Goal: Communication & Community: Answer question/provide support

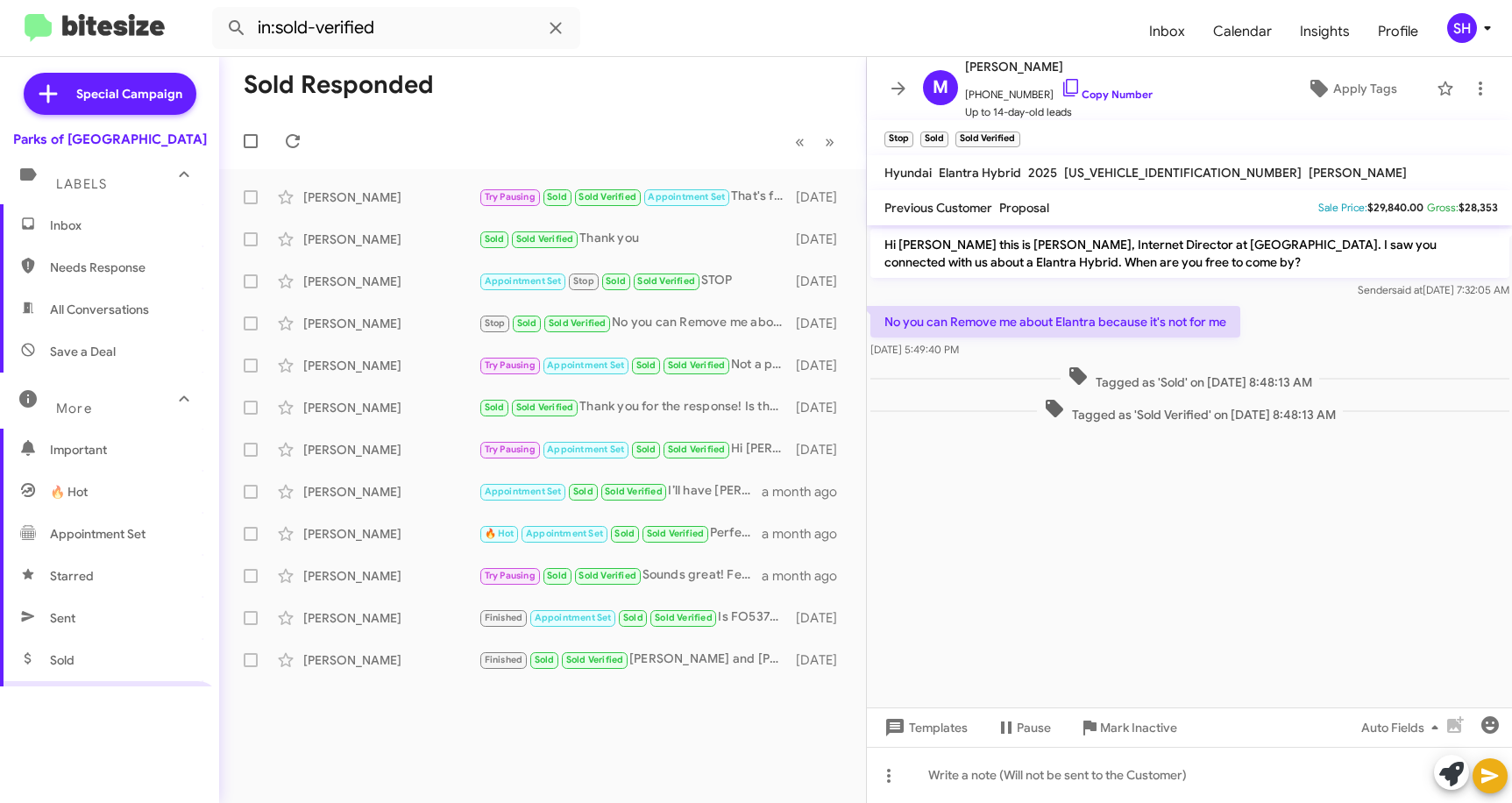
click at [99, 230] on span "Inbox" at bounding box center [124, 225] width 149 height 17
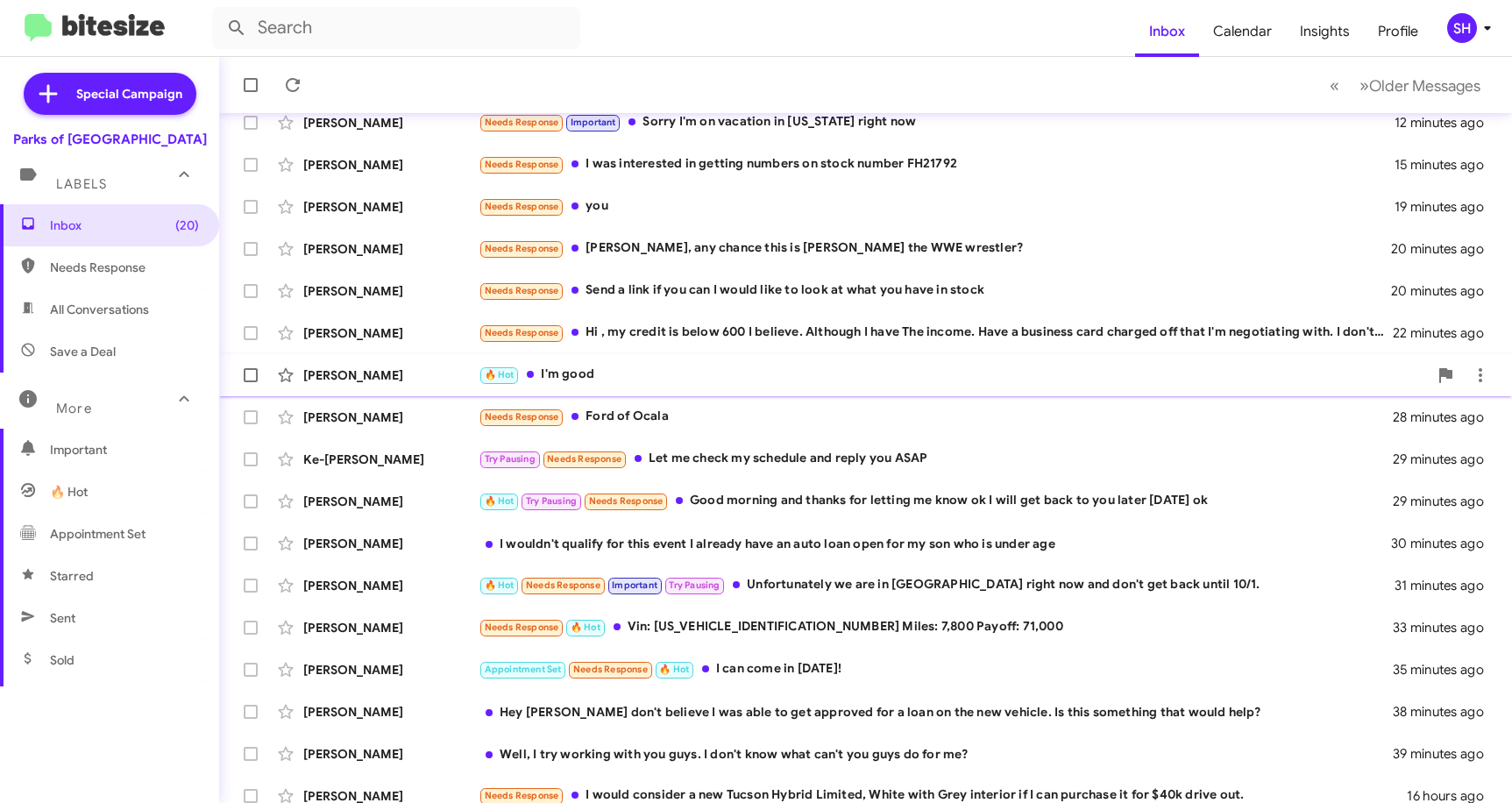
scroll to position [215, 0]
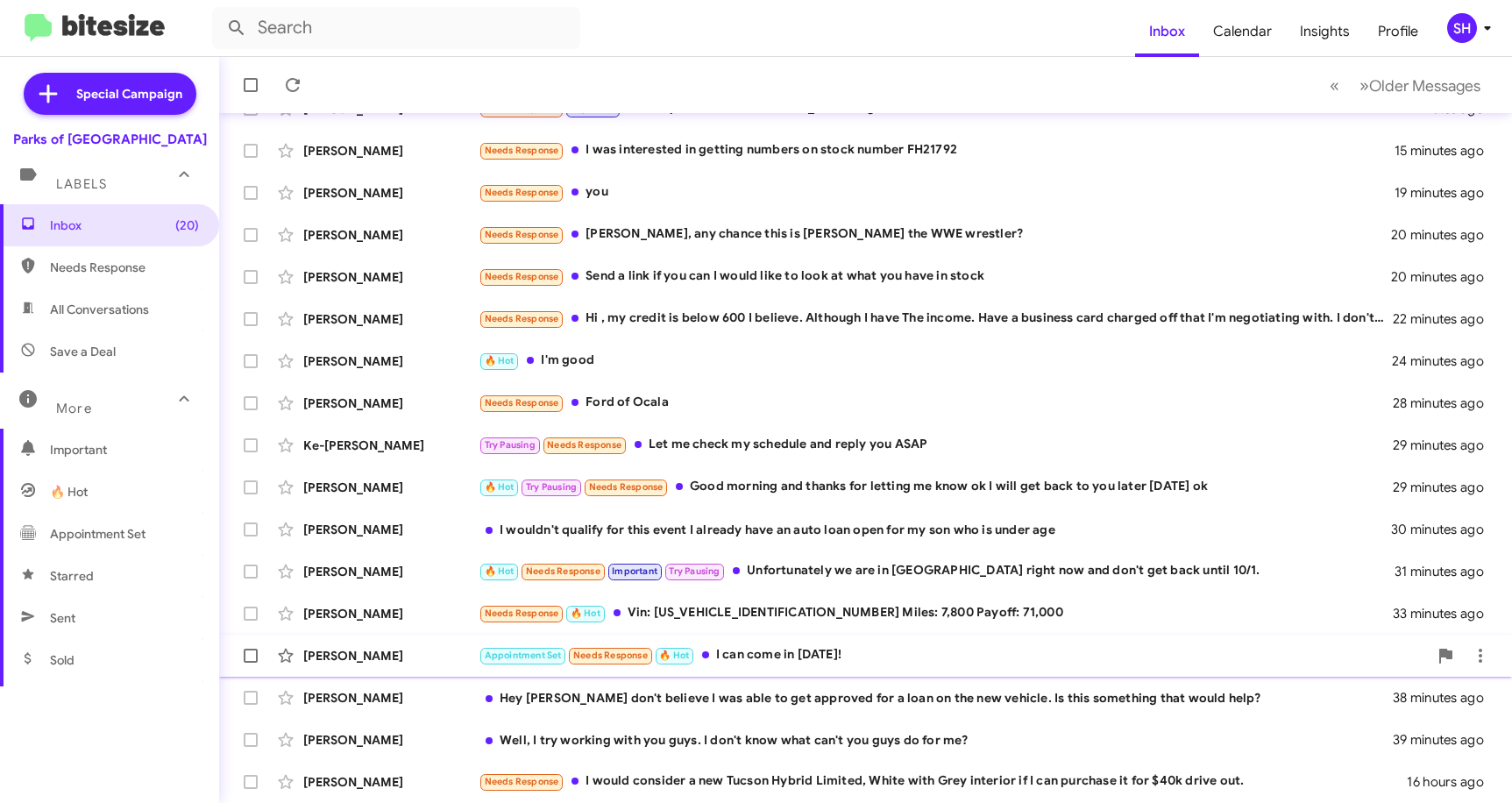
click at [740, 651] on div "Appointment Set Needs Response 🔥 Hot I can come in [DATE]!" at bounding box center [953, 655] width 949 height 20
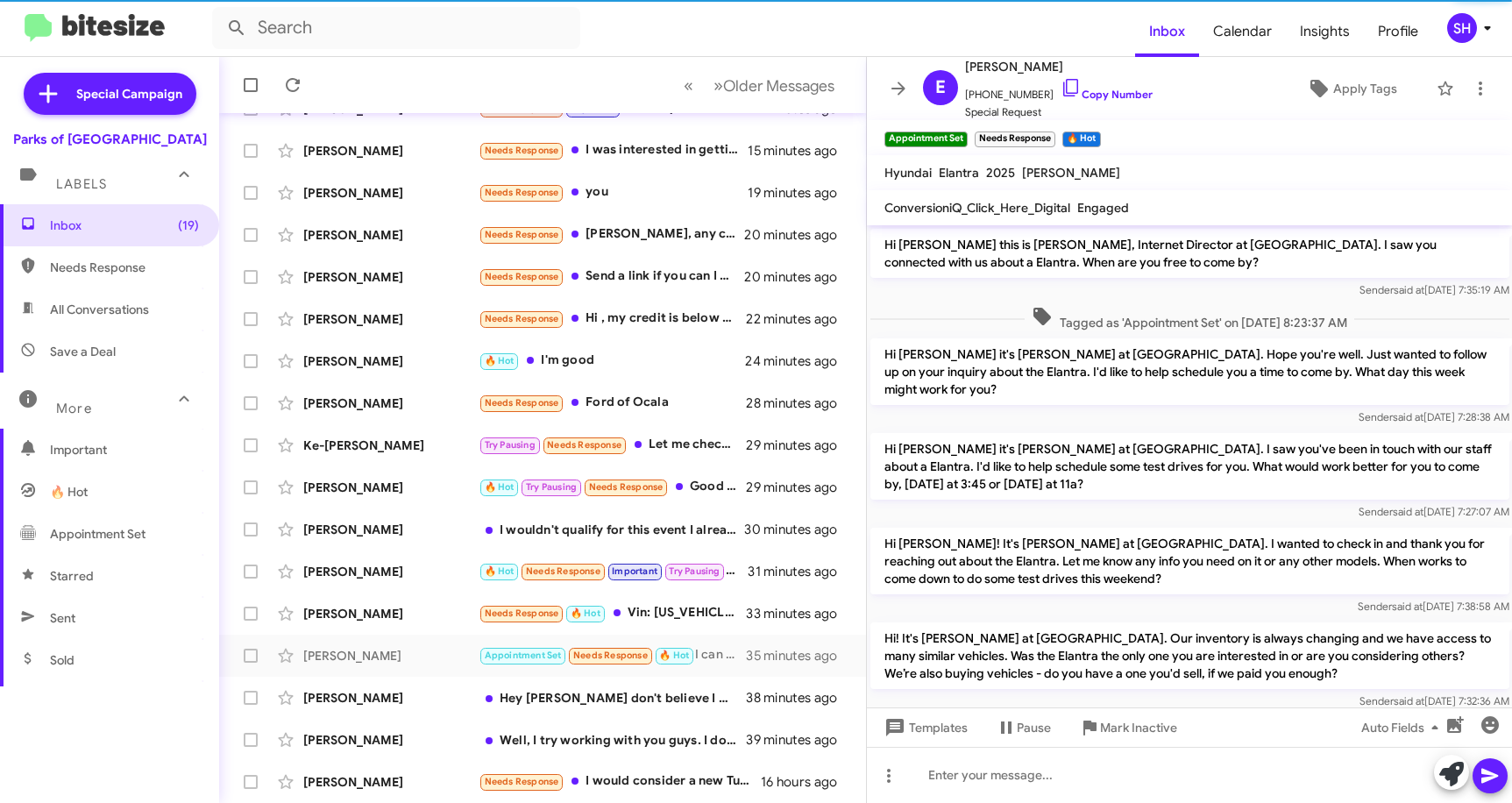
scroll to position [231, 0]
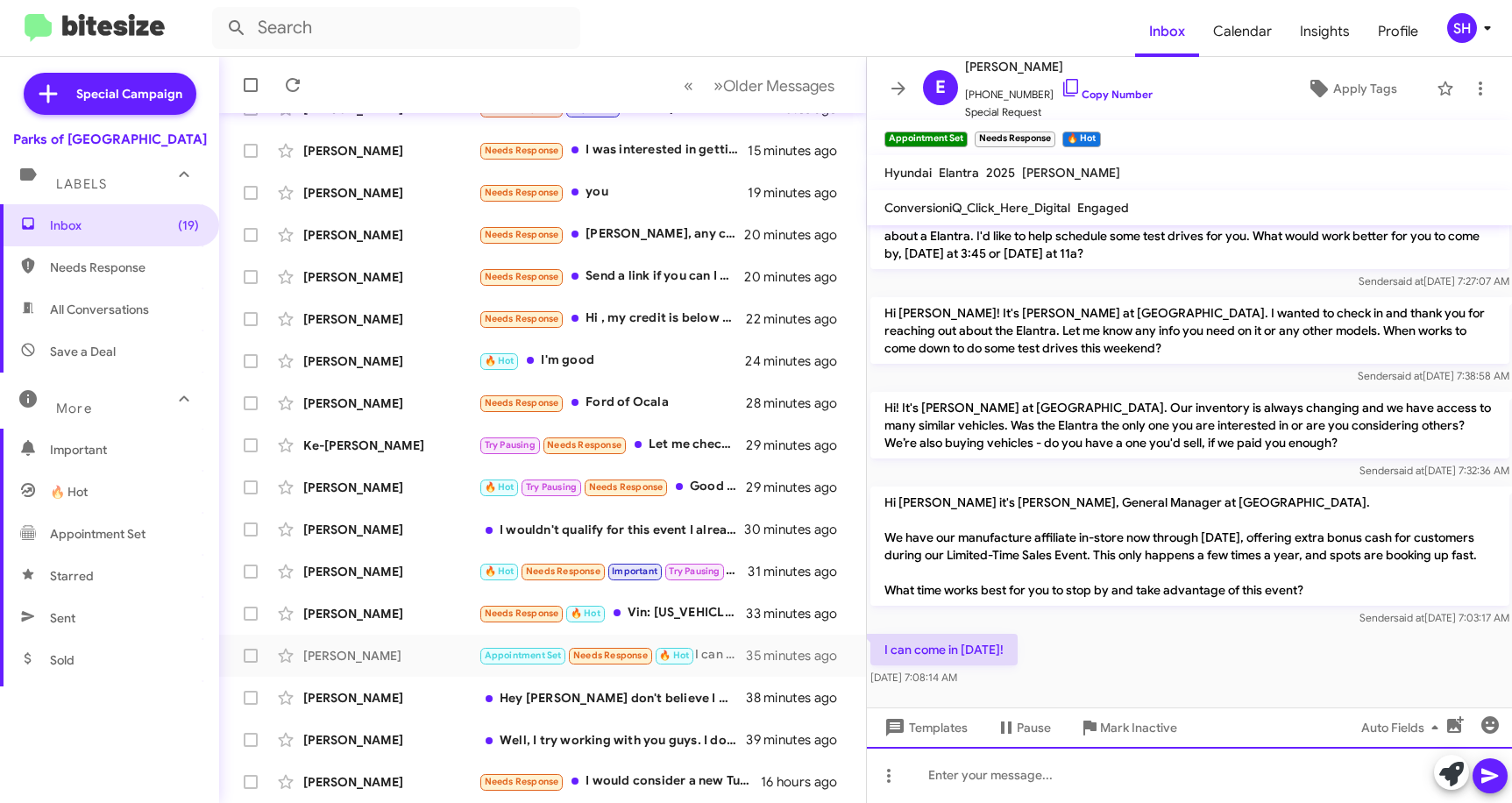
click at [985, 786] on div at bounding box center [1191, 775] width 646 height 56
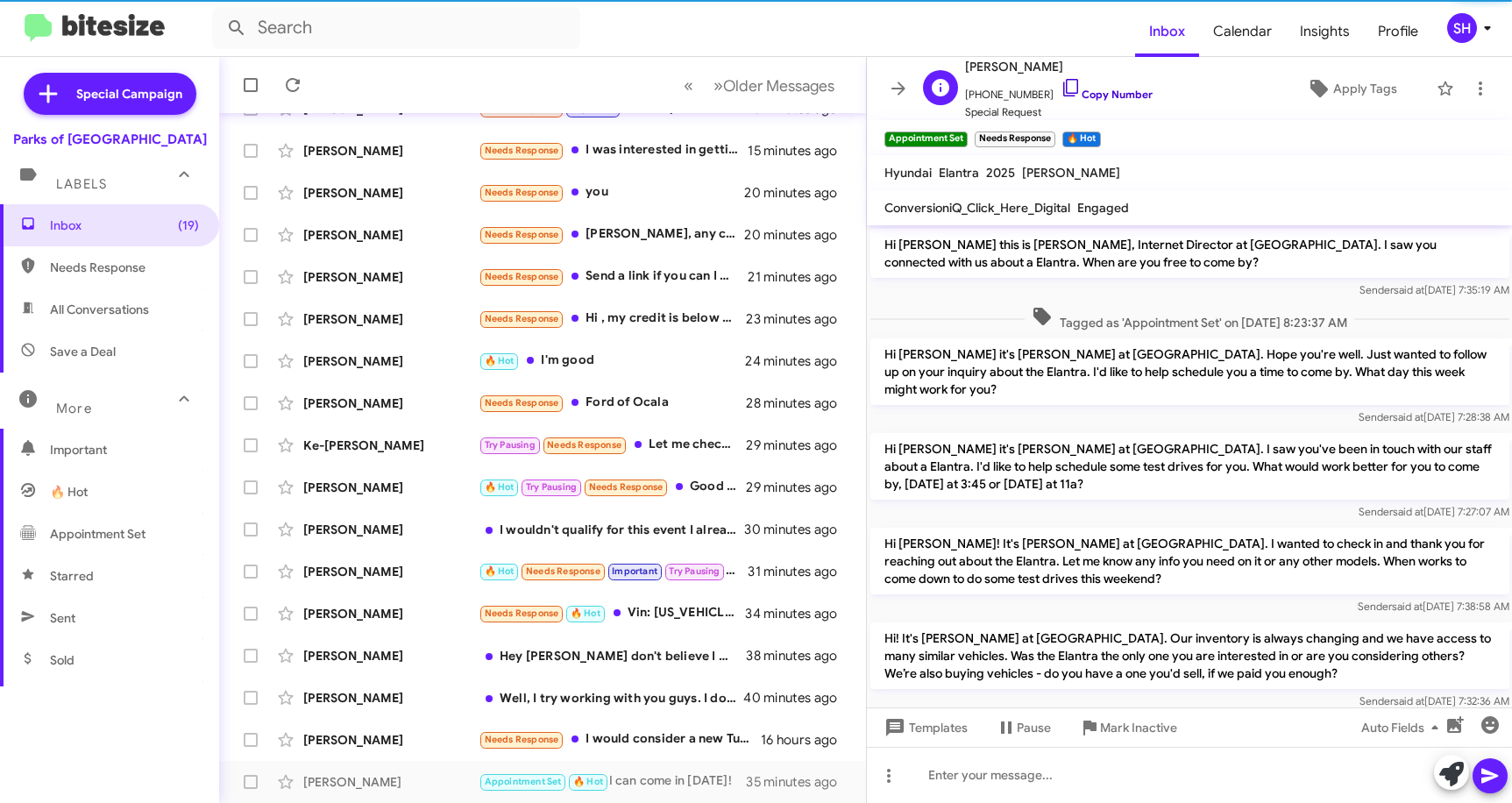
click at [1063, 83] on icon at bounding box center [1070, 88] width 14 height 17
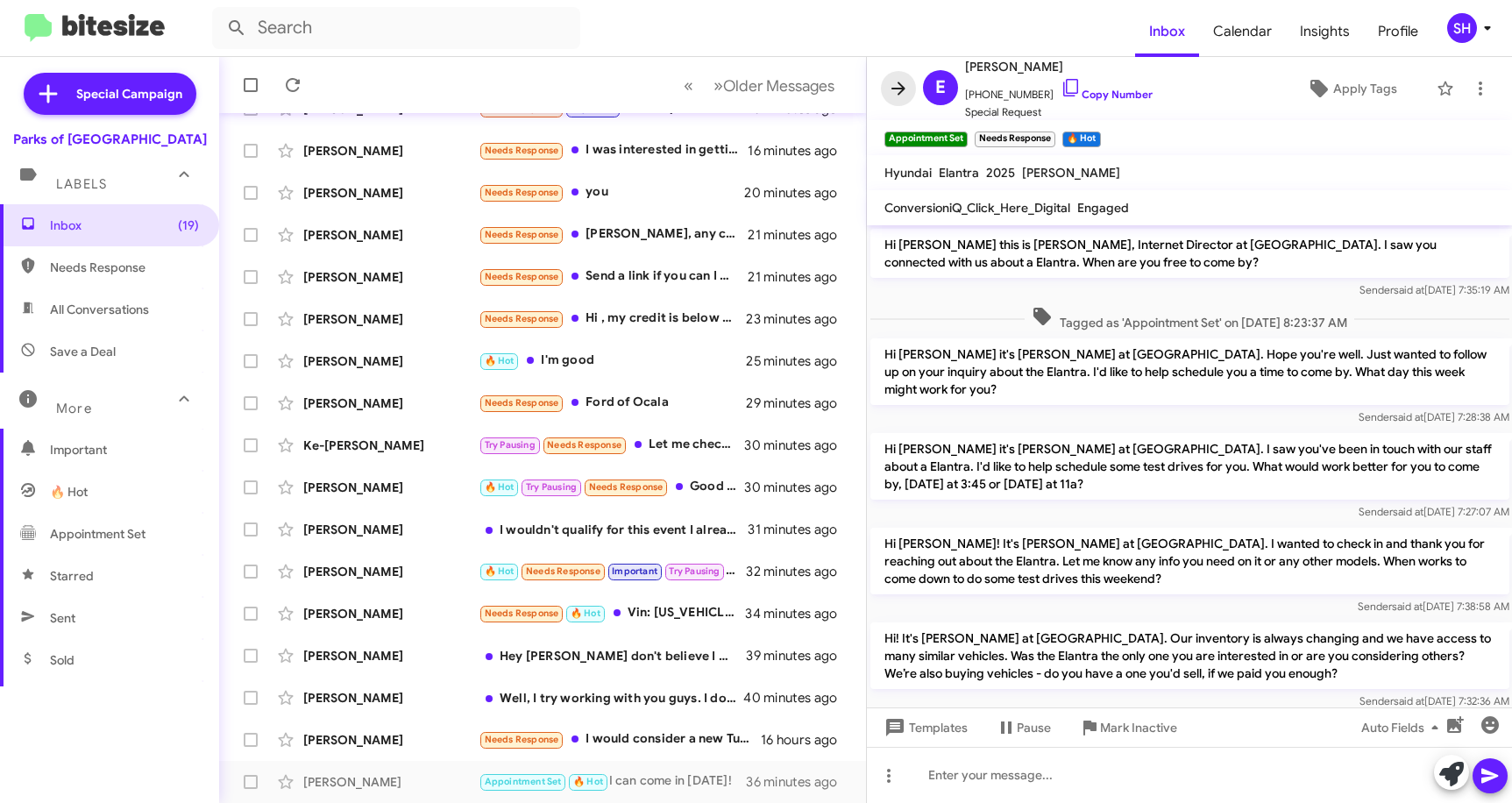
click at [888, 90] on icon at bounding box center [898, 89] width 21 height 21
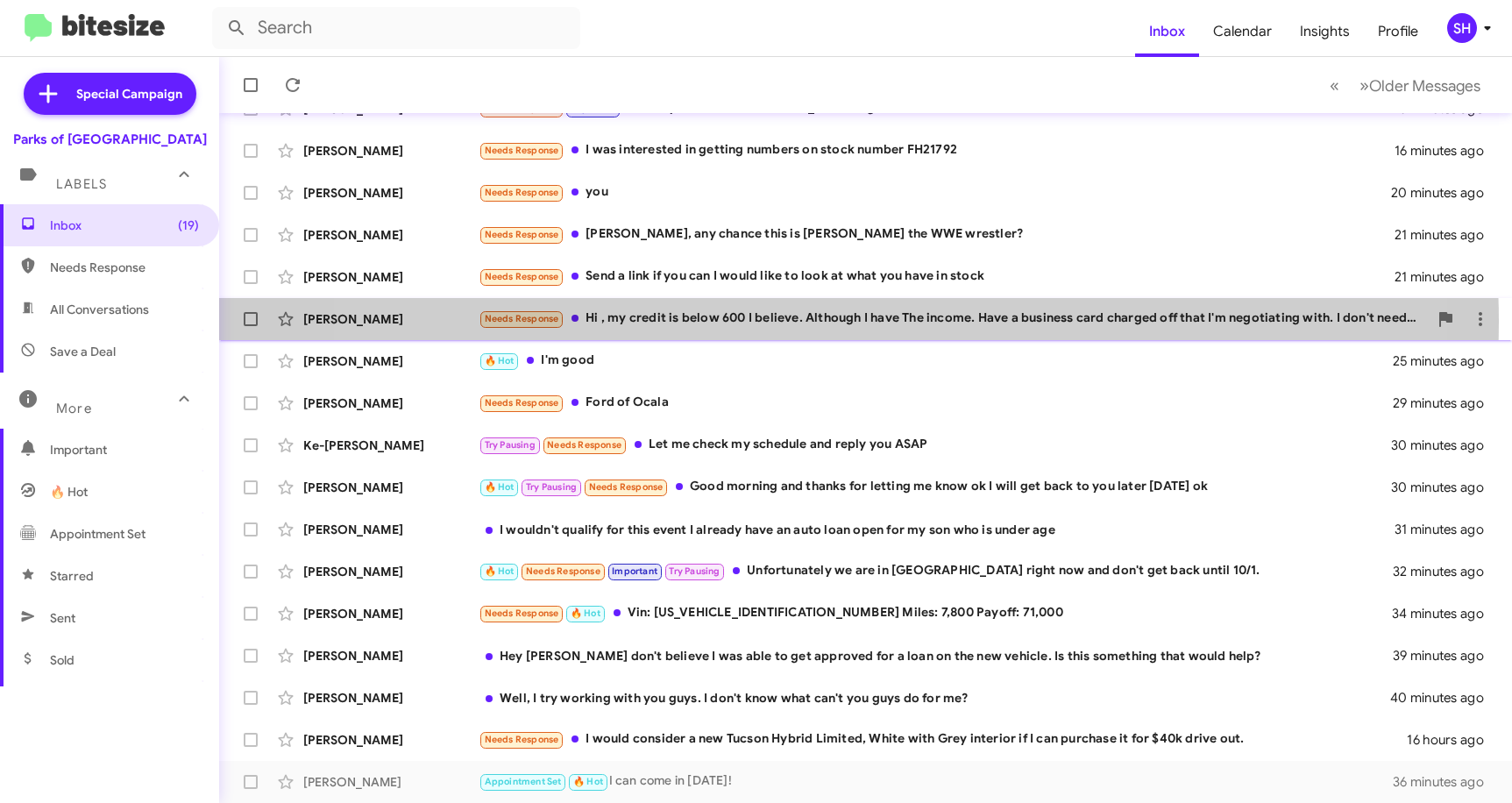
click at [805, 321] on div "Needs Response Hi , my credit is below 600 I believe. Although I have The incom…" at bounding box center [953, 318] width 949 height 20
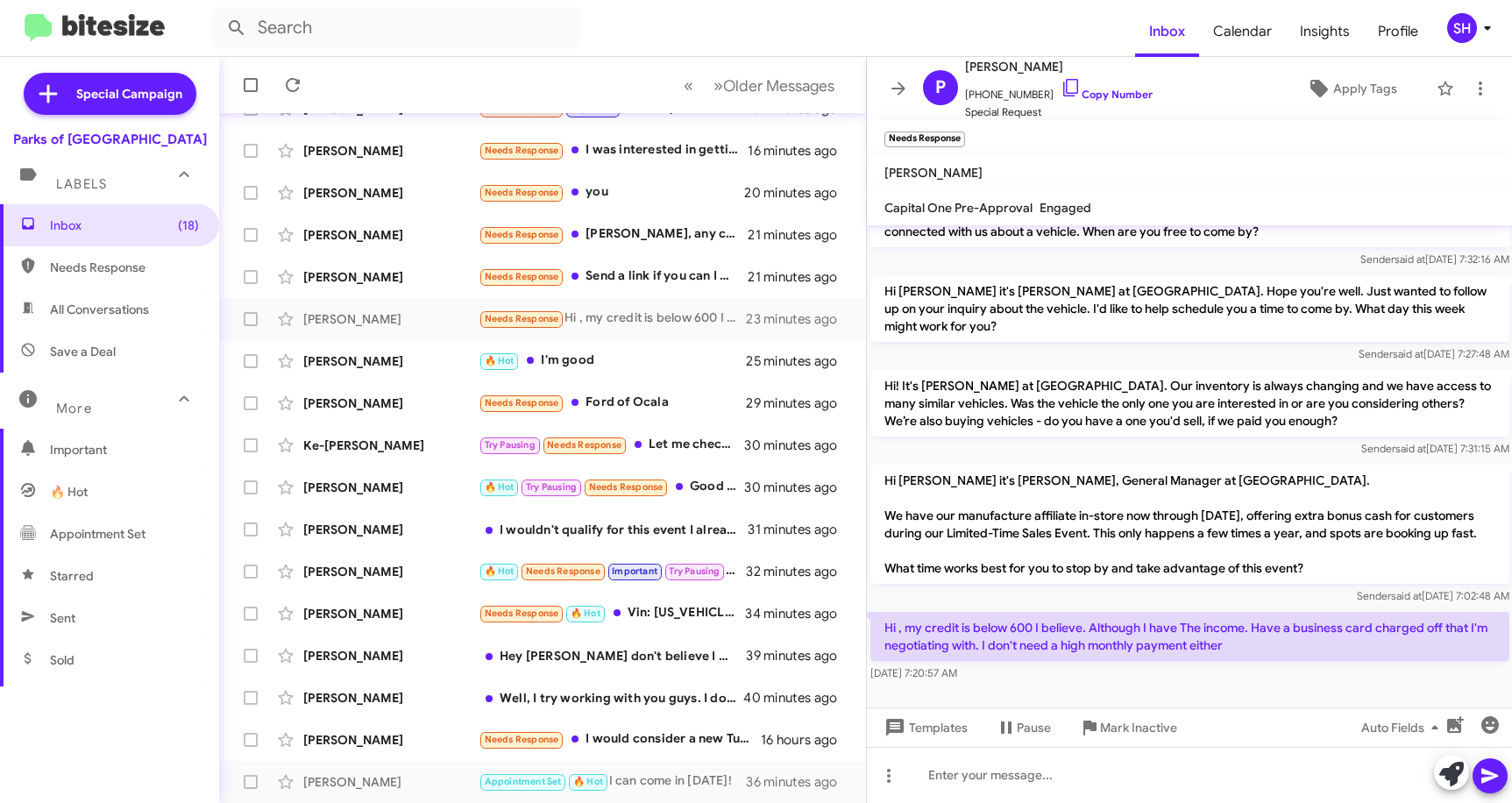
scroll to position [48, 0]
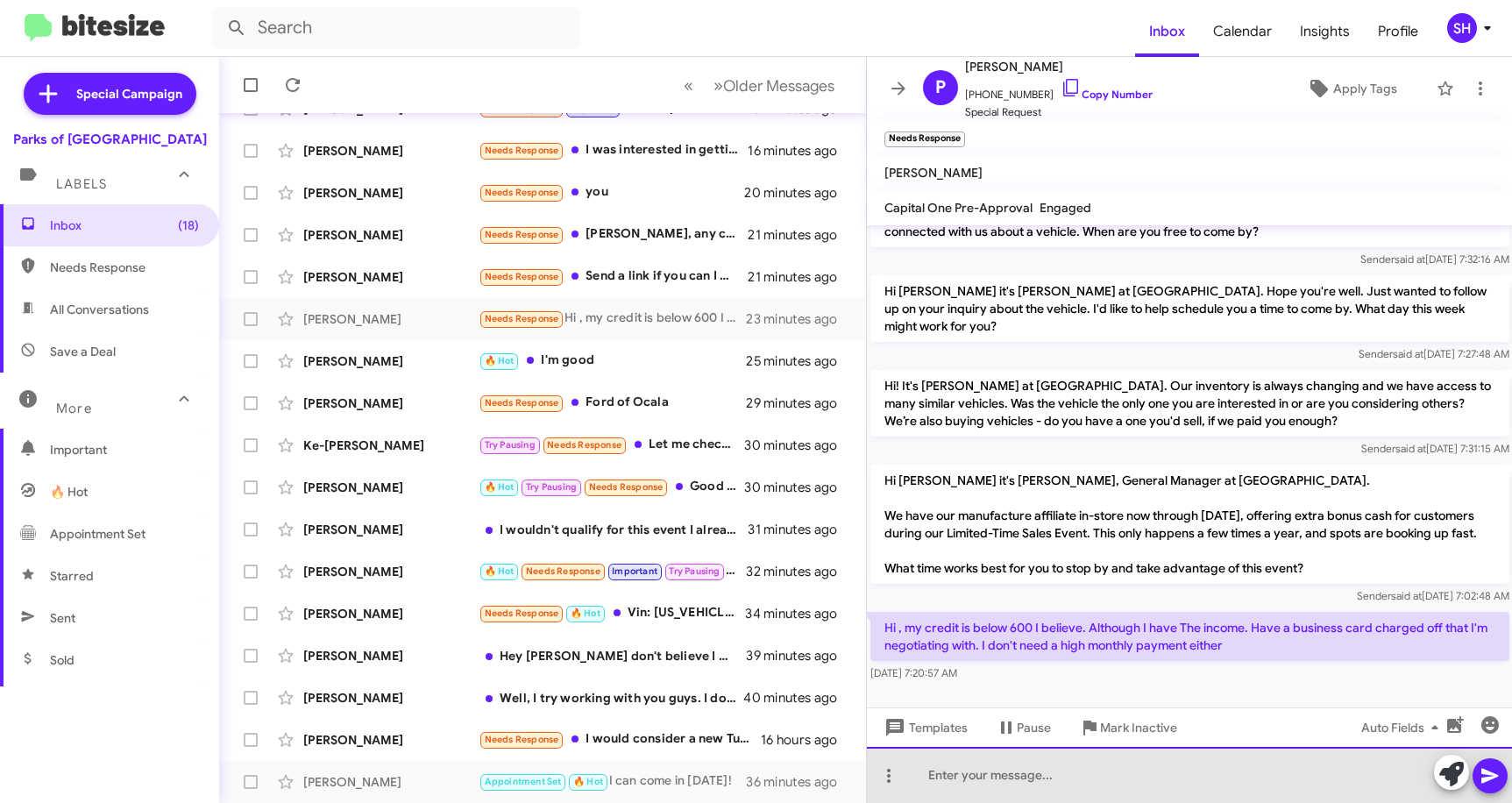
click at [938, 770] on div at bounding box center [1191, 775] width 646 height 56
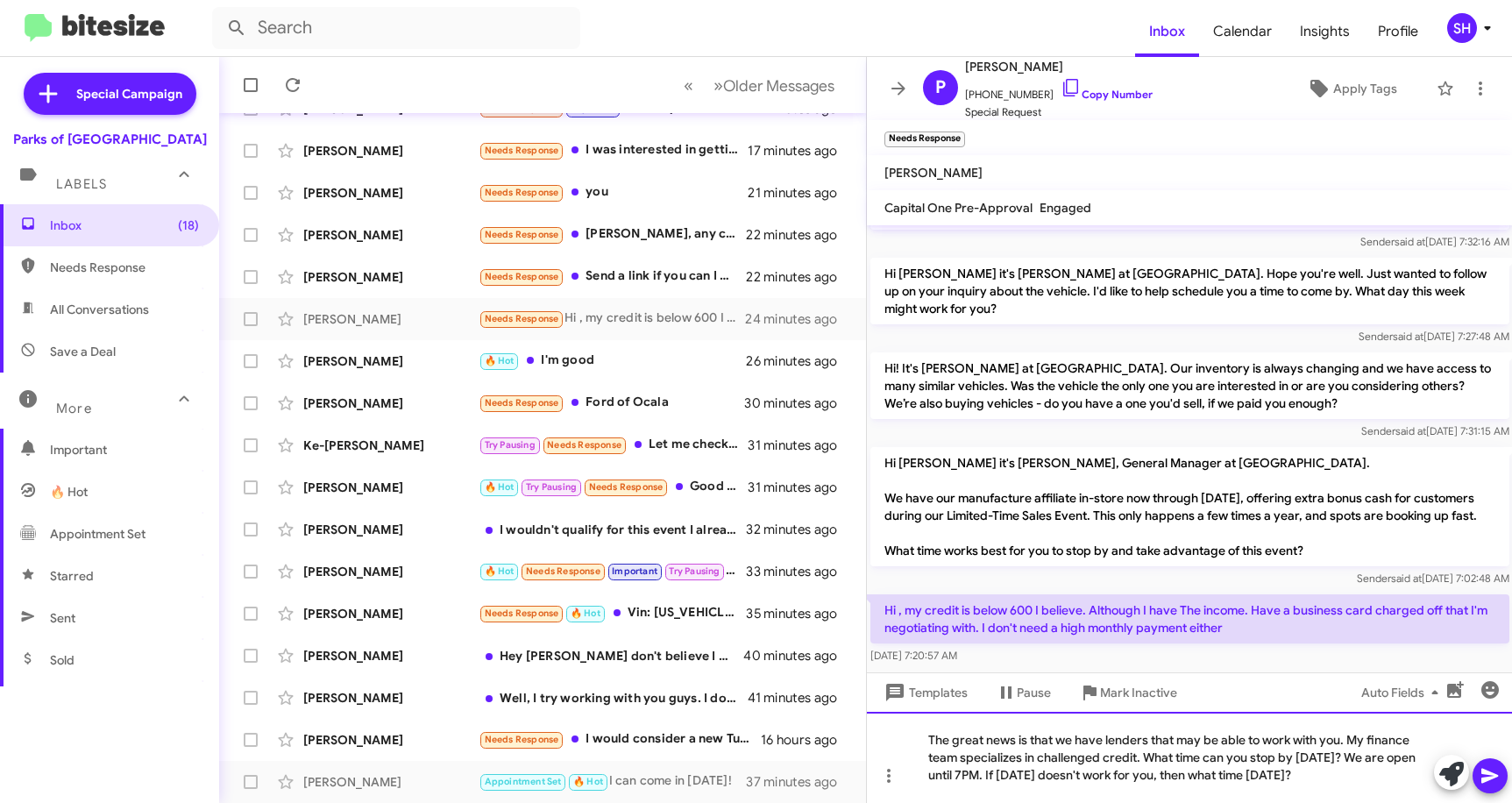
click at [1361, 772] on div "The great news is that we have lenders that may be able to work with you. My fi…" at bounding box center [1191, 758] width 646 height 92
copy div "The great news is that we have lenders that may be able to work with you. My fi…"
click at [1493, 779] on icon at bounding box center [1490, 776] width 16 height 14
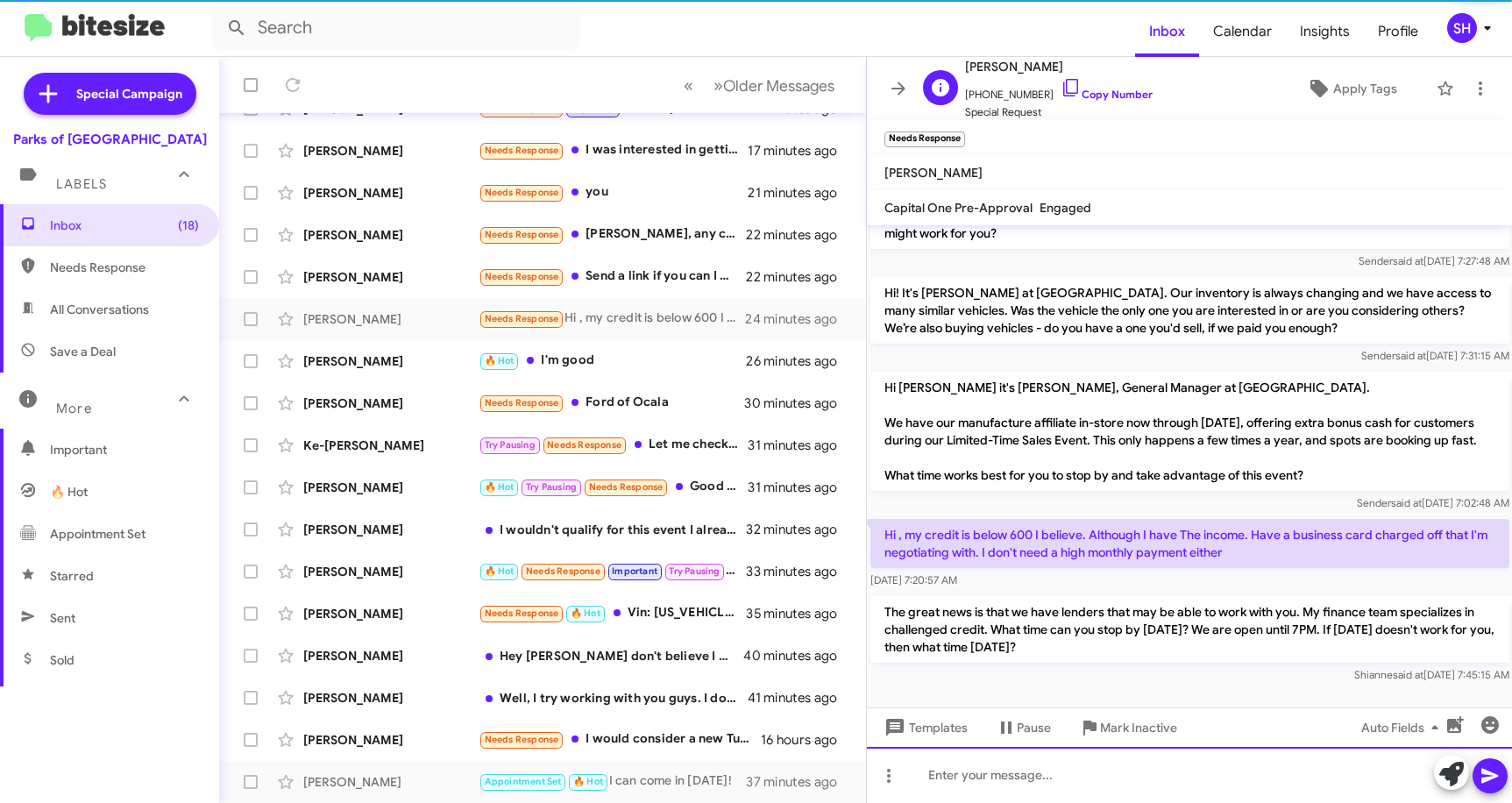
scroll to position [148, 0]
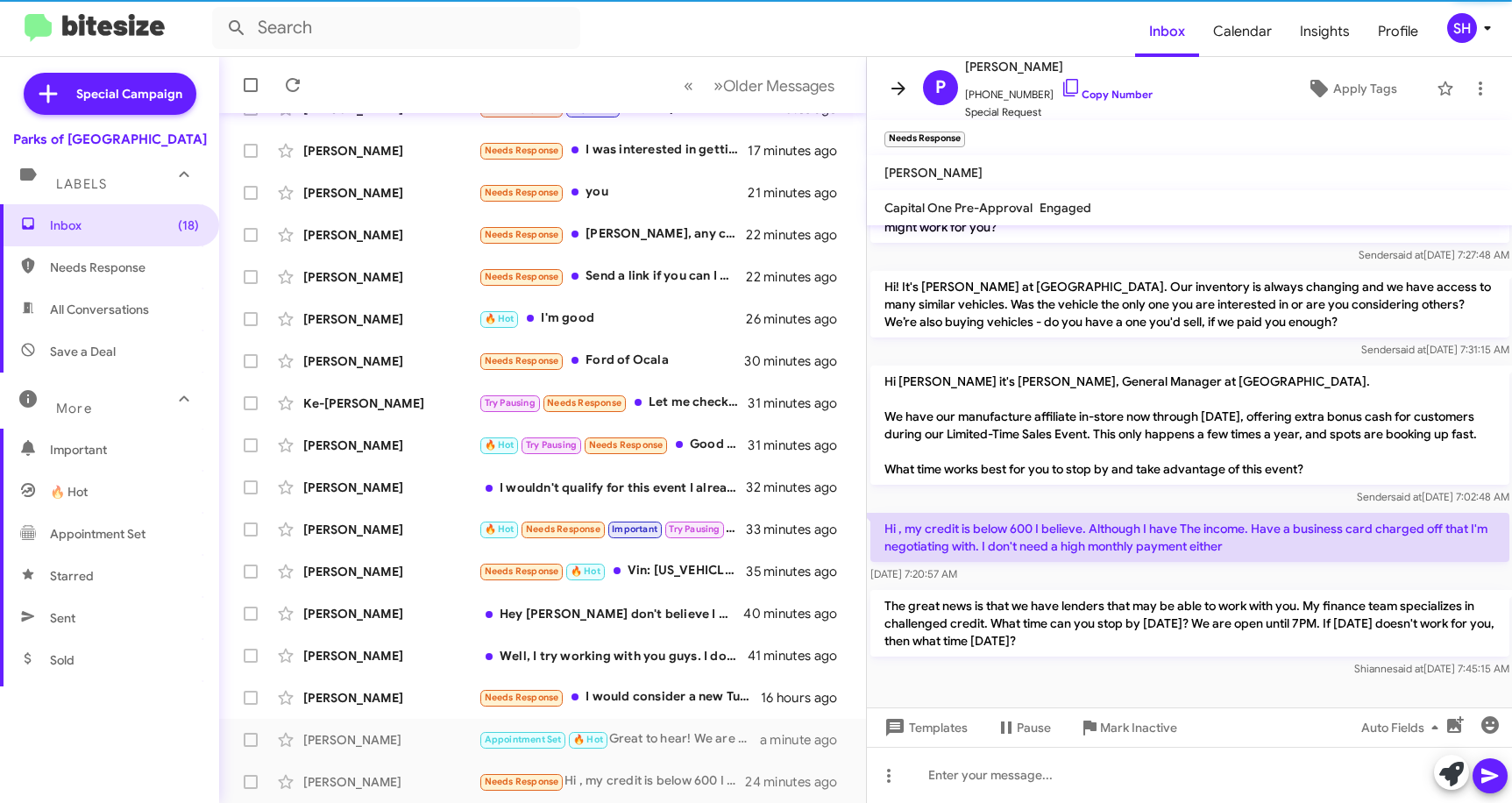
click at [905, 89] on icon at bounding box center [898, 89] width 14 height 14
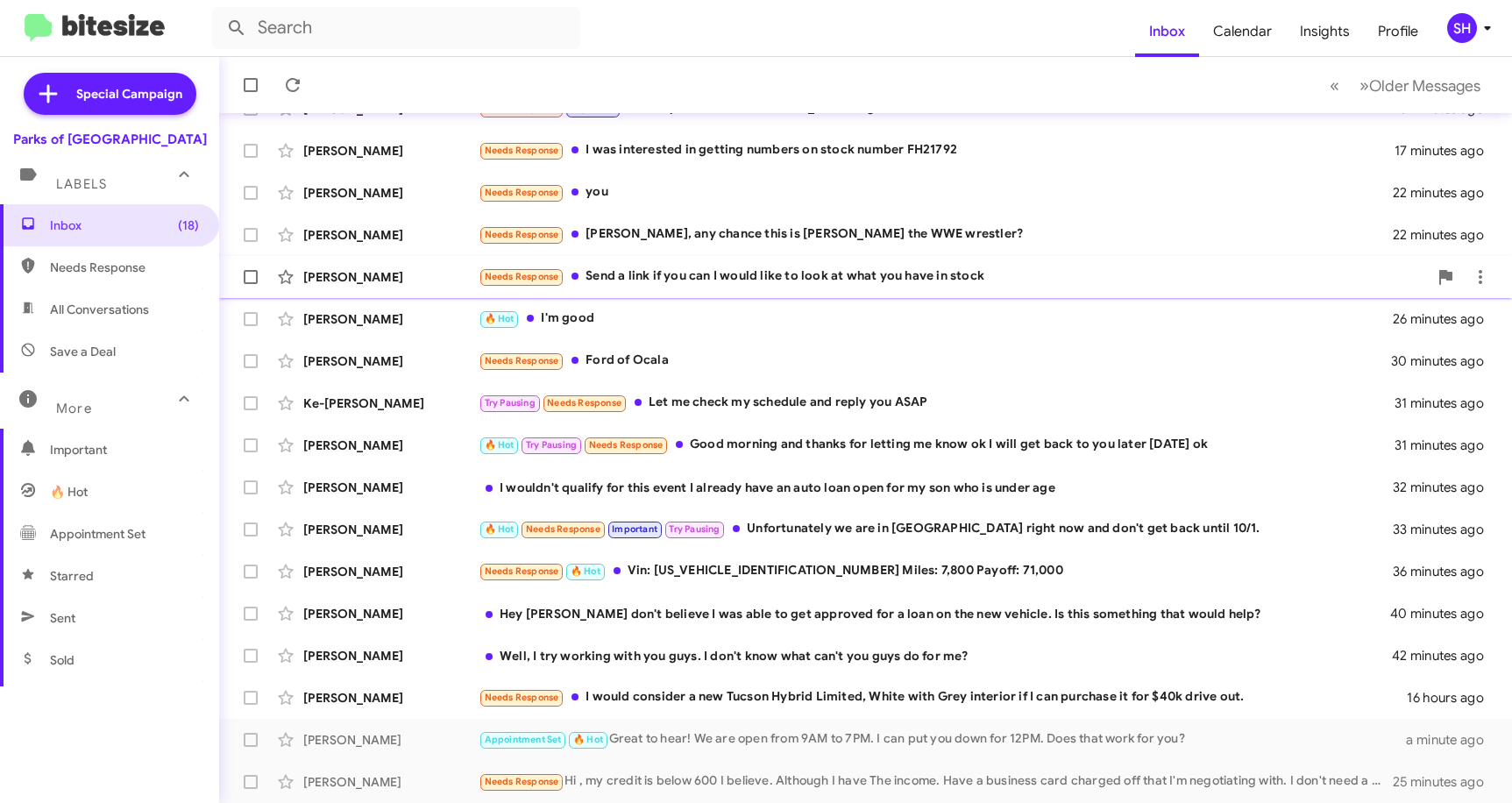
click at [751, 282] on div "Needs Response Send a link if you can I would like to look at what you have in …" at bounding box center [953, 276] width 949 height 20
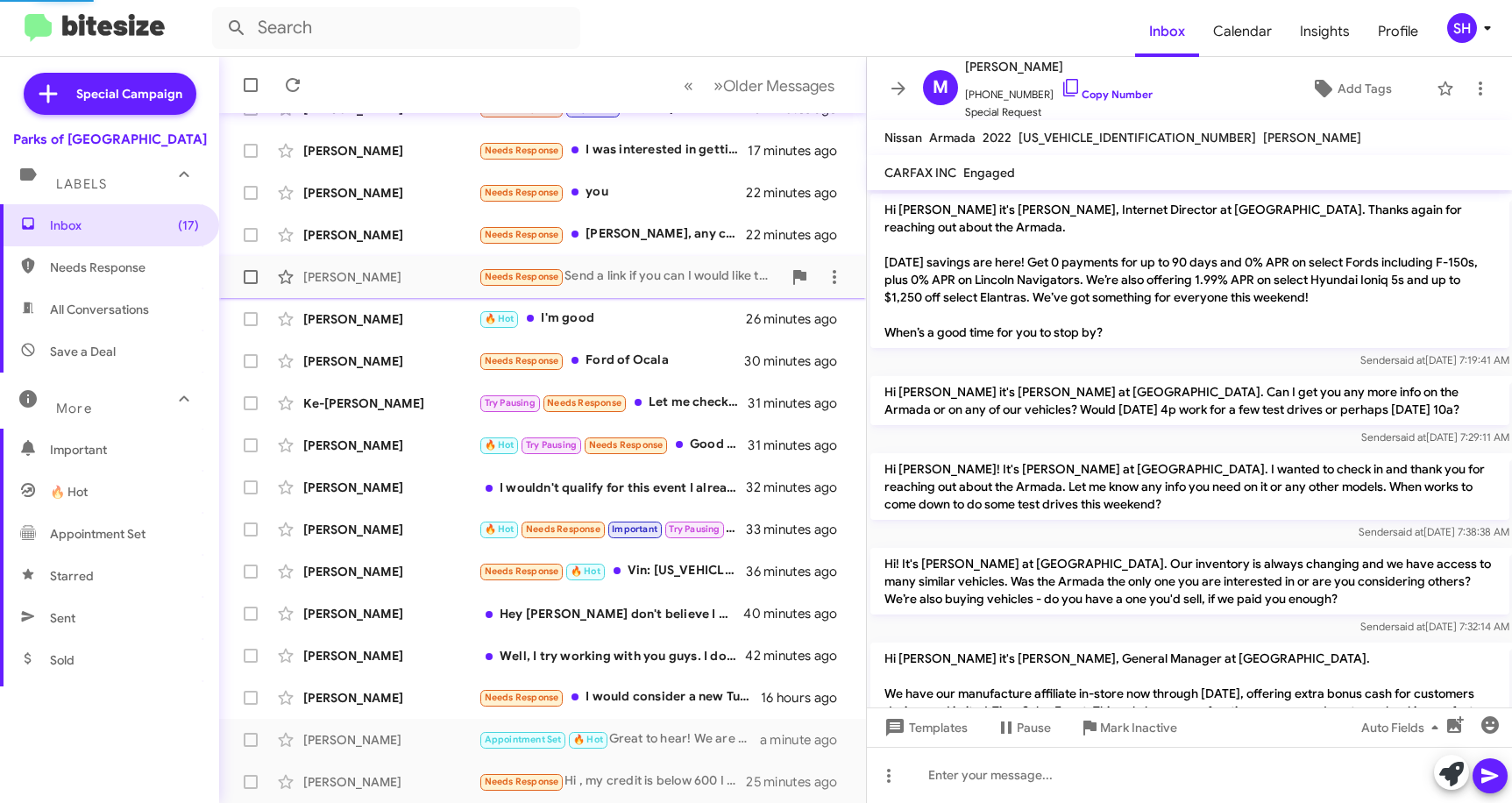
scroll to position [182, 0]
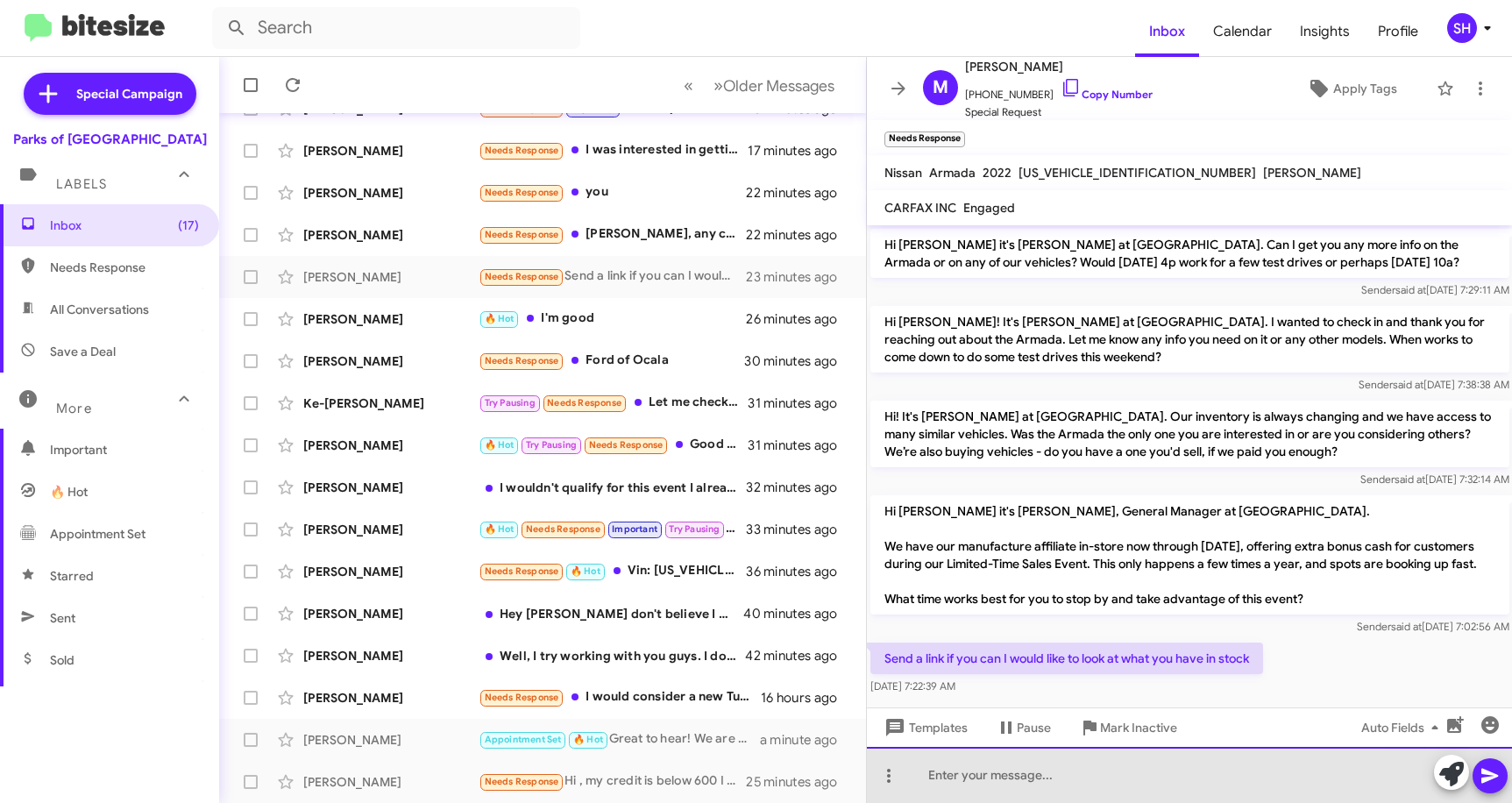
click at [1004, 786] on div at bounding box center [1191, 775] width 646 height 56
paste div
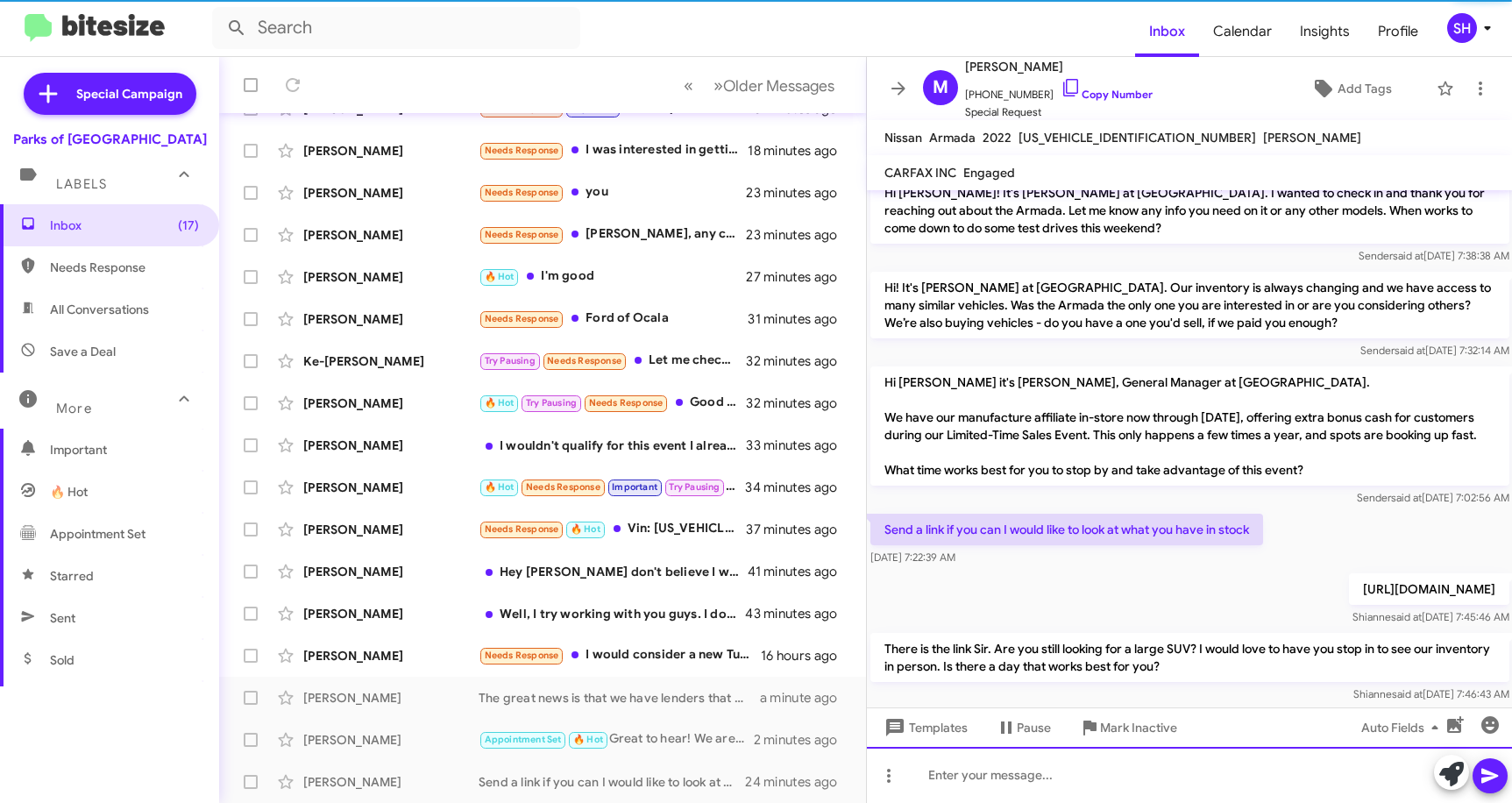
scroll to position [328, 0]
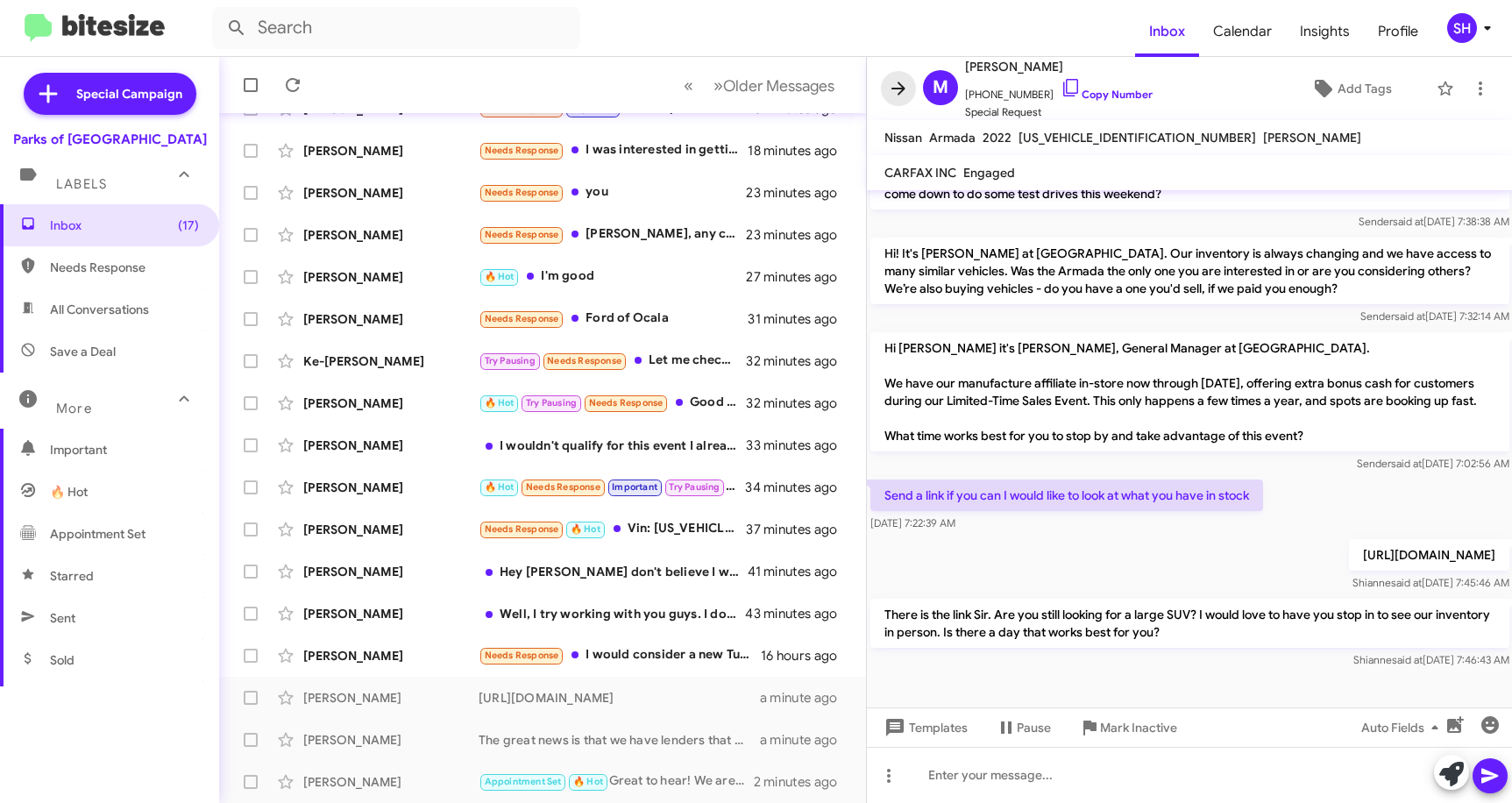
click at [901, 94] on icon at bounding box center [898, 89] width 21 height 21
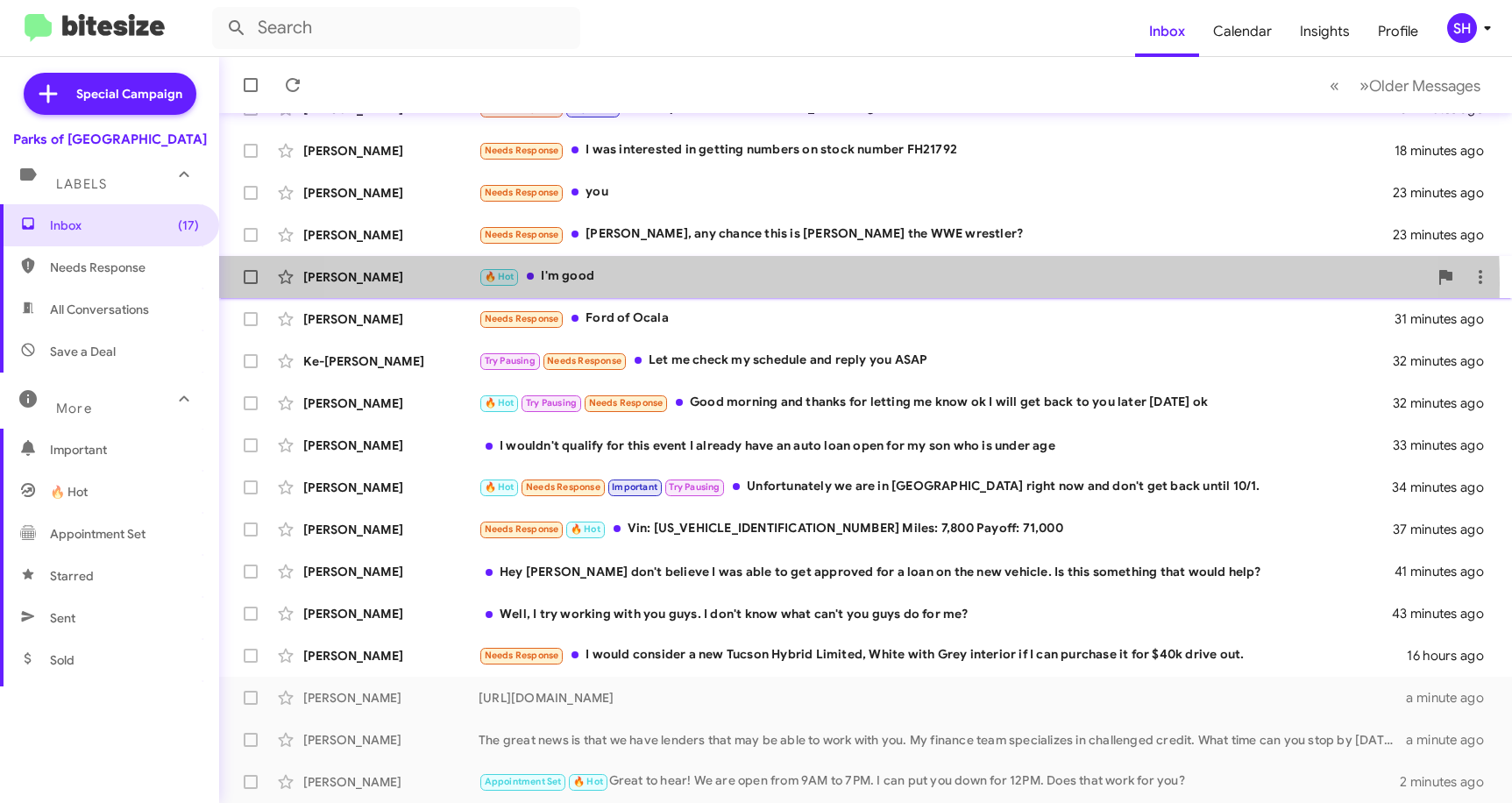
click at [801, 284] on div "🔥 Hot I'm good" at bounding box center [953, 276] width 949 height 20
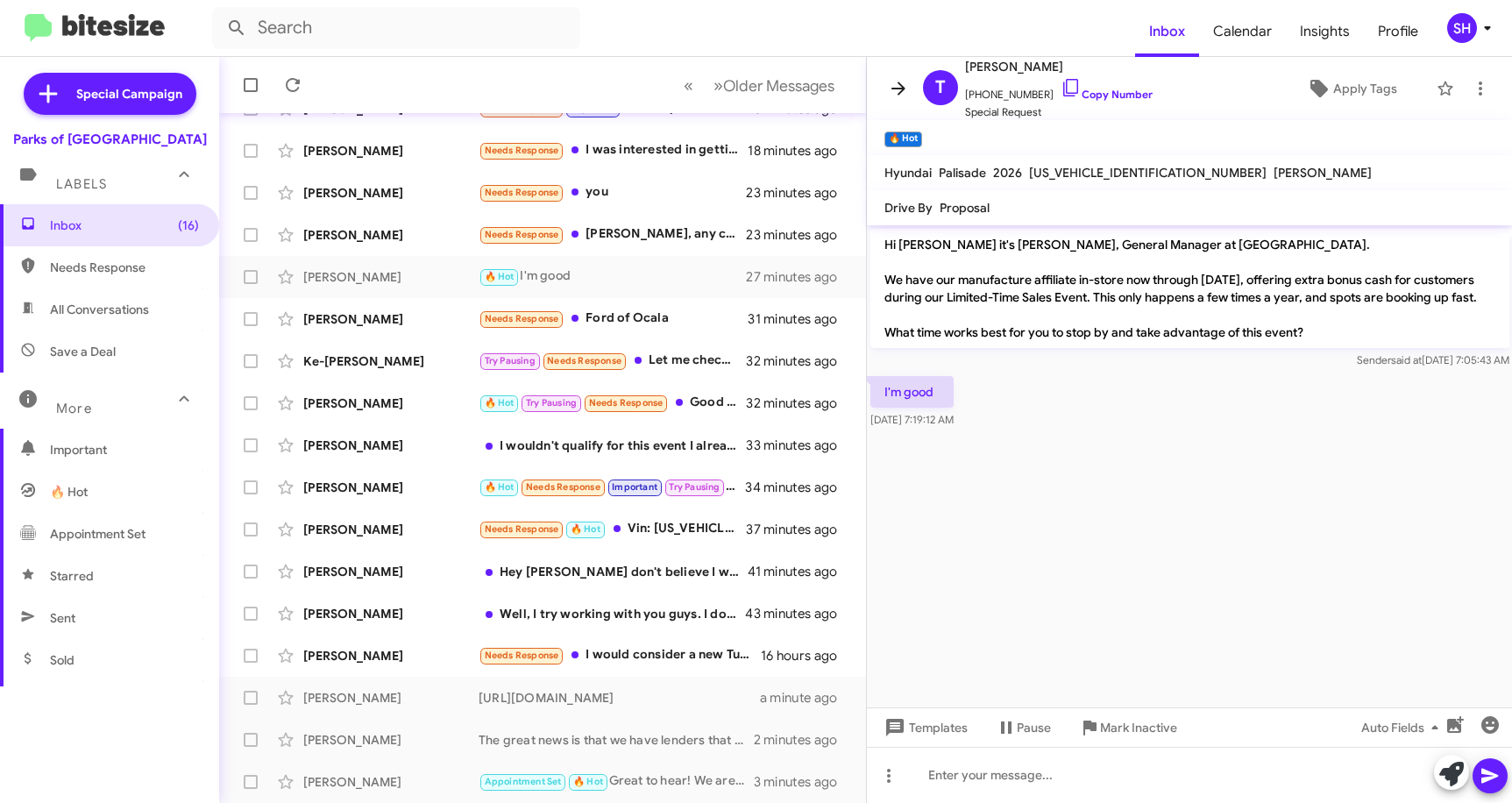
click at [907, 76] on button at bounding box center [898, 89] width 35 height 35
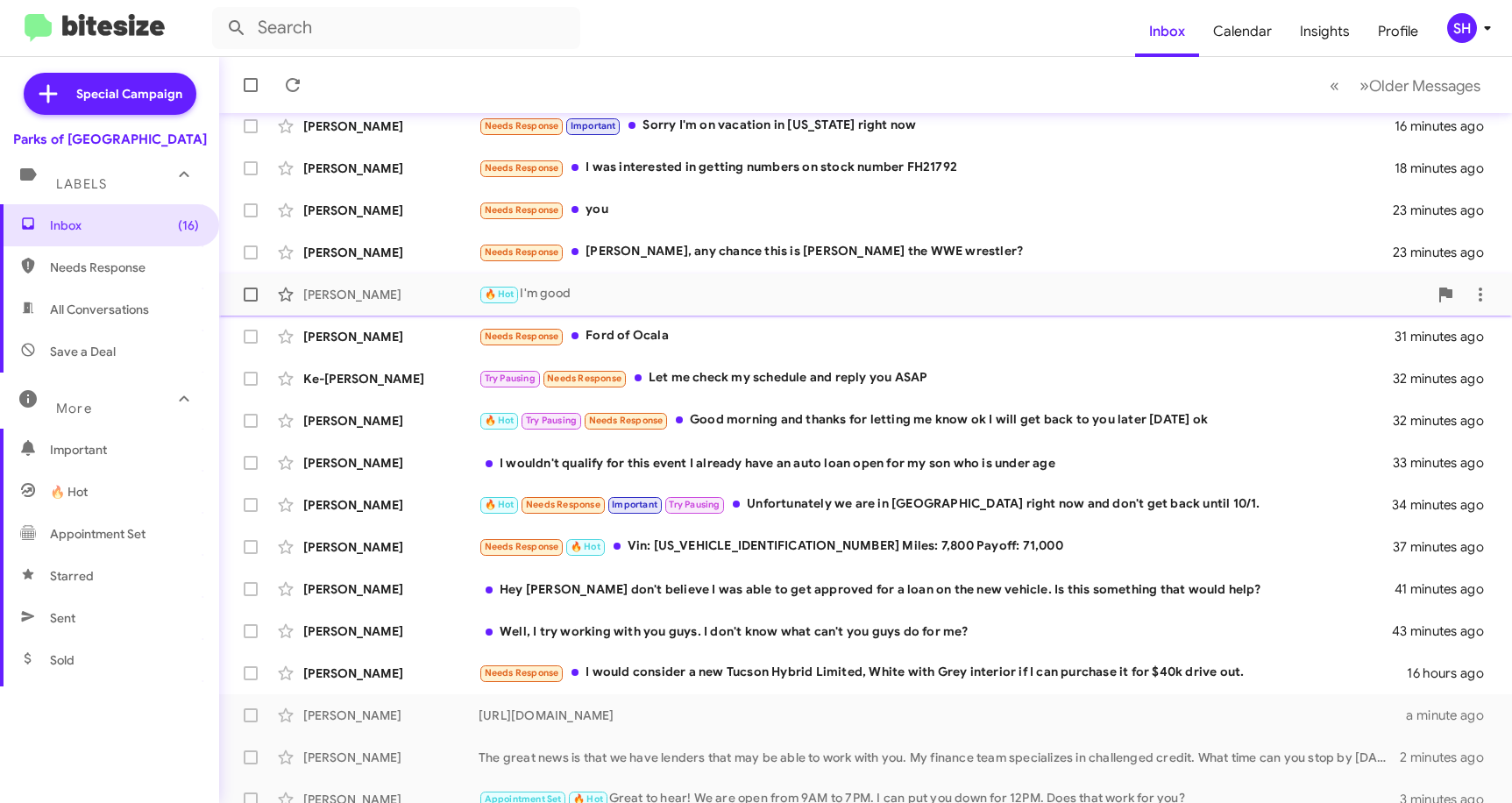
scroll to position [215, 0]
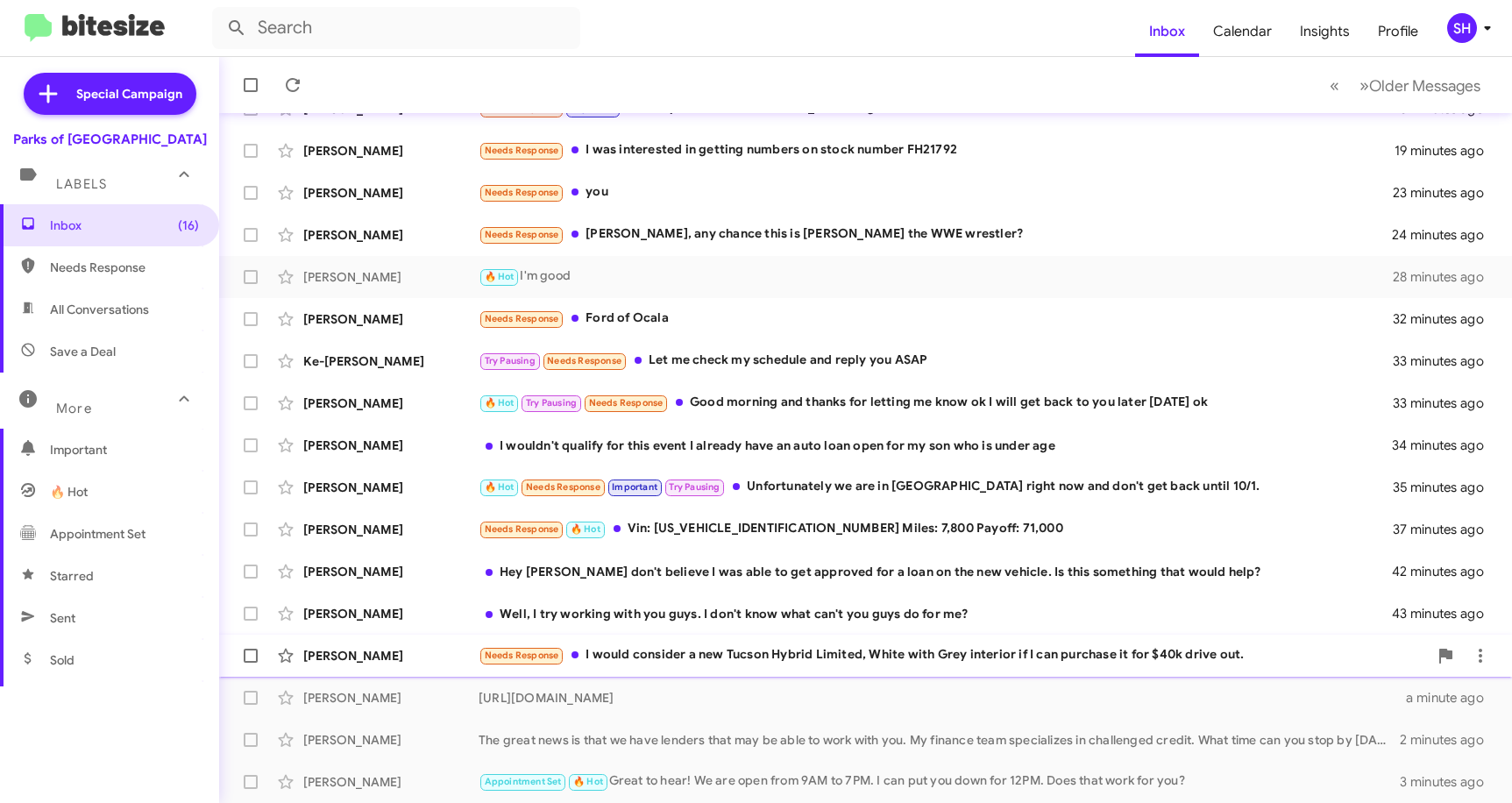
click at [874, 650] on div "Needs Response I would consider a new Tucson Hybrid Limited, White with Grey in…" at bounding box center [953, 655] width 949 height 20
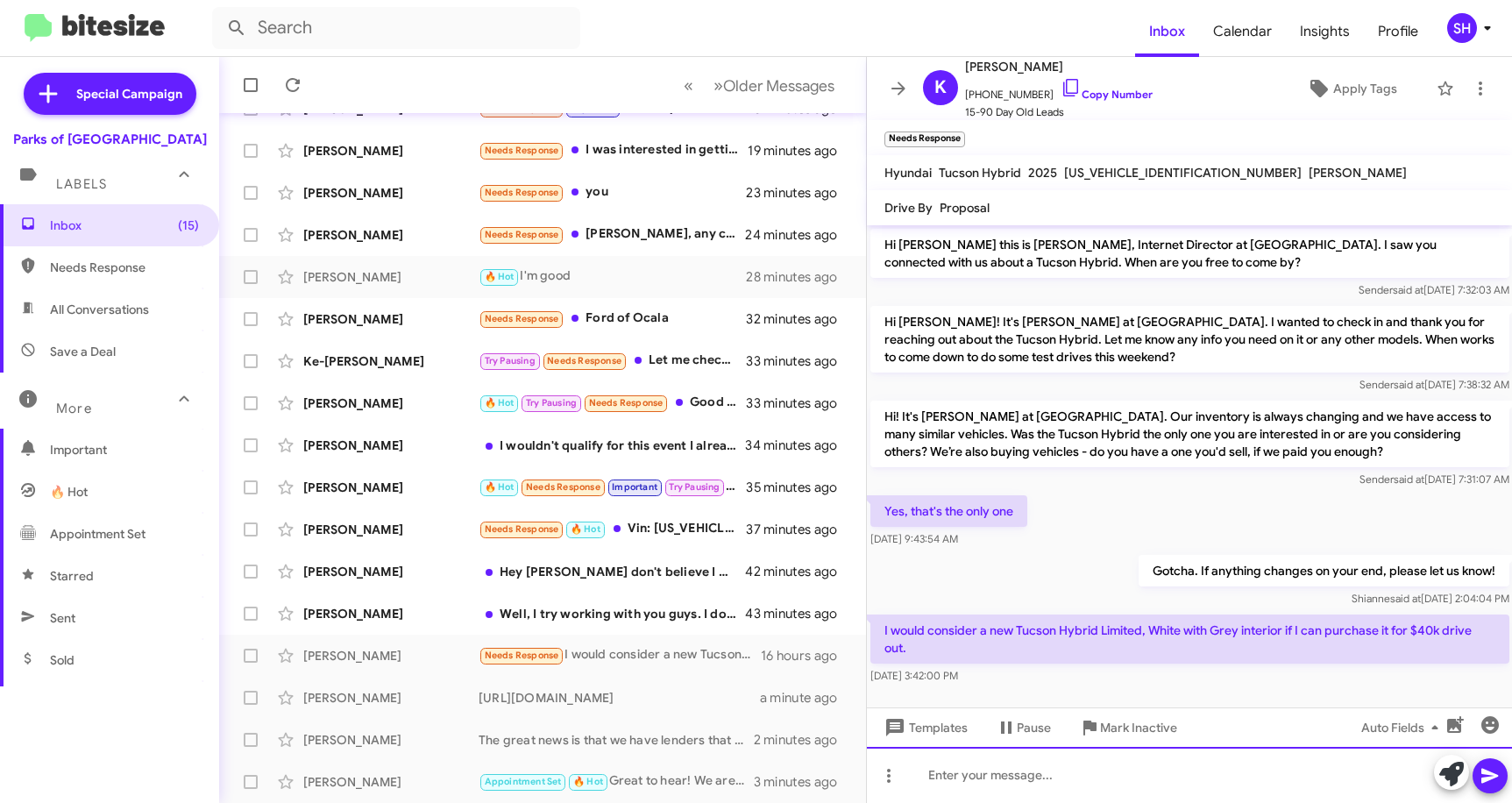
click at [1018, 774] on div at bounding box center [1191, 775] width 646 height 56
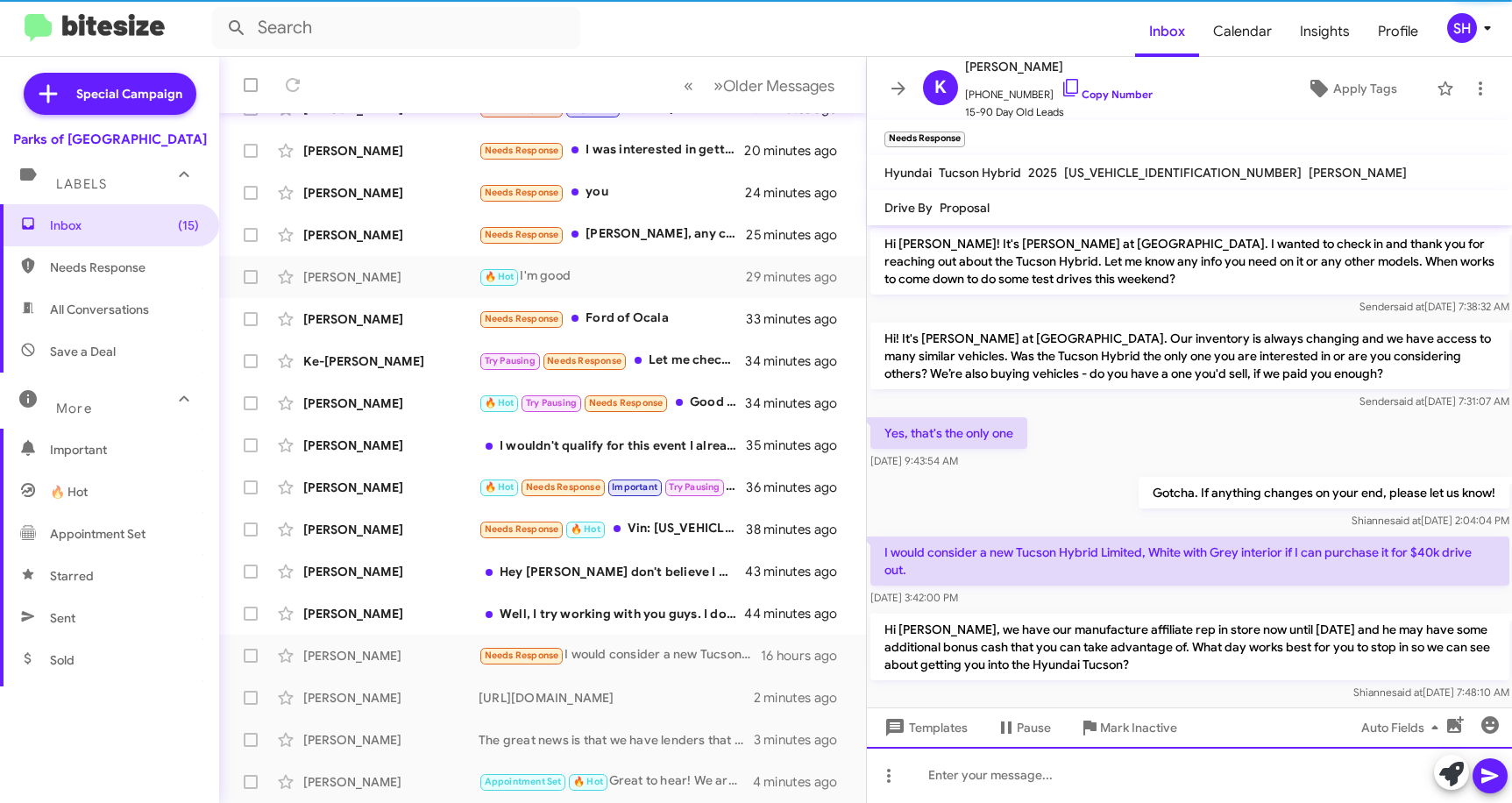
scroll to position [106, 0]
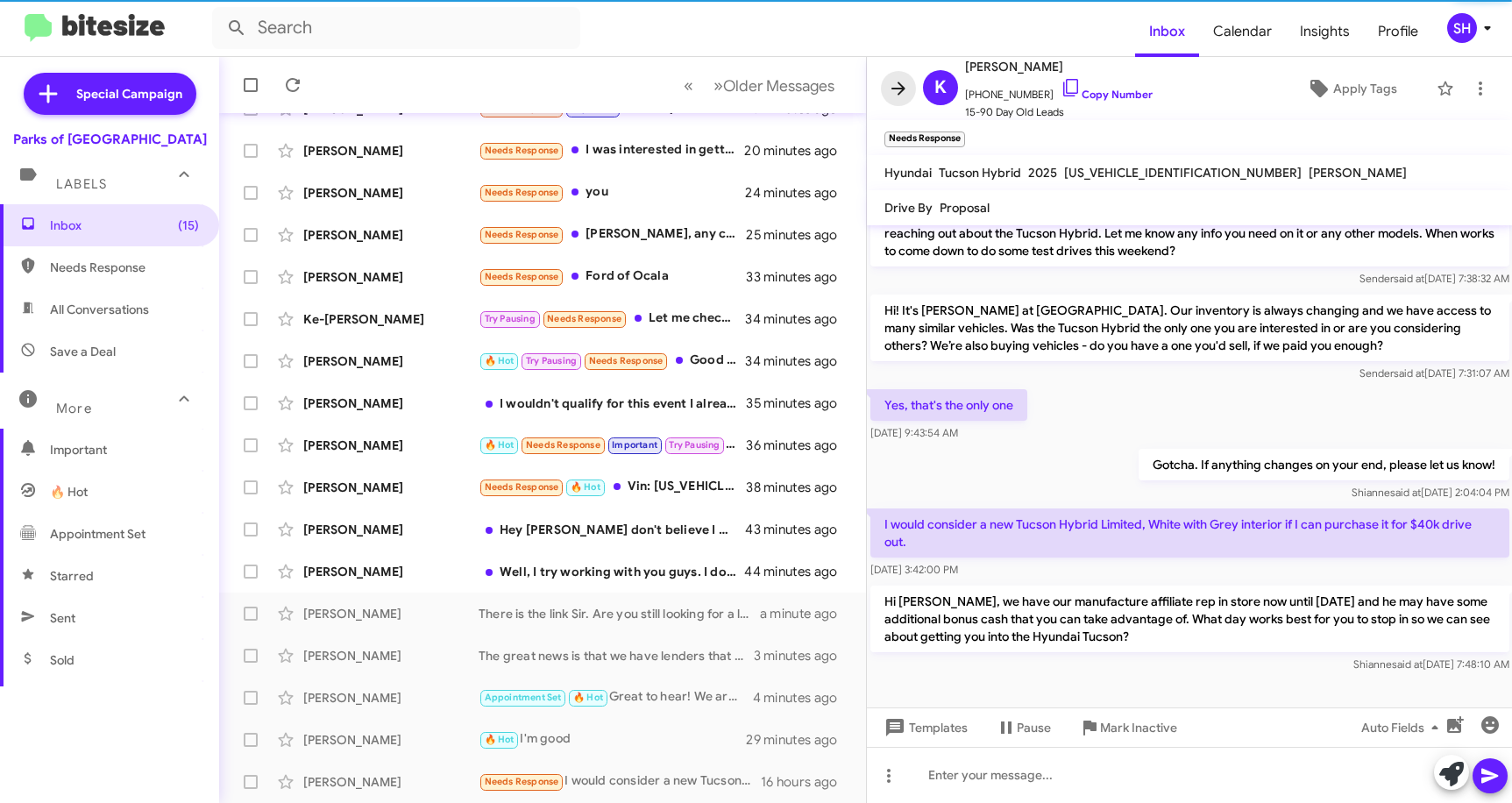
click at [902, 89] on icon at bounding box center [898, 89] width 14 height 14
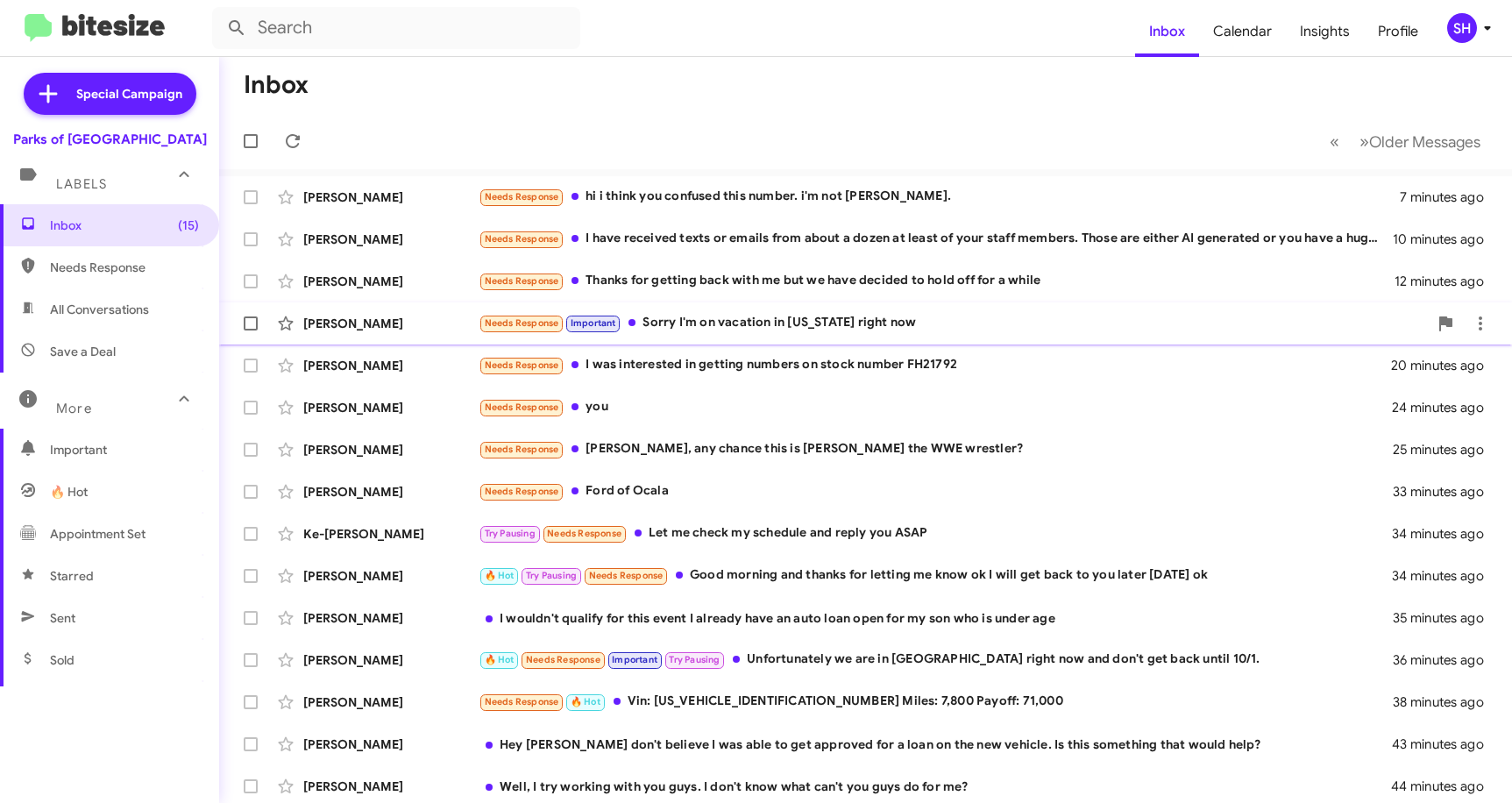
click at [869, 311] on div "[PERSON_NAME] Needs Response Important Sorry I'm on vacation in [US_STATE] righ…" at bounding box center [866, 323] width 1265 height 35
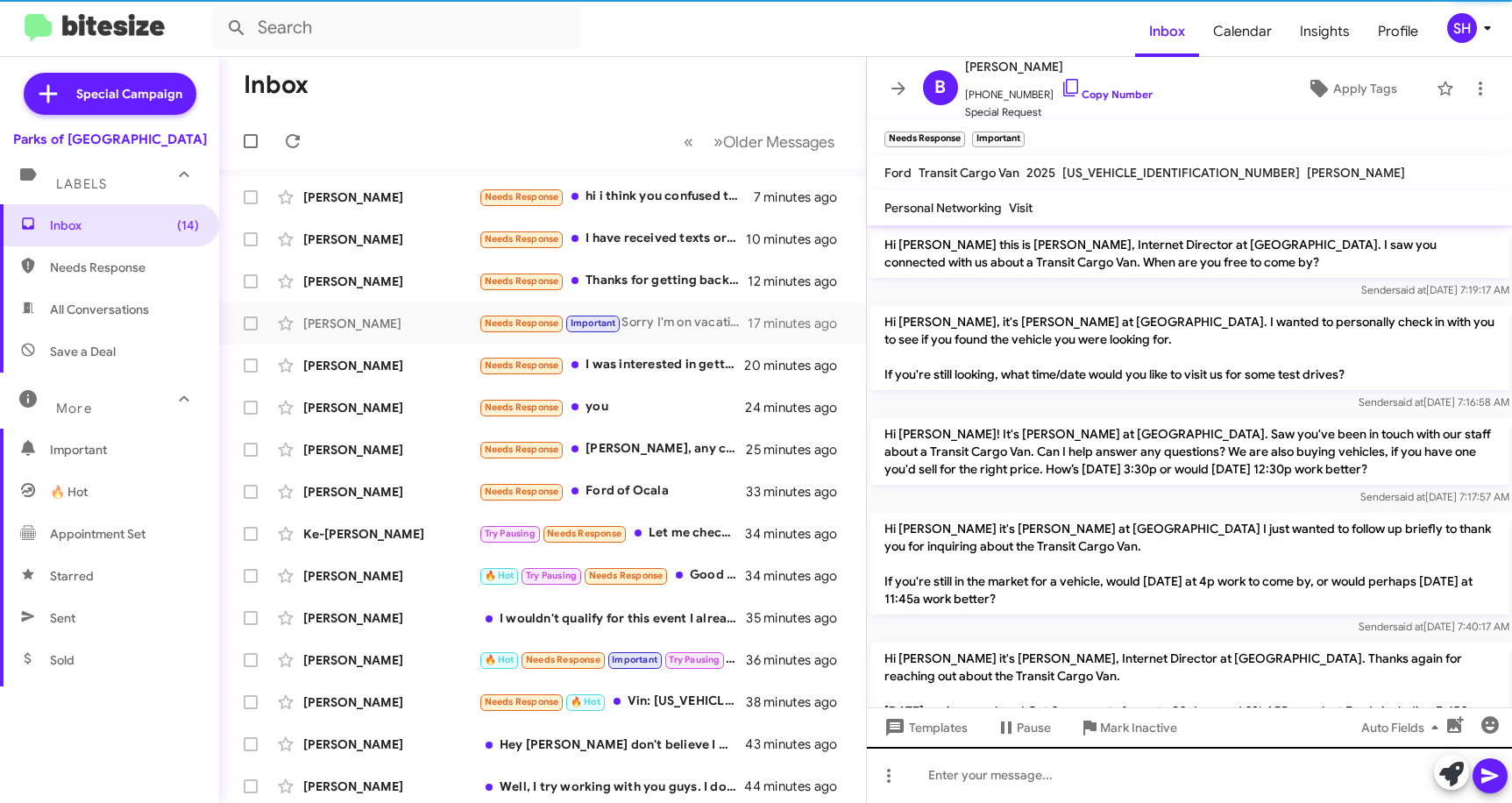
scroll to position [660, 0]
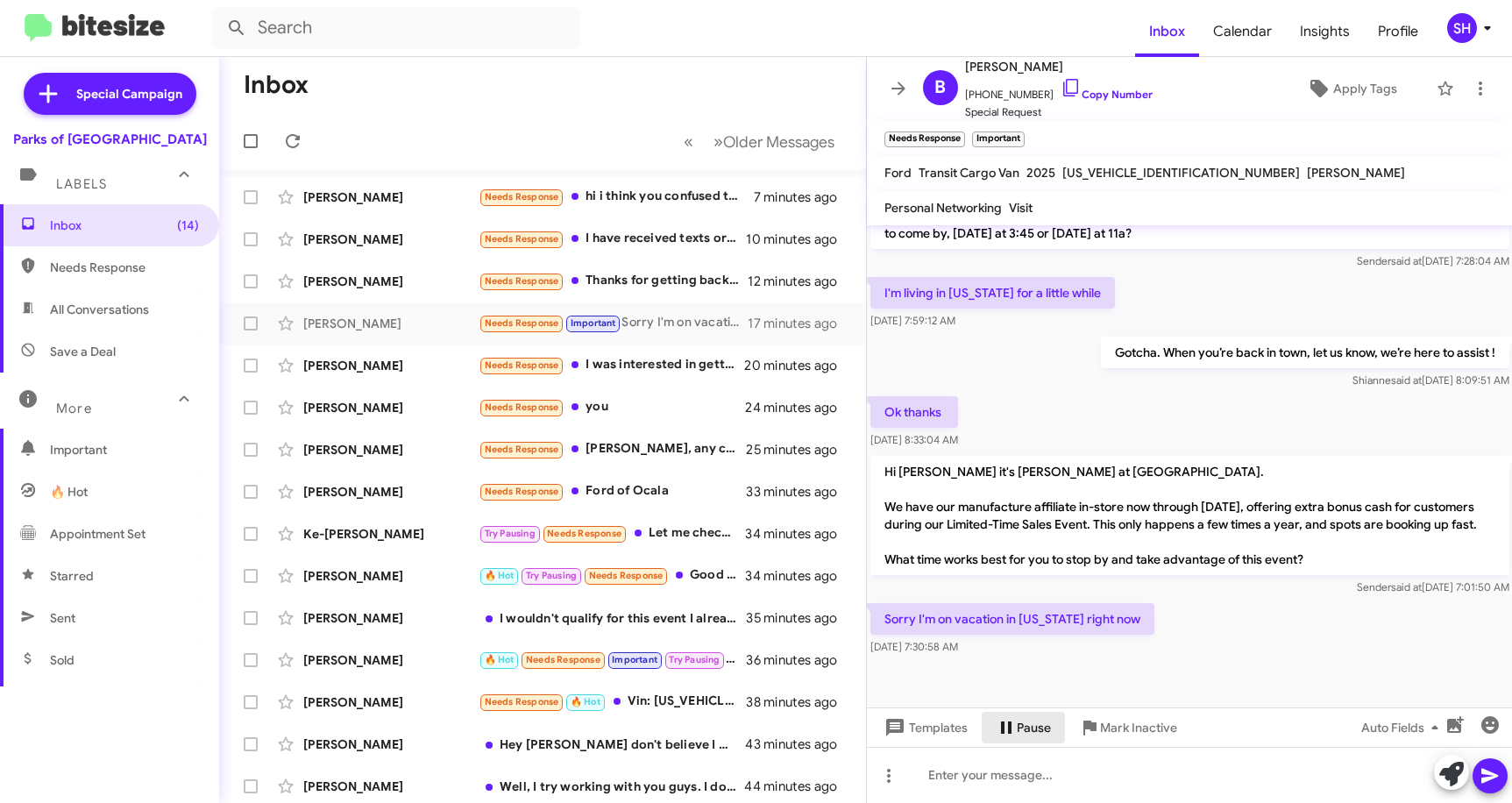
click at [1033, 723] on span "Pause" at bounding box center [1033, 728] width 34 height 32
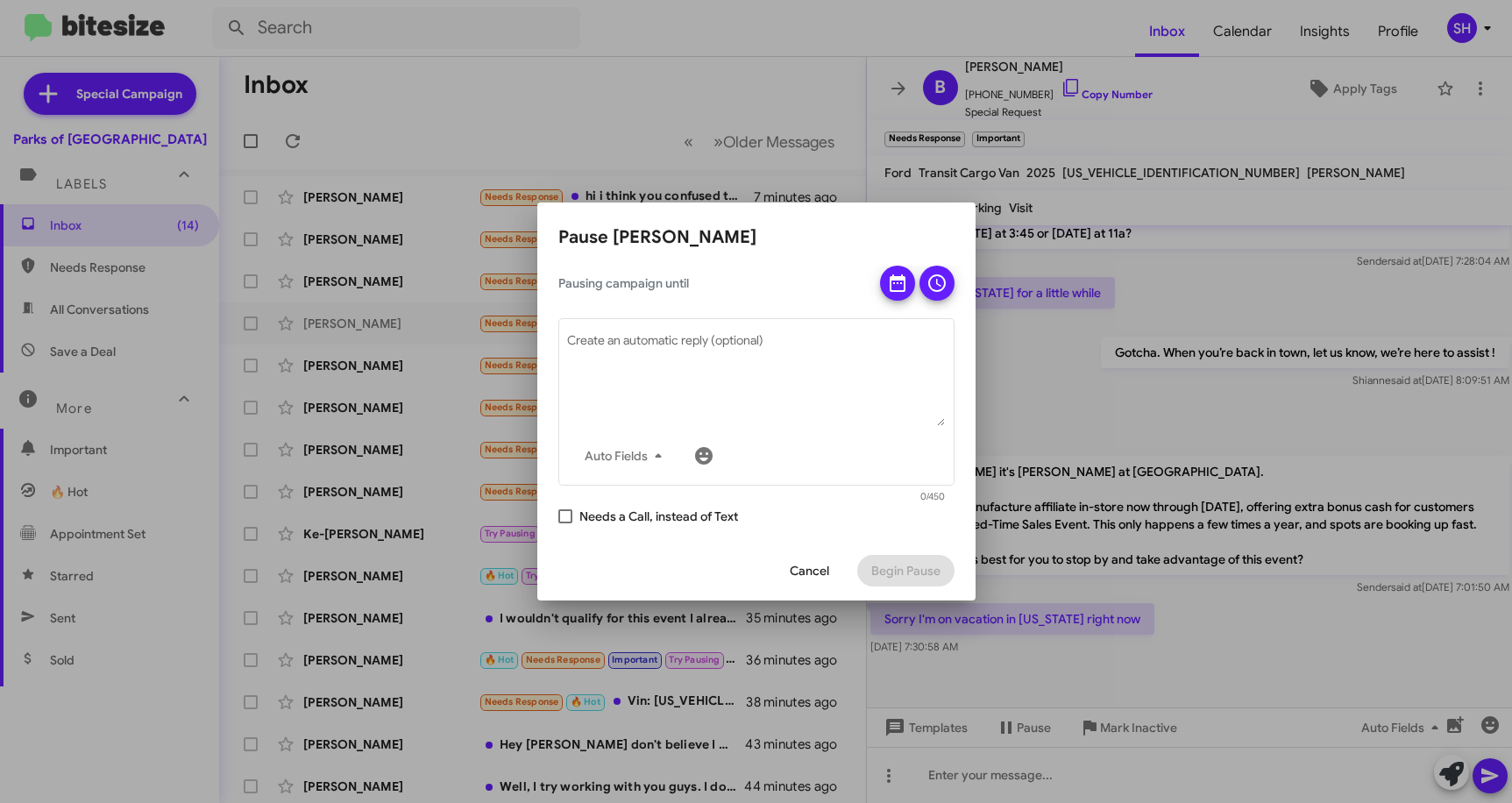
click at [563, 513] on span at bounding box center [565, 516] width 14 height 14
click at [564, 523] on input "Needs a Call, instead of Text" at bounding box center [564, 523] width 1 height 1
click at [907, 269] on span at bounding box center [898, 288] width 21 height 45
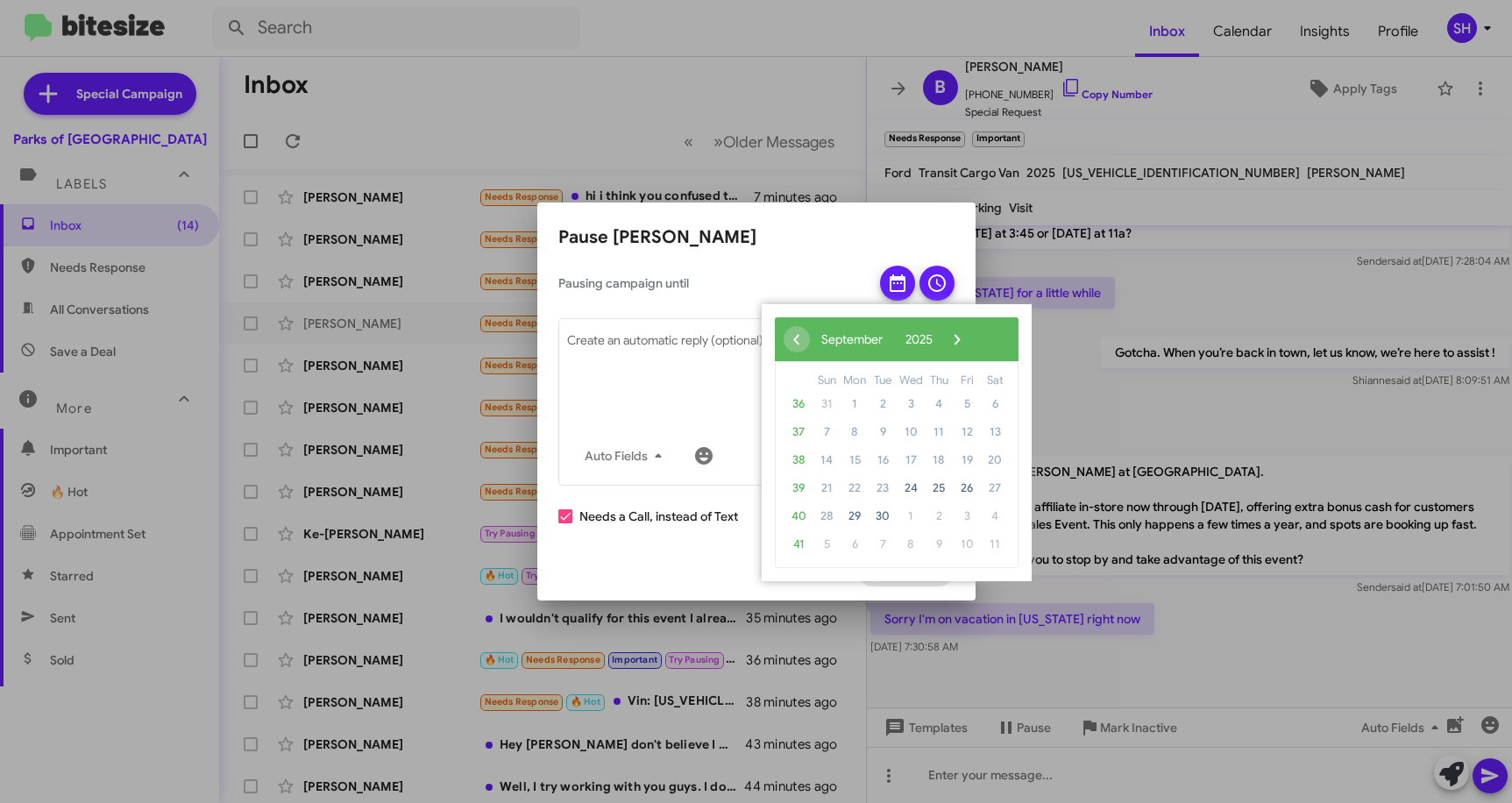
click at [912, 522] on span "1" at bounding box center [911, 516] width 28 height 28
click at [971, 337] on span "›" at bounding box center [957, 339] width 26 height 26
click at [957, 405] on span "3" at bounding box center [967, 403] width 28 height 28
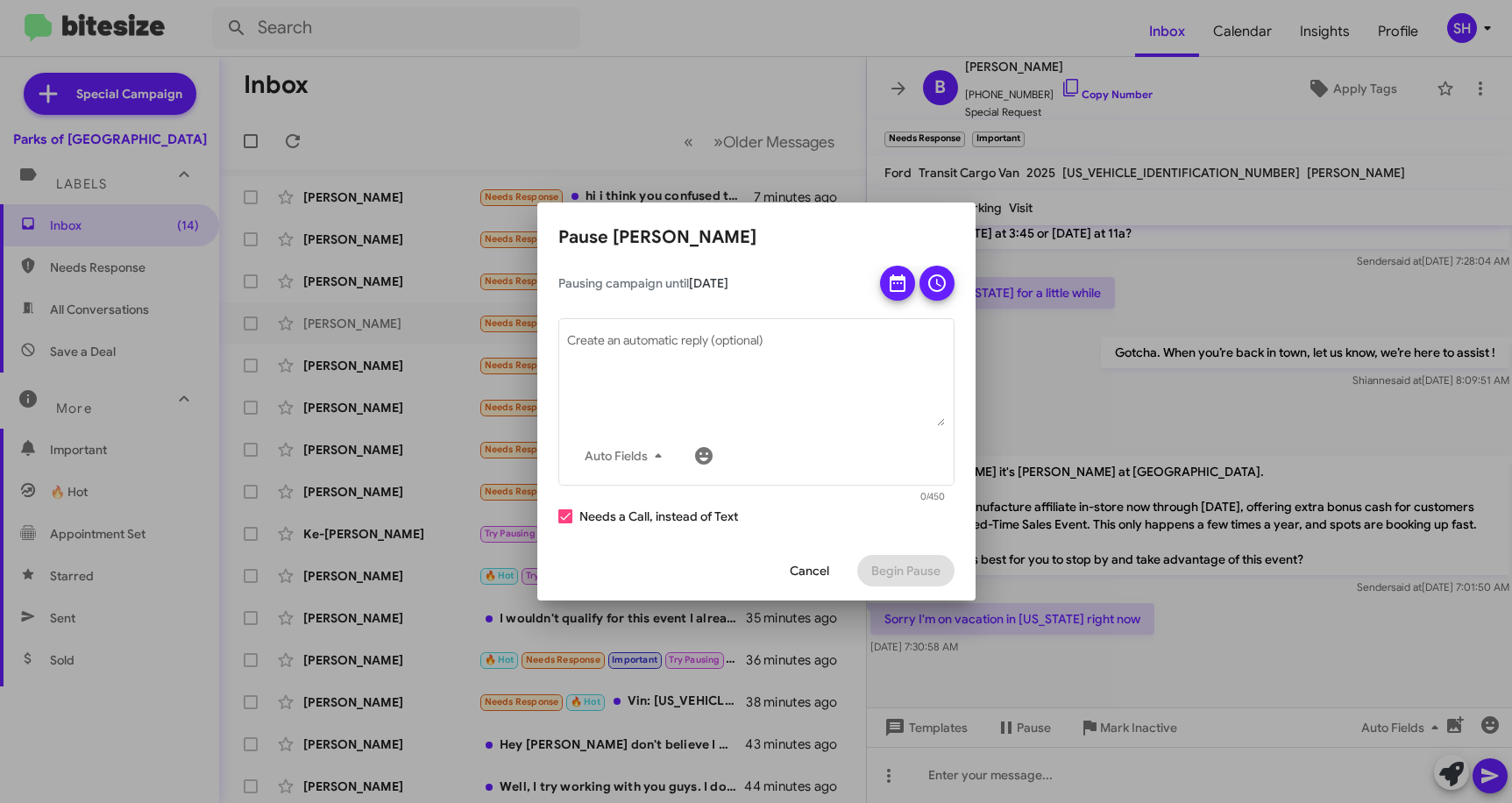
click at [570, 522] on span at bounding box center [565, 516] width 14 height 14
click at [565, 523] on input "Needs a Call, instead of Text" at bounding box center [564, 523] width 1 height 1
checkbox input "false"
click at [943, 278] on icon at bounding box center [937, 283] width 17 height 17
click at [901, 565] on span "Begin Pause" at bounding box center [906, 570] width 69 height 32
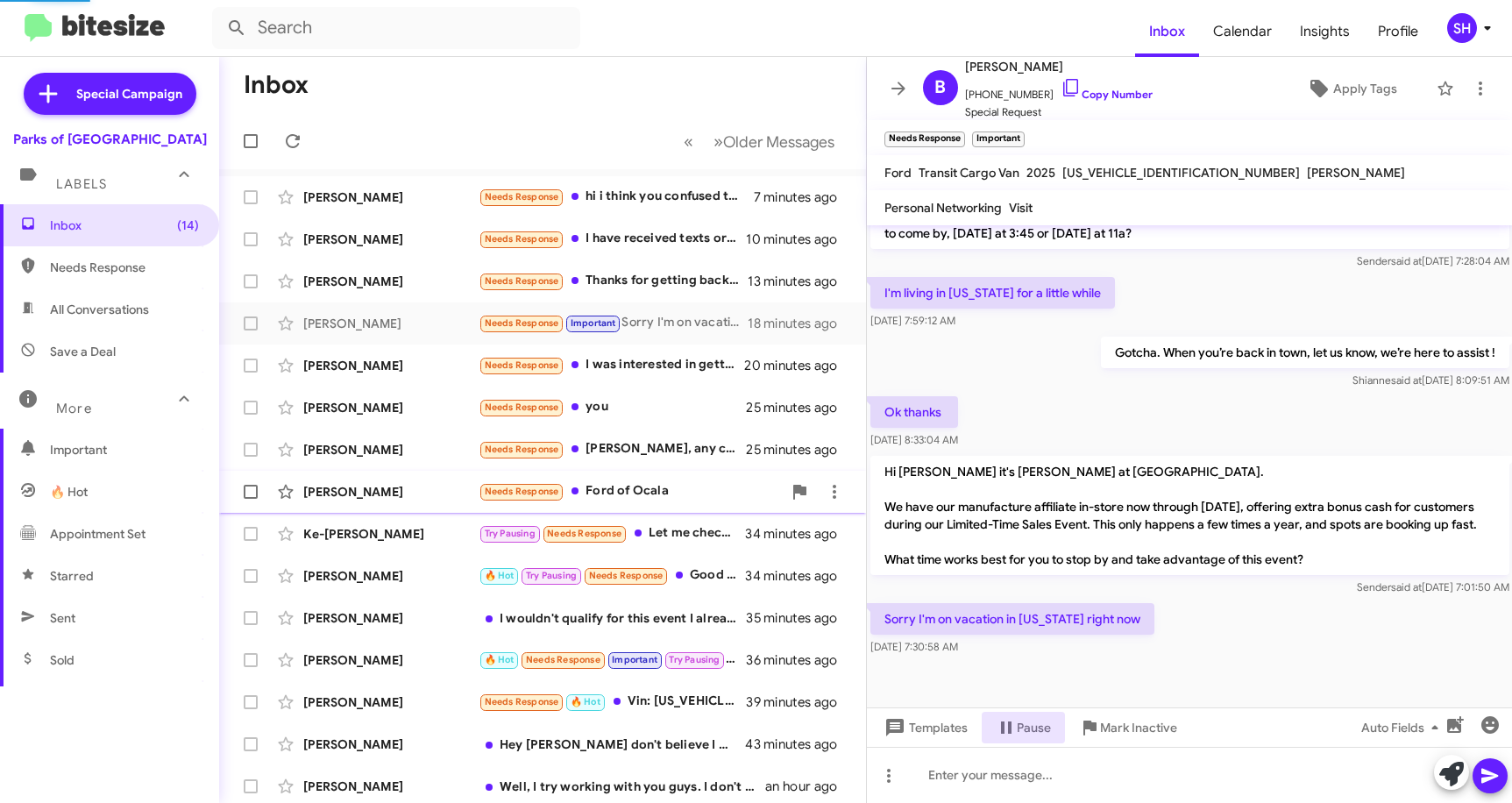
scroll to position [0, 0]
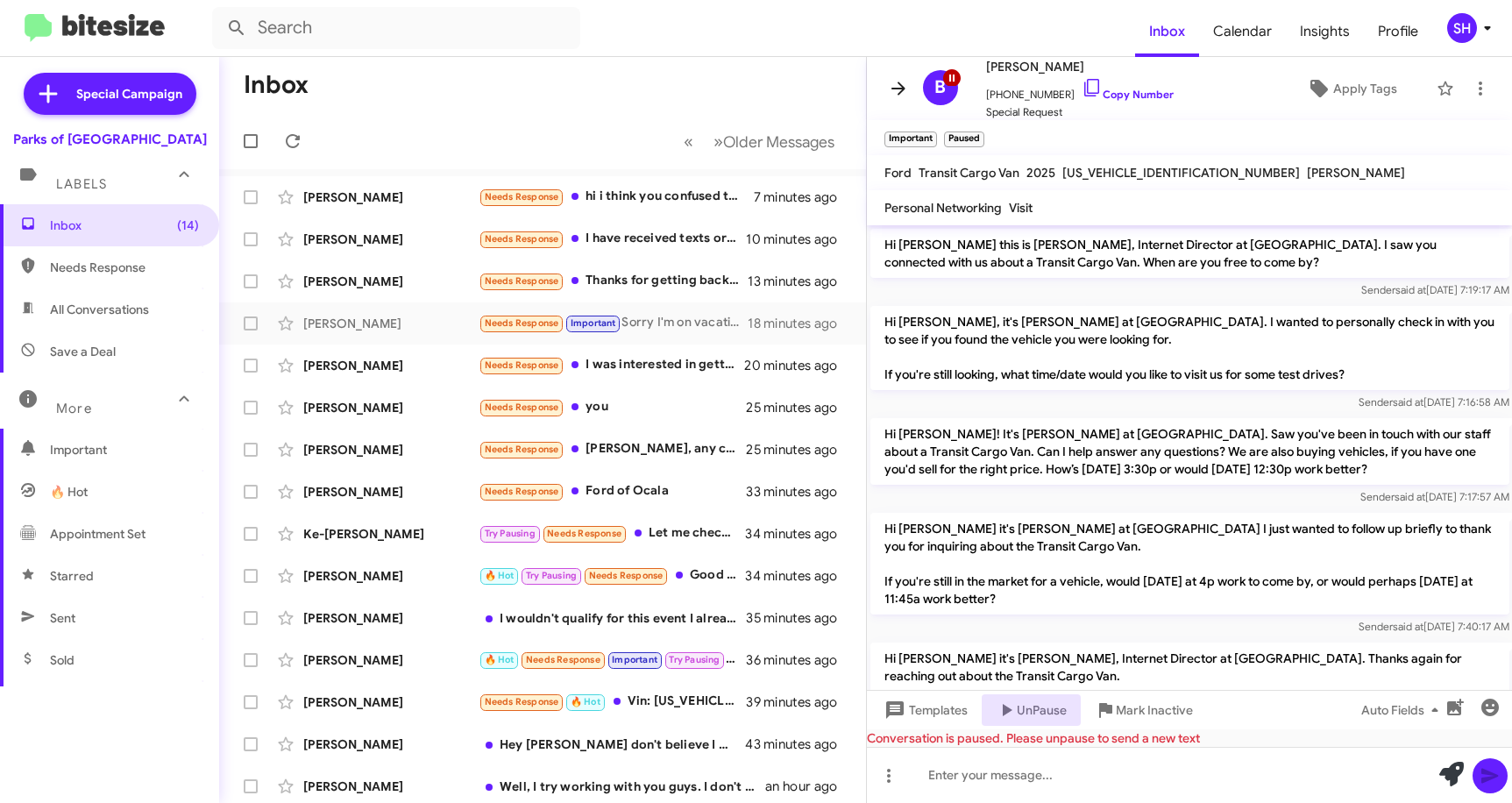
click at [897, 84] on icon at bounding box center [898, 89] width 21 height 21
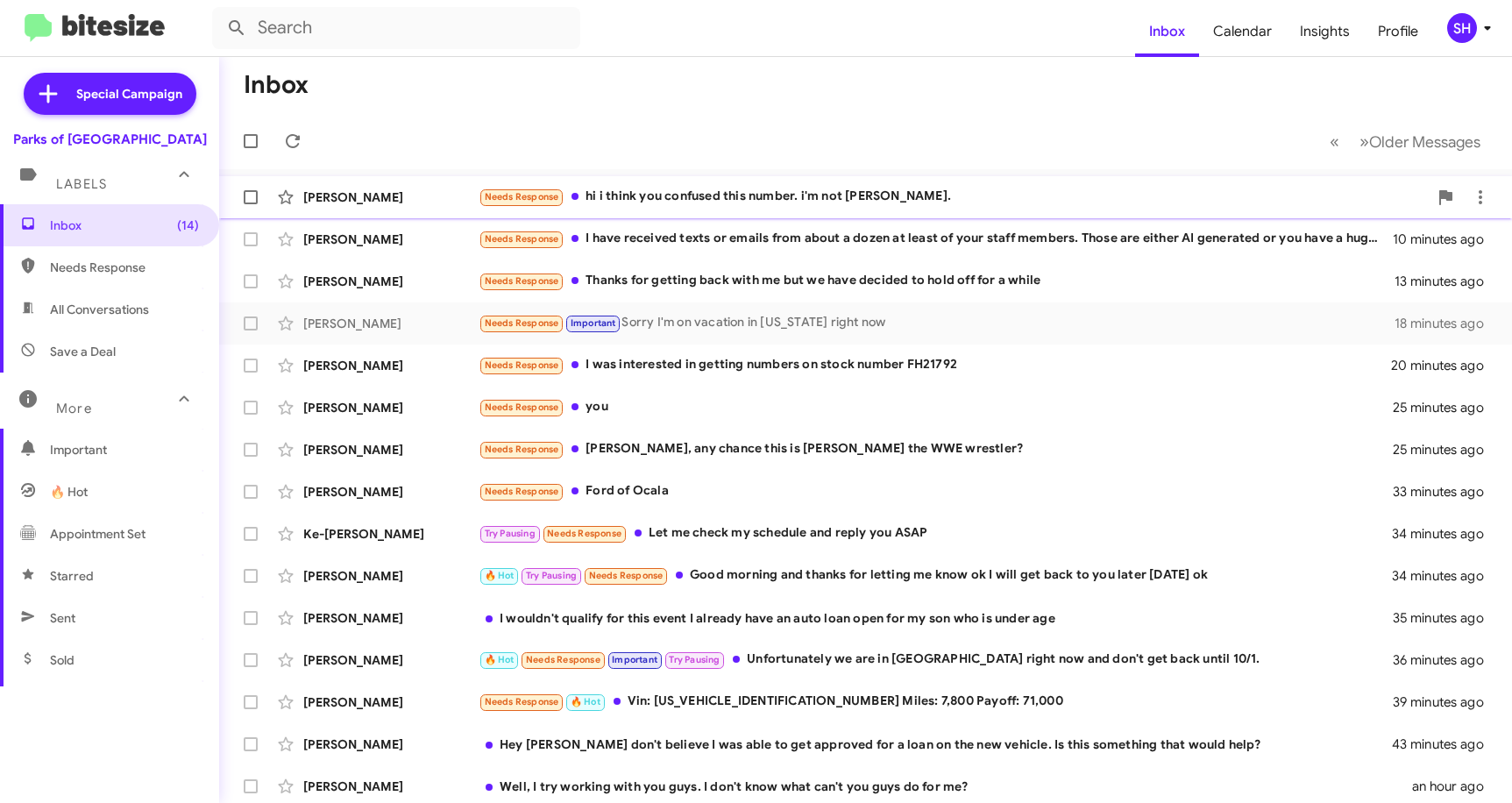
click at [821, 196] on div "Needs Response hi i think you confused this number. i'm not [PERSON_NAME]." at bounding box center [953, 197] width 949 height 20
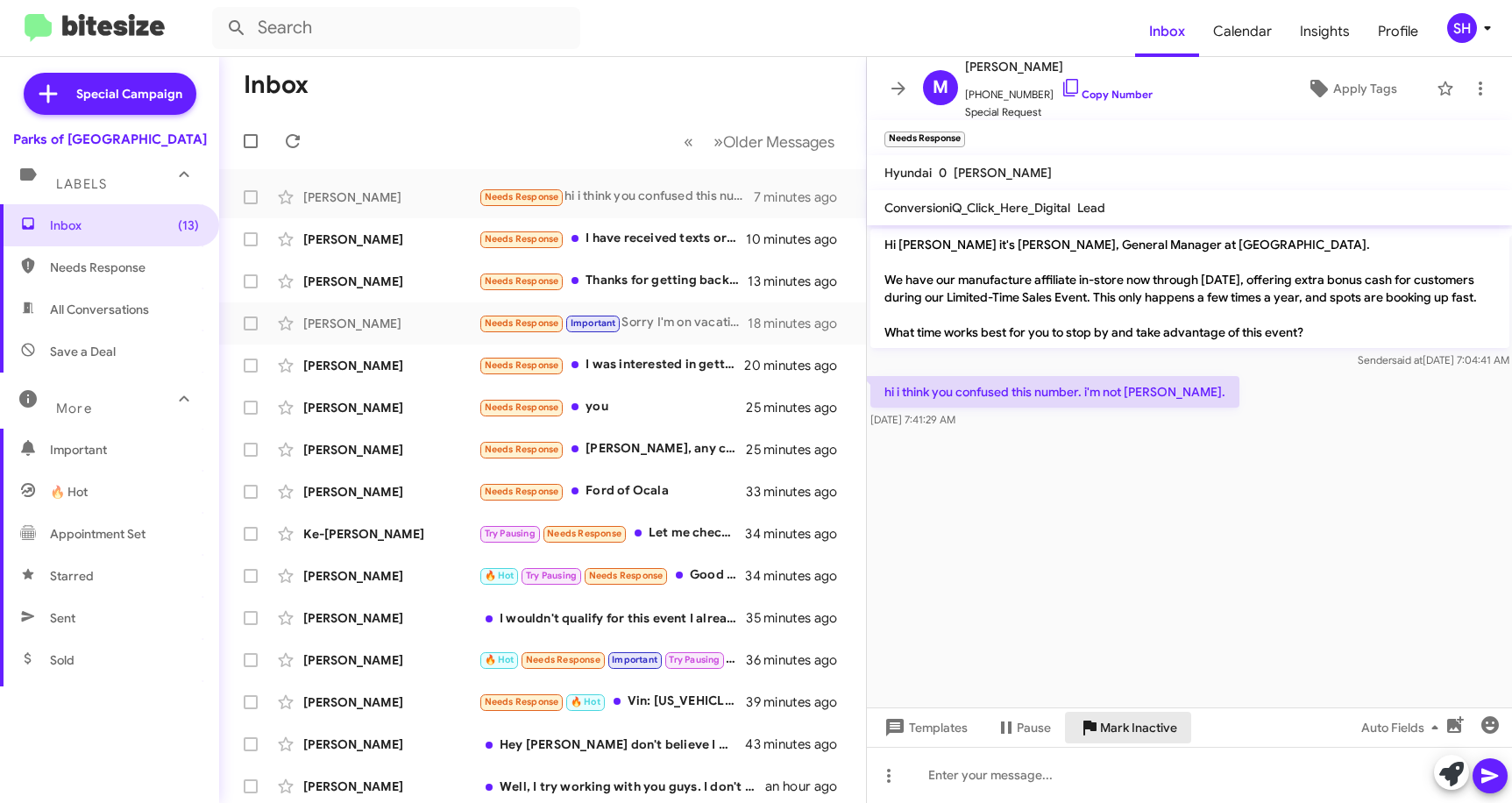
click at [1145, 732] on span "Mark Inactive" at bounding box center [1139, 728] width 77 height 32
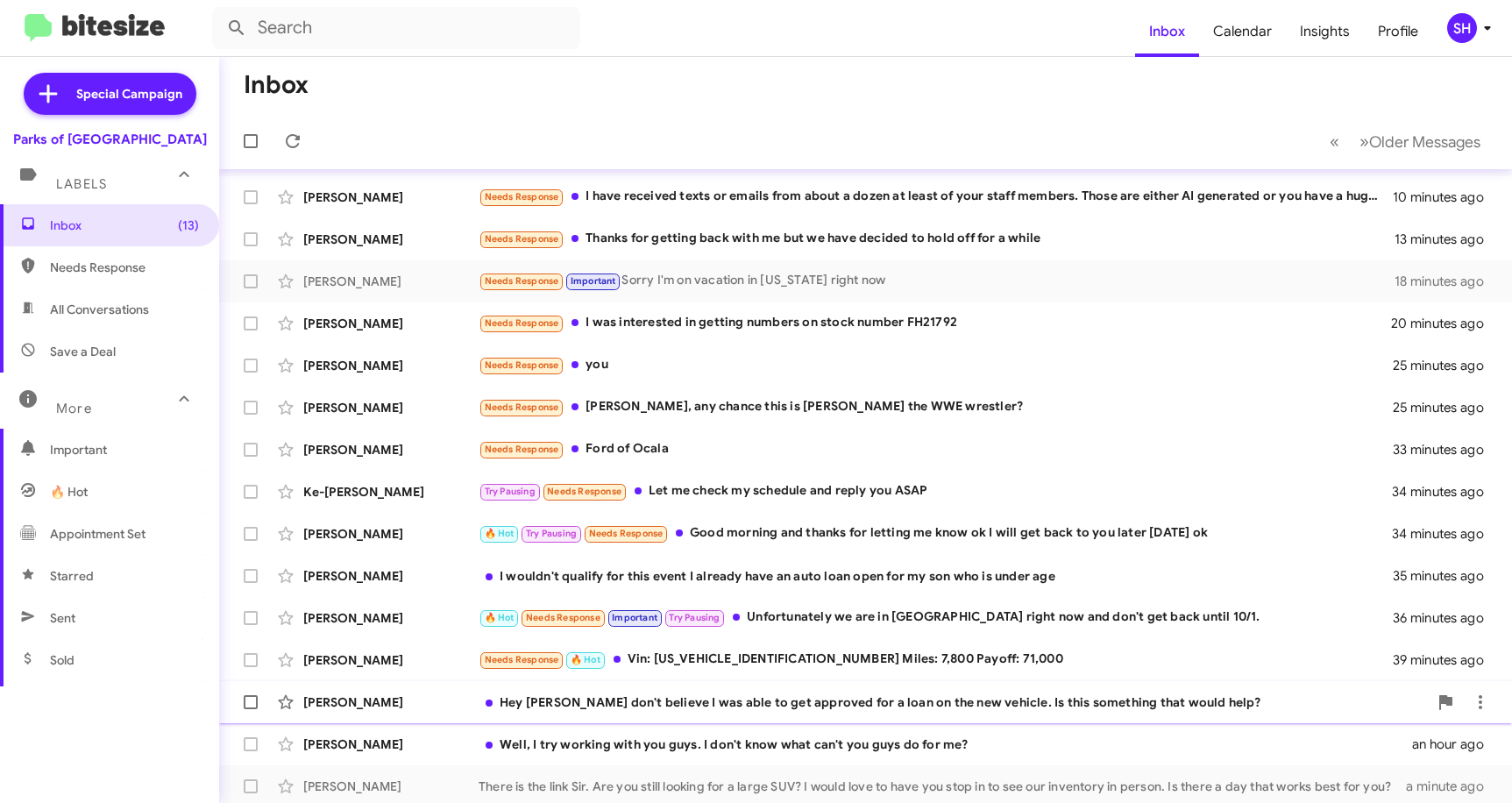
scroll to position [88, 0]
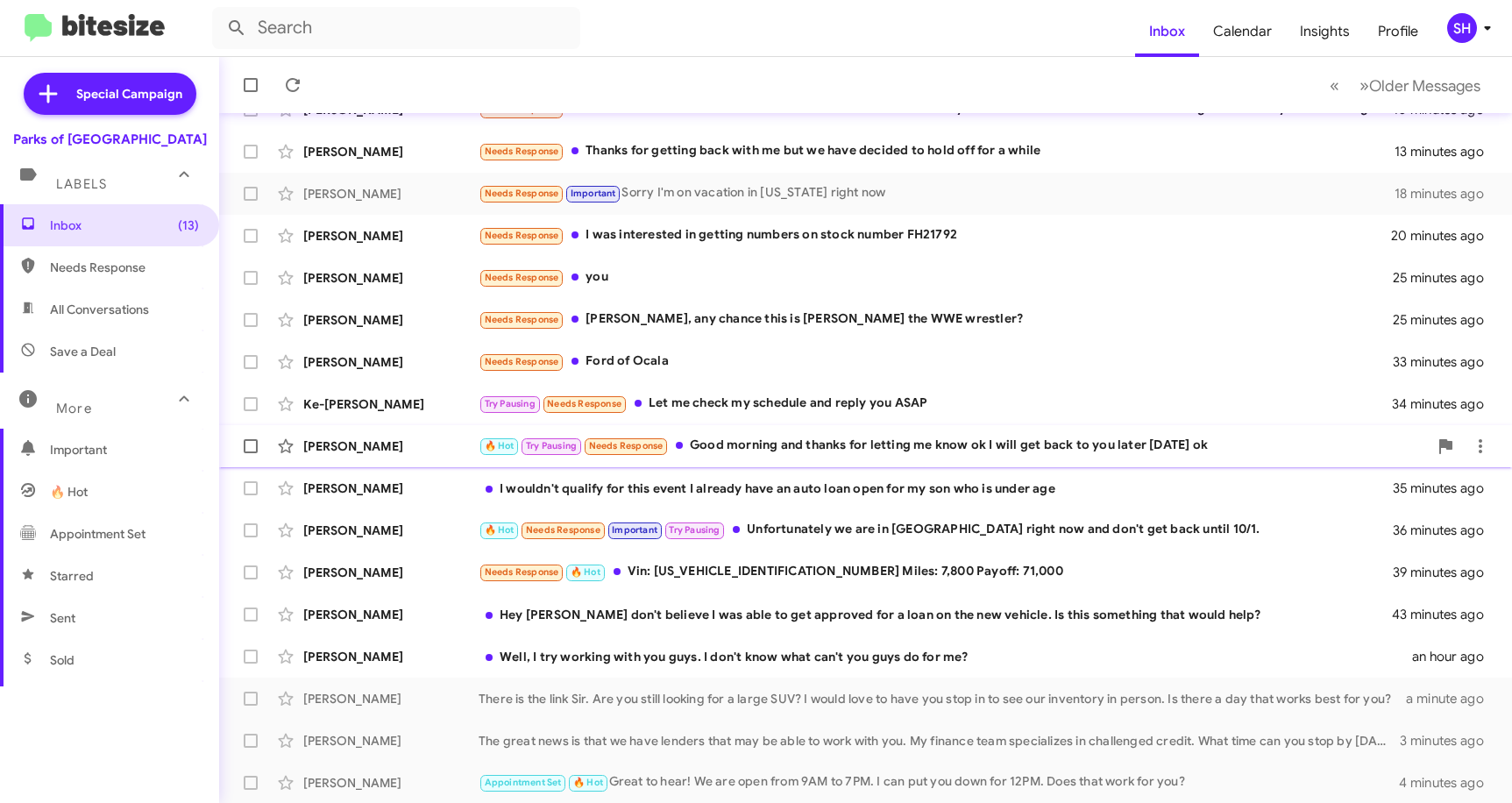
click at [854, 440] on div "🔥 Hot Try Pausing Needs Response Good morning and thanks for letting me know ok…" at bounding box center [953, 446] width 949 height 20
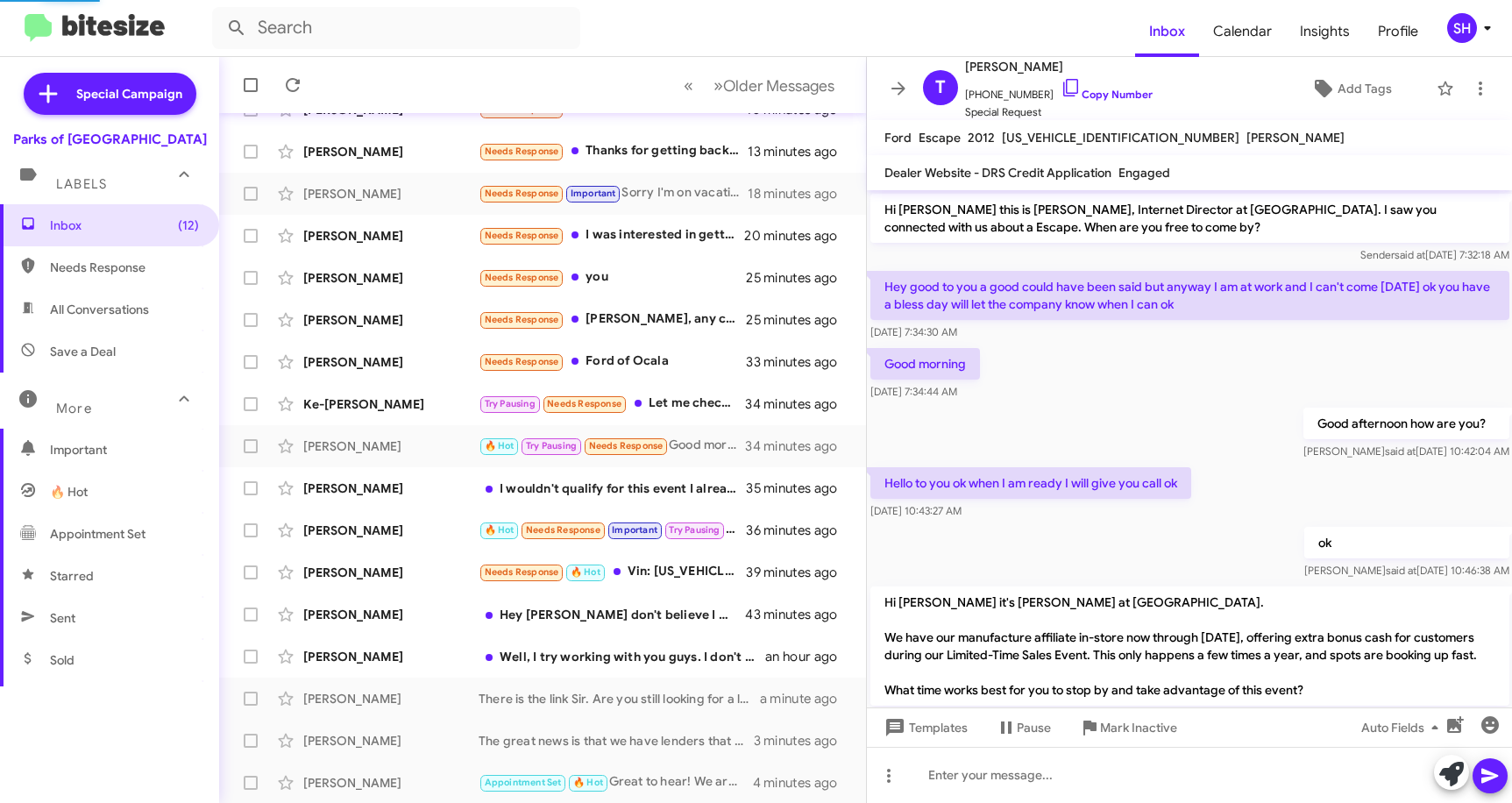
scroll to position [135, 0]
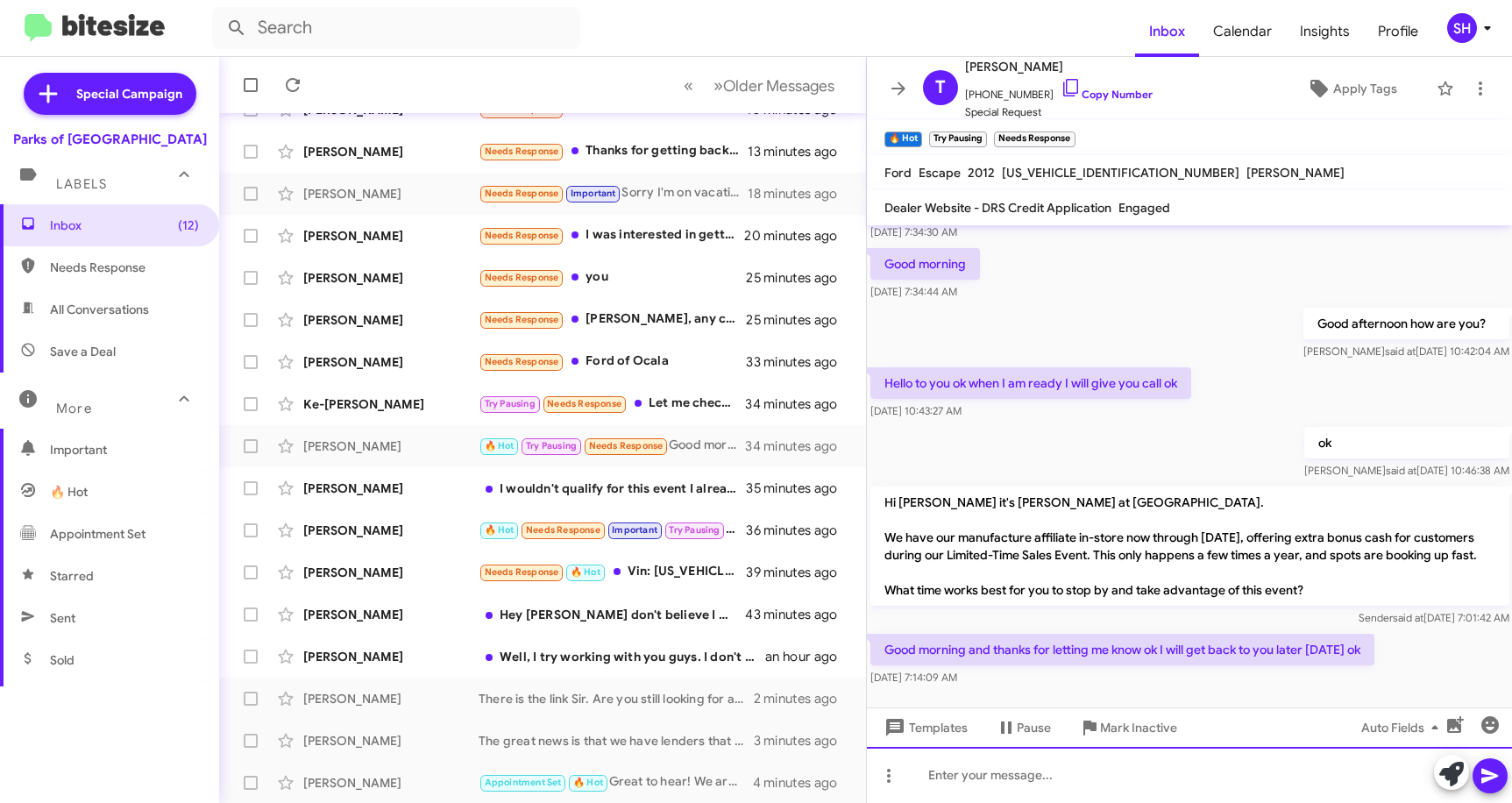
click at [983, 775] on div at bounding box center [1191, 775] width 646 height 56
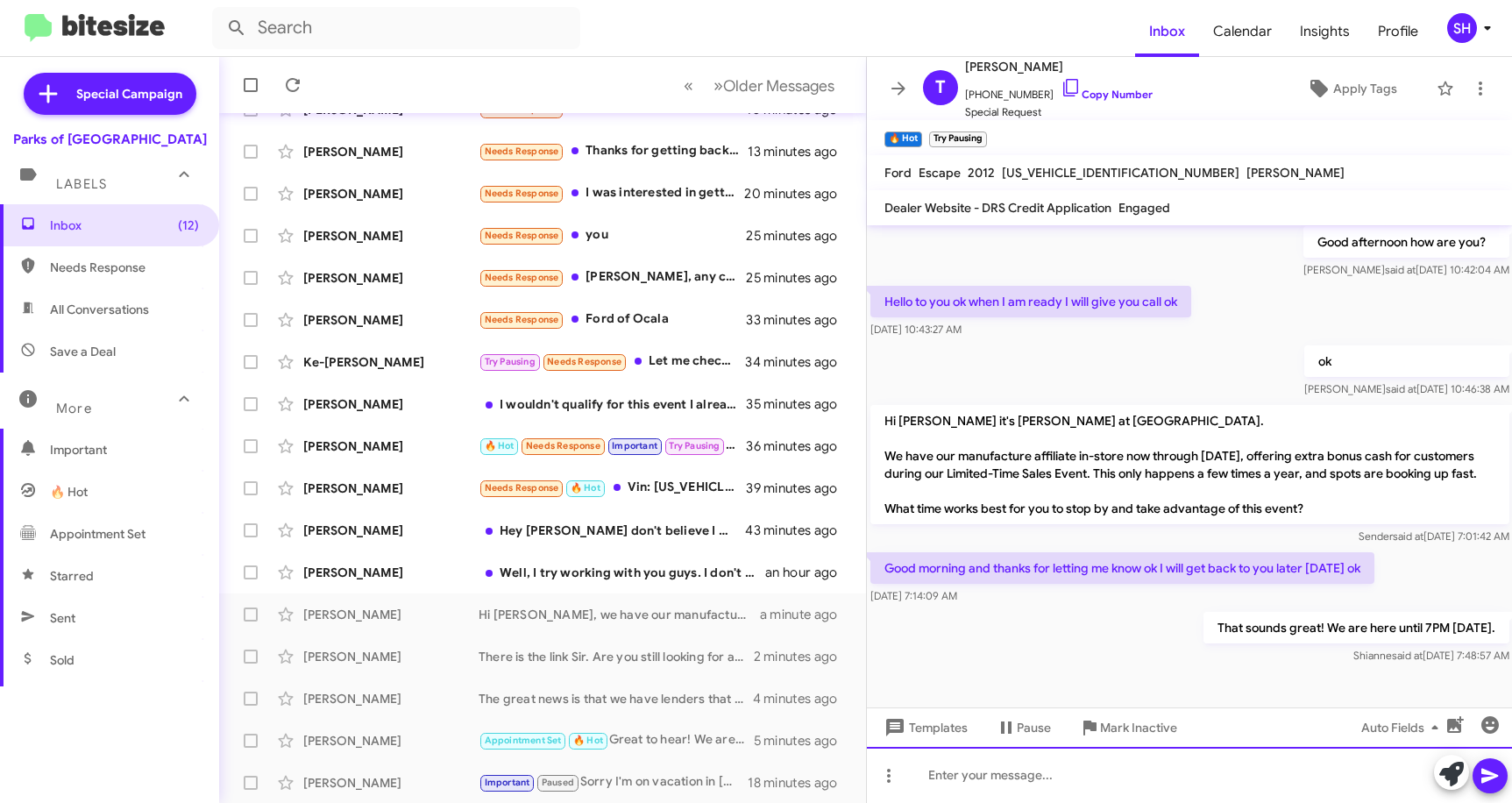
scroll to position [235, 0]
drag, startPoint x: 1471, startPoint y: 634, endPoint x: 1212, endPoint y: 630, distance: 259.0
click at [1212, 630] on p "That sounds great! We are here until 7PM [DATE]." at bounding box center [1356, 627] width 306 height 32
copy p "That sounds great! We are here until 7PM [DATE]."
click at [905, 76] on button at bounding box center [898, 89] width 35 height 35
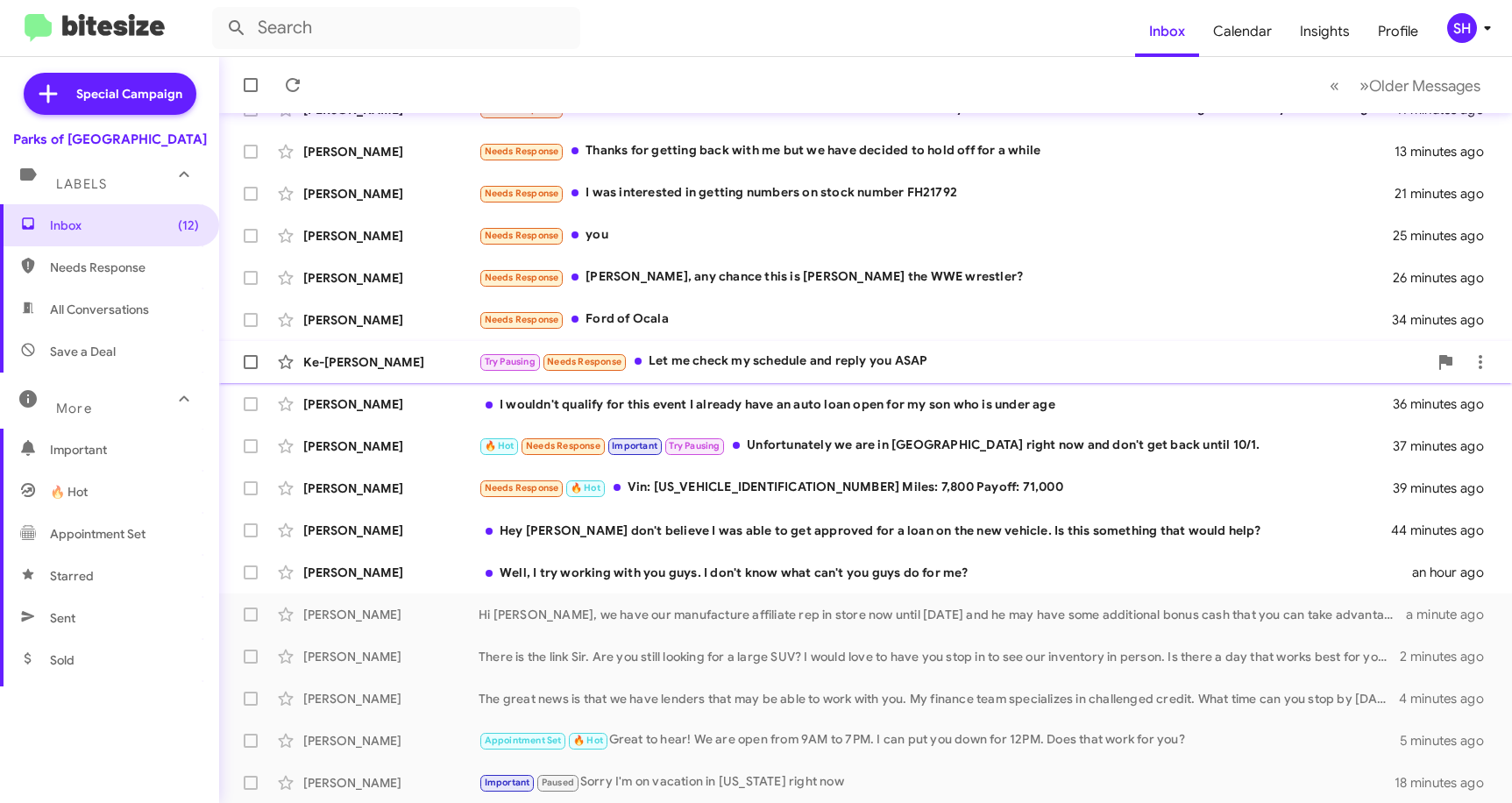
click at [942, 364] on div "Try Pausing Needs Response Let me check my schedule and reply you ASAP" at bounding box center [953, 361] width 949 height 20
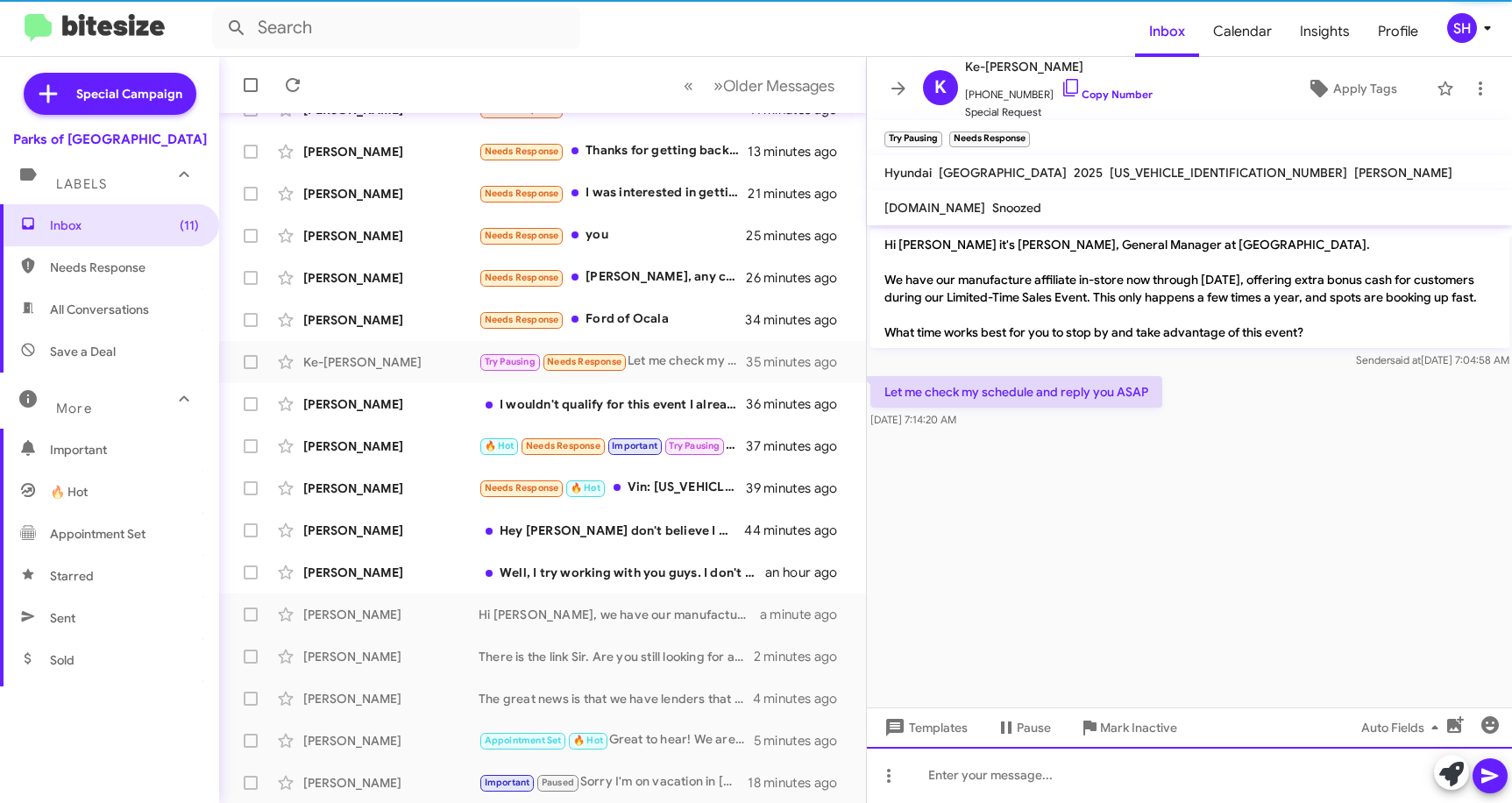
click at [990, 781] on div at bounding box center [1191, 775] width 646 height 56
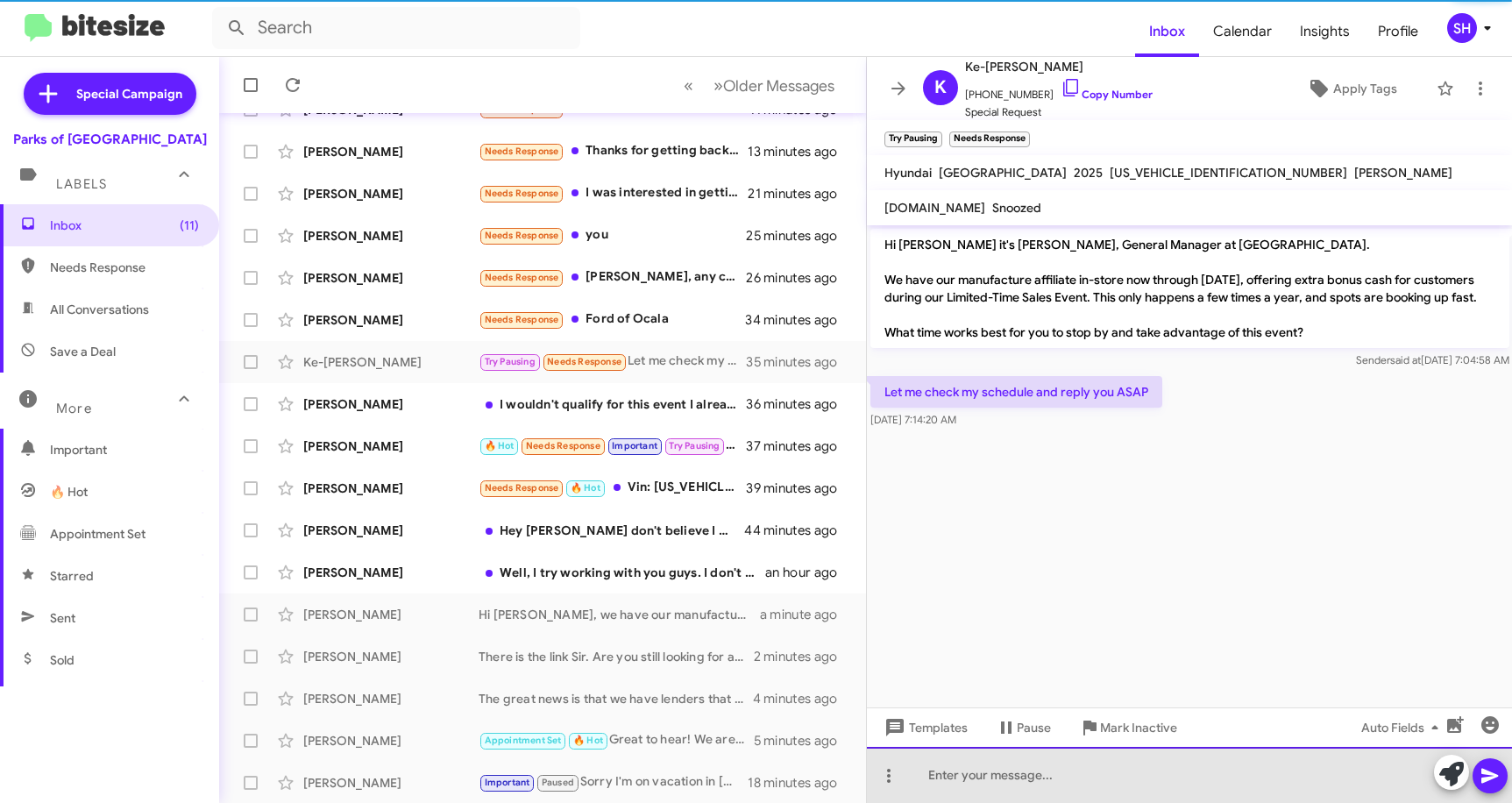
paste div
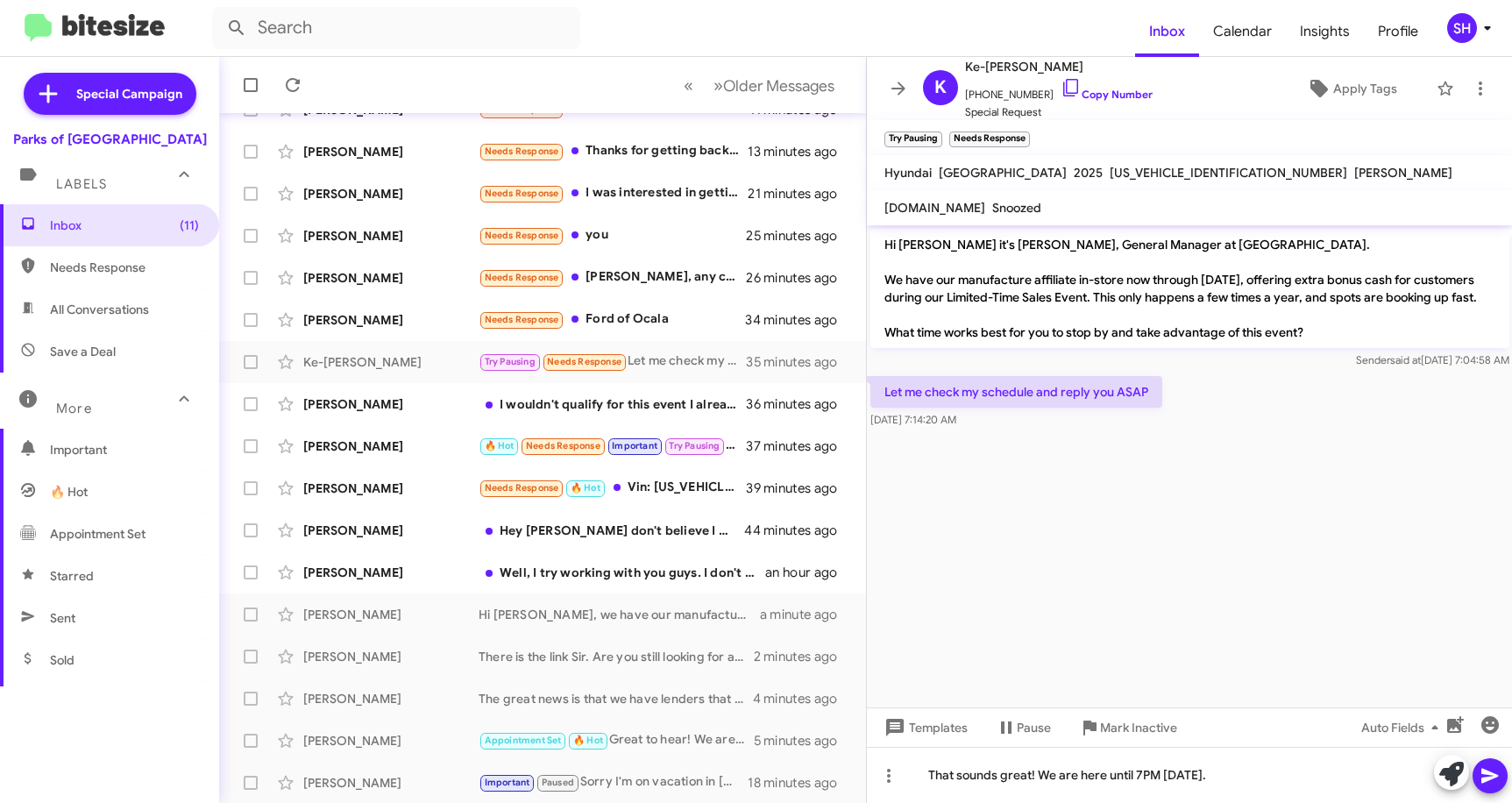
click at [1483, 776] on icon at bounding box center [1491, 776] width 21 height 21
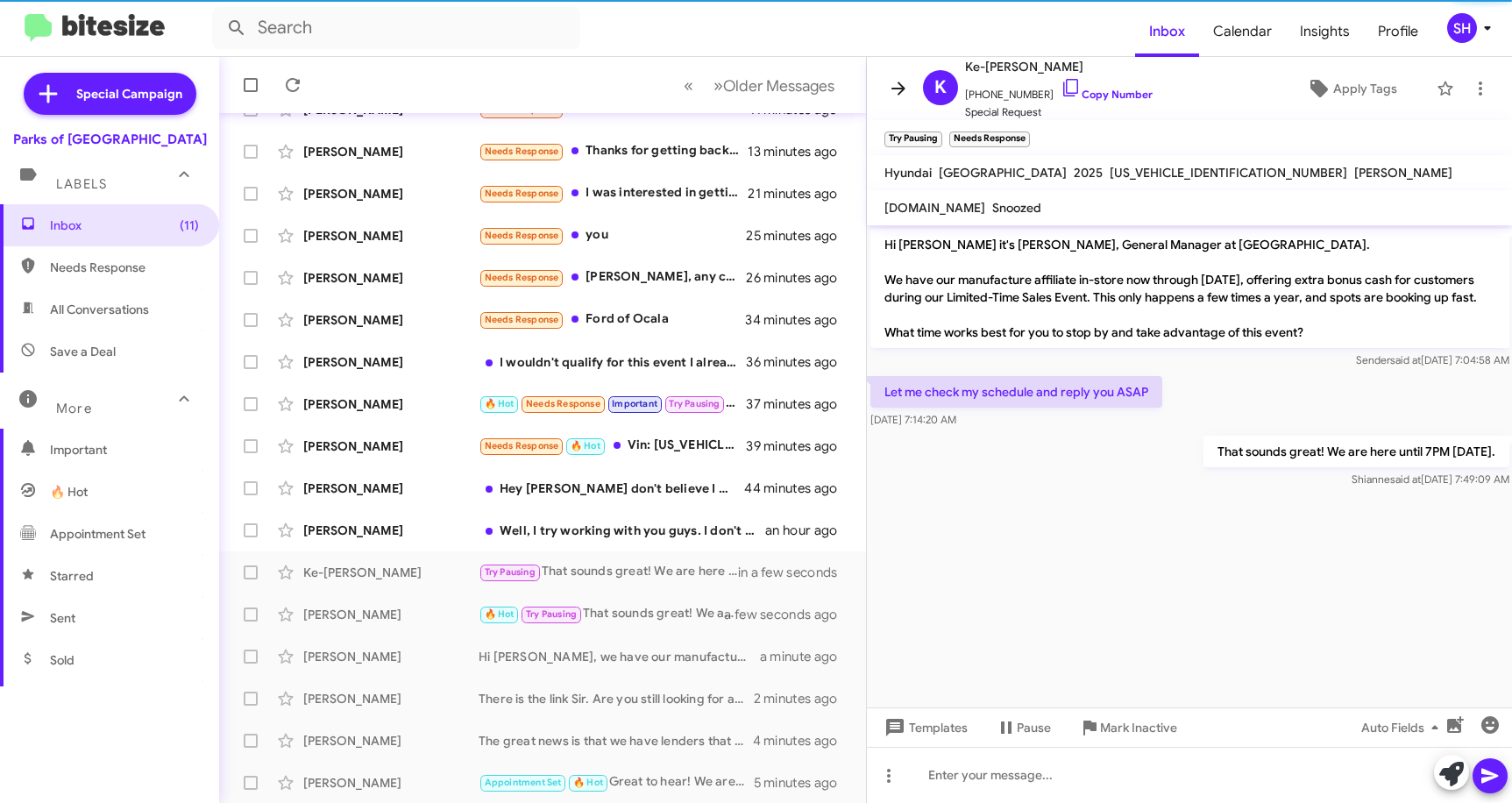
click at [897, 88] on icon at bounding box center [898, 89] width 14 height 14
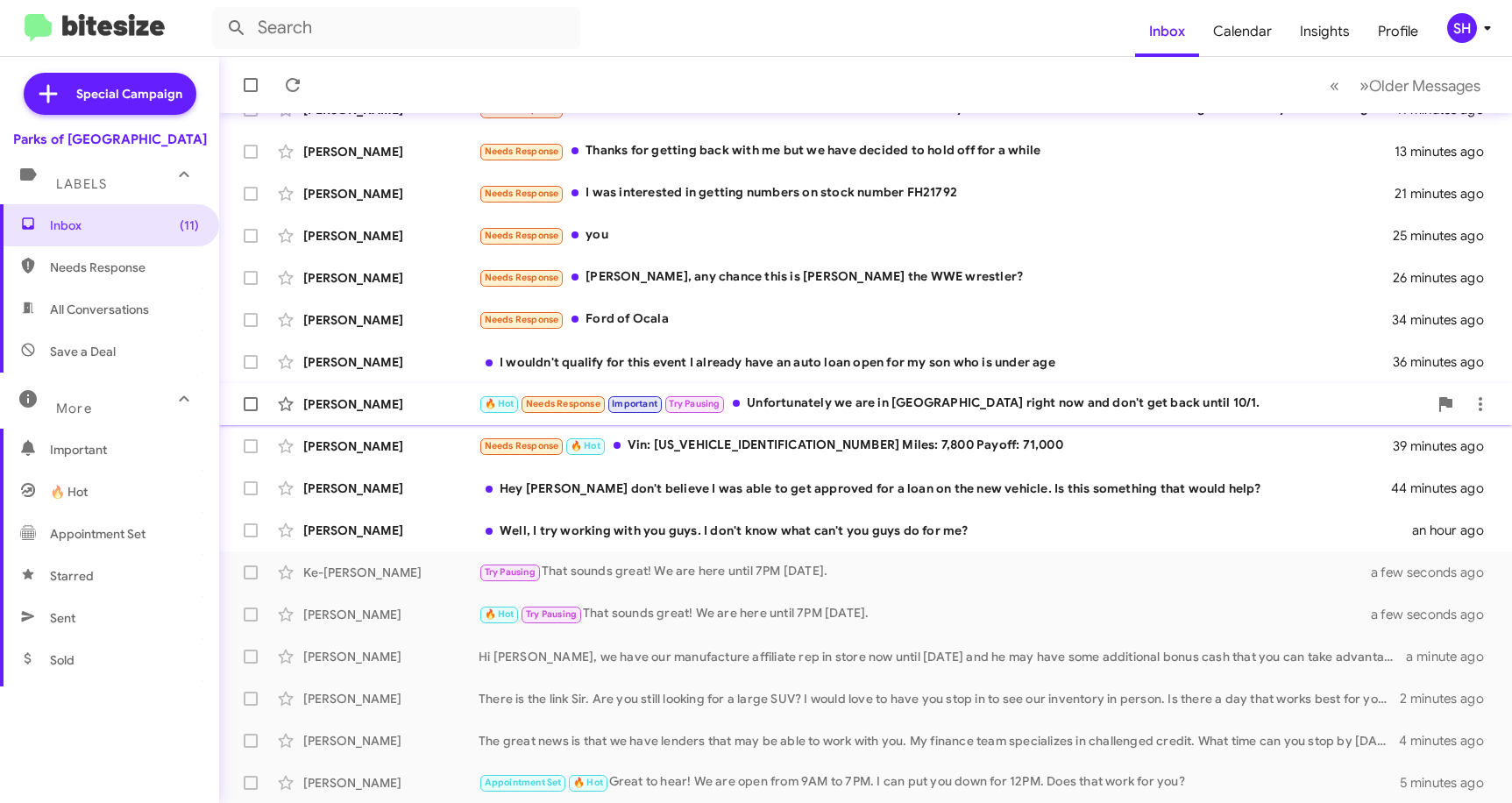
click at [919, 408] on div "🔥 Hot Needs Response Important Try Pausing Unfortunately we are in [GEOGRAPHIC_…" at bounding box center [953, 403] width 949 height 20
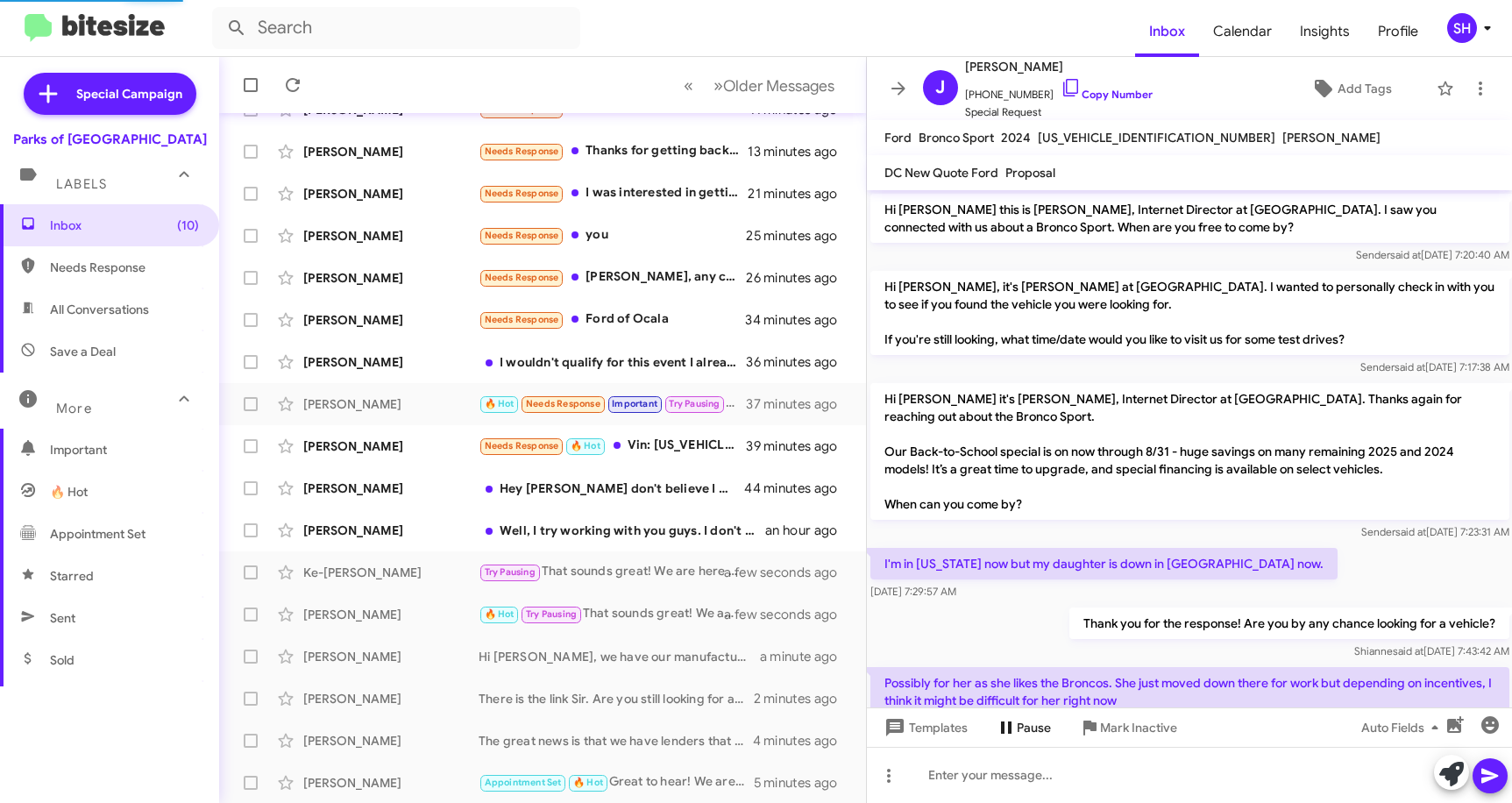
scroll to position [1138, 0]
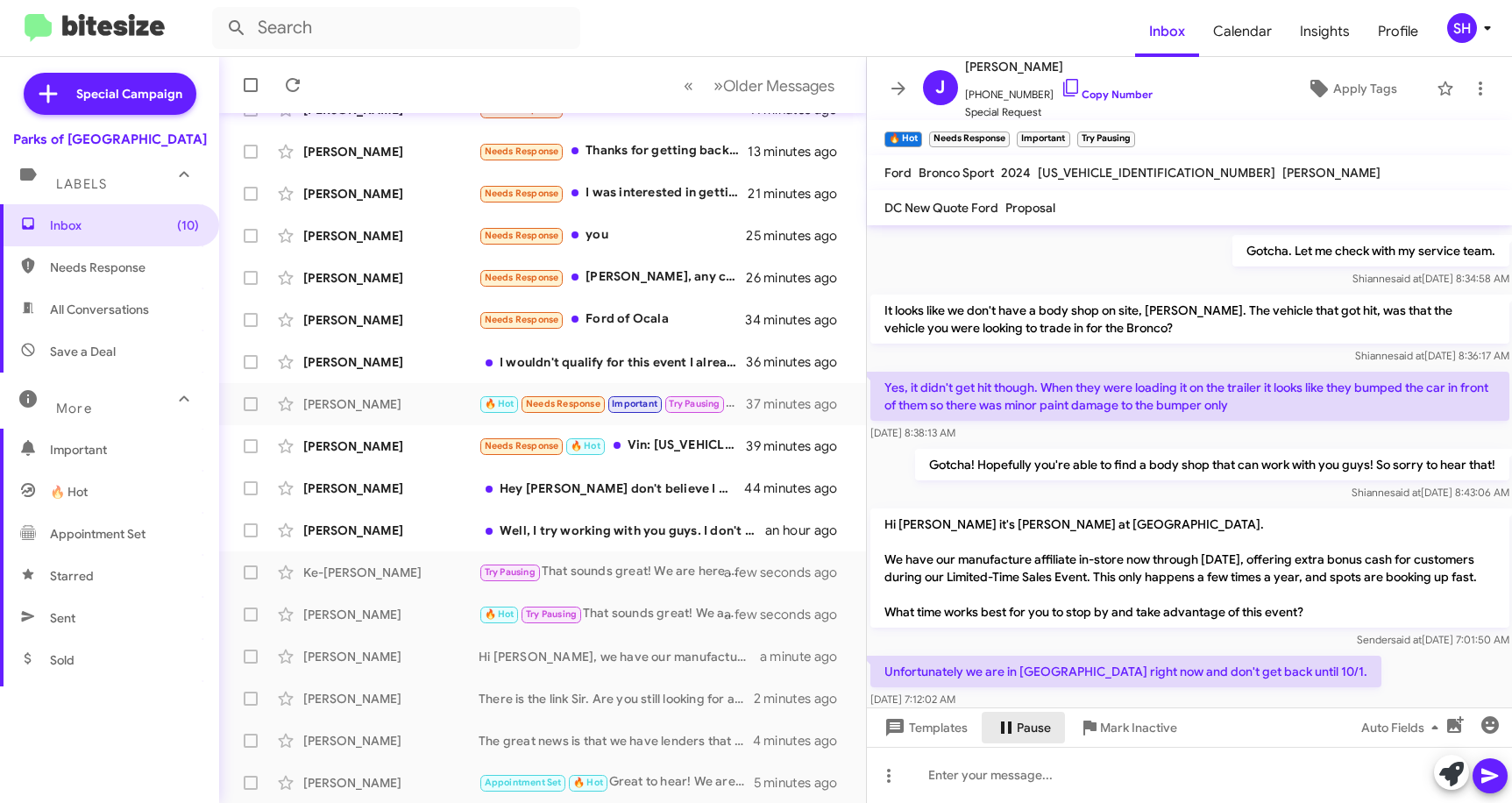
click at [1014, 734] on icon at bounding box center [1006, 728] width 21 height 21
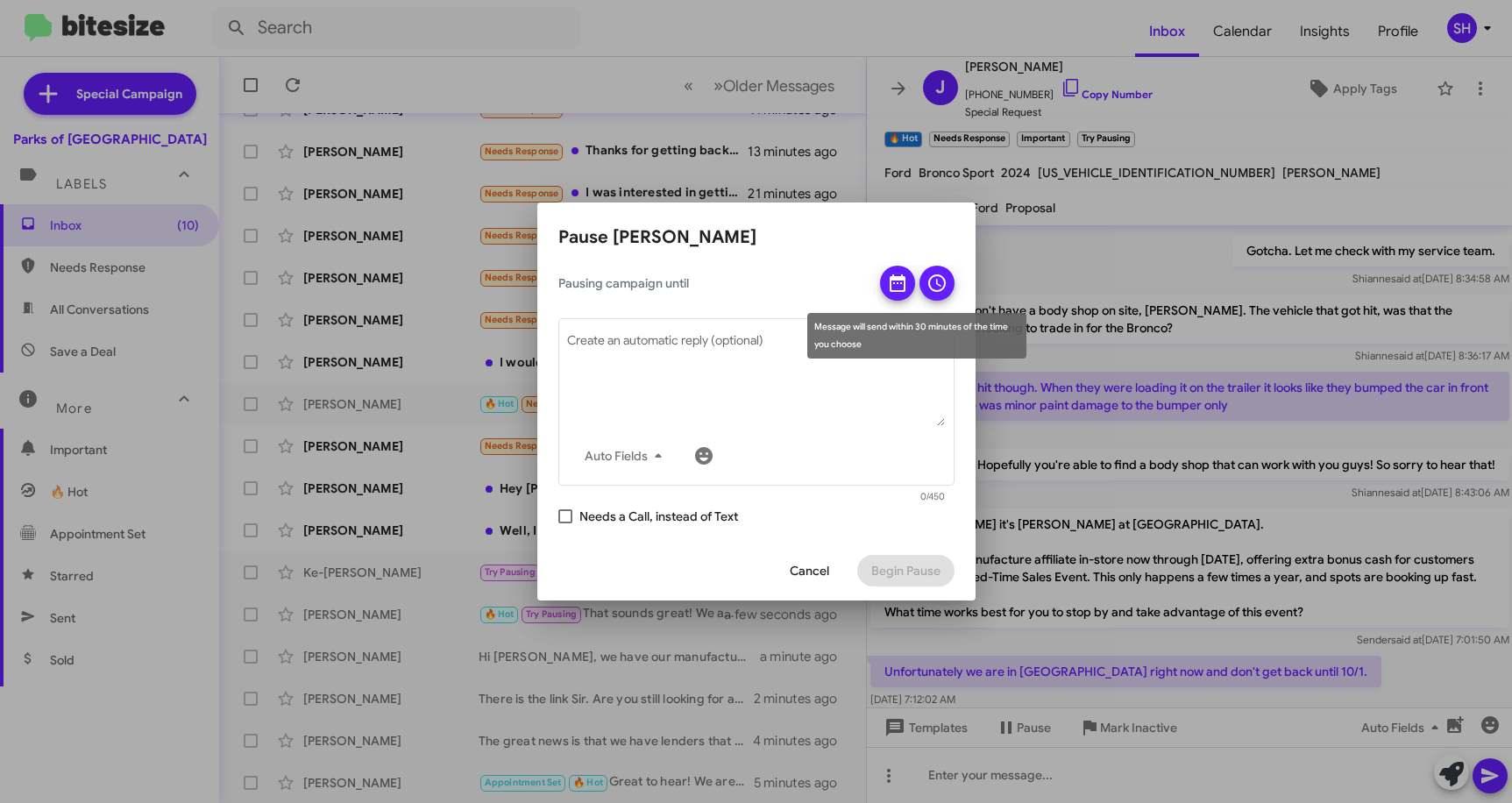
click at [910, 273] on button at bounding box center [897, 283] width 35 height 35
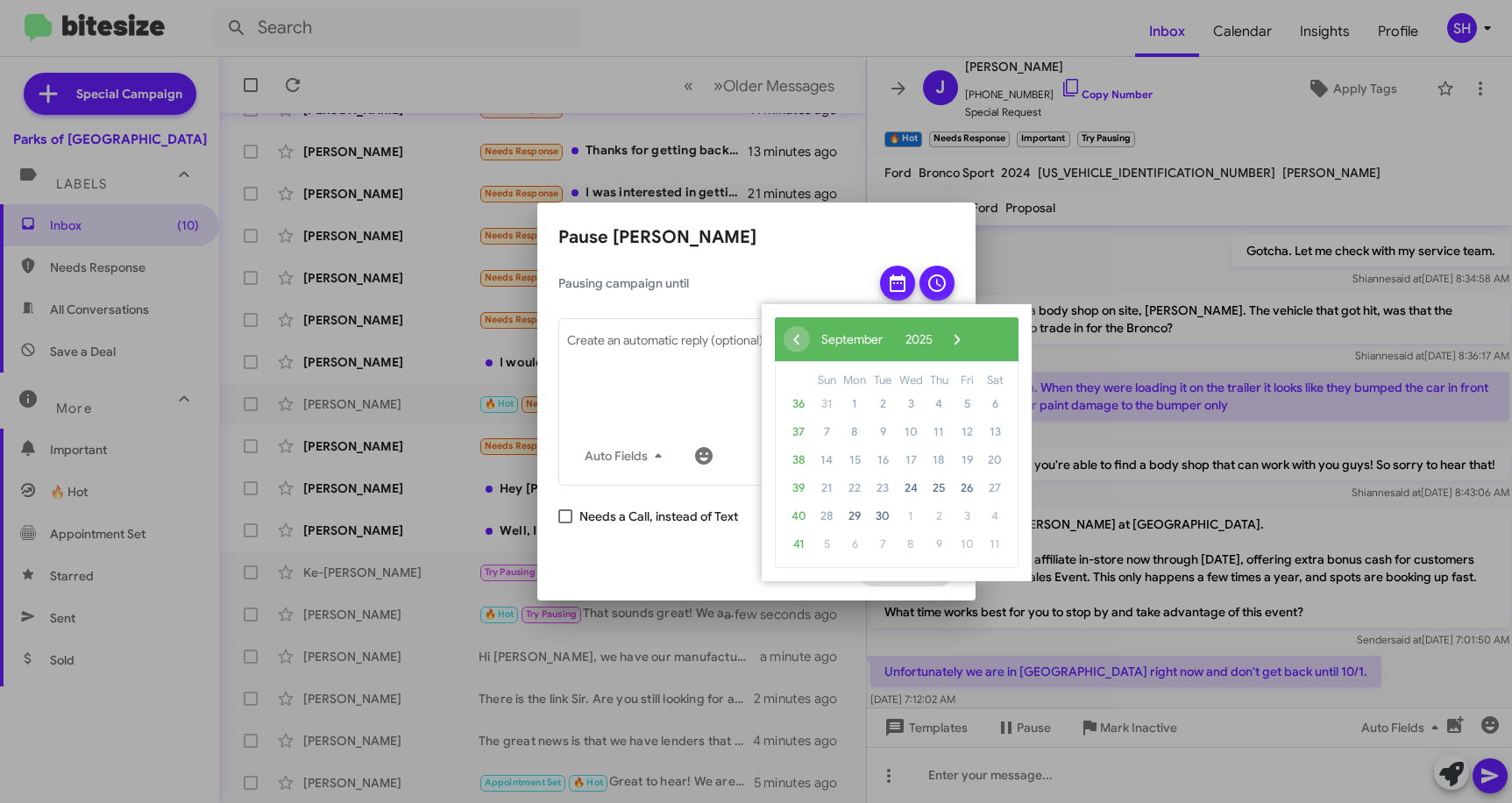
click at [1007, 356] on div "‹ ​ September ​ 2025 ​ ›" at bounding box center [896, 339] width 244 height 43
click at [971, 341] on span "›" at bounding box center [957, 339] width 26 height 26
click at [906, 398] on span "1" at bounding box center [911, 403] width 28 height 28
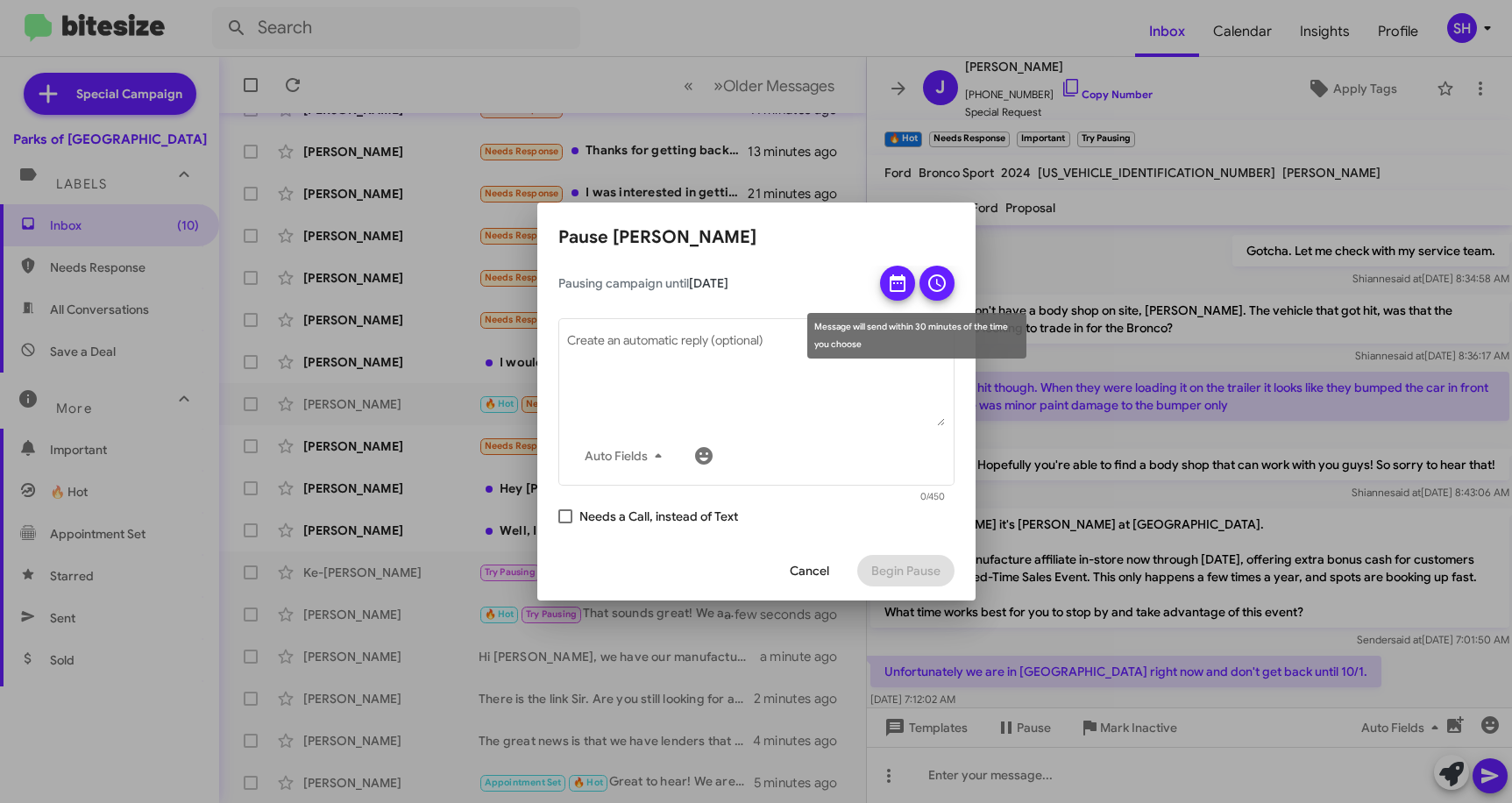
click at [936, 289] on icon at bounding box center [937, 284] width 21 height 21
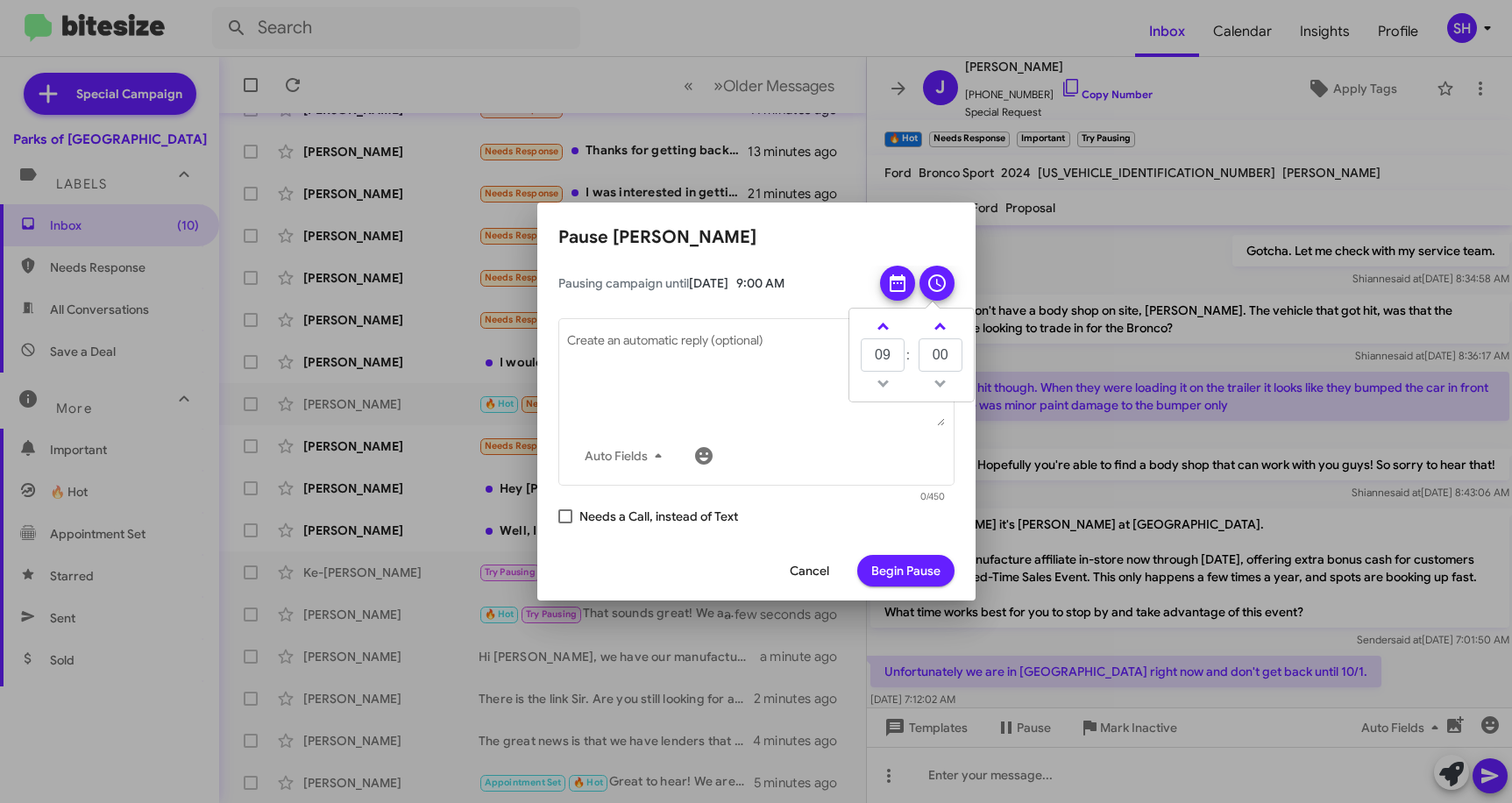
click at [907, 577] on span "Begin Pause" at bounding box center [906, 570] width 69 height 32
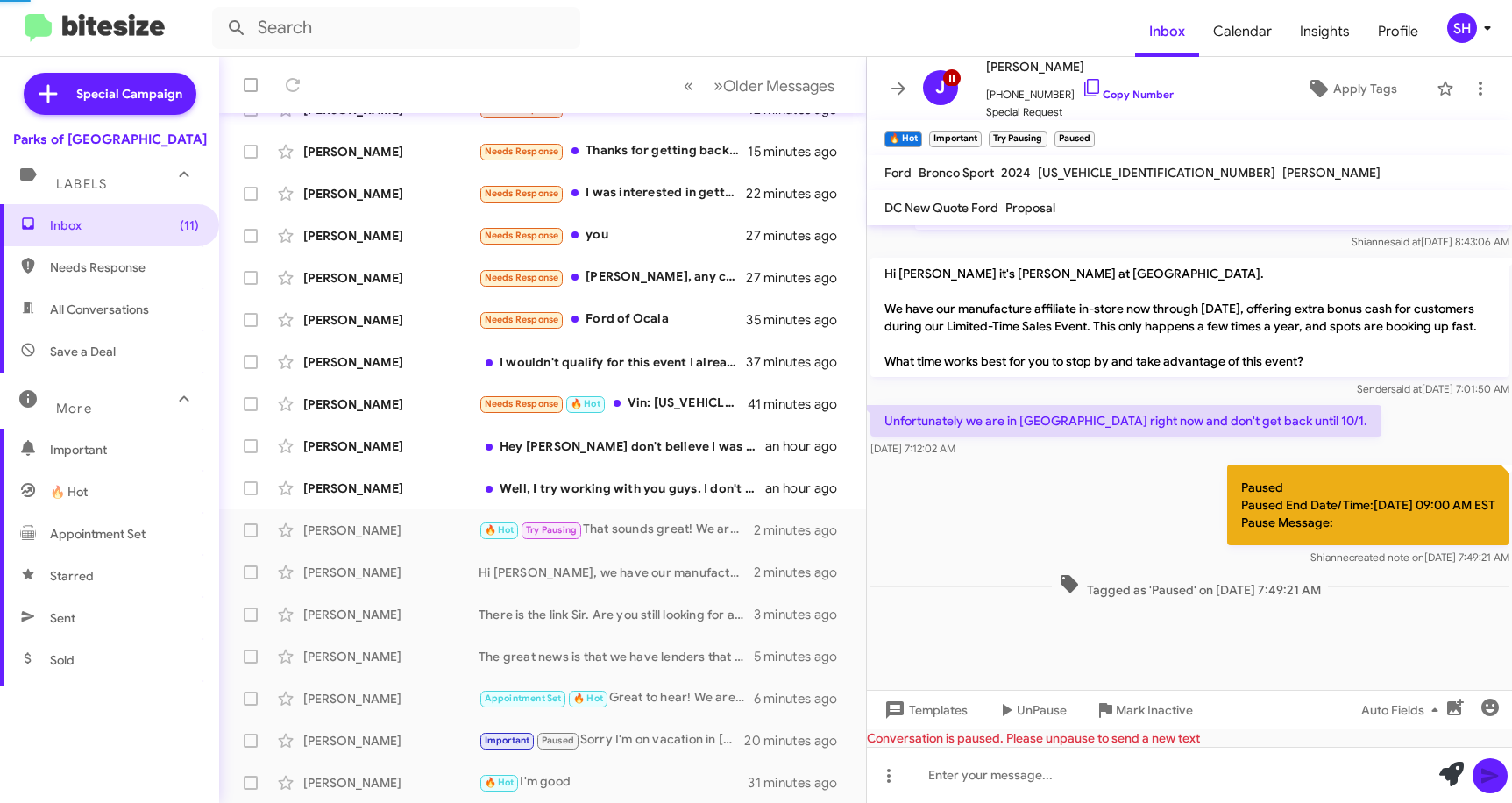
scroll to position [172, 0]
click at [894, 92] on icon at bounding box center [898, 89] width 21 height 21
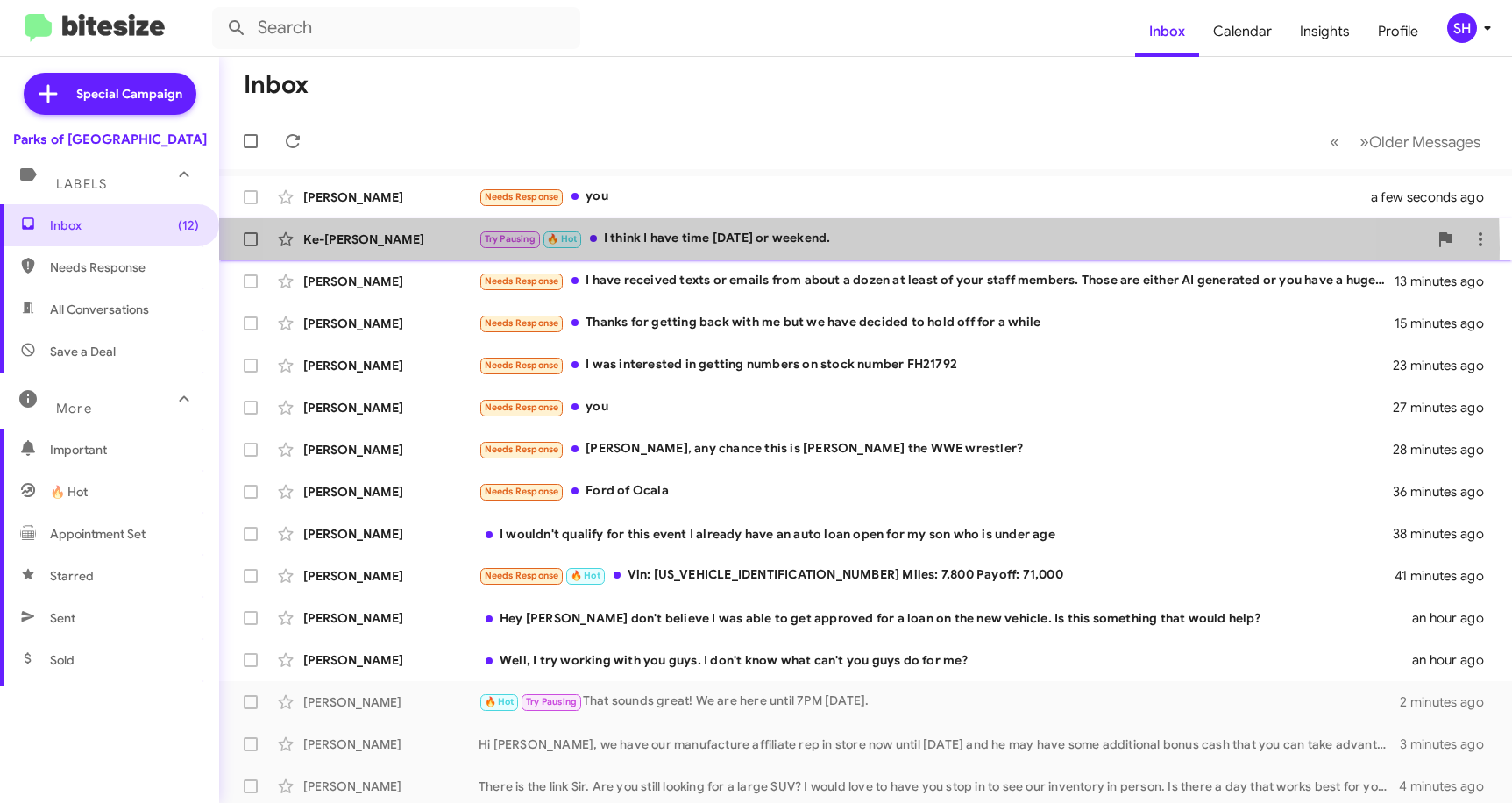
click at [770, 248] on div "Try Pausing 🔥 Hot I think I have time [DATE] or weekend." at bounding box center [953, 238] width 949 height 20
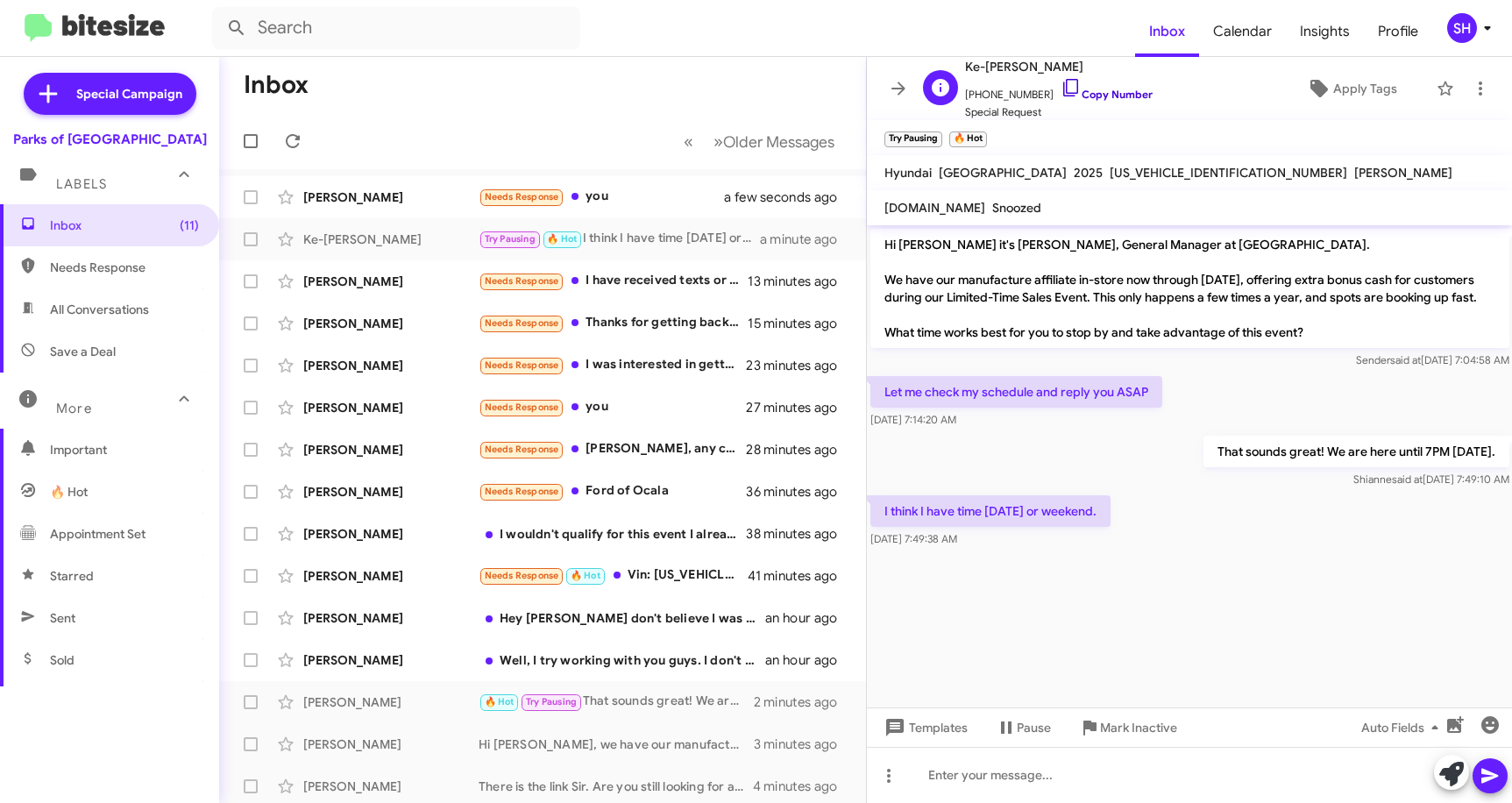
click at [1061, 88] on icon at bounding box center [1072, 88] width 21 height 21
click at [971, 764] on div at bounding box center [1191, 775] width 646 height 56
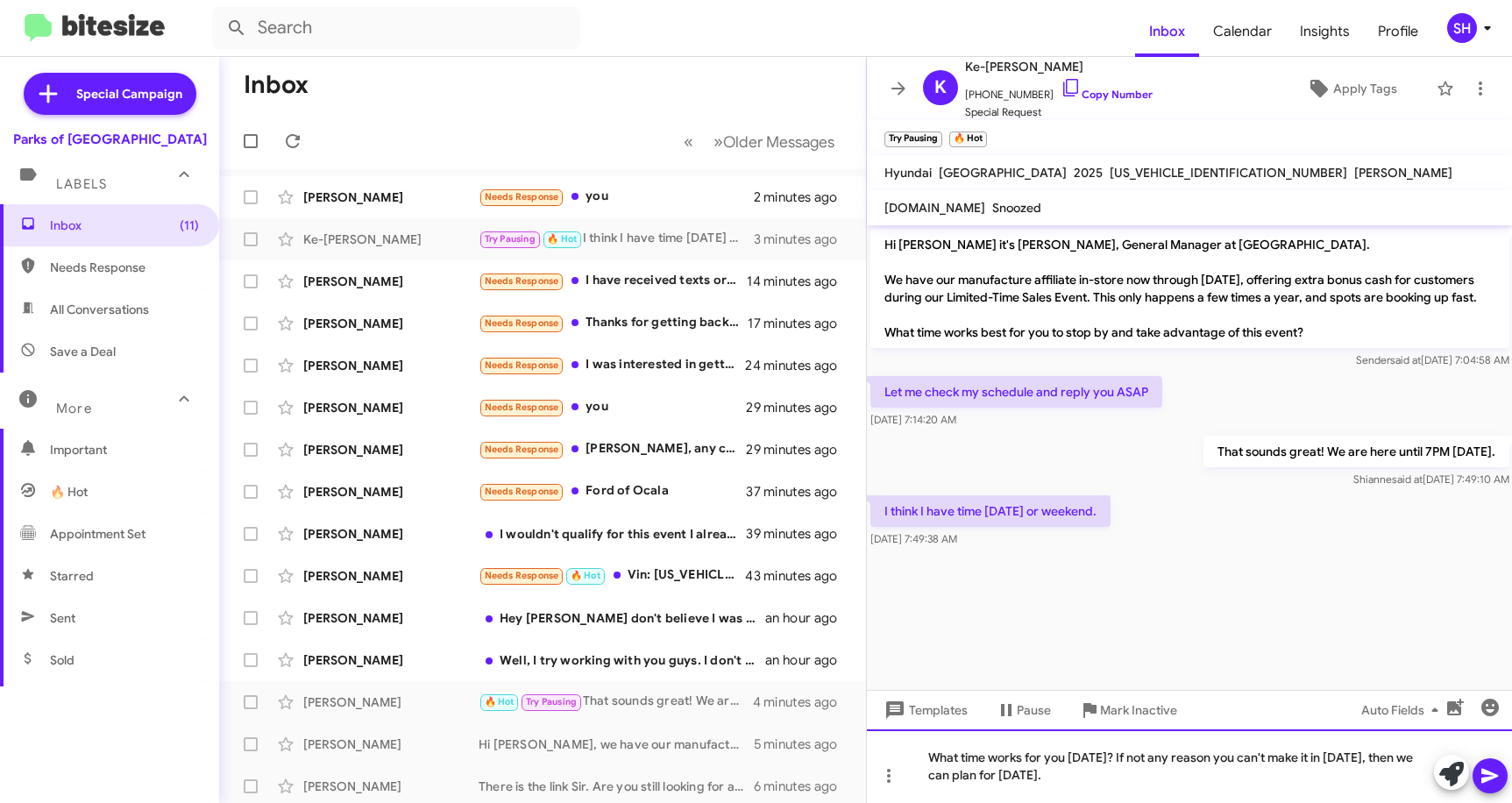
click at [1177, 774] on div "What time works for you [DATE]? If not any reason you can't make it in [DATE], …" at bounding box center [1191, 766] width 646 height 73
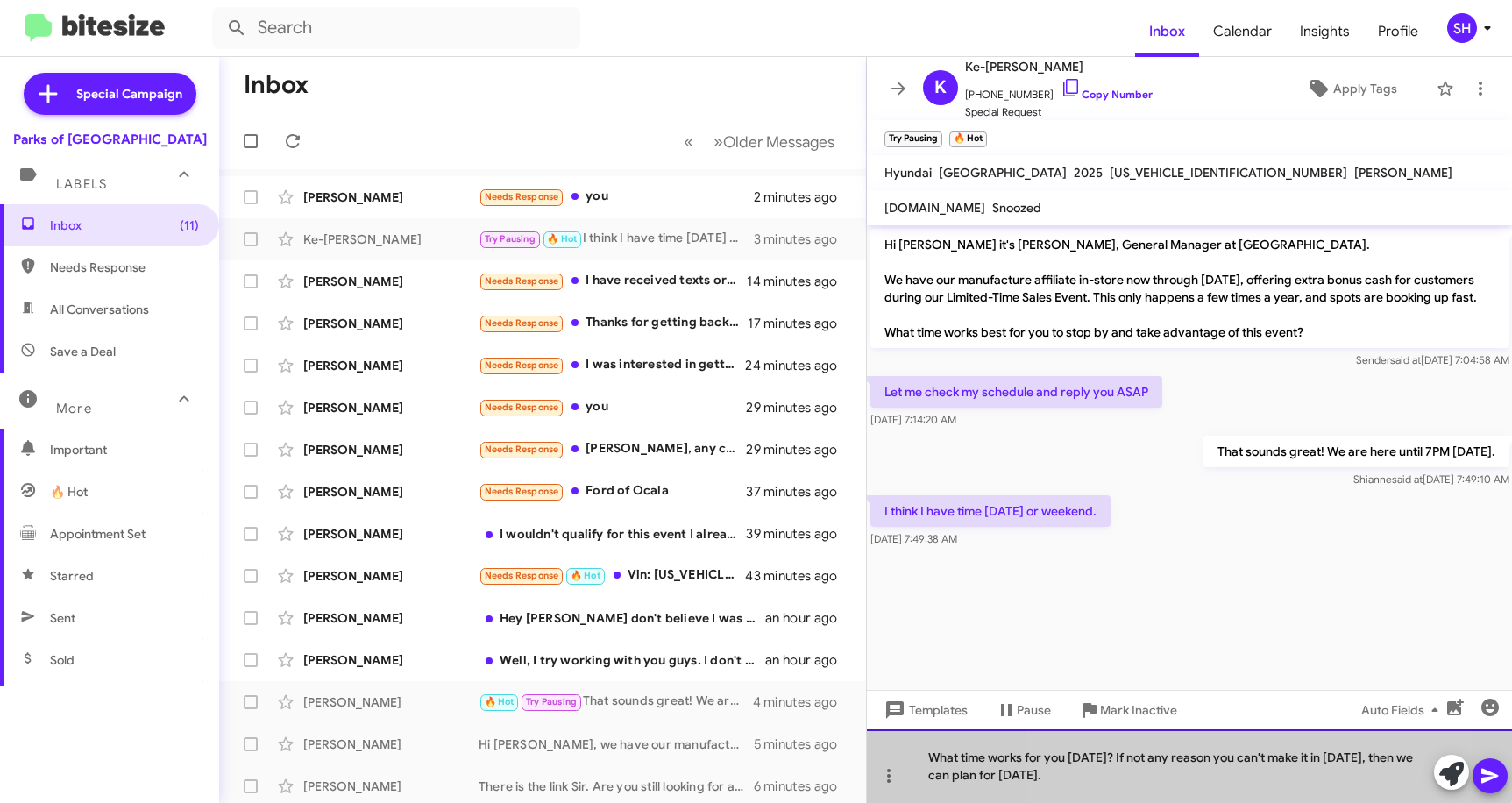
click at [1159, 759] on div "What time works for you [DATE]? If not any reason you can't make it in [DATE], …" at bounding box center [1191, 766] width 646 height 73
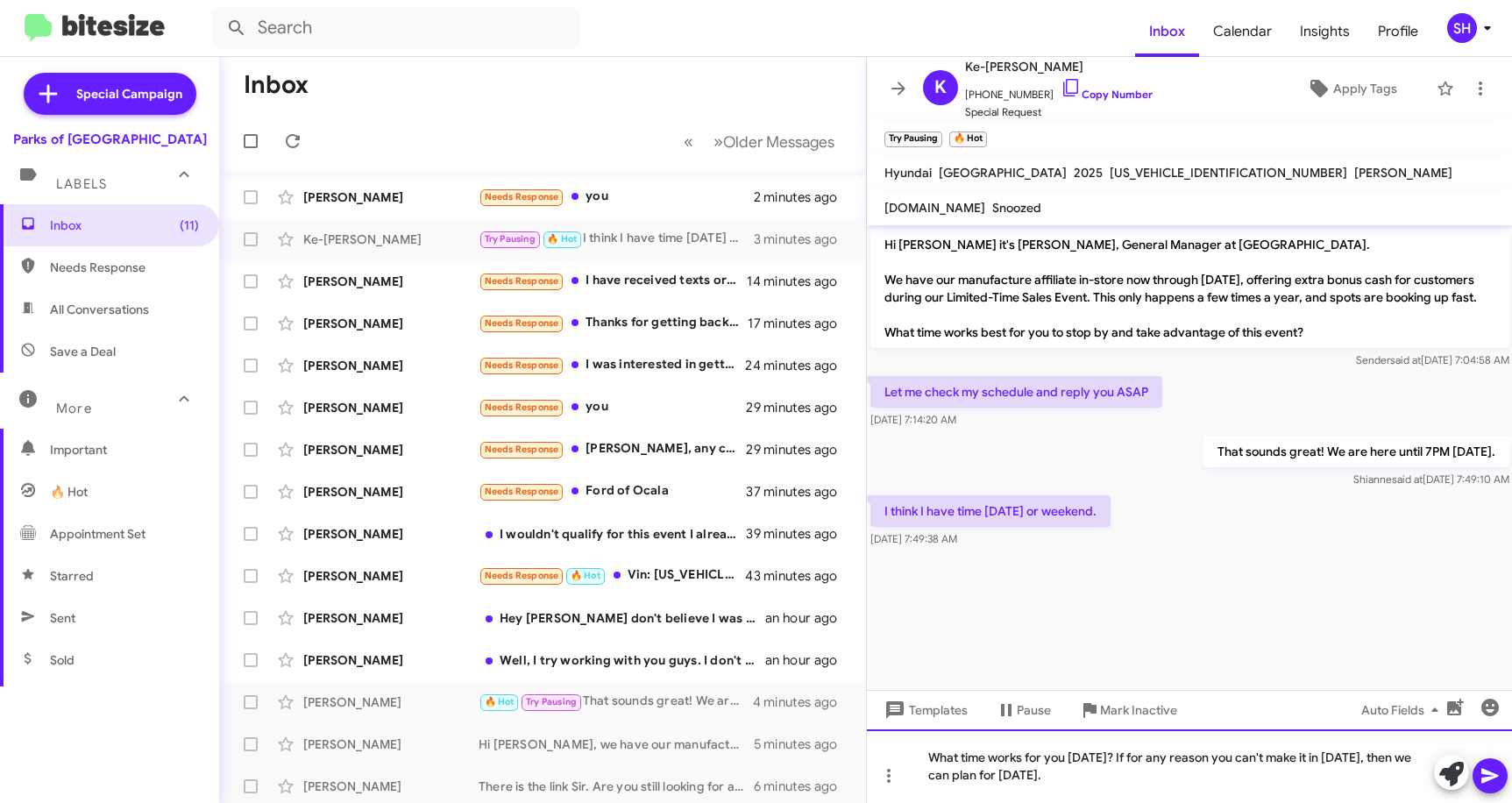
click at [1120, 783] on div "What time works for you [DATE]? If for any reason you can't make it in [DATE], …" at bounding box center [1191, 766] width 646 height 73
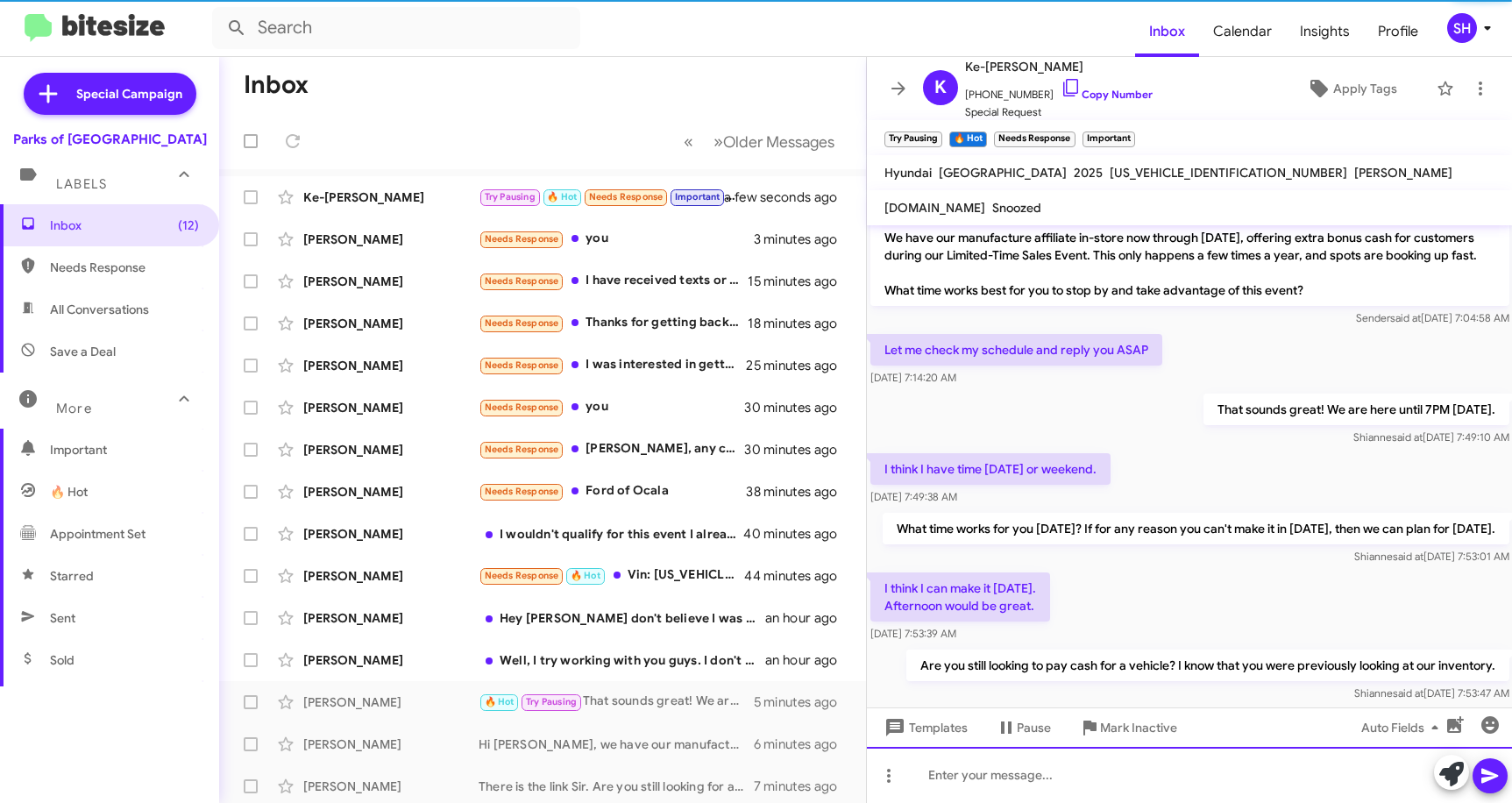
scroll to position [106, 0]
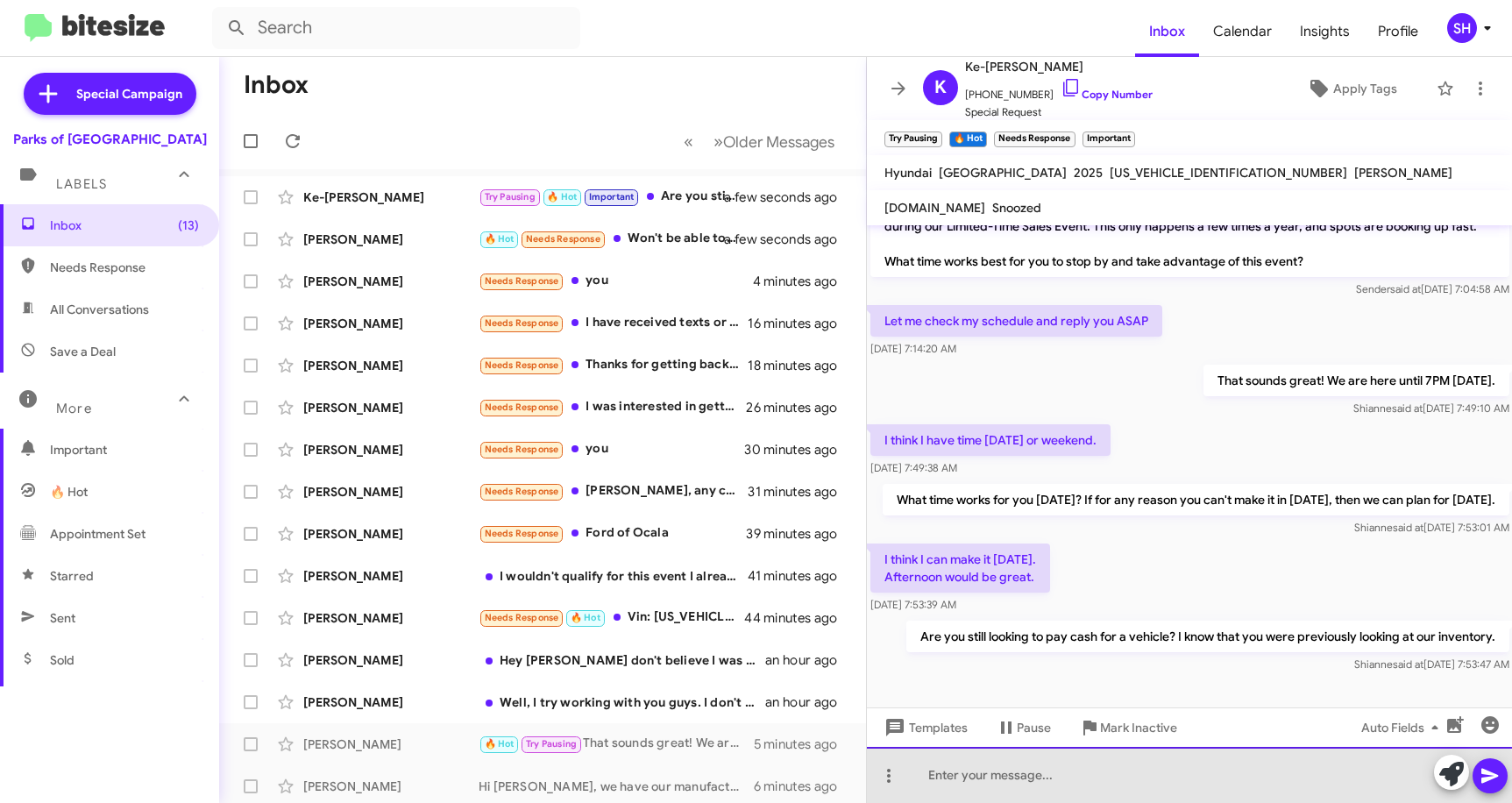
click at [1011, 782] on div at bounding box center [1191, 775] width 646 height 56
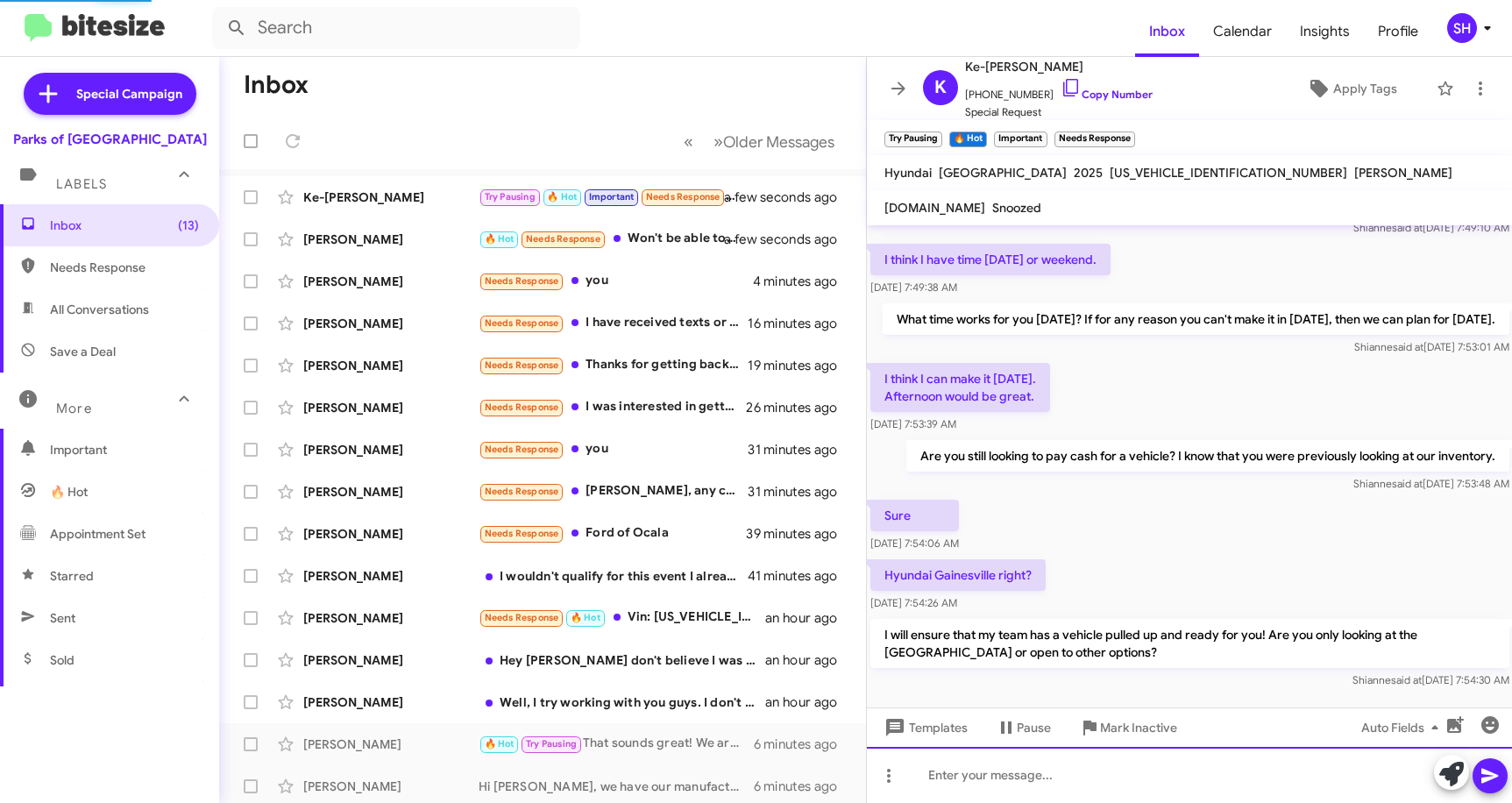
scroll to position [316, 0]
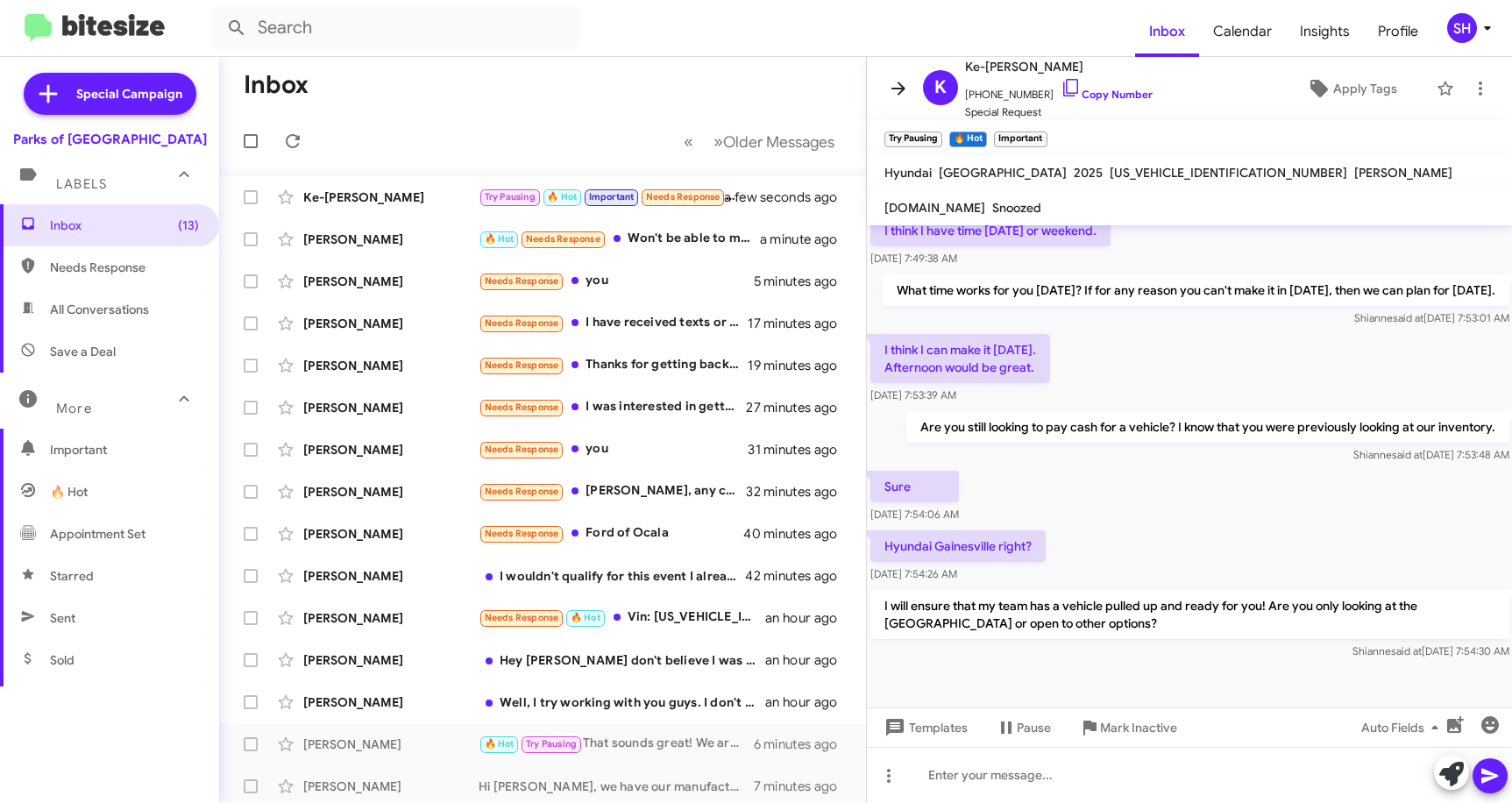
click at [897, 92] on icon at bounding box center [898, 89] width 21 height 21
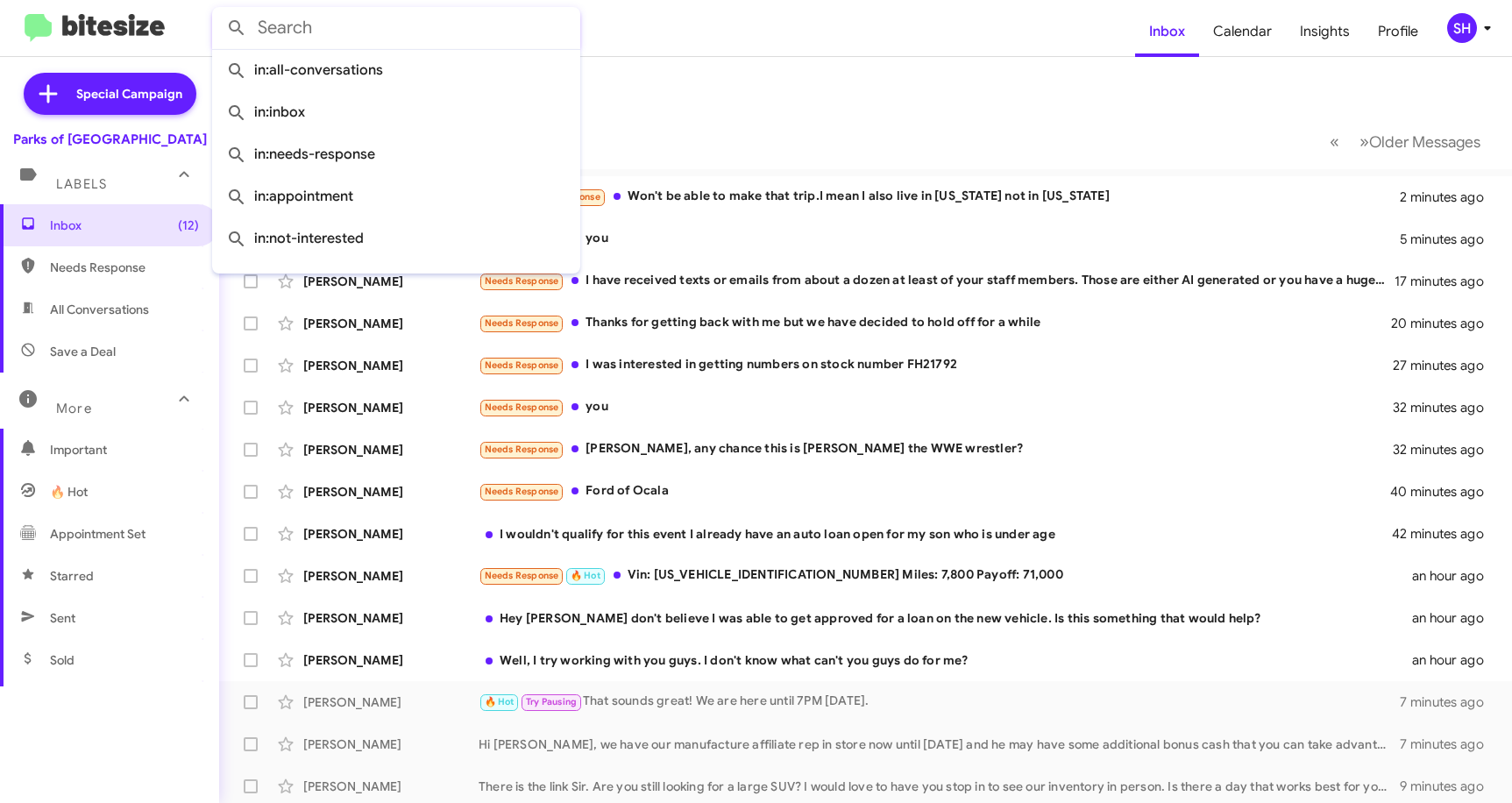
click at [336, 29] on input "text" at bounding box center [397, 28] width 369 height 42
paste input "[PHONE_NUMBER]"
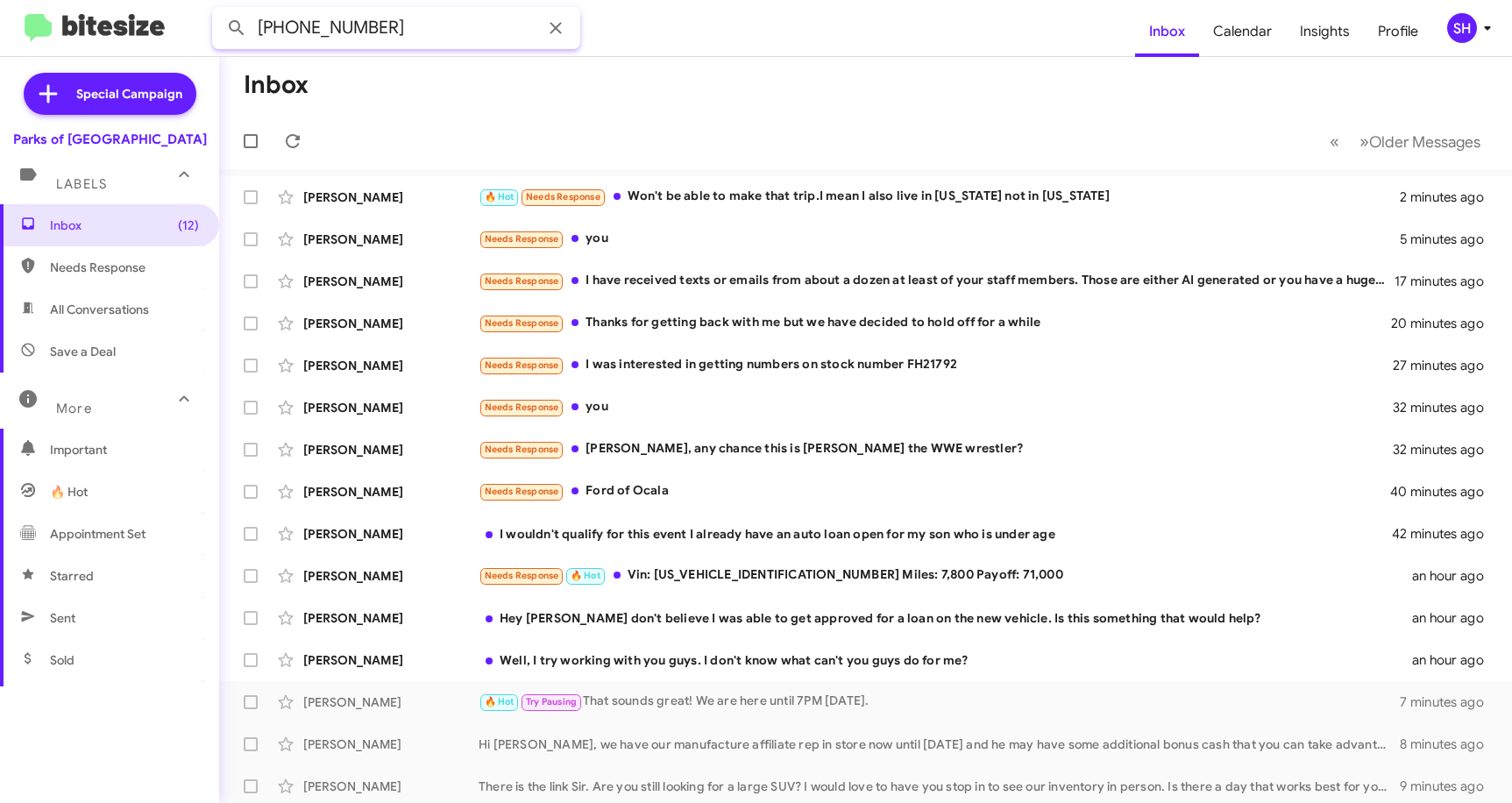
click at [219, 11] on button at bounding box center [236, 28] width 35 height 35
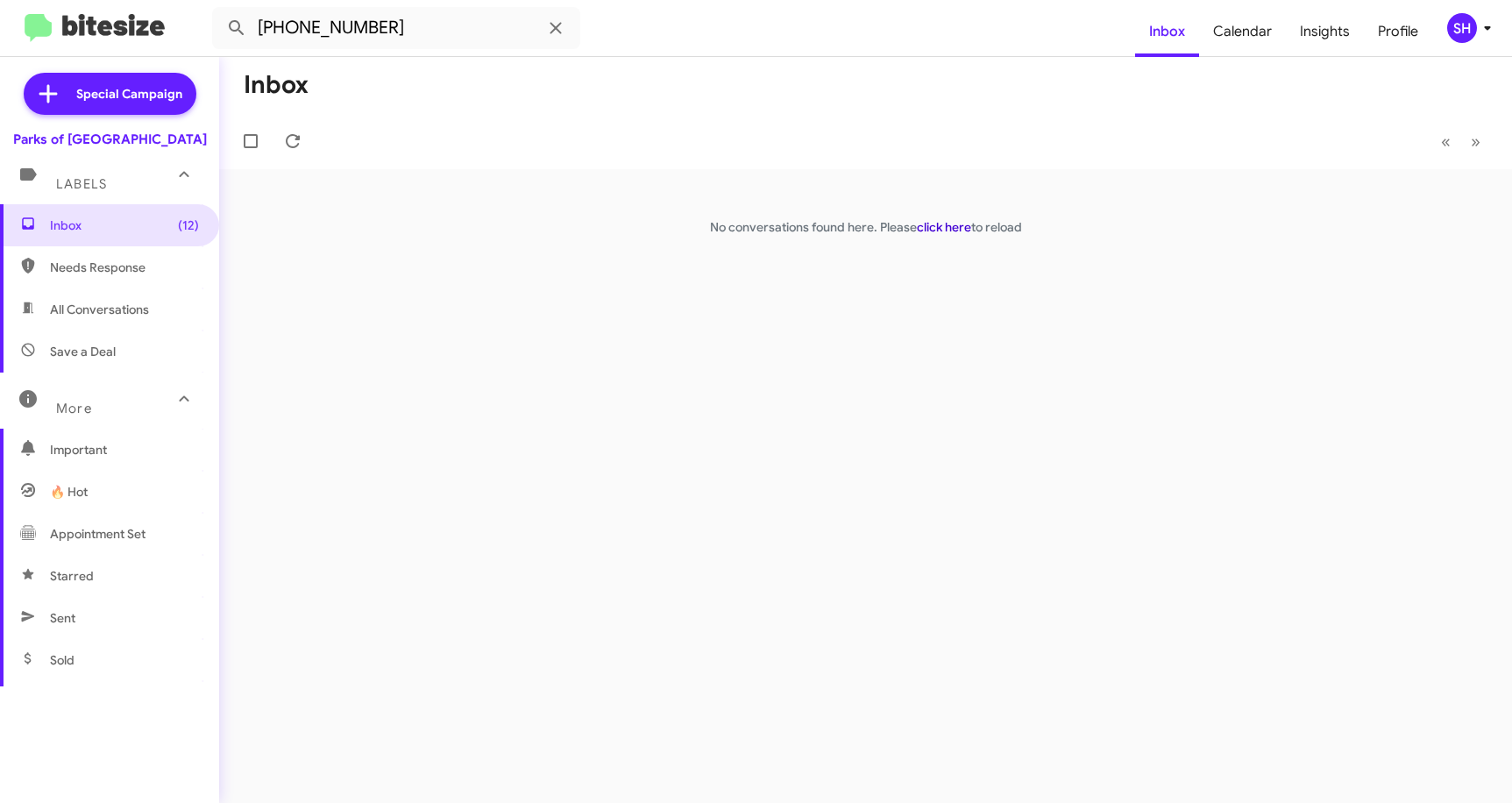
click at [949, 230] on link "click here" at bounding box center [944, 227] width 54 height 15
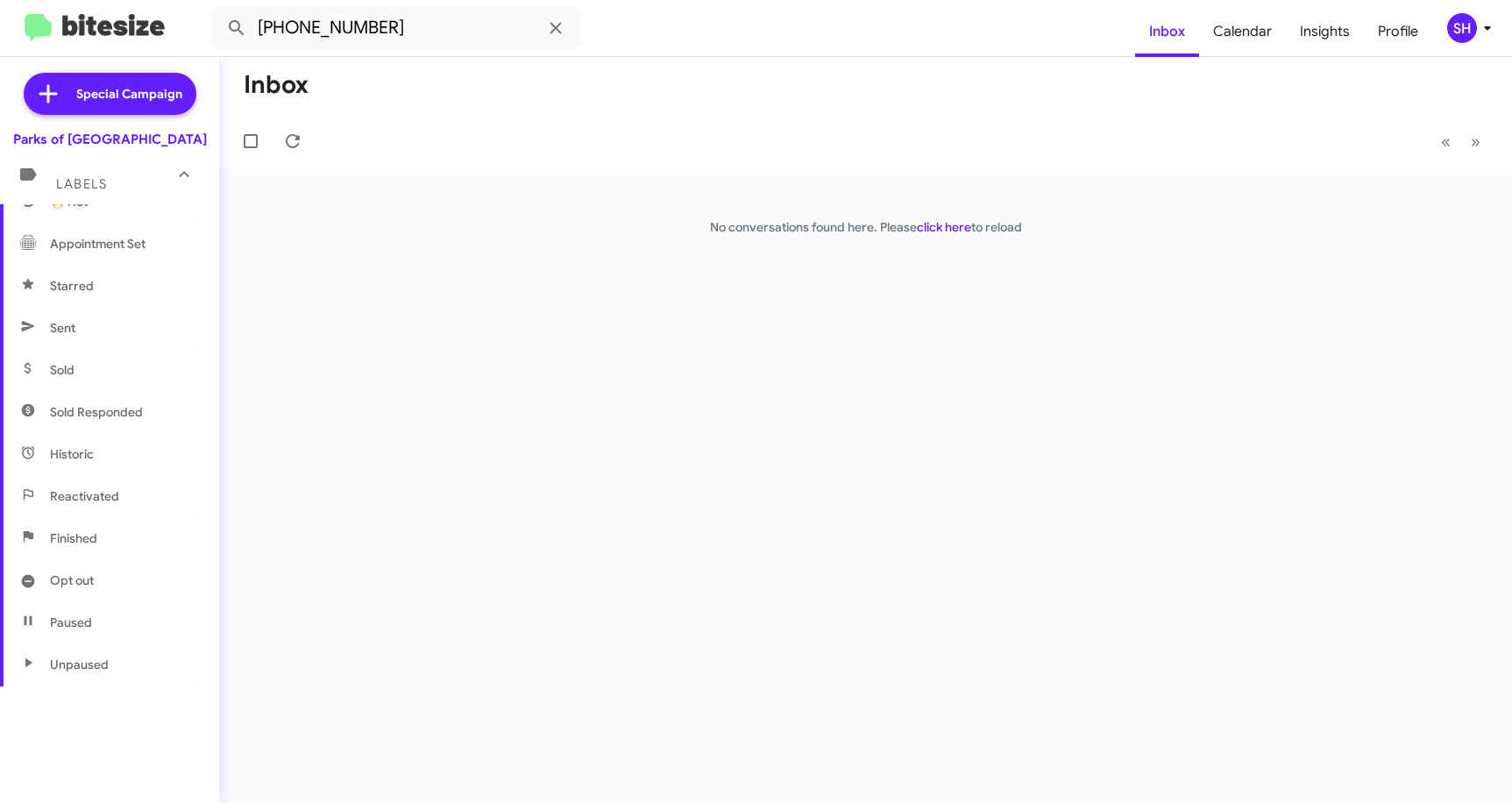
scroll to position [258, 0]
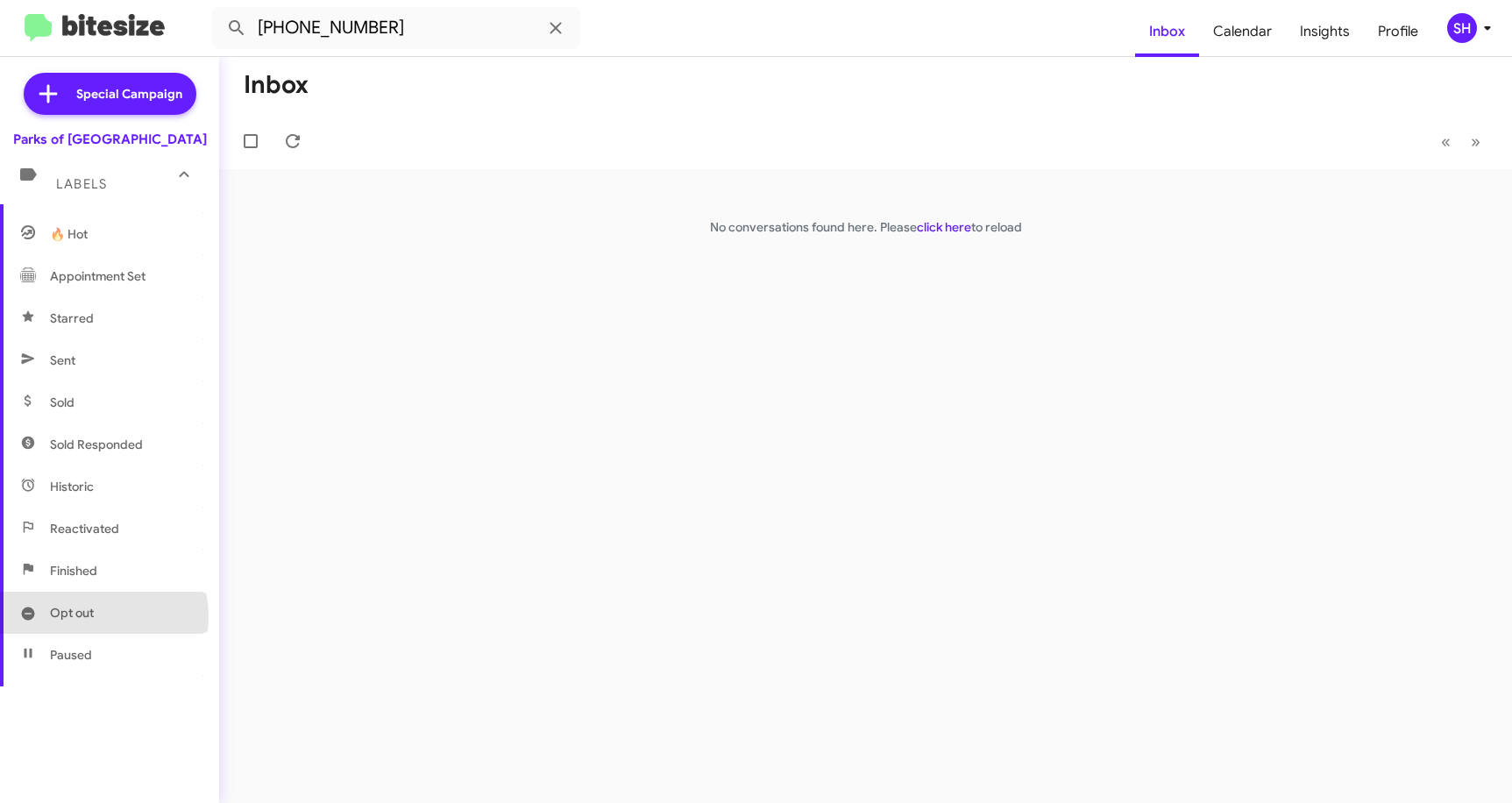
click at [96, 617] on span "Opt out" at bounding box center [109, 613] width 219 height 42
type input "in:opt-out"
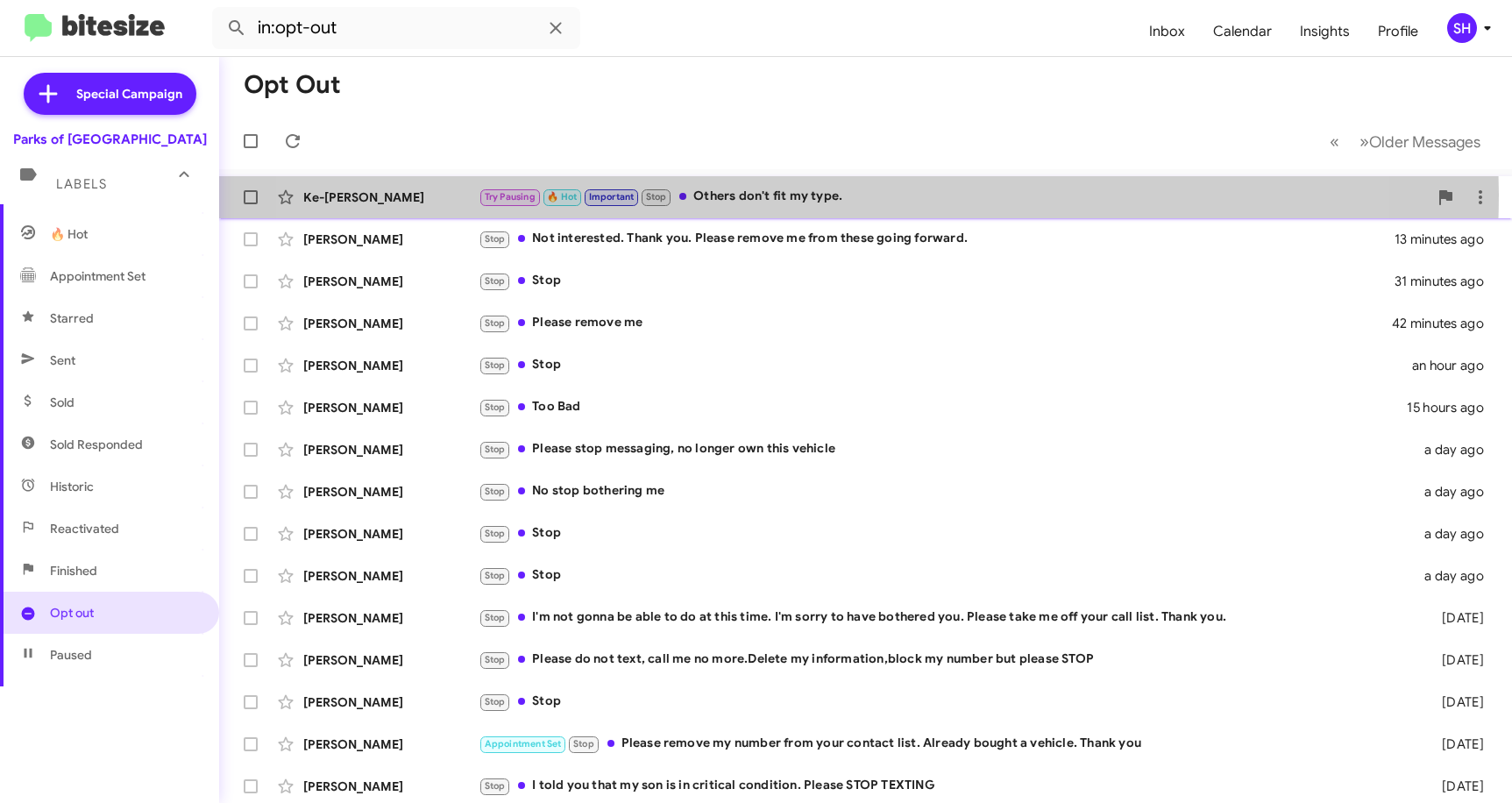
click at [776, 195] on div "Try Pausing 🔥 Hot Important Stop Others don't fit my type." at bounding box center [953, 197] width 949 height 20
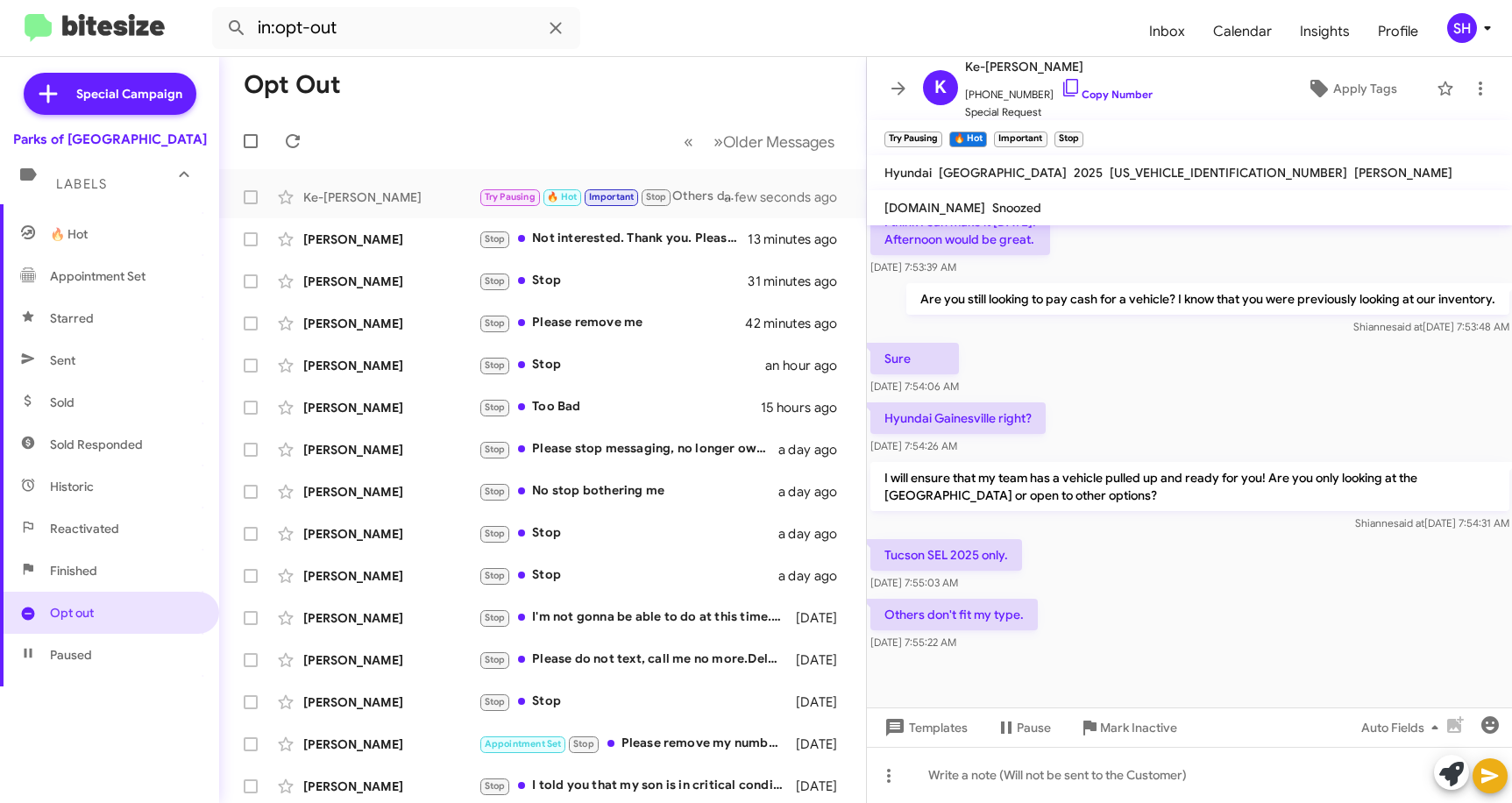
scroll to position [444, 0]
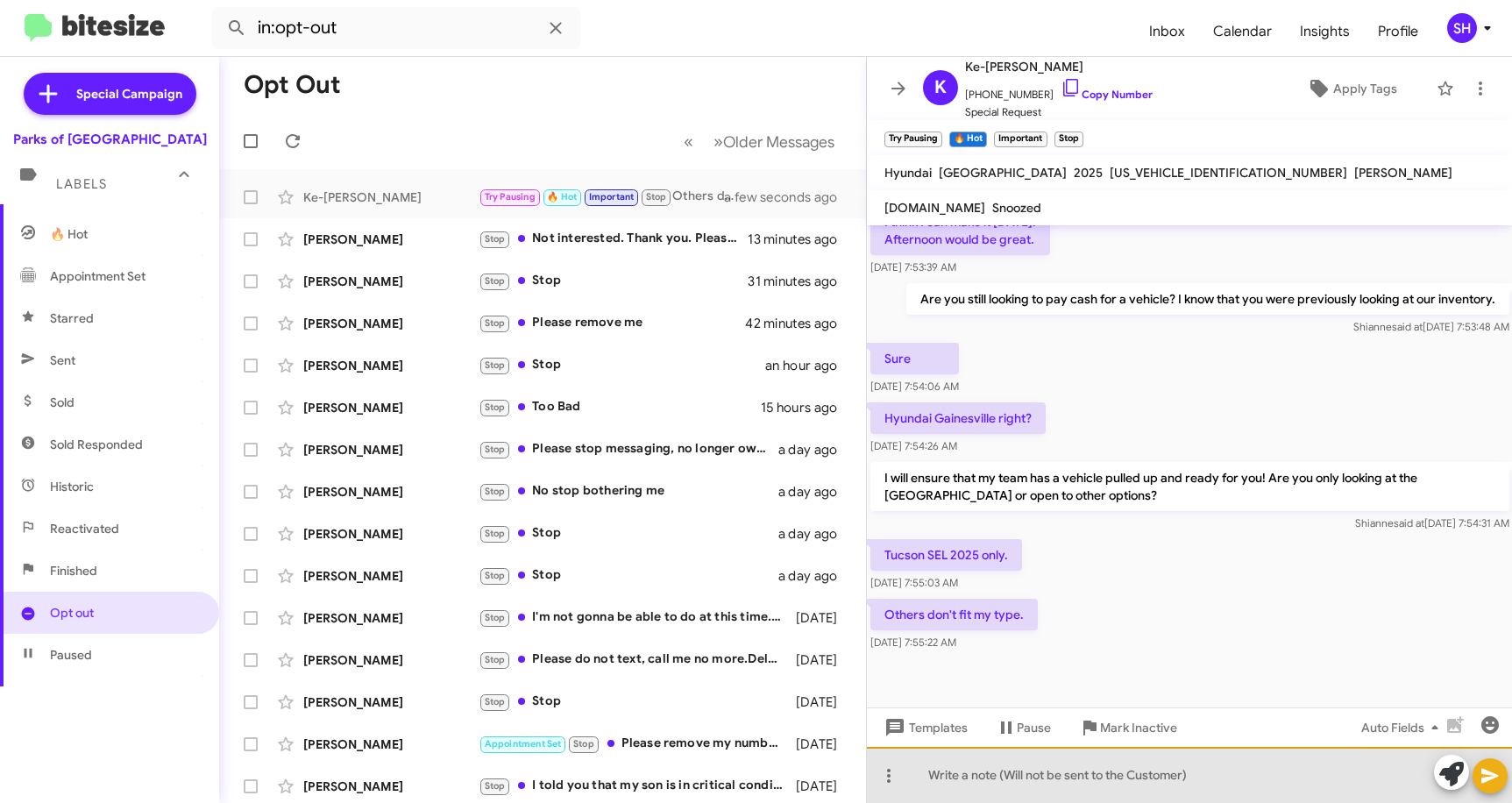
click at [994, 785] on div at bounding box center [1191, 775] width 646 height 56
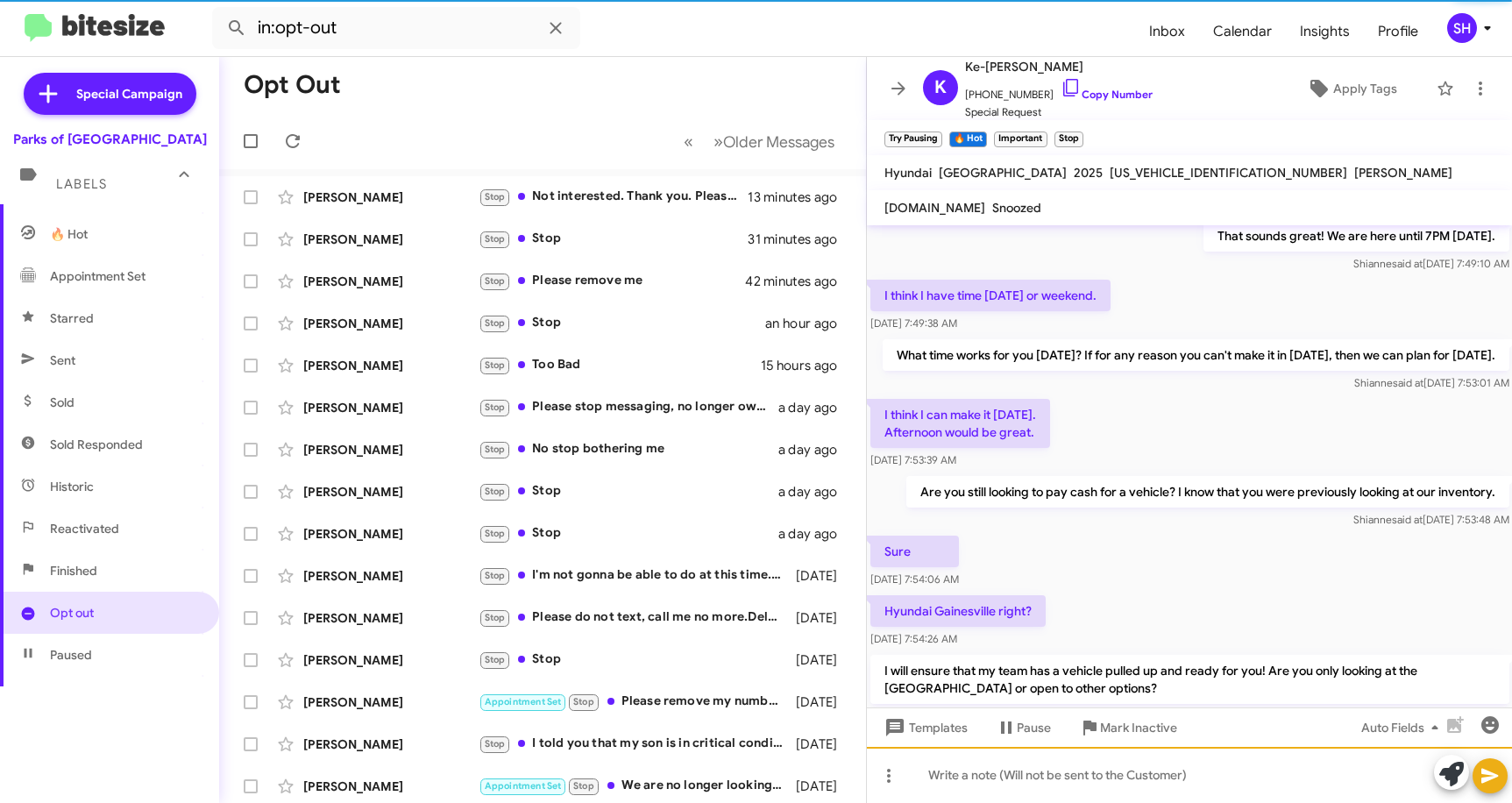
scroll to position [522, 0]
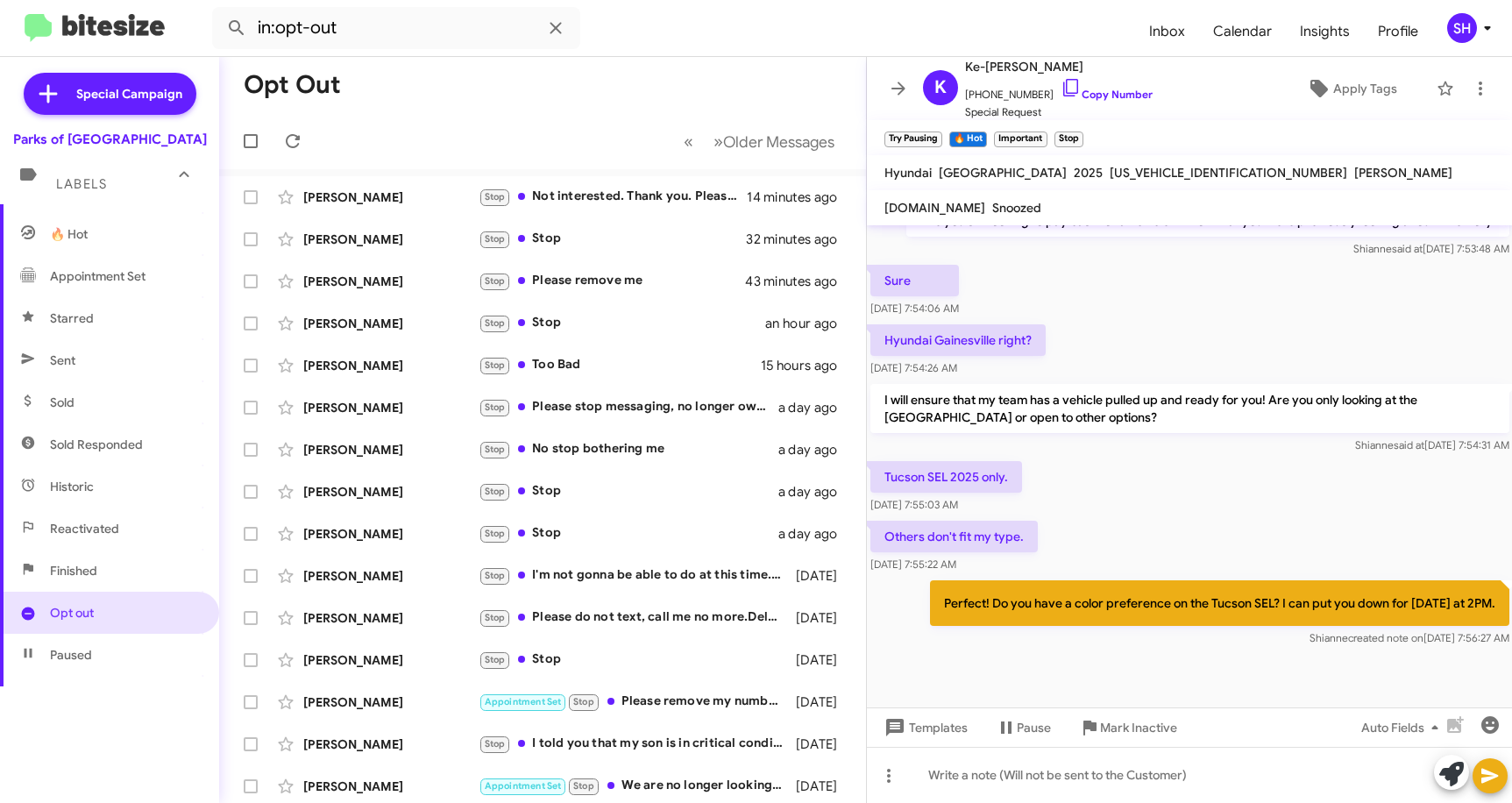
click at [1260, 522] on div "Others don't fit my type. [DATE] 7:55:22 AM" at bounding box center [1191, 547] width 646 height 60
click at [1471, 88] on icon at bounding box center [1481, 89] width 21 height 21
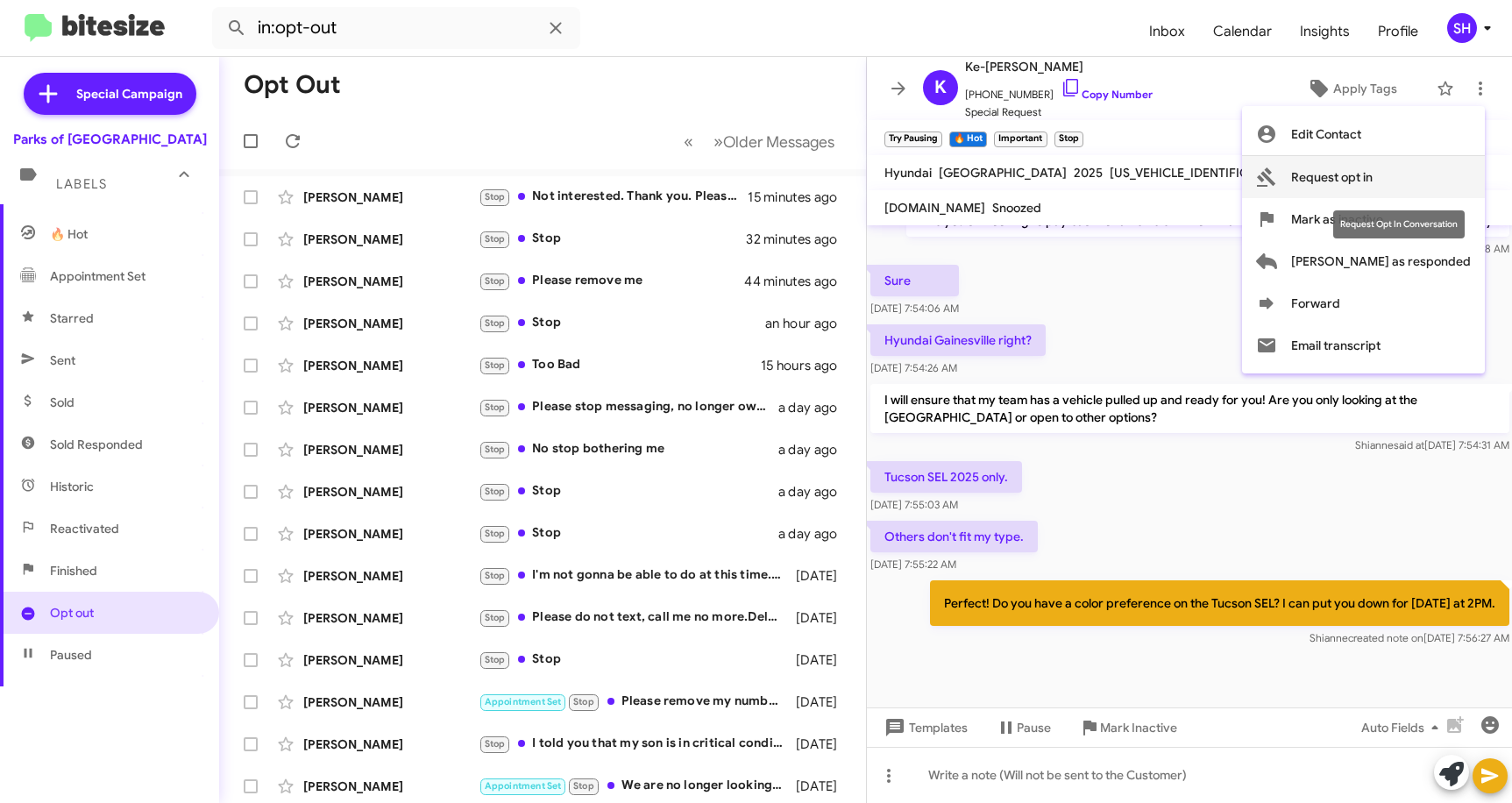
click at [1373, 172] on span "Request opt in" at bounding box center [1332, 178] width 82 height 42
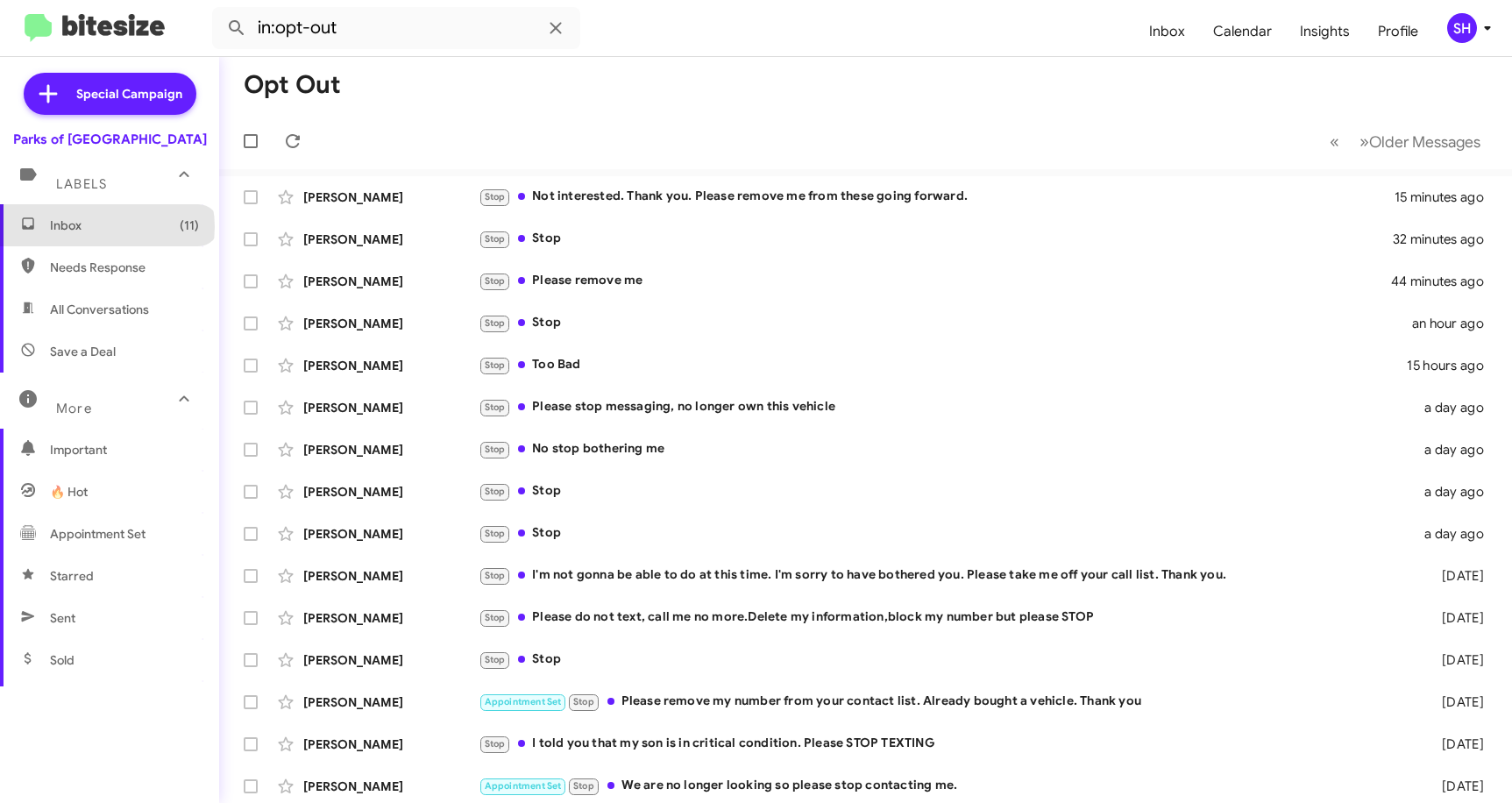
click at [106, 227] on span "Inbox (11)" at bounding box center [124, 225] width 149 height 17
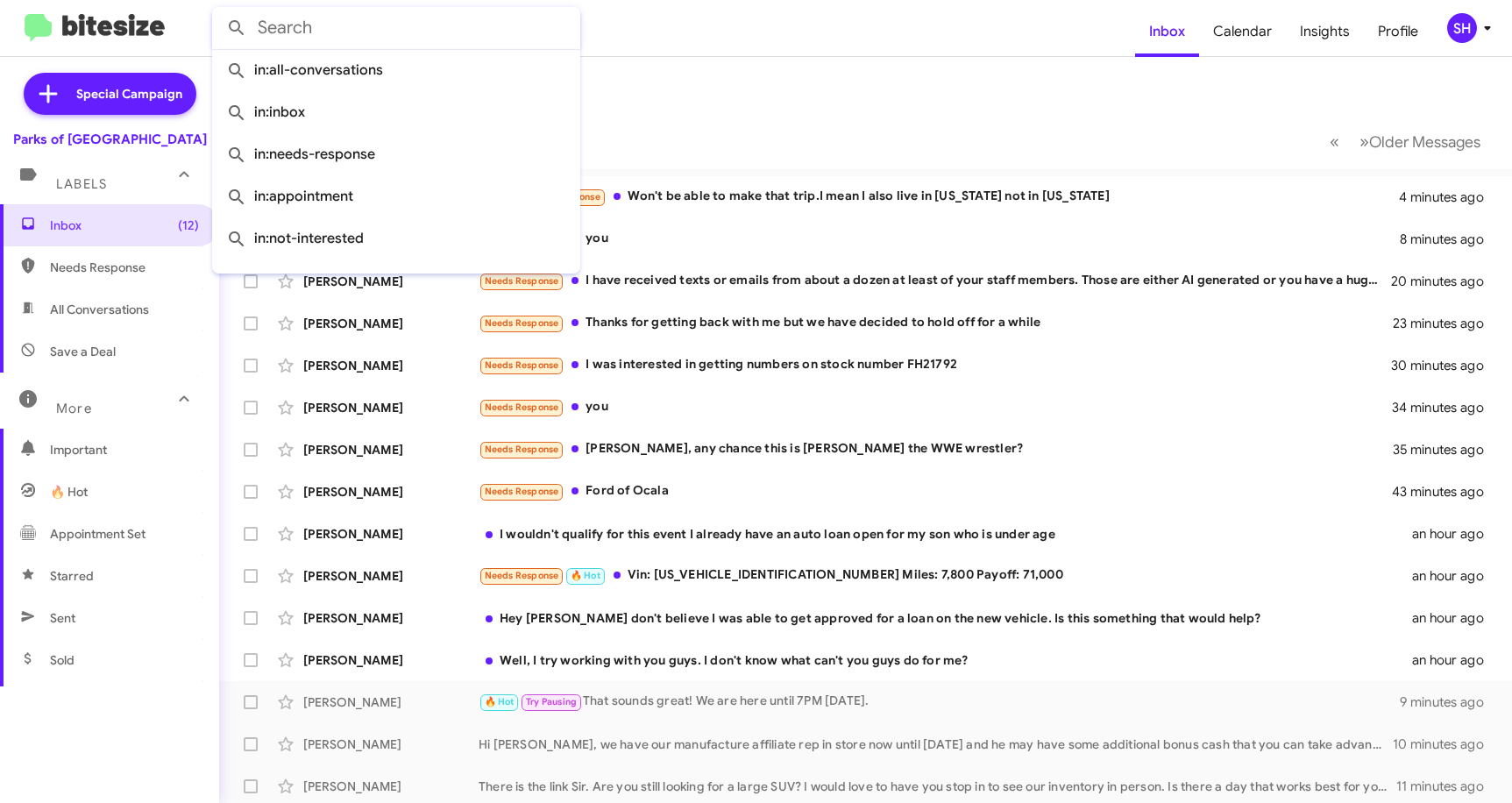
click at [332, 27] on input "text" at bounding box center [397, 28] width 369 height 42
paste input "[PHONE_NUMBER]"
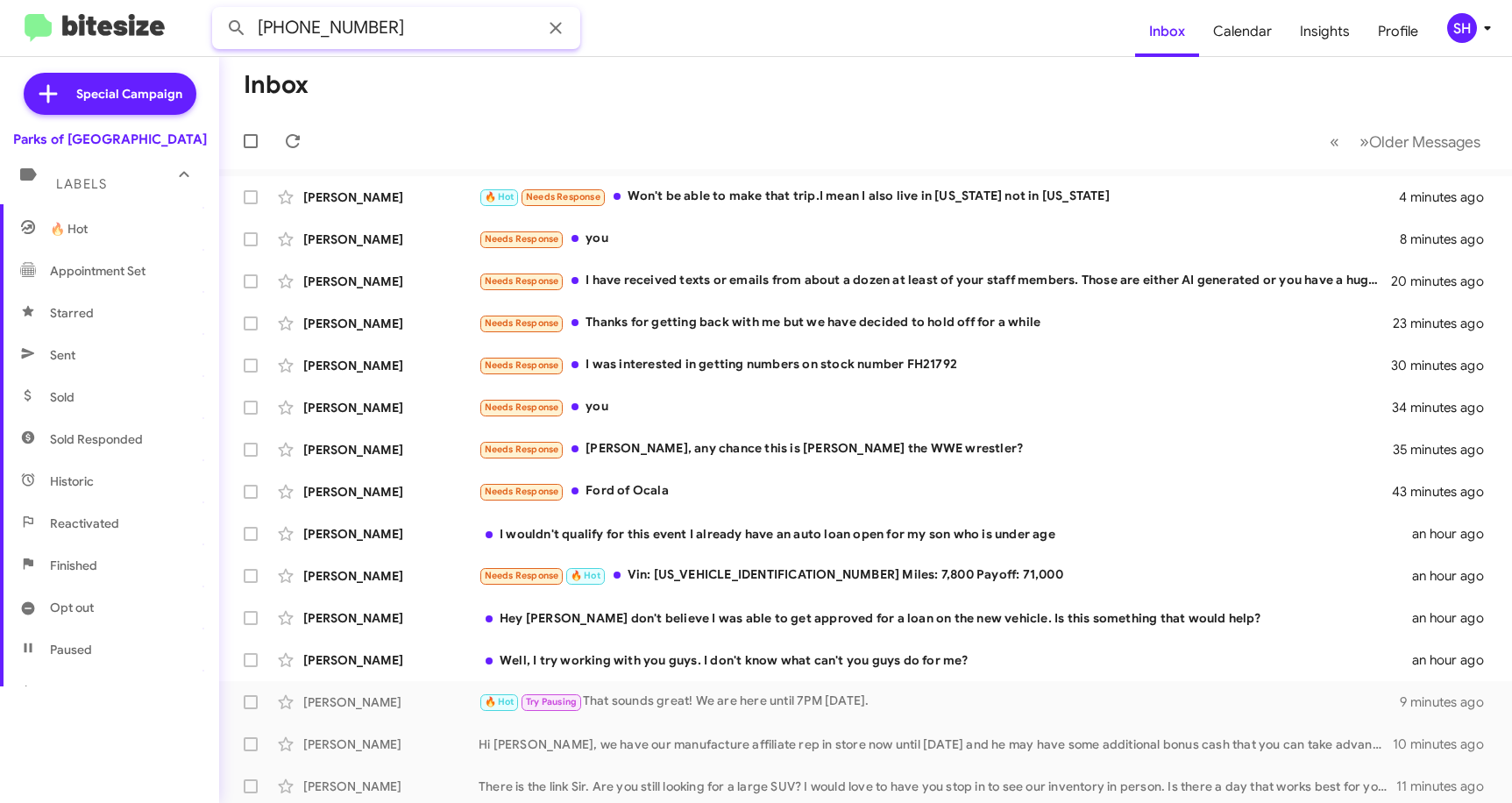
scroll to position [346, 0]
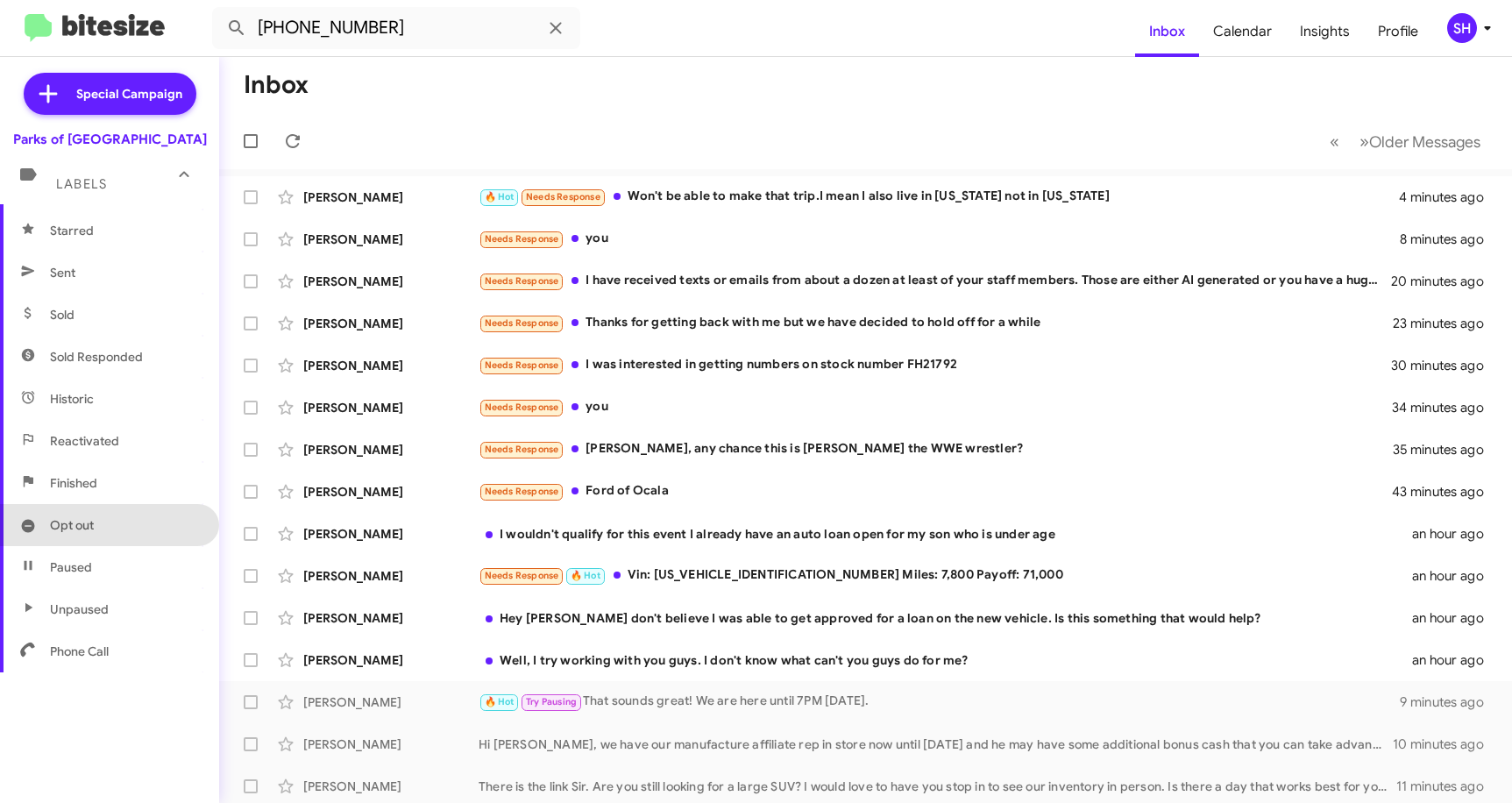
click at [129, 530] on span "Opt out" at bounding box center [109, 525] width 219 height 42
type input "in:opt-out"
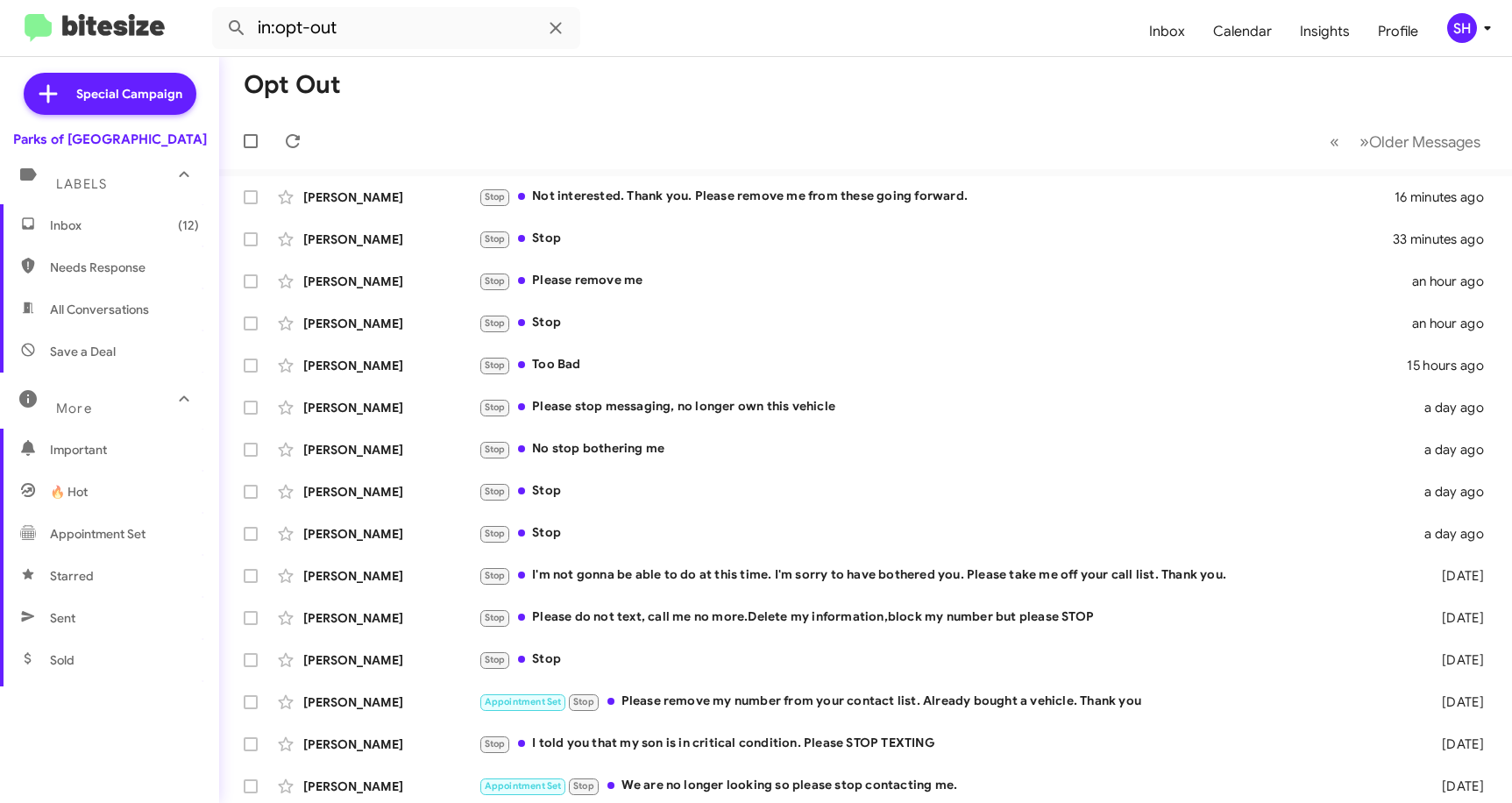
click at [122, 223] on span "Inbox (12)" at bounding box center [124, 225] width 149 height 17
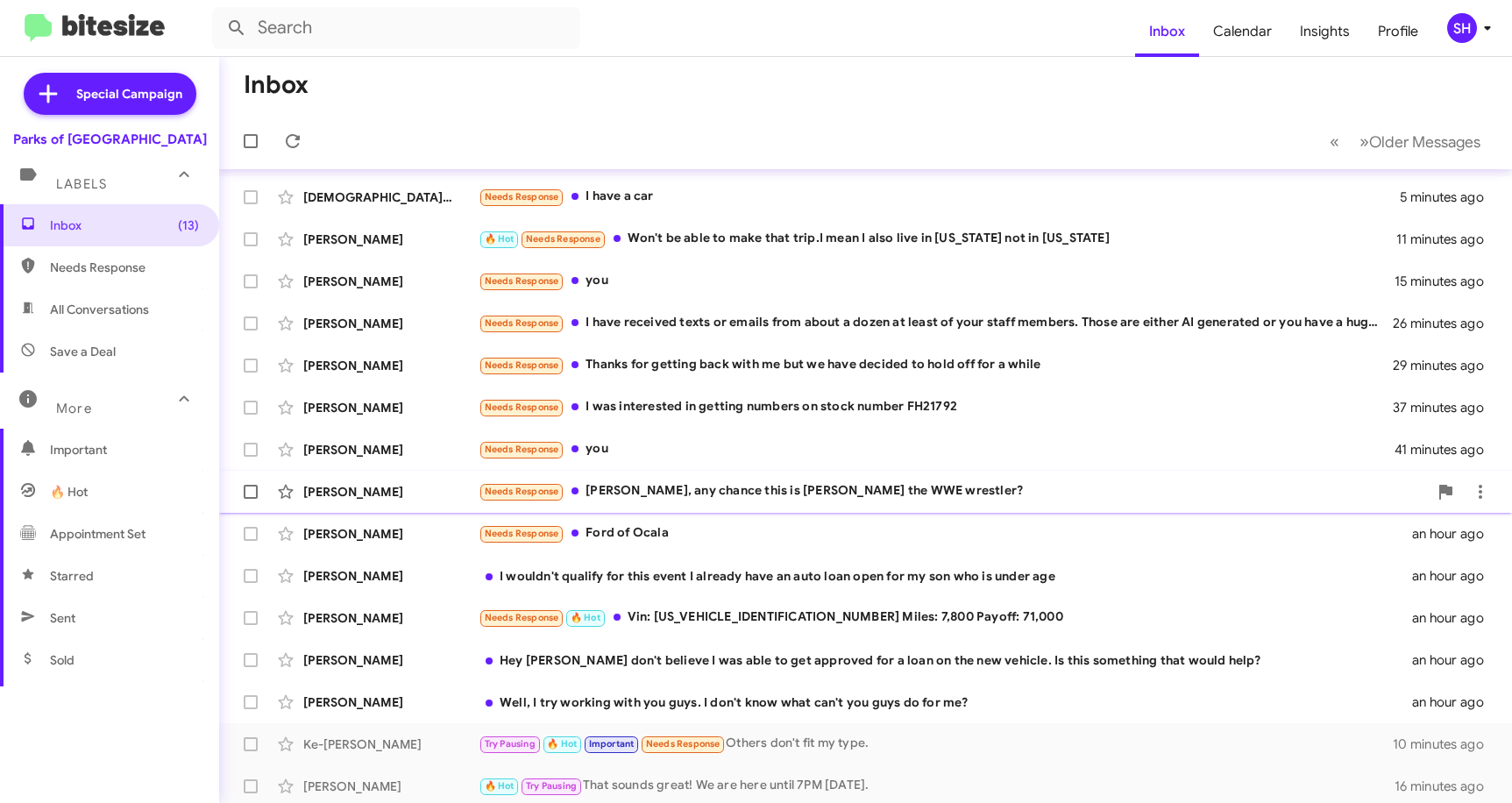
scroll to position [88, 0]
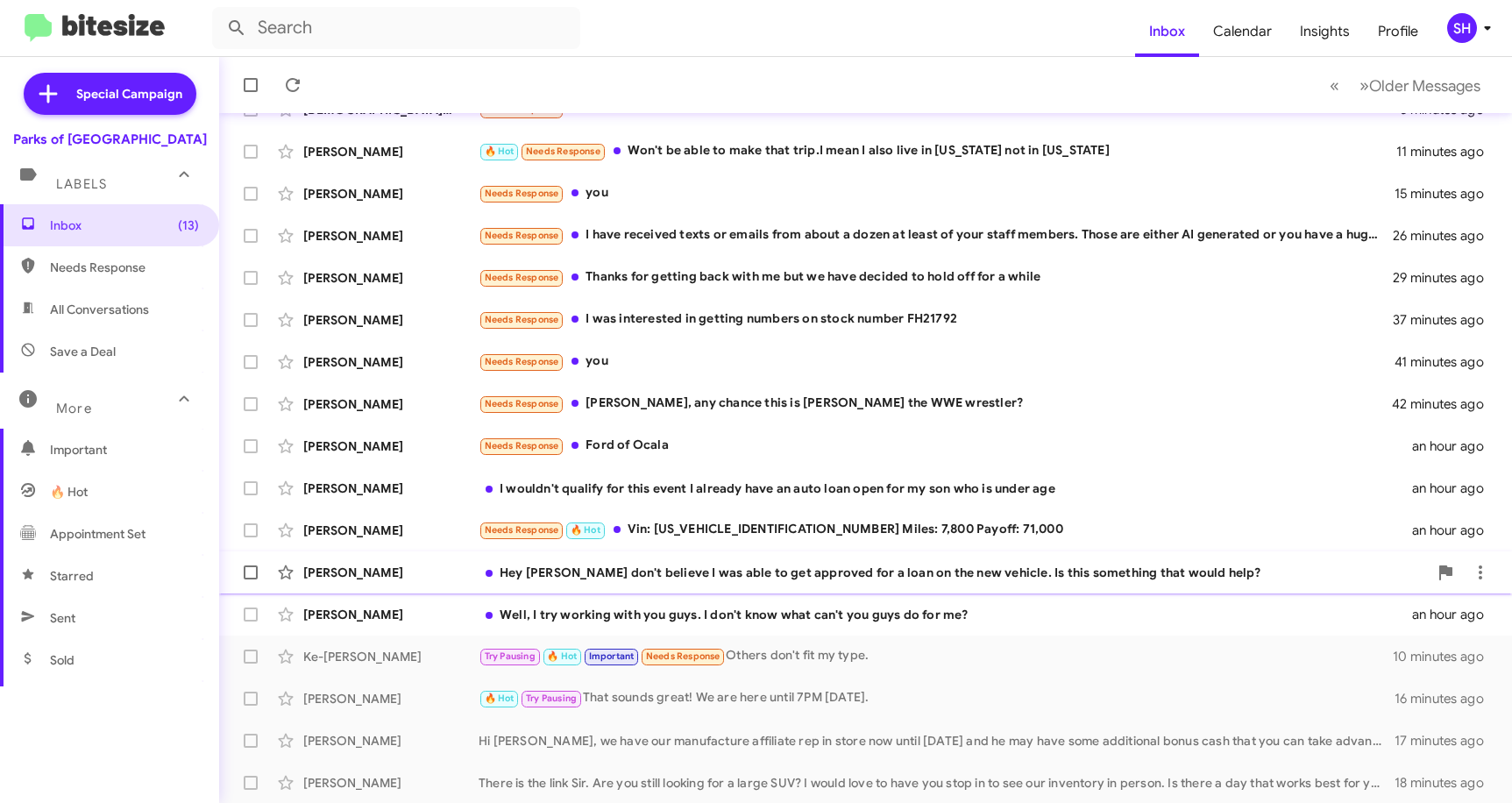
click at [737, 568] on div "Hey [PERSON_NAME] don't believe I was able to get approved for a loan on the ne…" at bounding box center [953, 572] width 949 height 17
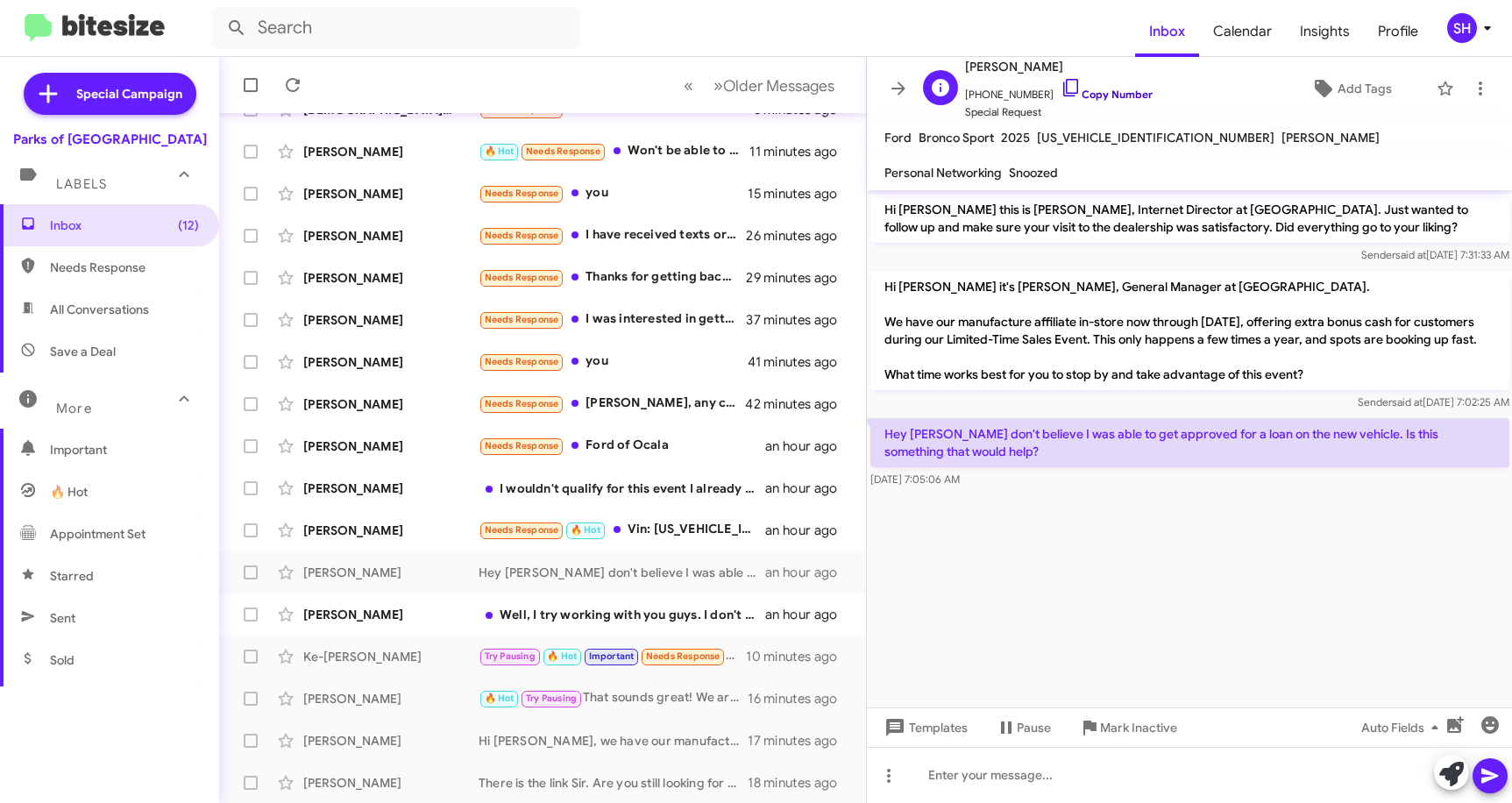
click at [1061, 89] on icon at bounding box center [1072, 88] width 21 height 21
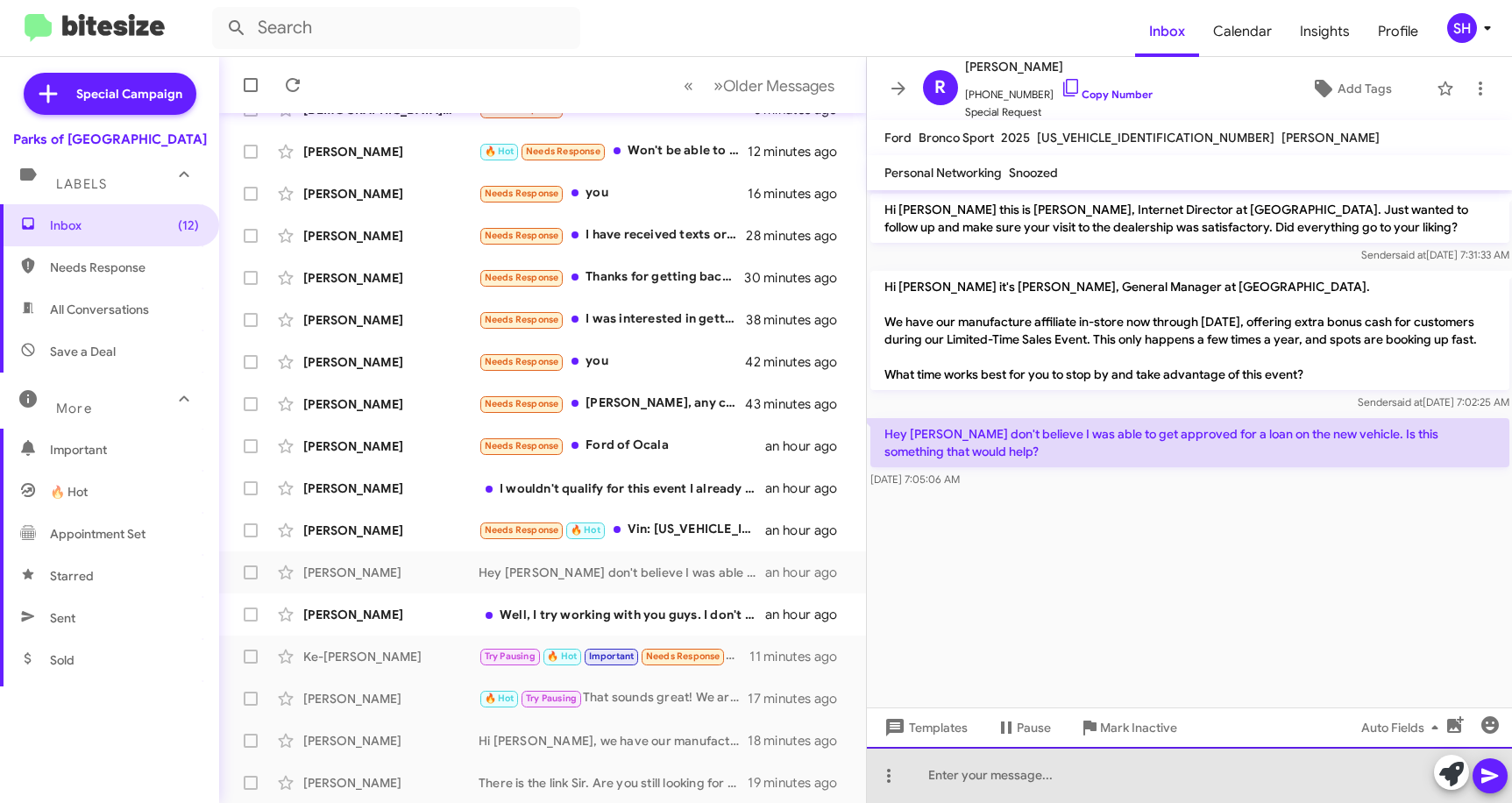
click at [943, 776] on div at bounding box center [1191, 775] width 646 height 56
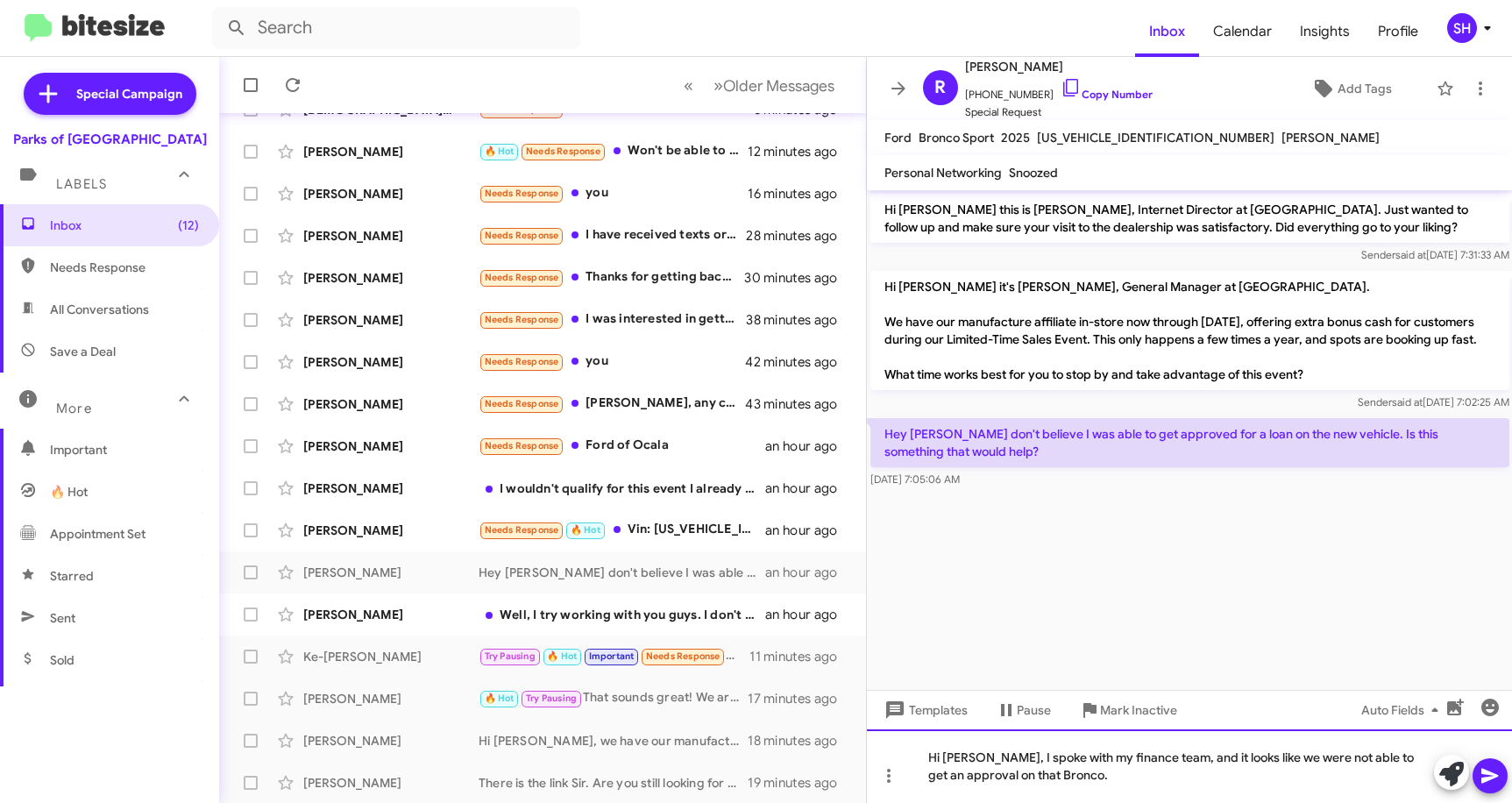
click at [1109, 773] on div "Hi [PERSON_NAME], I spoke with my finance team, and it looks like we were not a…" at bounding box center [1191, 766] width 646 height 73
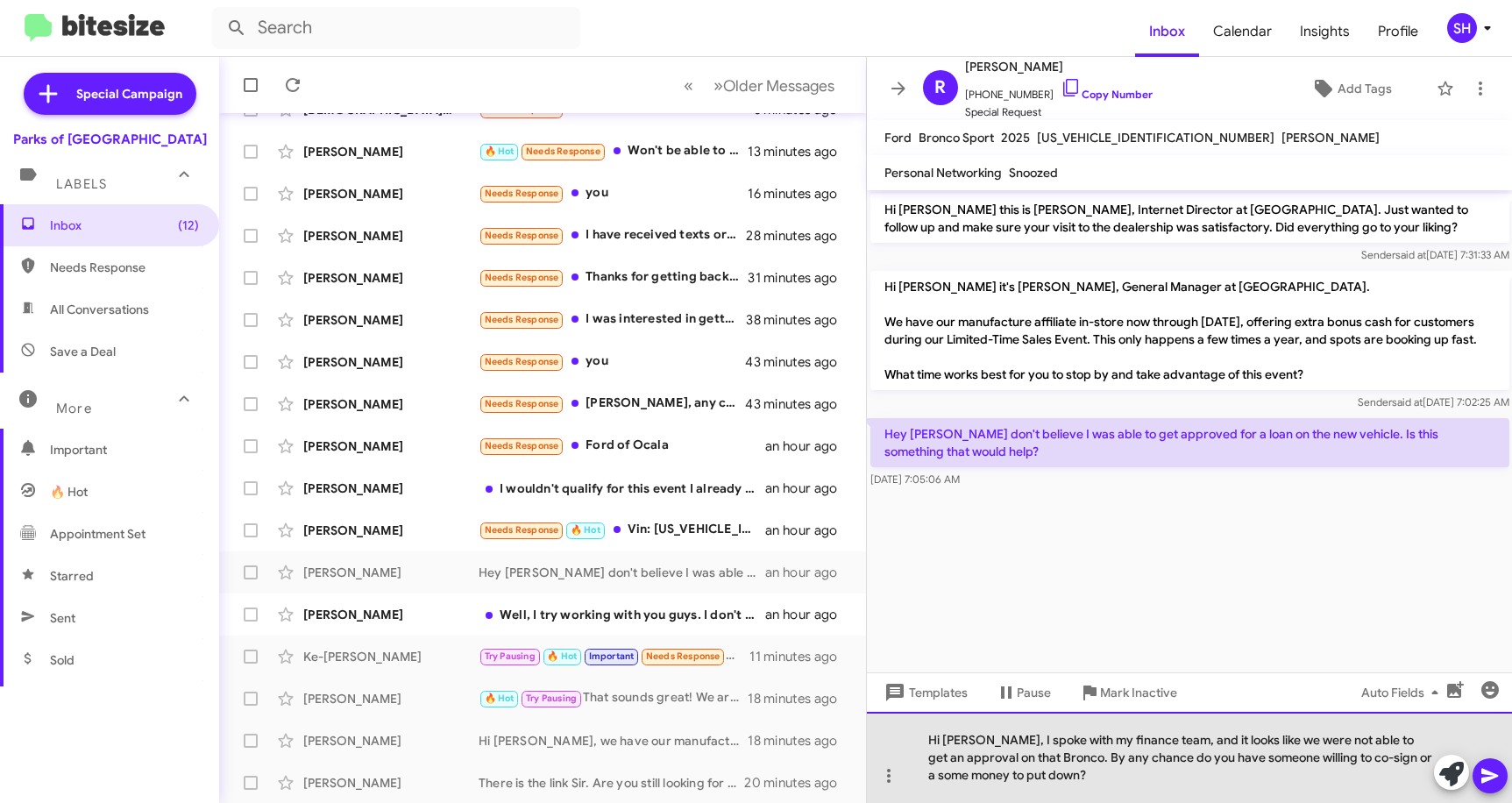
click at [946, 775] on div "Hi [PERSON_NAME], I spoke with my finance team, and it looks like we were not a…" at bounding box center [1191, 758] width 646 height 92
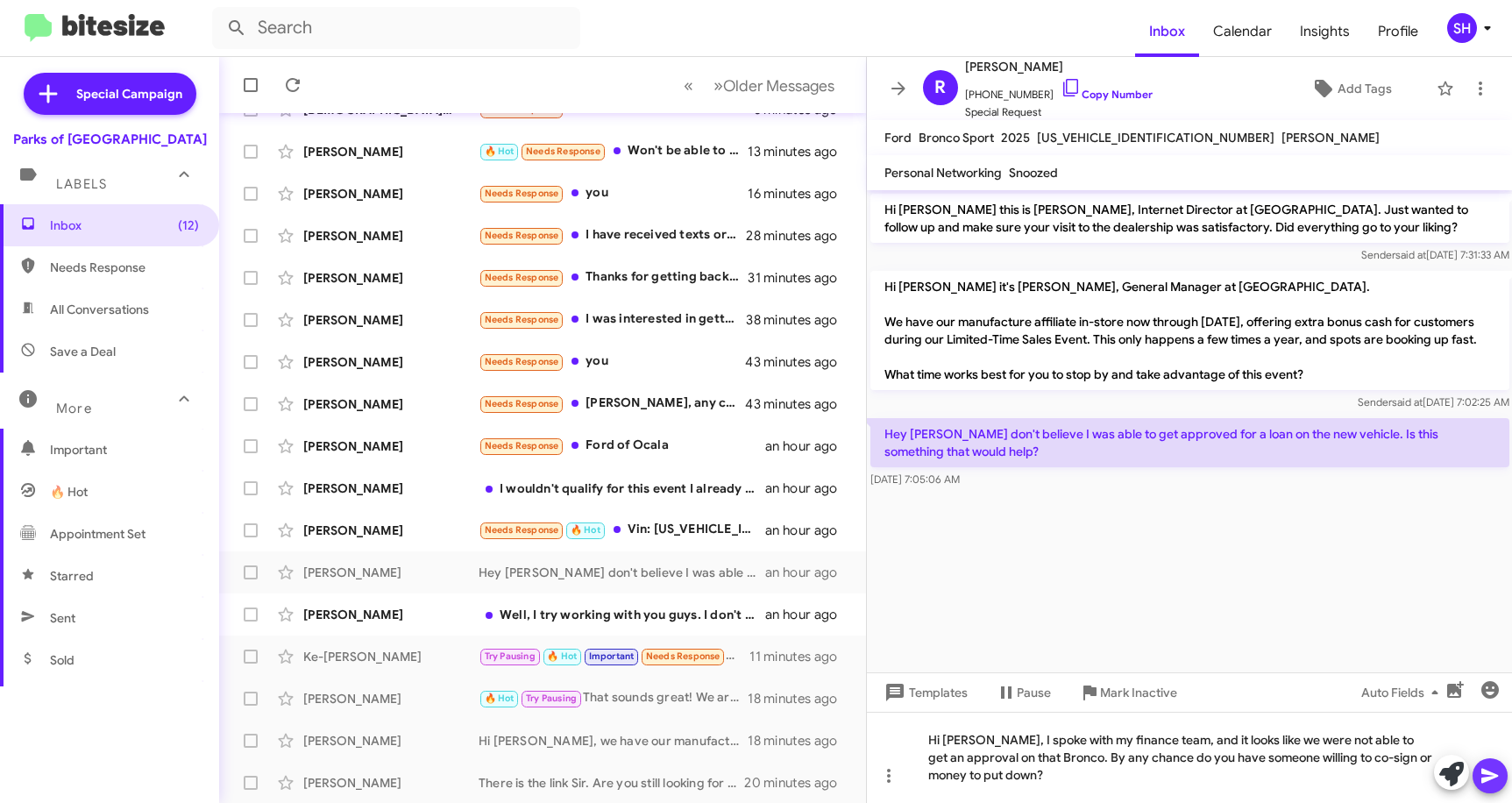
click at [1497, 781] on icon at bounding box center [1491, 776] width 21 height 21
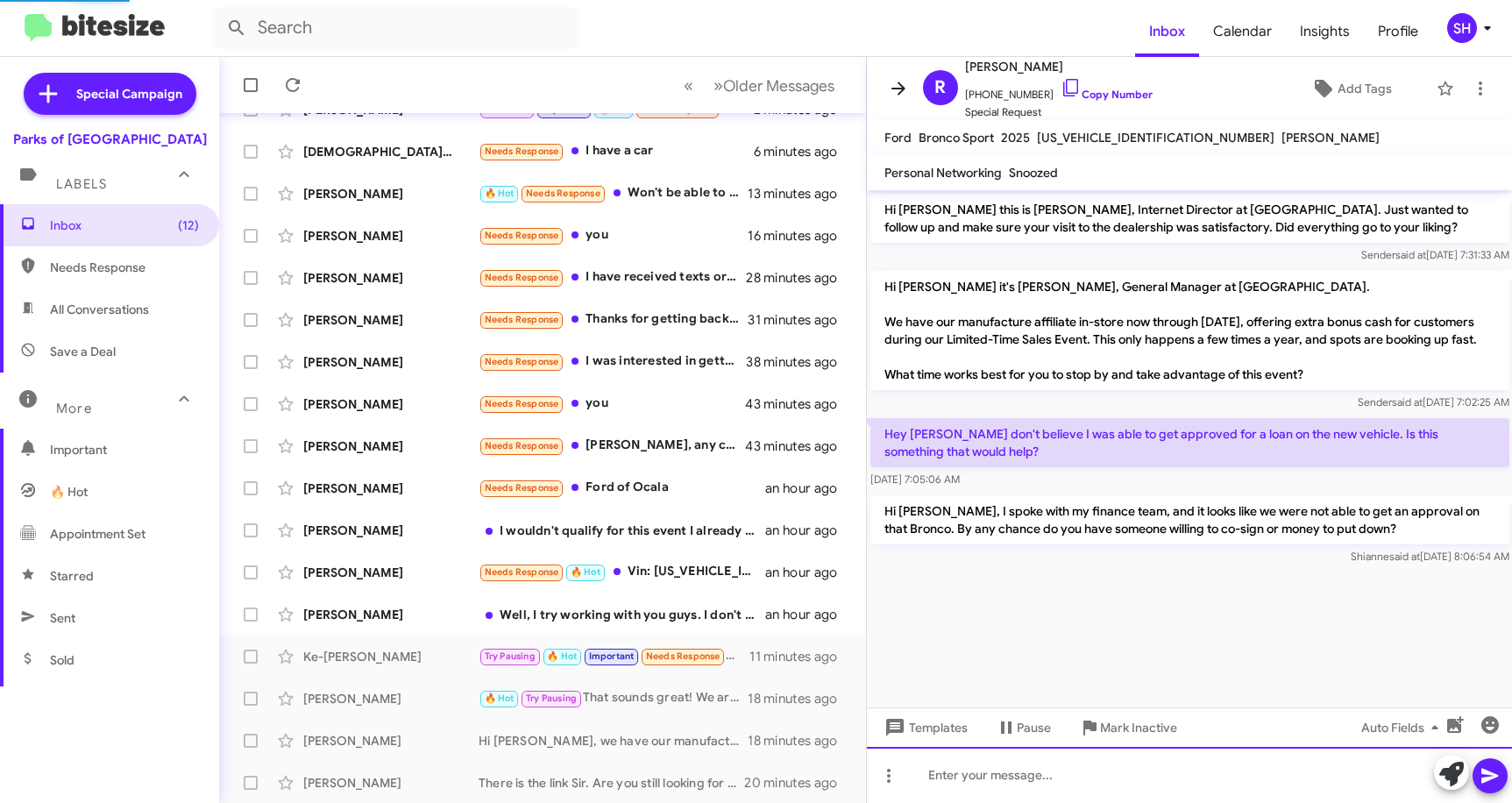
scroll to position [129, 0]
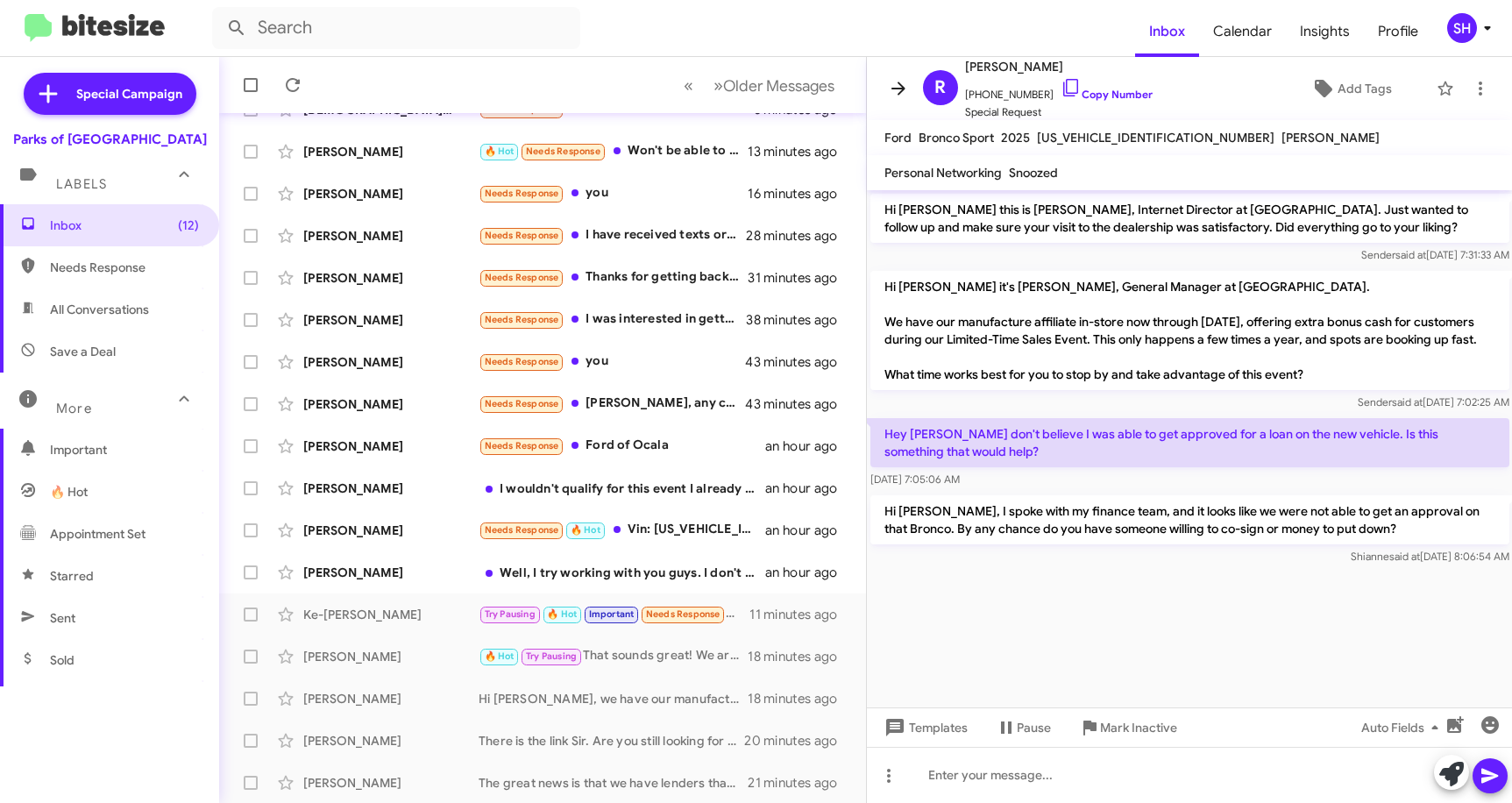
click at [906, 83] on icon at bounding box center [898, 89] width 21 height 21
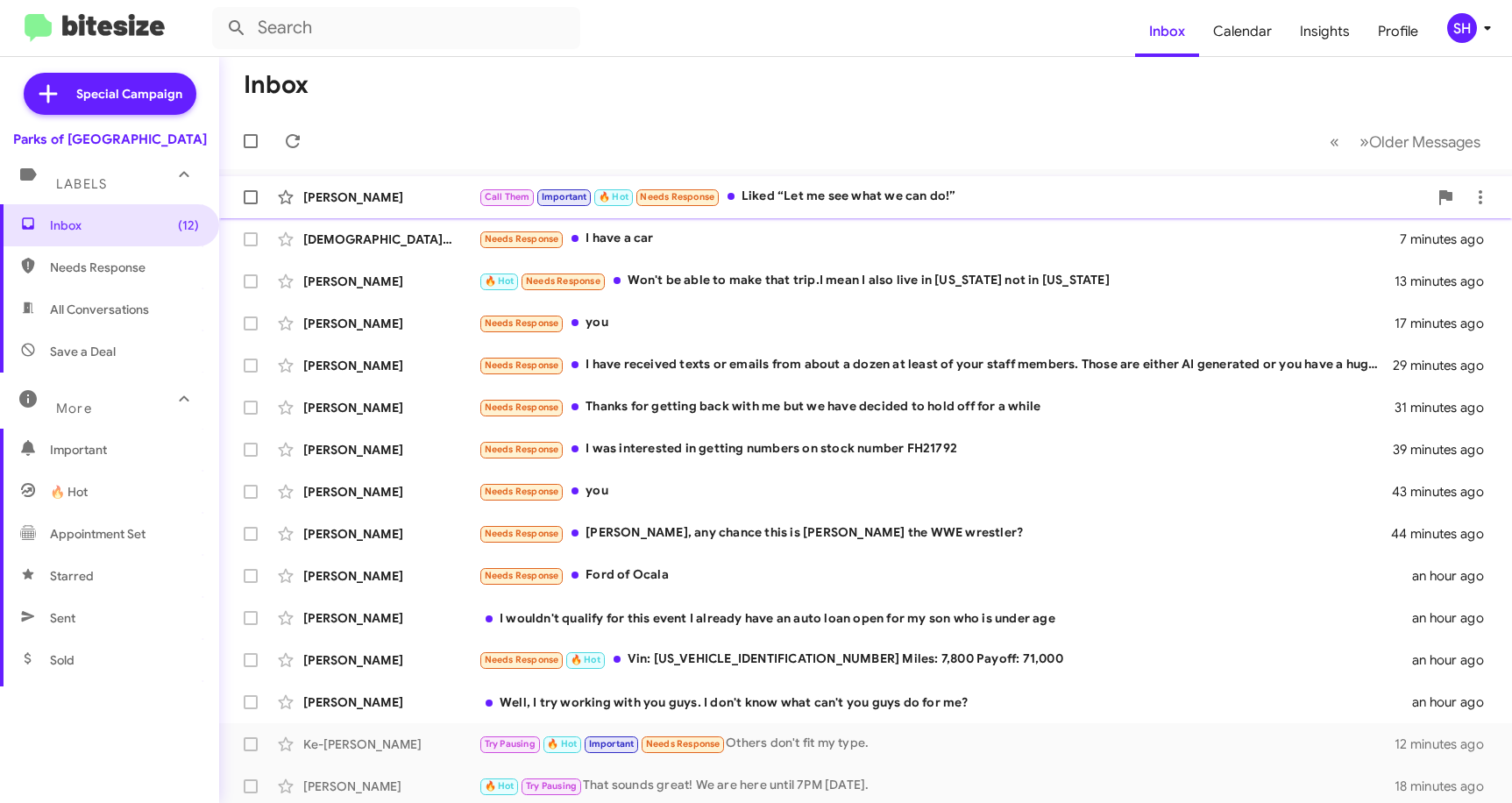
click at [933, 197] on div "Call Them Important 🔥 Hot Needs Response Liked “Let me see what we can do!”" at bounding box center [953, 197] width 949 height 20
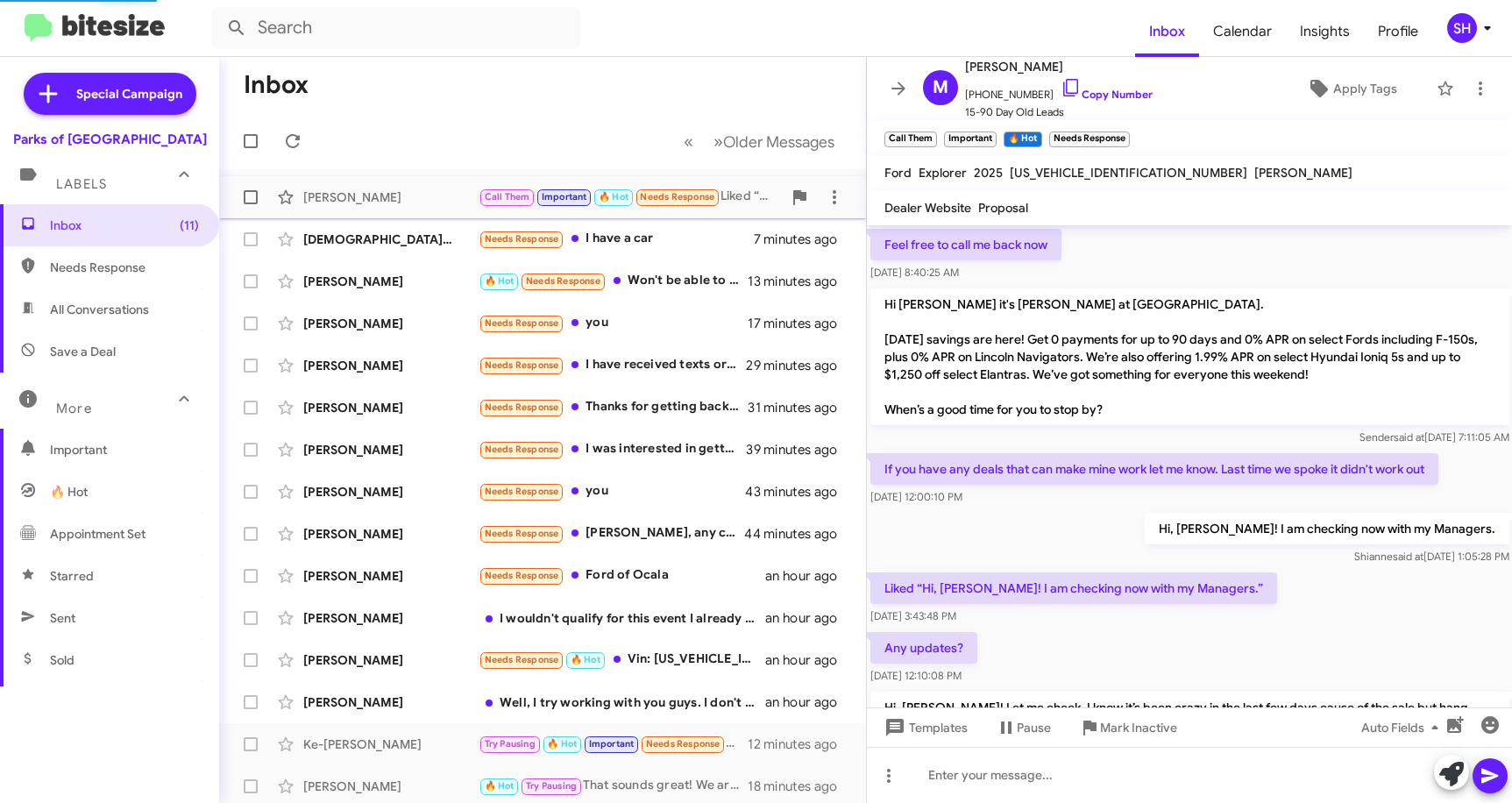
scroll to position [921, 0]
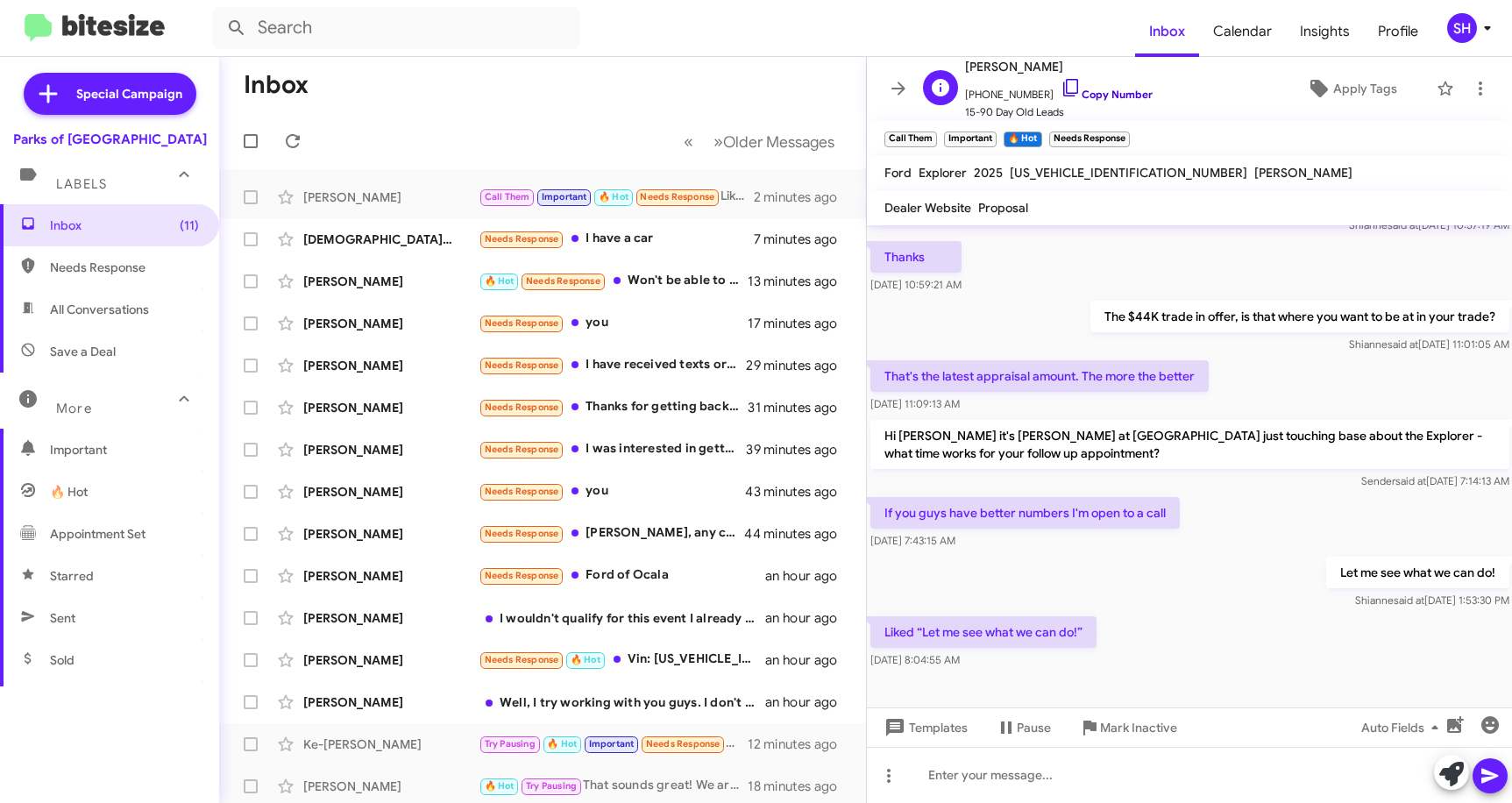
click at [1063, 87] on icon at bounding box center [1070, 88] width 14 height 17
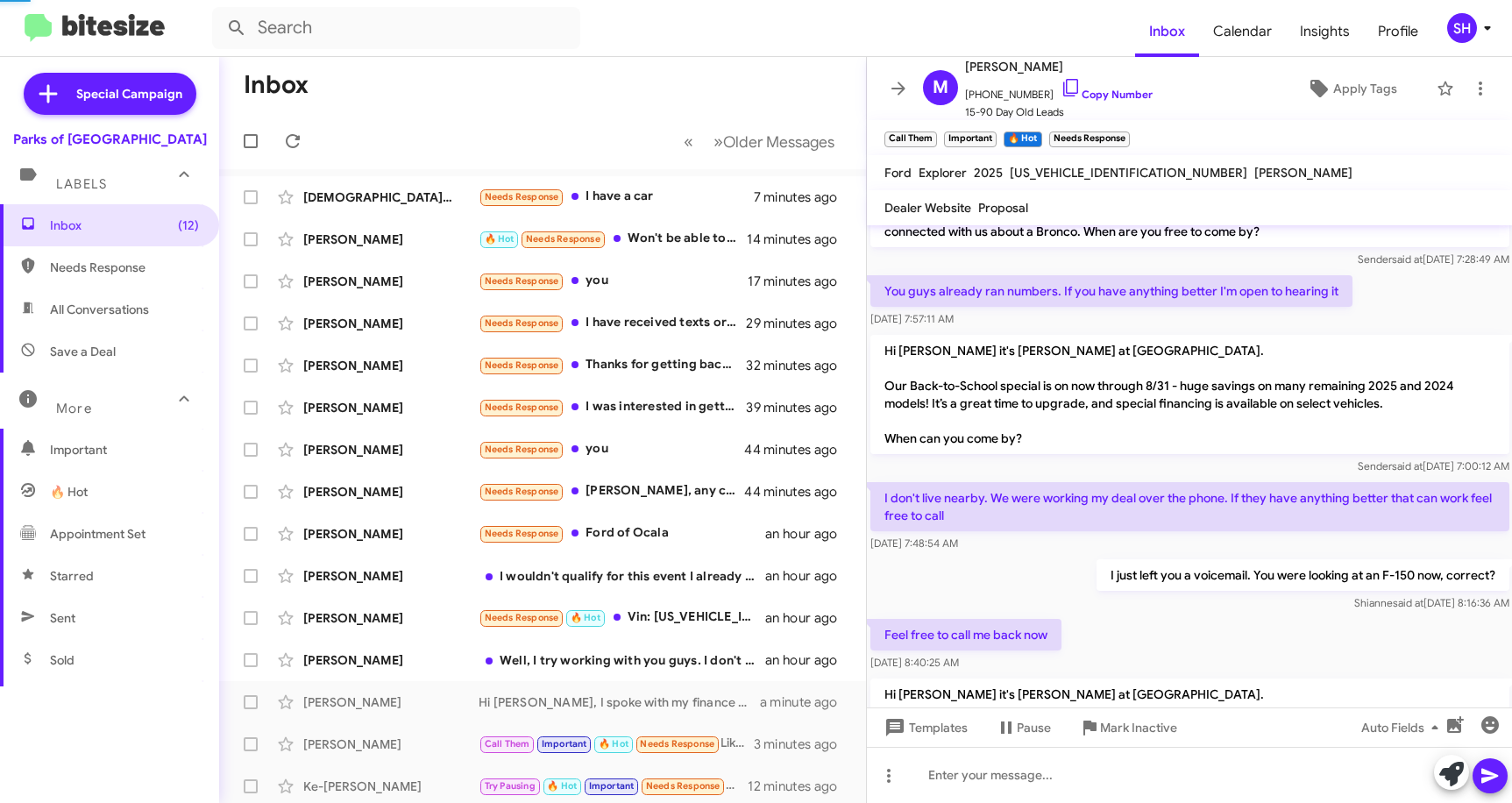
scroll to position [0, 0]
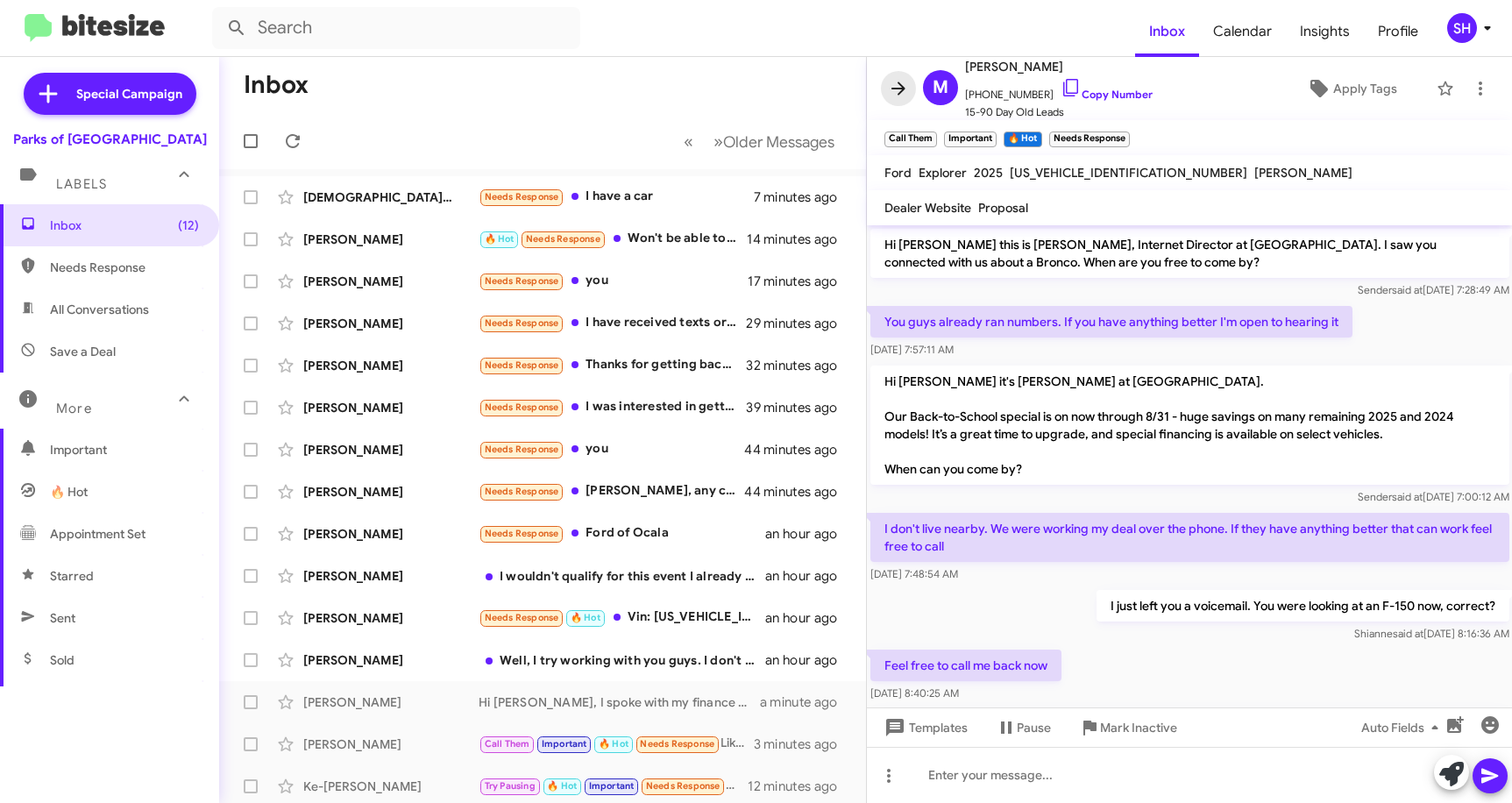
click at [889, 82] on icon at bounding box center [898, 89] width 21 height 21
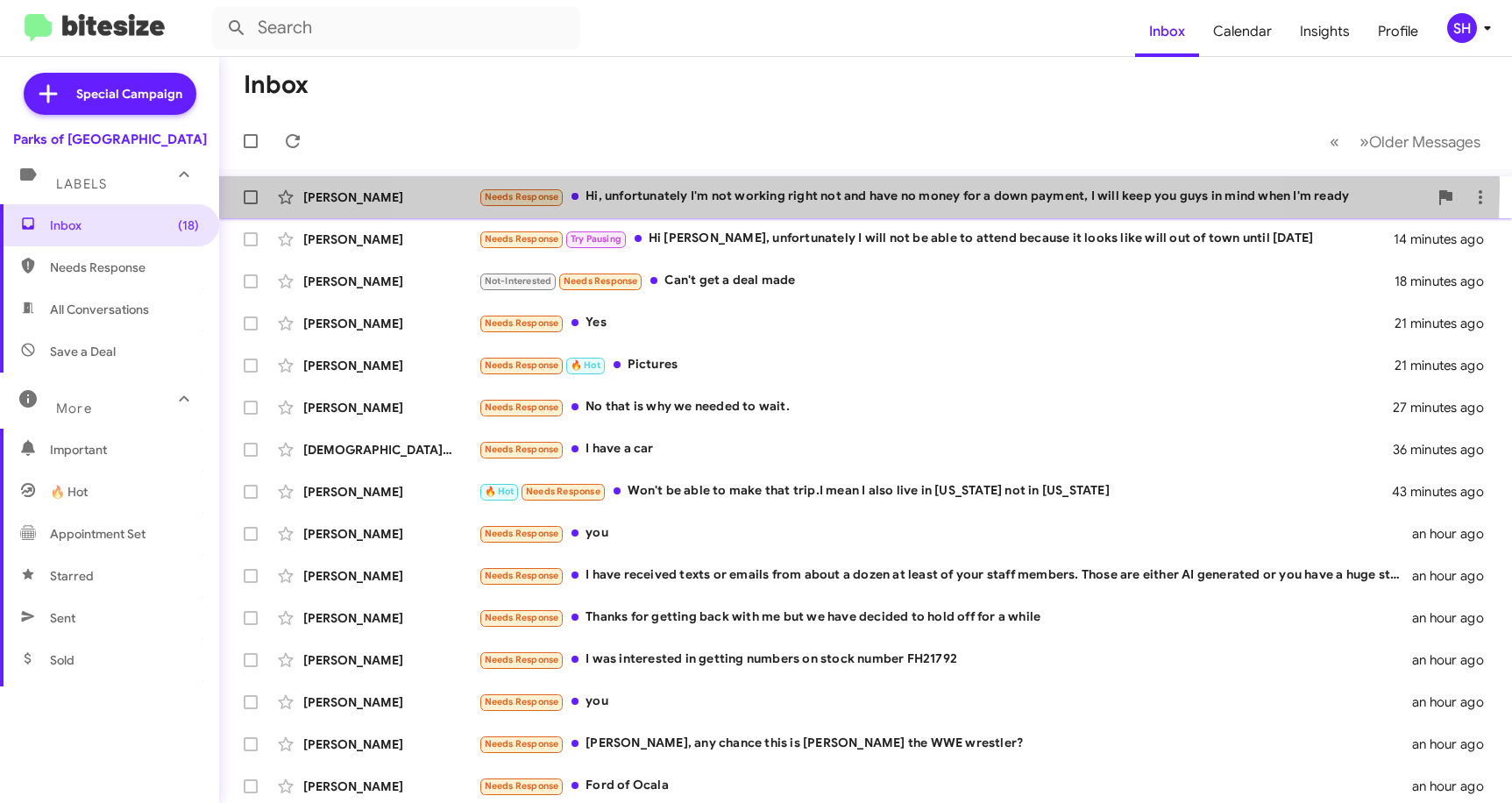
click at [835, 187] on div "Needs Response Hi, unfortunately I'm not working right not and have no money fo…" at bounding box center [953, 197] width 949 height 20
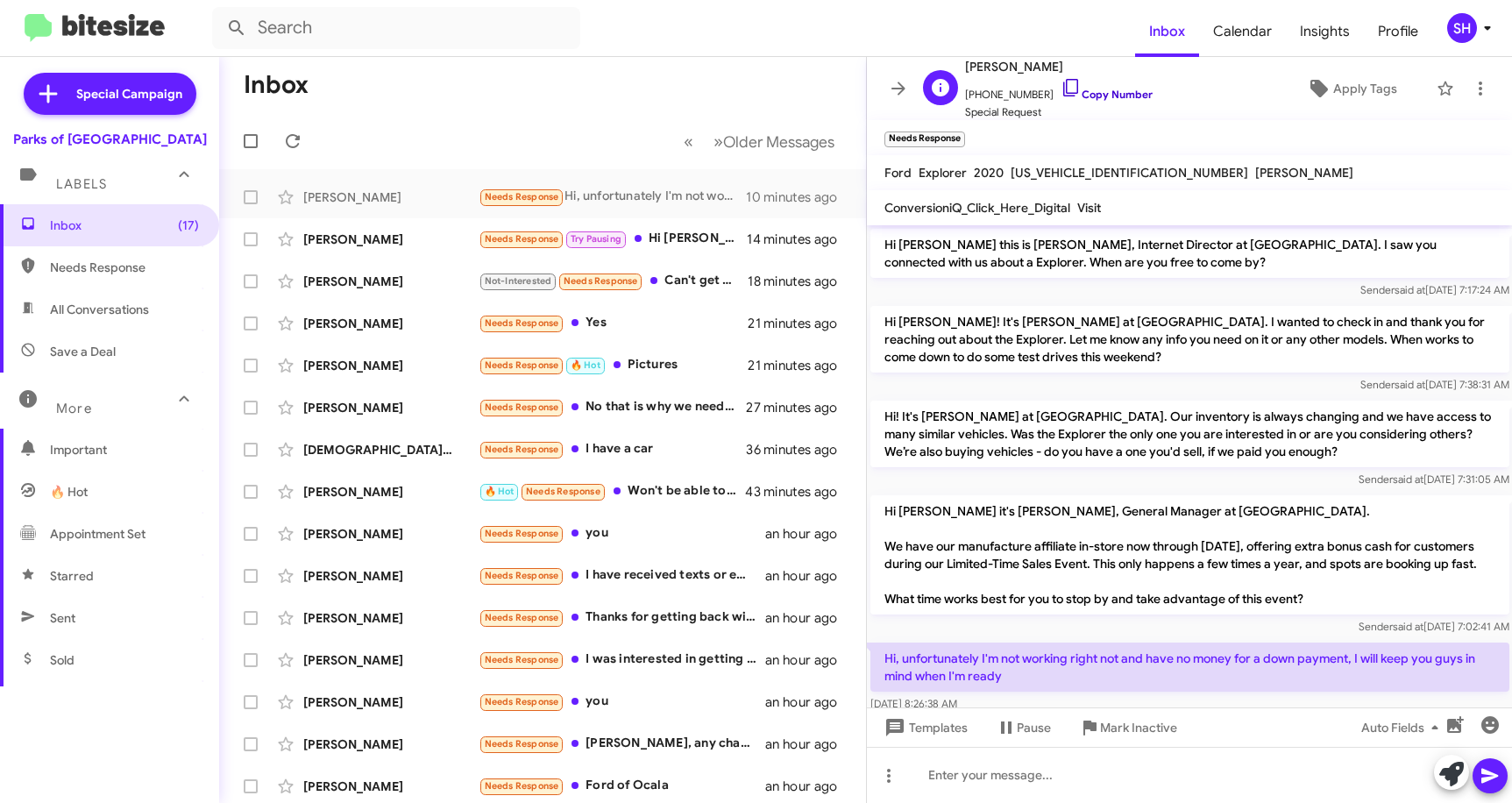
click at [1061, 88] on icon at bounding box center [1072, 88] width 21 height 21
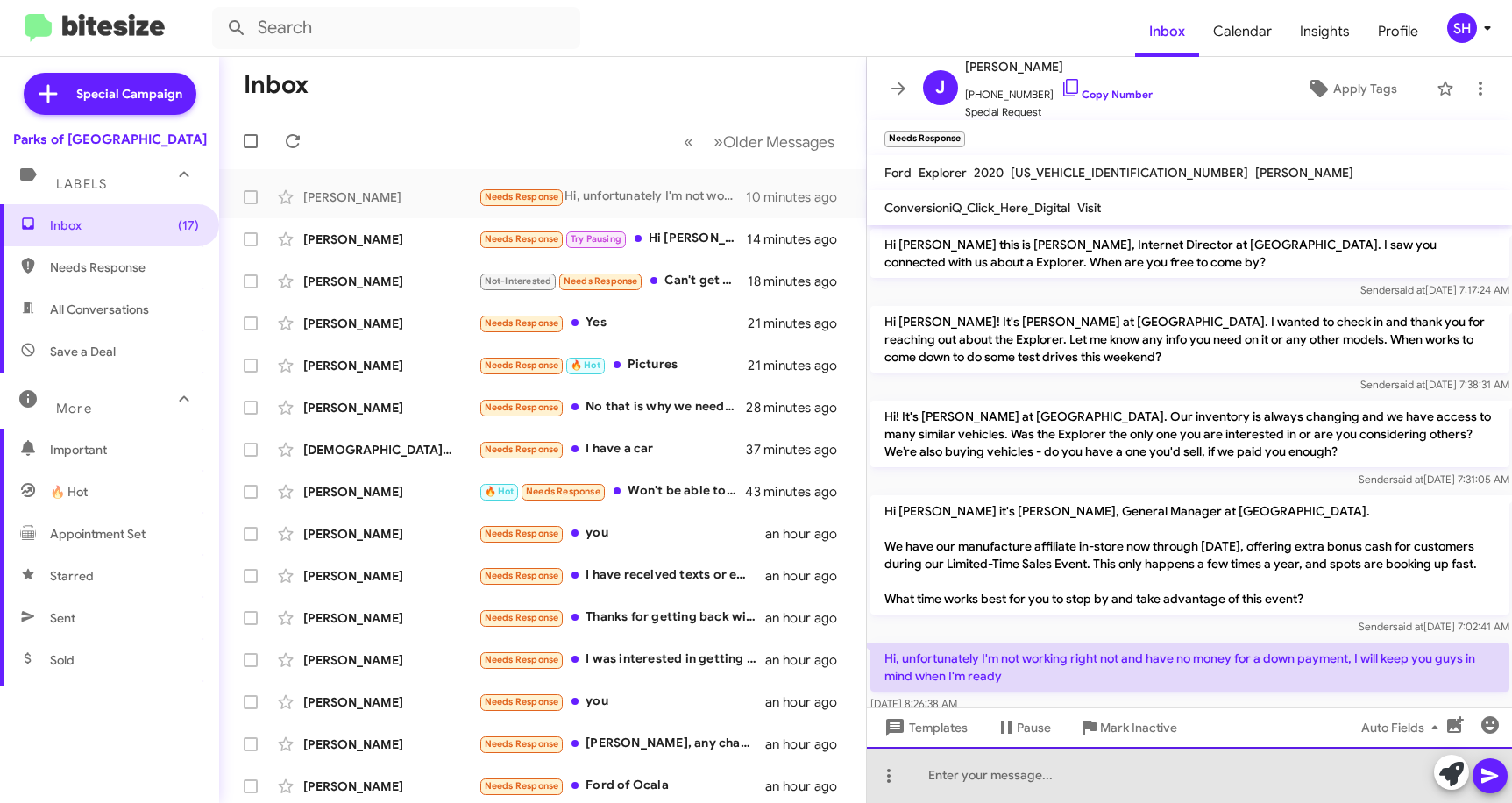
click at [1025, 777] on div at bounding box center [1191, 775] width 646 height 56
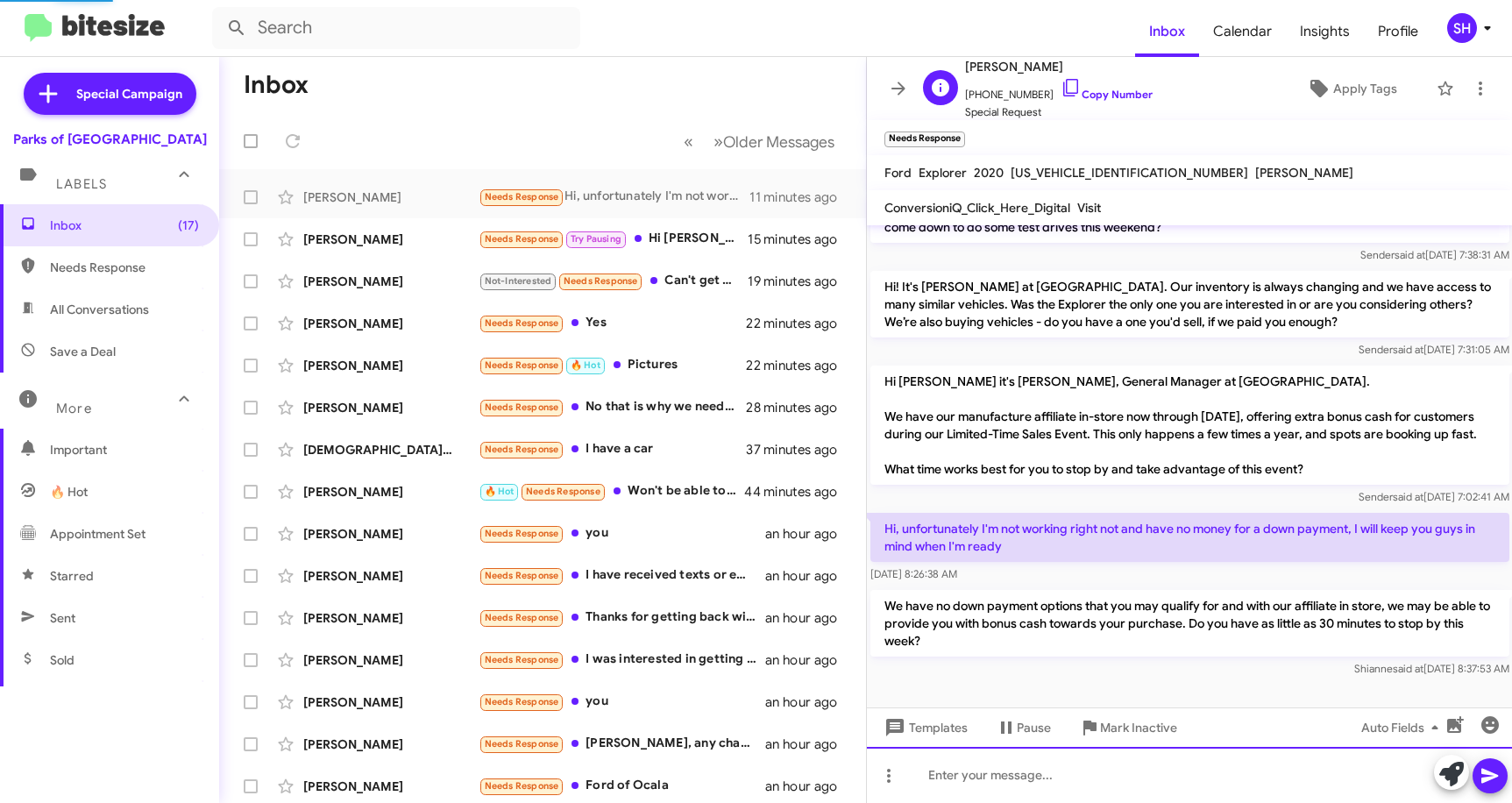
scroll to position [112, 0]
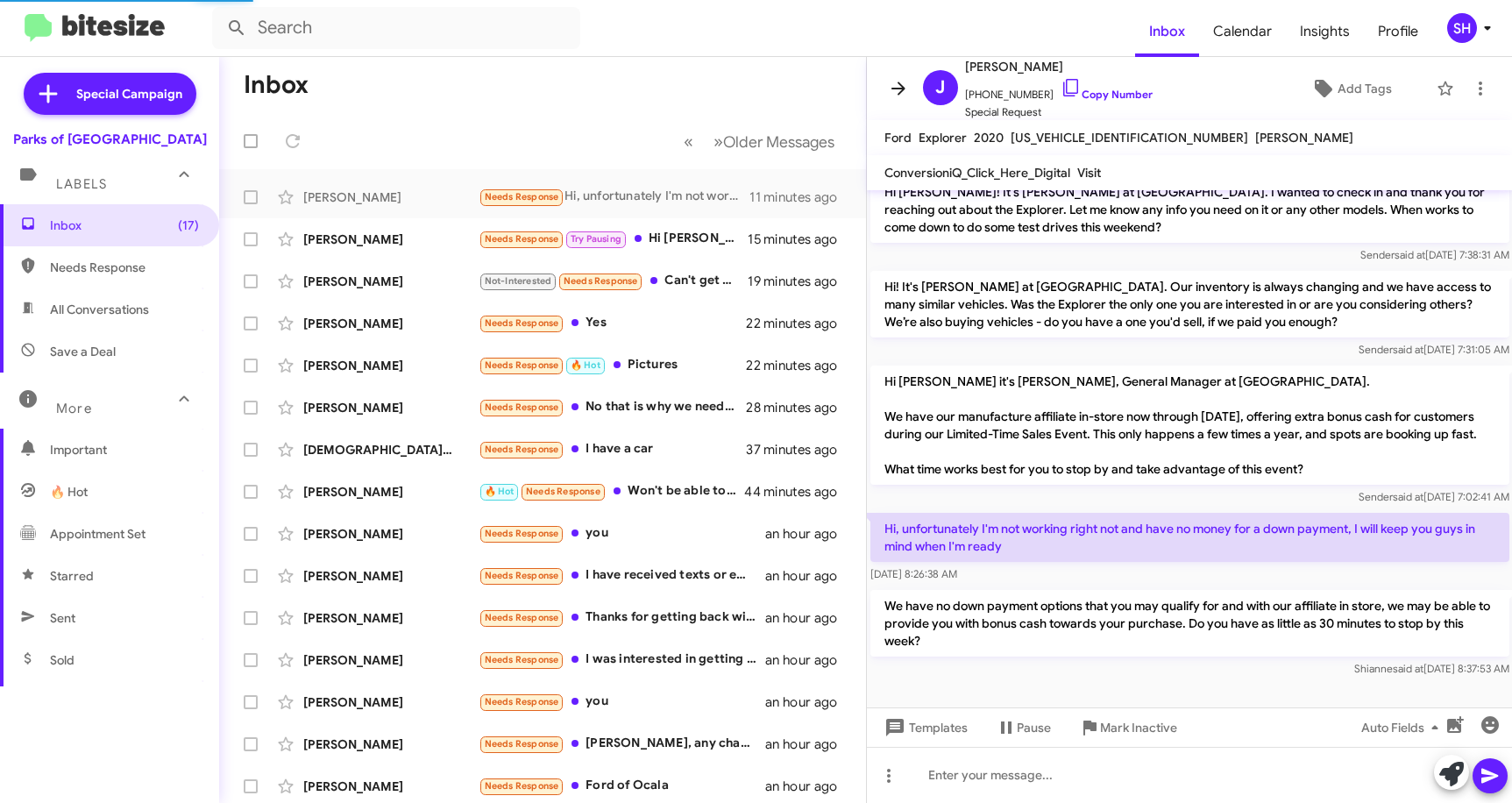
click at [904, 87] on icon at bounding box center [898, 89] width 21 height 21
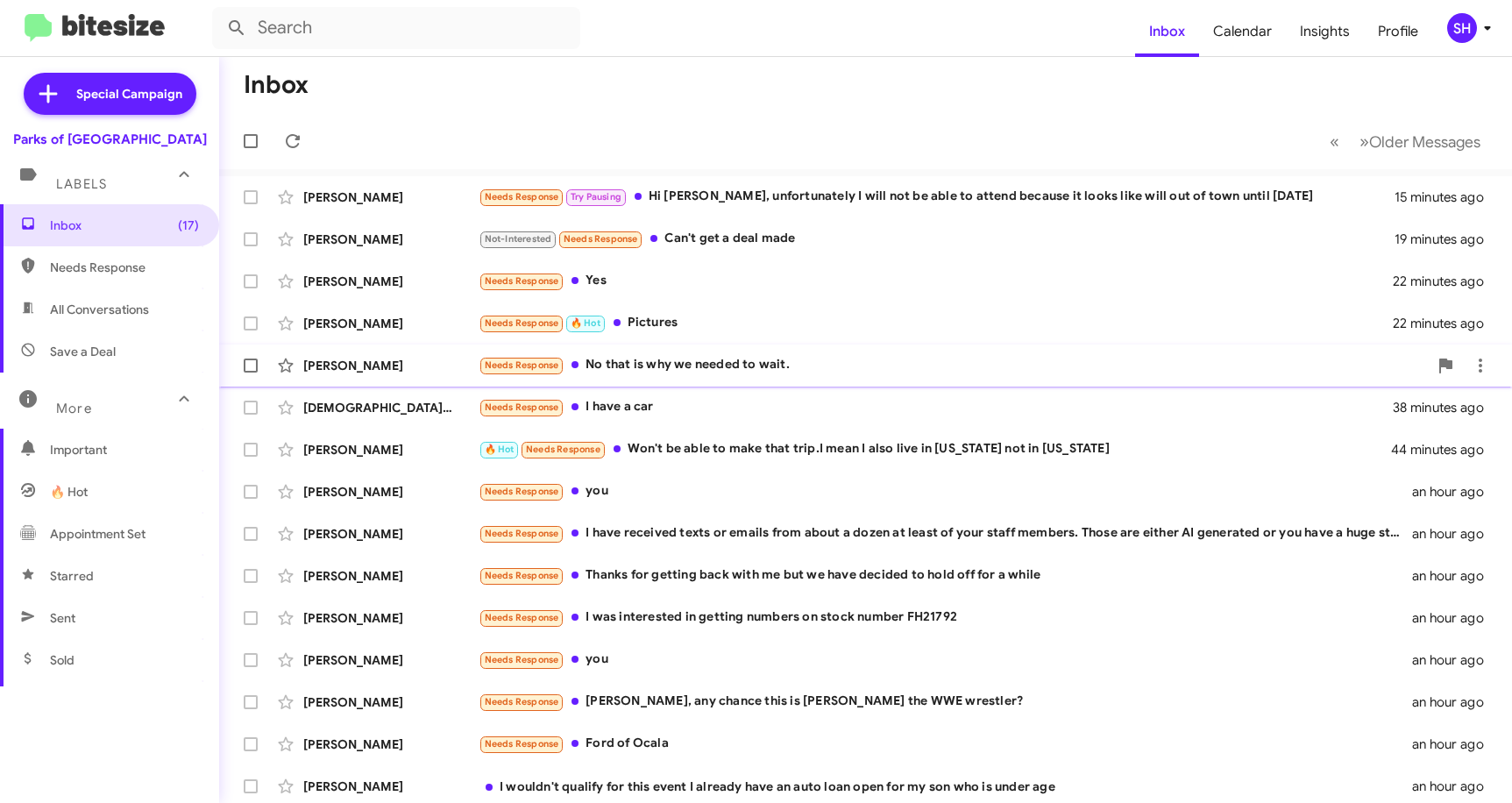
click at [823, 346] on span "[PERSON_NAME] Needs Response No that is why we needed to wait. 29 minutes ago" at bounding box center [866, 366] width 1293 height 42
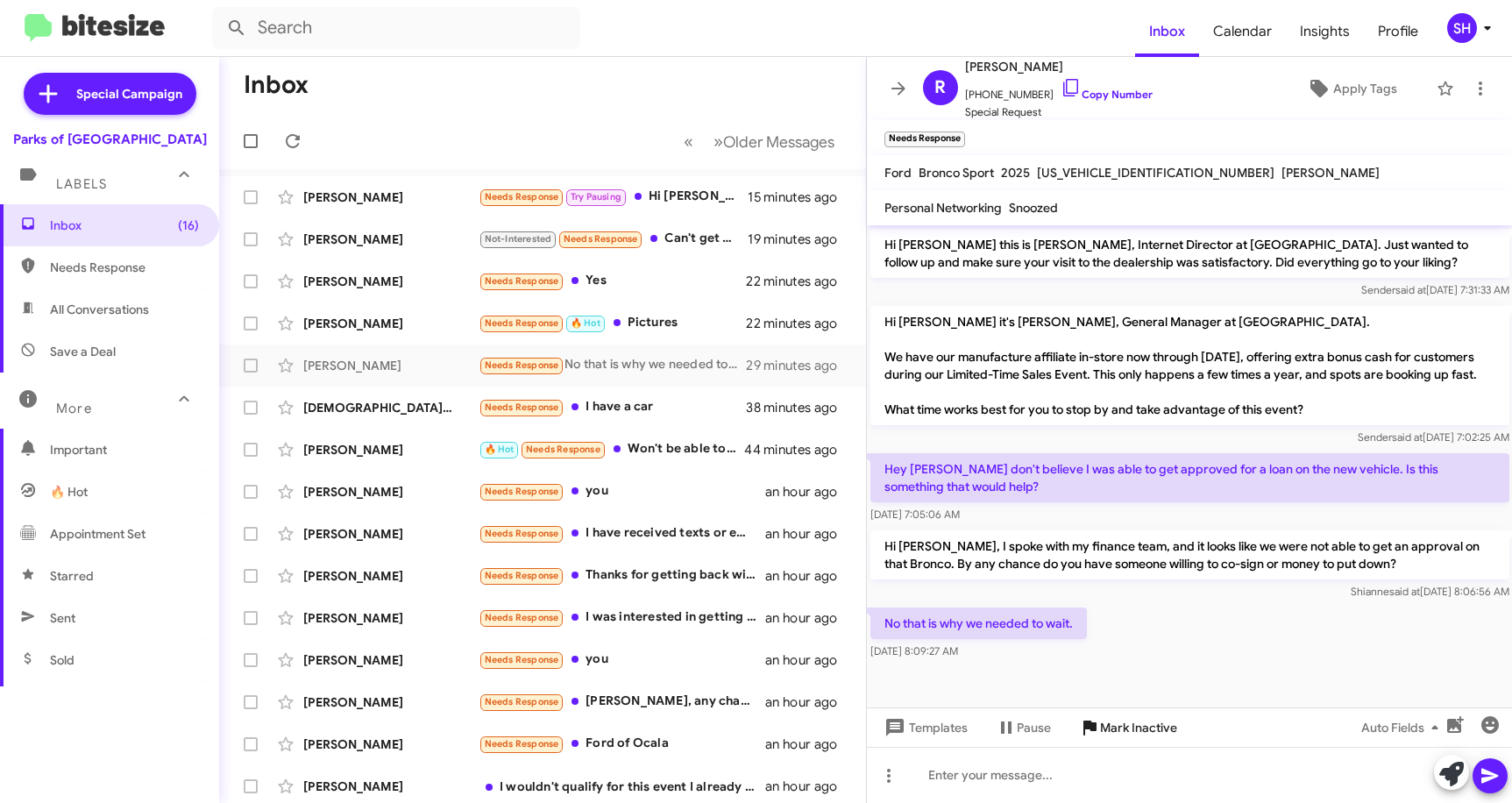
click at [1120, 743] on span "Mark Inactive" at bounding box center [1139, 728] width 77 height 32
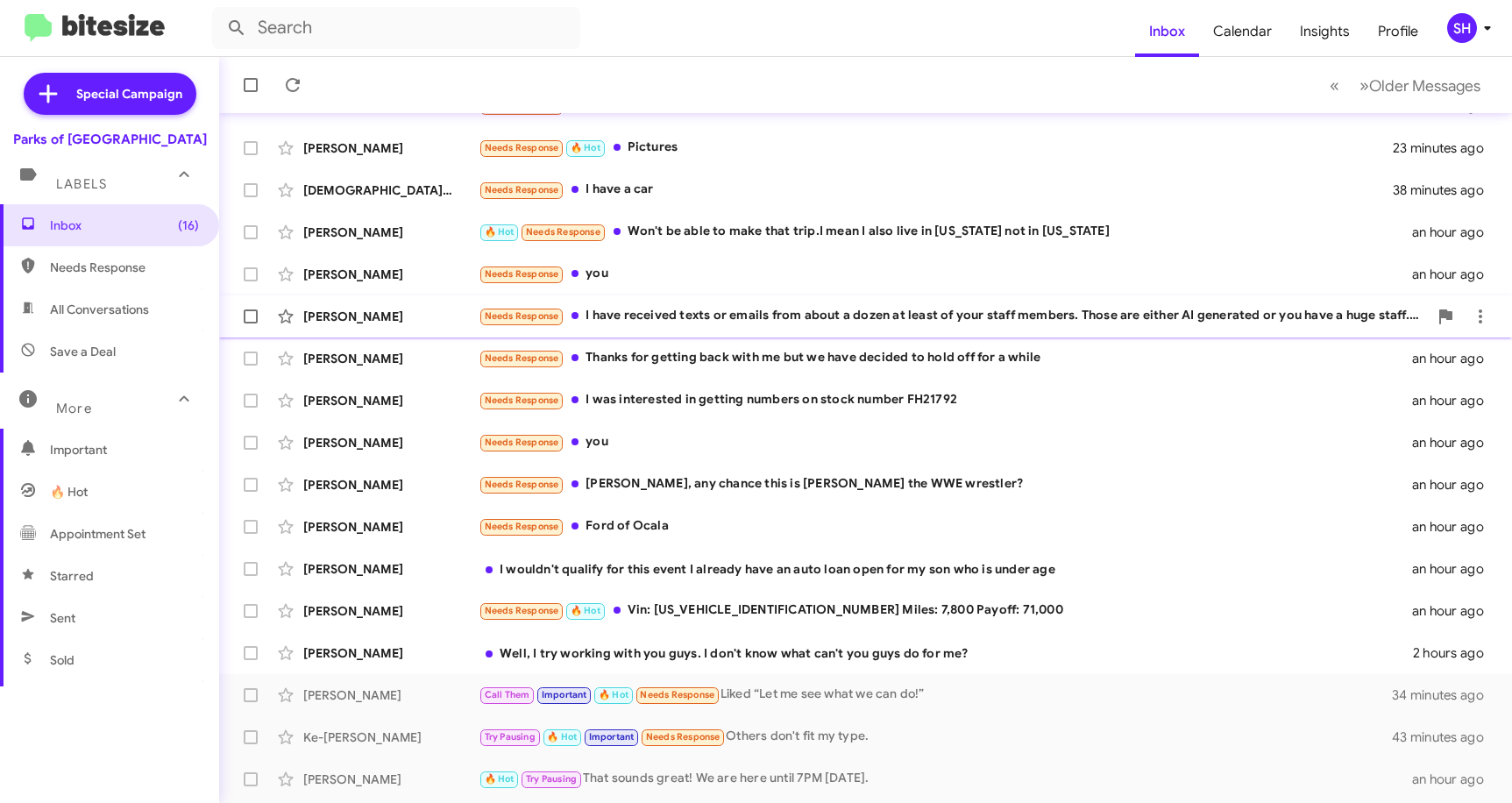
scroll to position [215, 0]
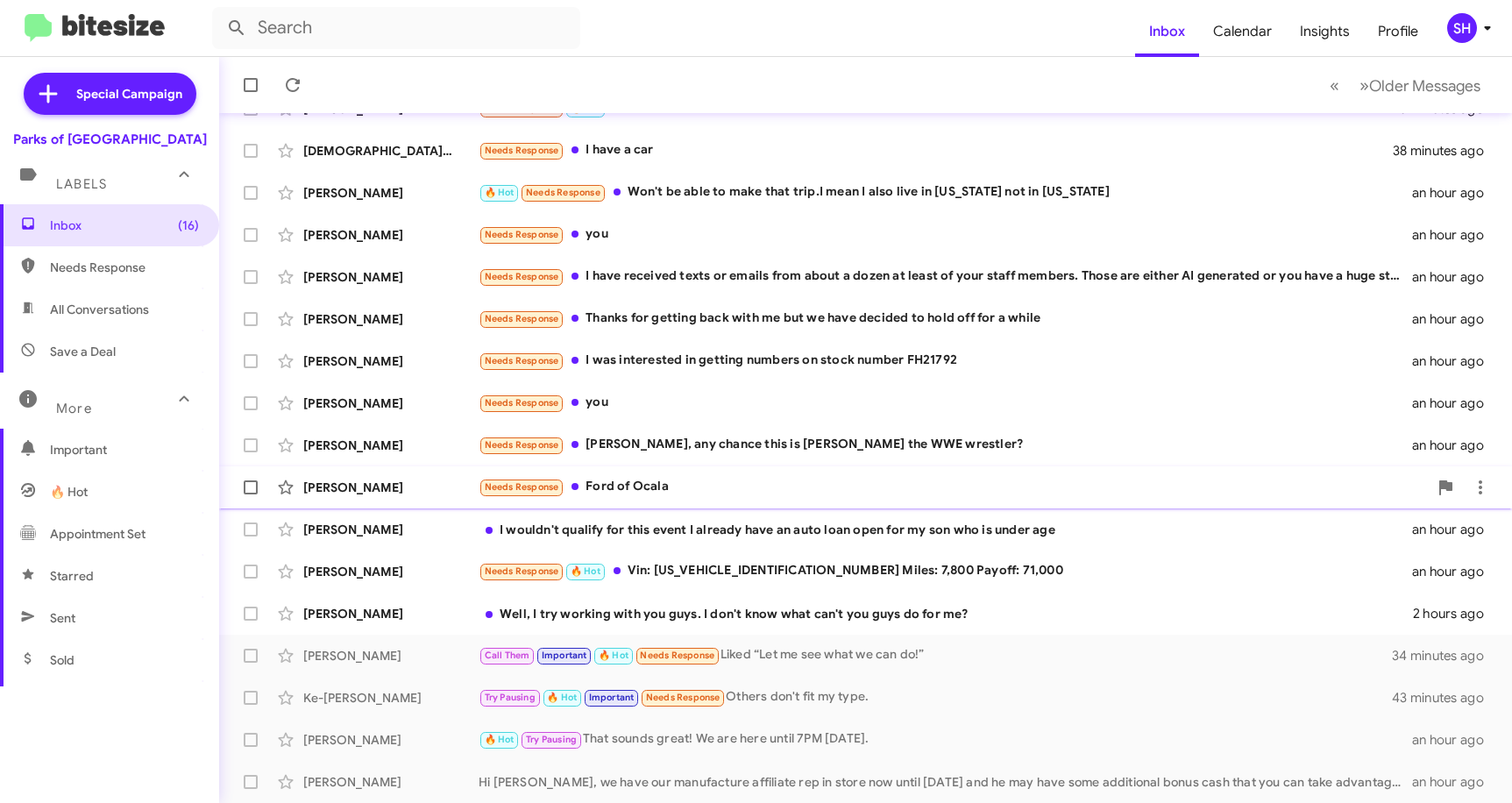
click at [678, 485] on div "Needs Response Ford of Ocala" at bounding box center [953, 486] width 949 height 20
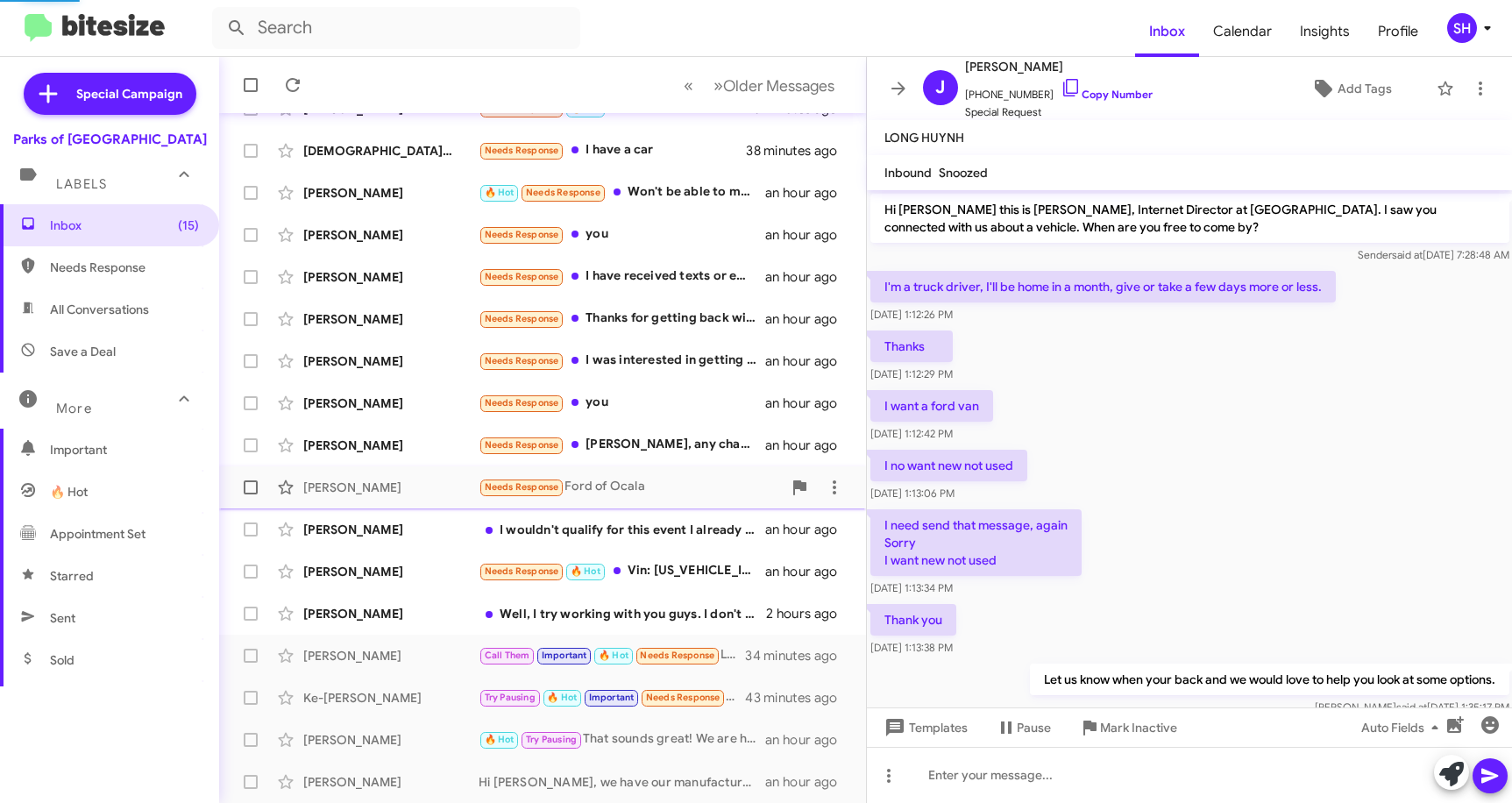
scroll to position [1588, 0]
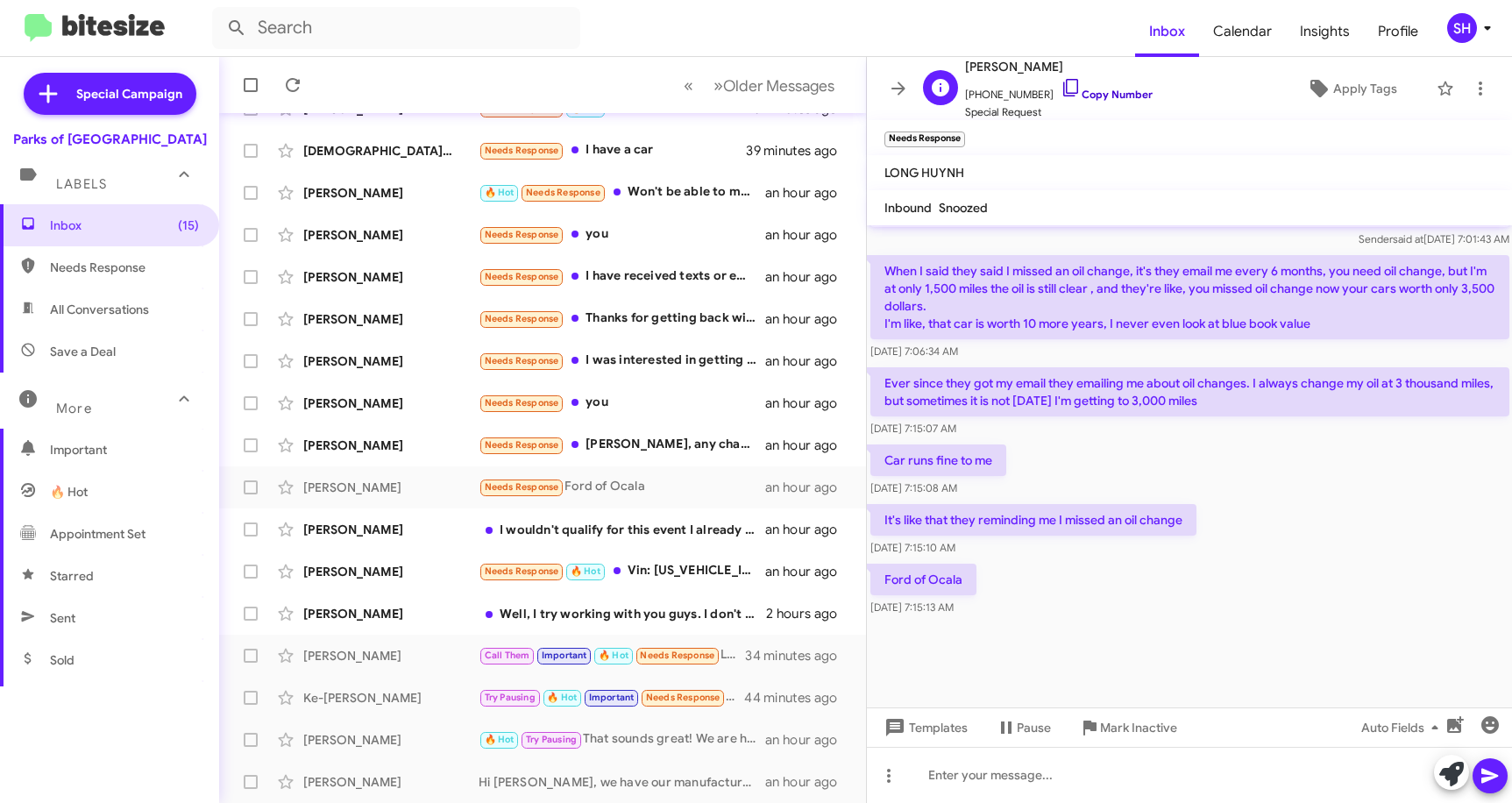
click at [1061, 86] on icon at bounding box center [1072, 88] width 21 height 21
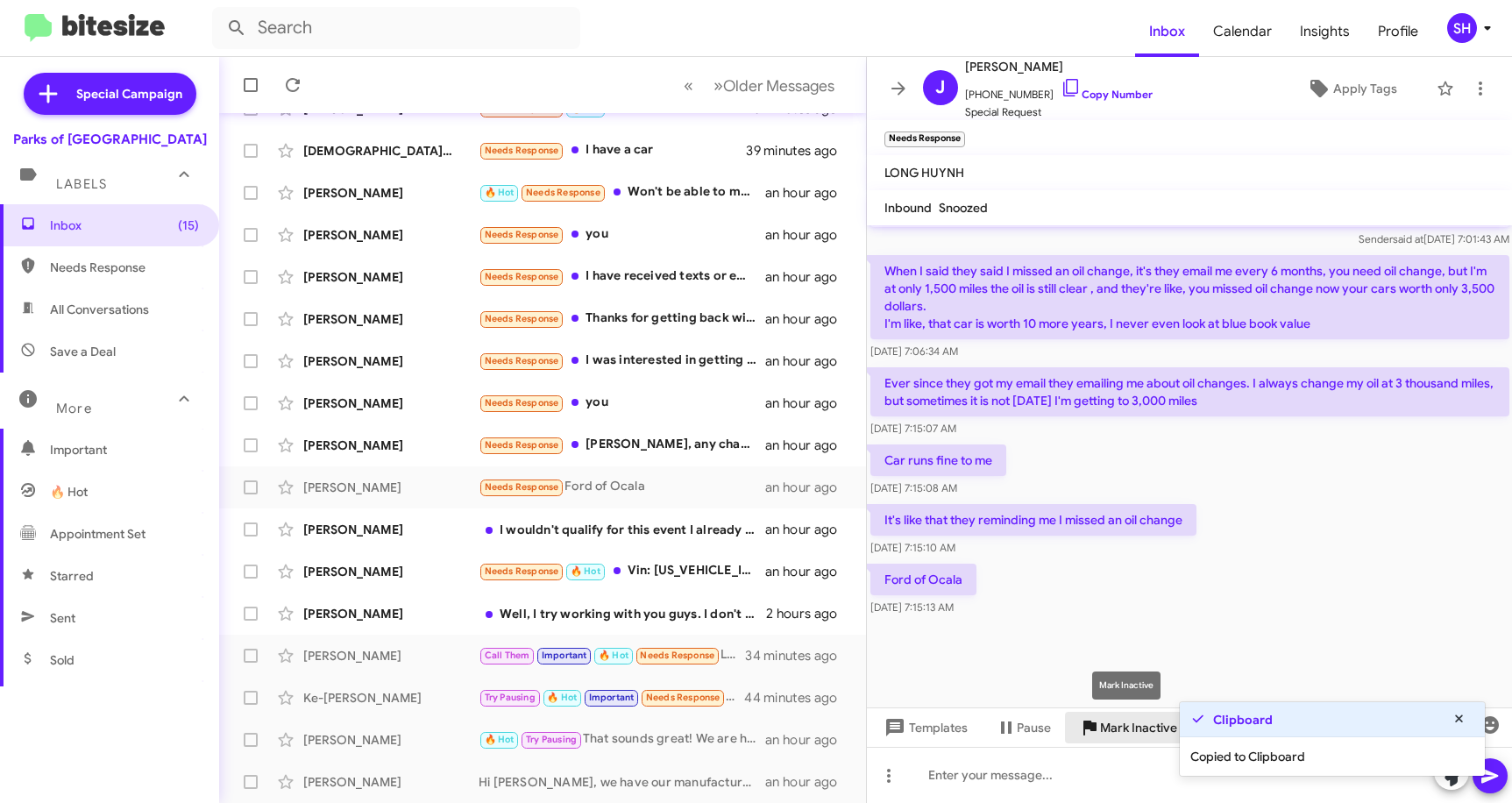
click at [1119, 721] on span "Mark Inactive" at bounding box center [1139, 728] width 77 height 32
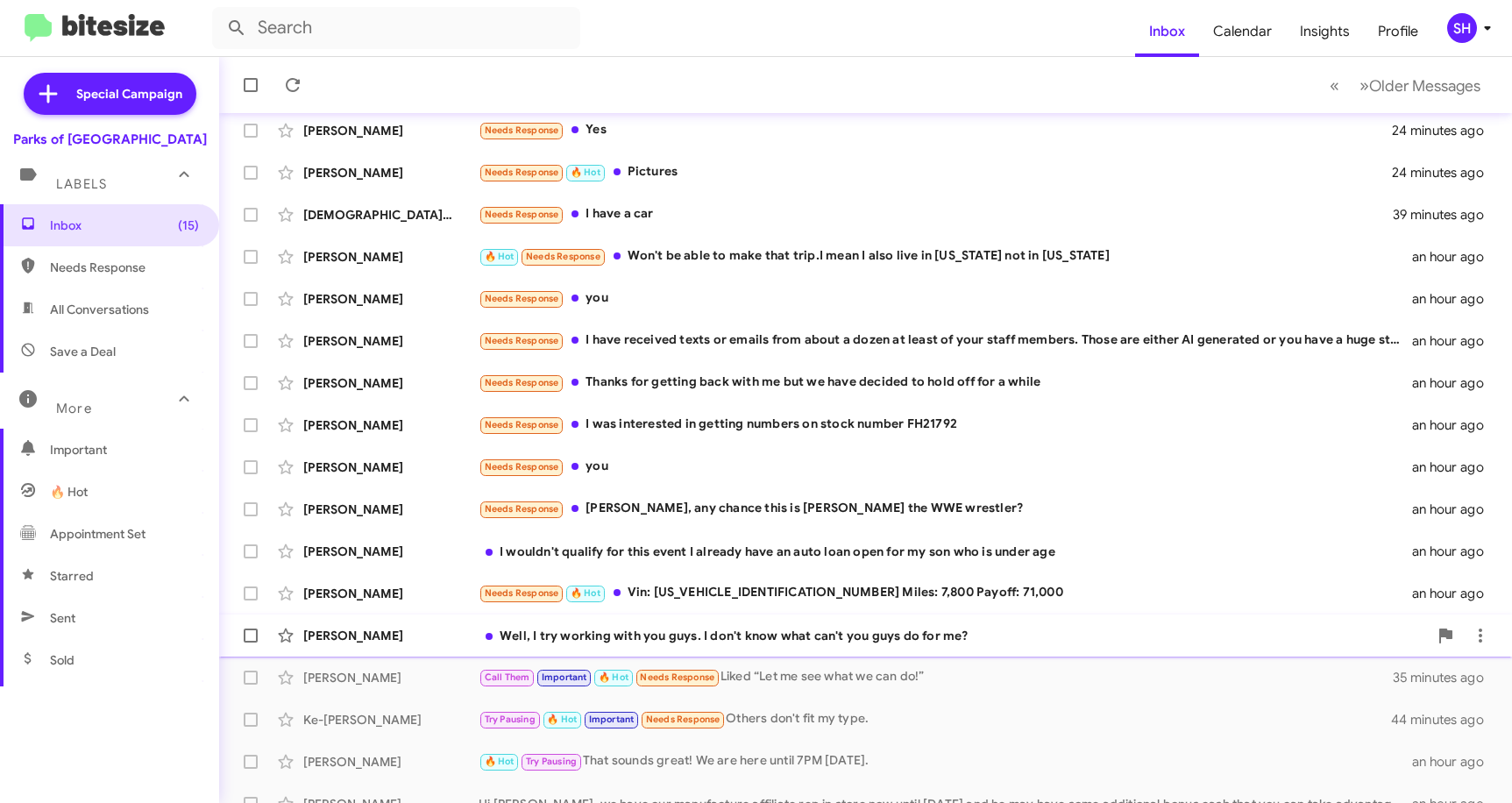
scroll to position [173, 0]
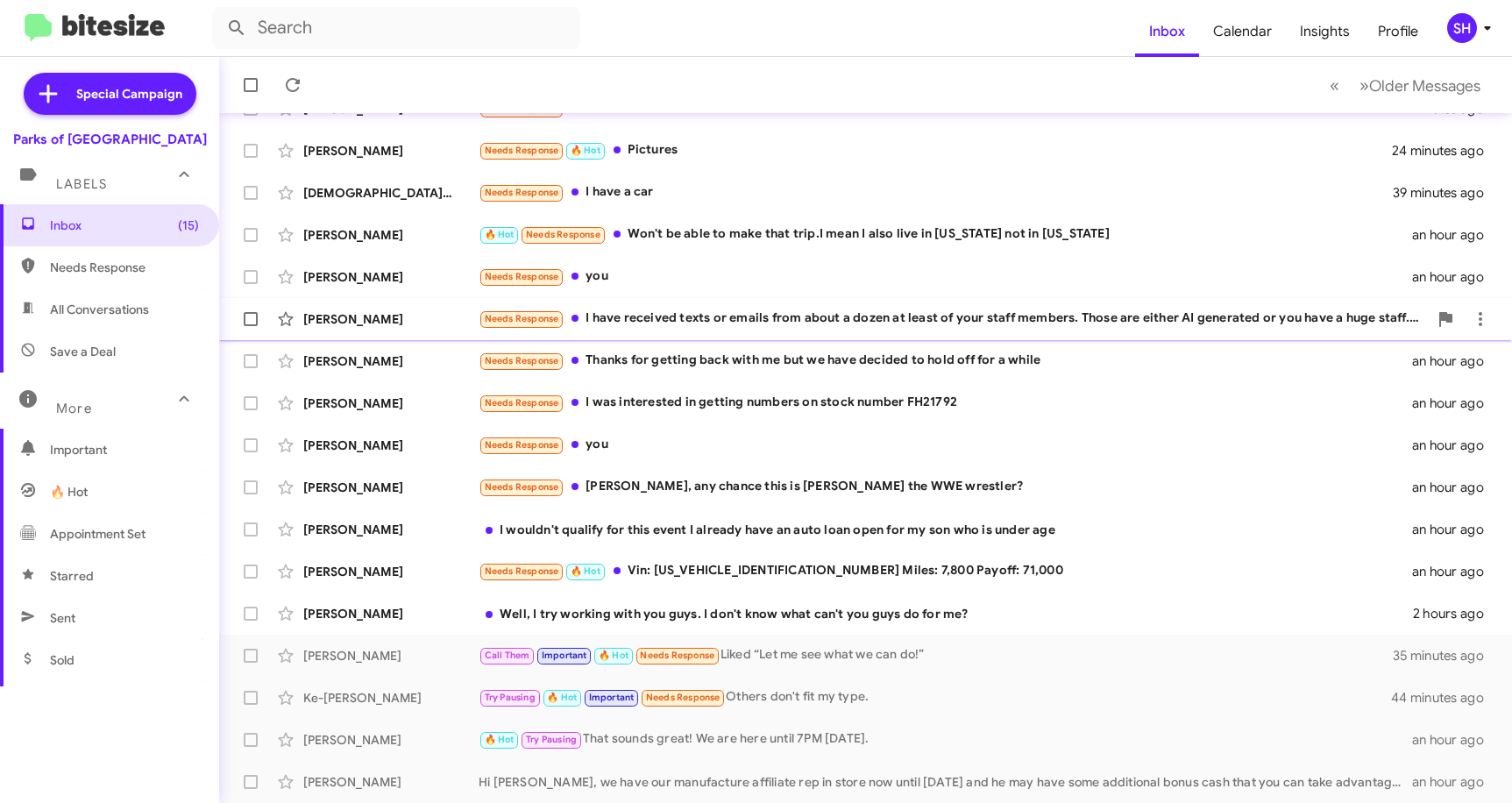
click at [640, 309] on div "Needs Response I have received texts or emails from about a dozen at least of y…" at bounding box center [953, 318] width 949 height 20
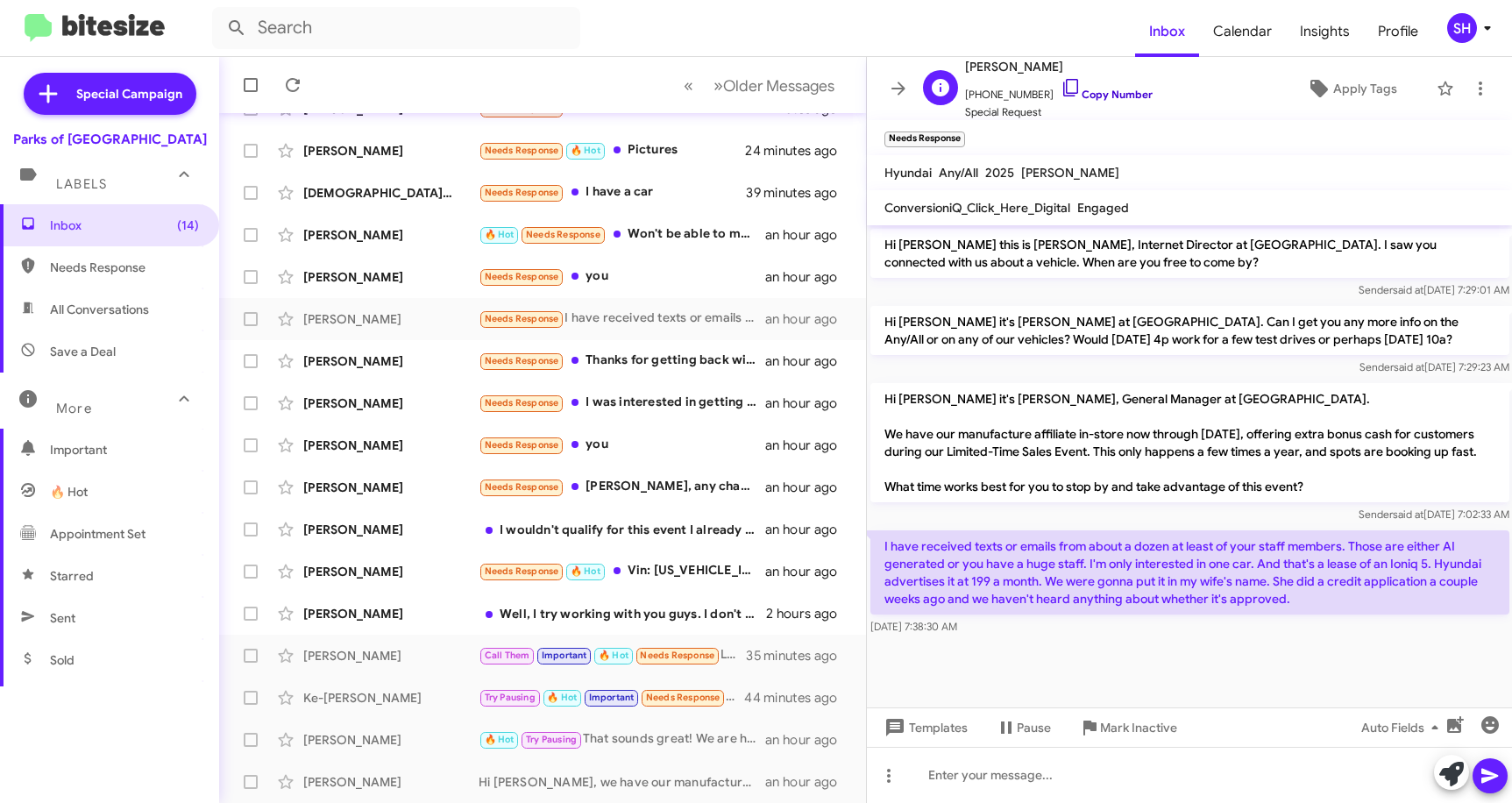
click at [1061, 87] on icon at bounding box center [1072, 88] width 21 height 21
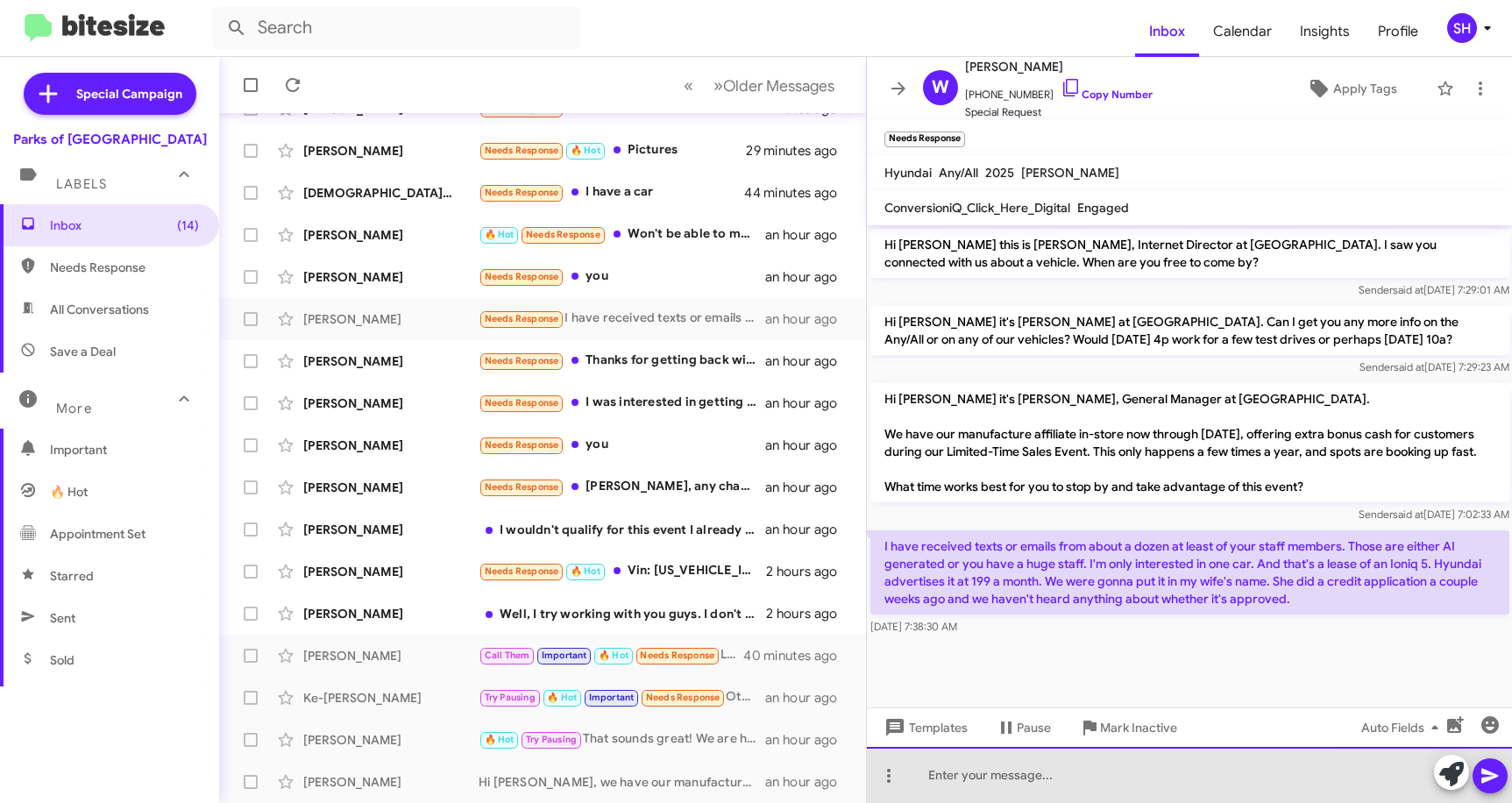
click at [978, 778] on div at bounding box center [1191, 775] width 646 height 56
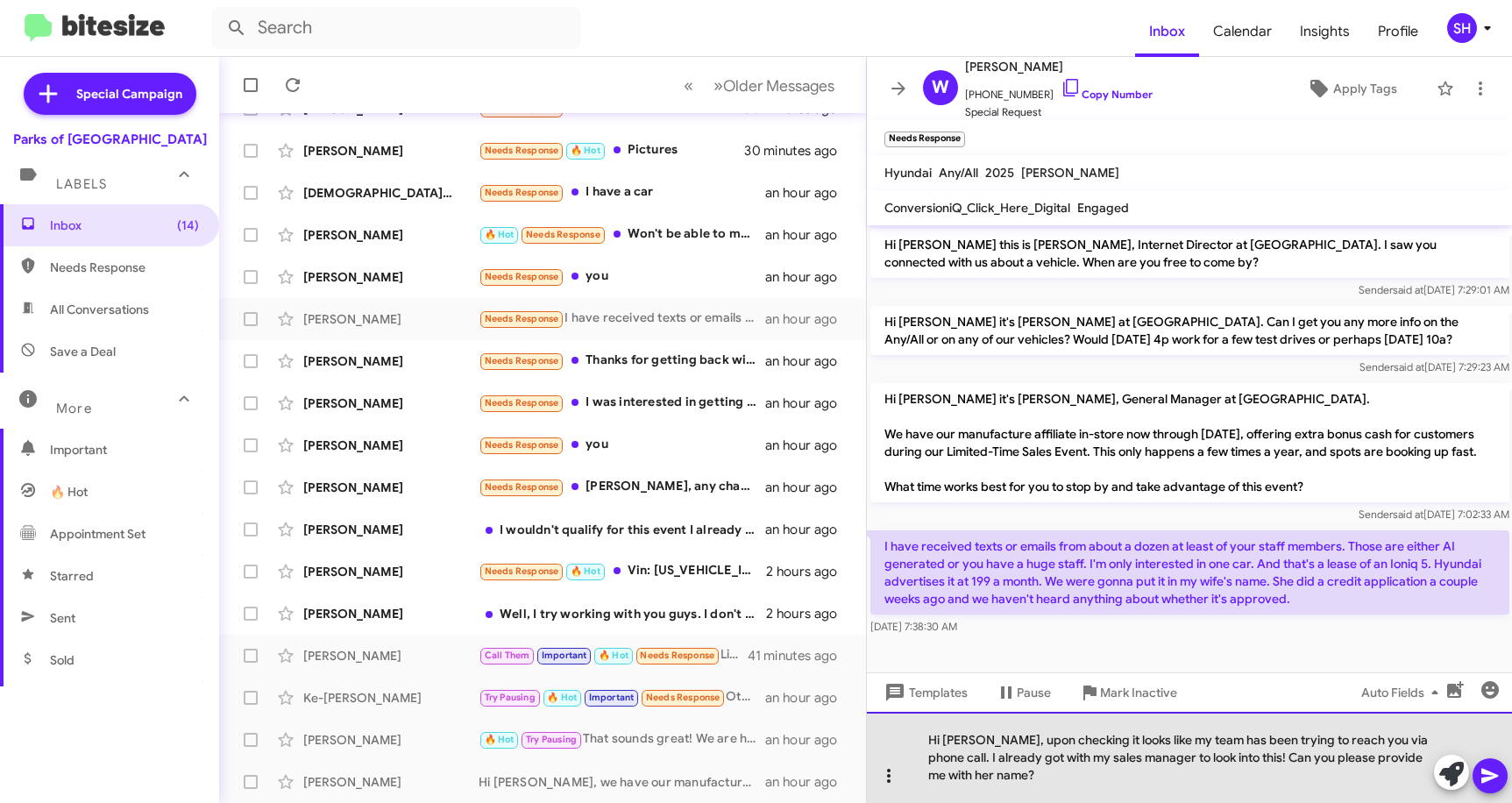
drag, startPoint x: 924, startPoint y: 775, endPoint x: 895, endPoint y: 774, distance: 29.0
click at [895, 774] on div "Hi [PERSON_NAME], upon checking it looks like my team has been trying to reach …" at bounding box center [1191, 758] width 646 height 92
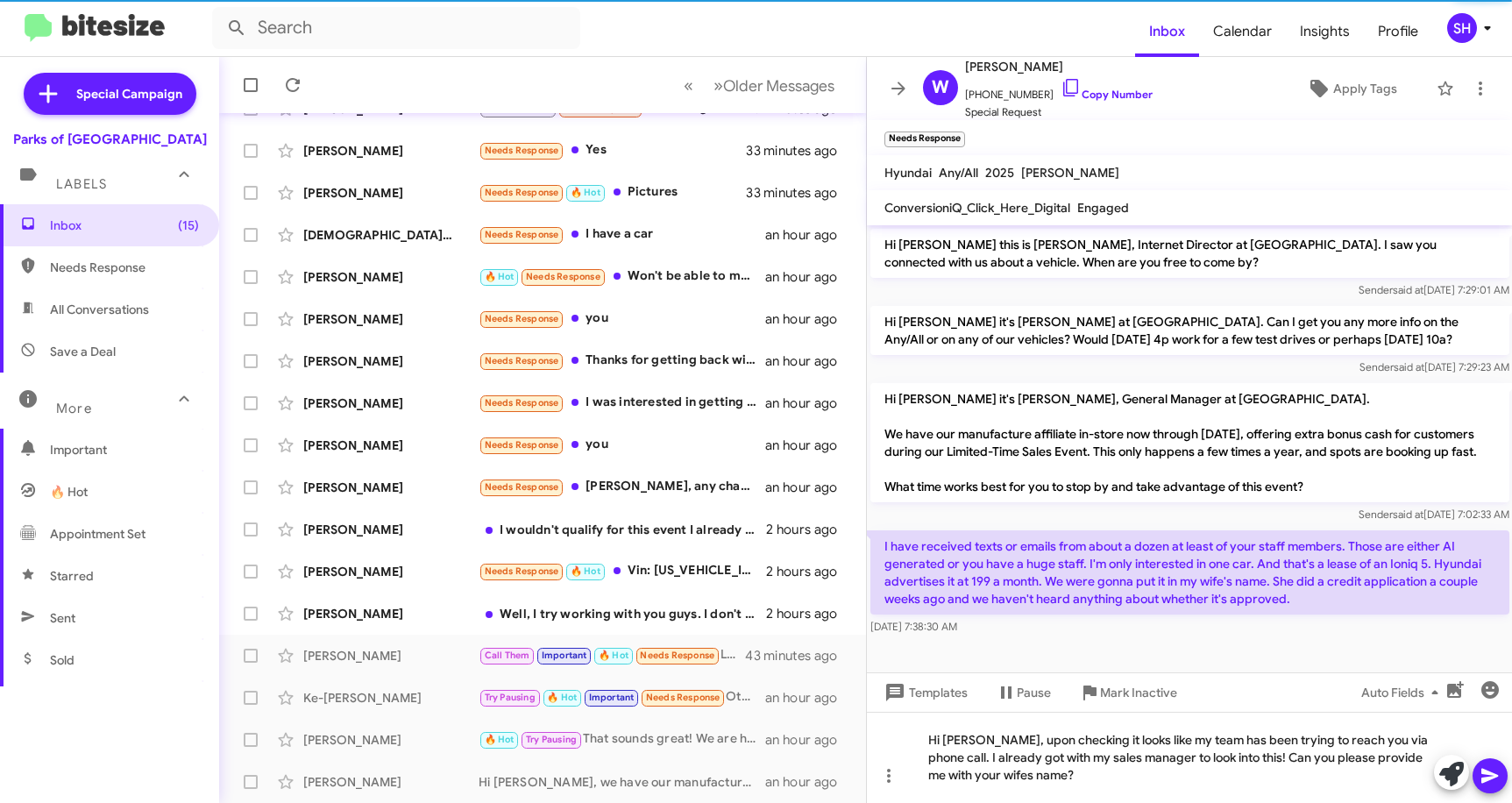
scroll to position [215, 0]
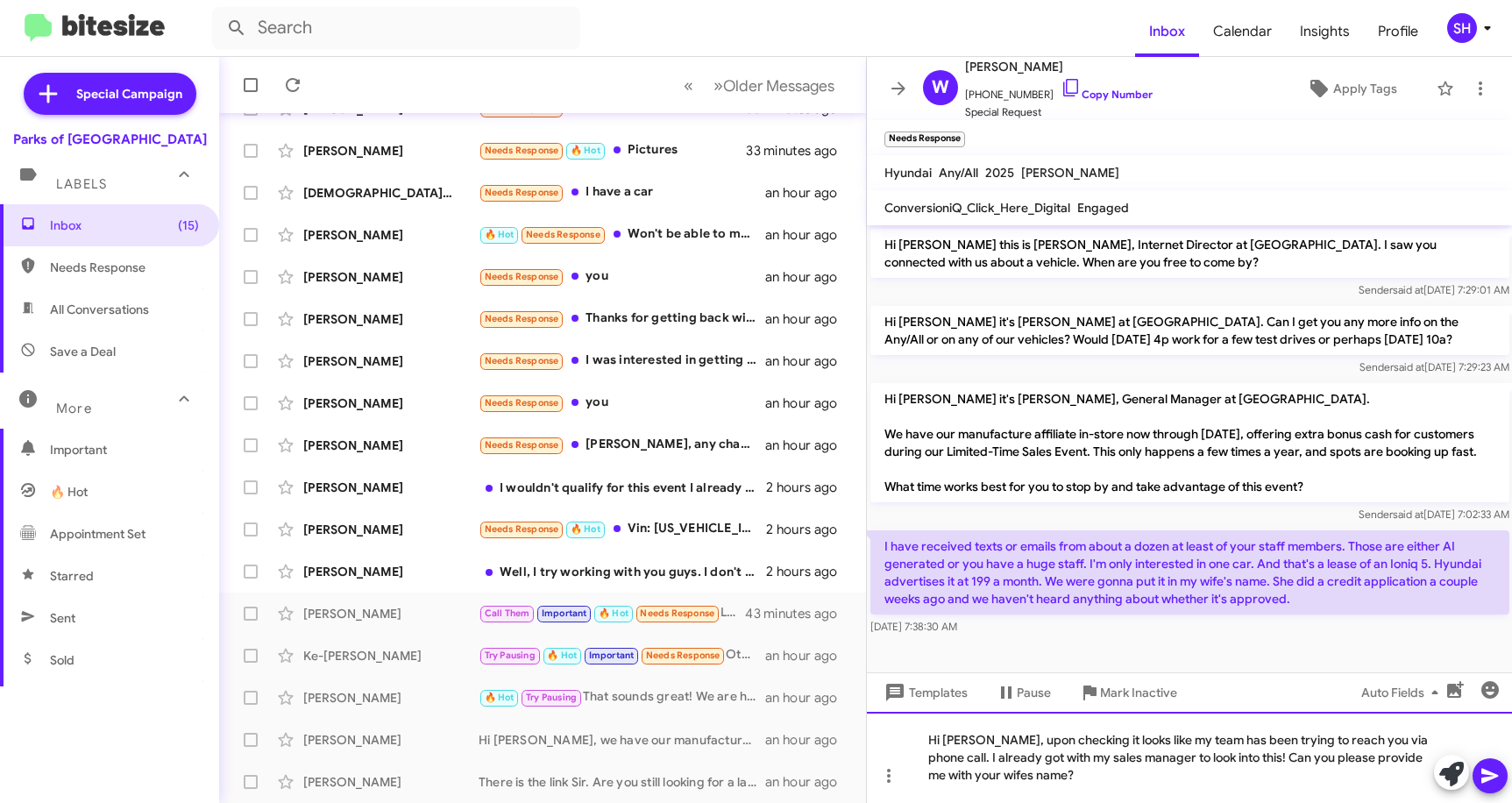
drag, startPoint x: 1252, startPoint y: 757, endPoint x: 1316, endPoint y: 815, distance: 86.4
click at [1316, 802] on html "Inbox Calendar Insights Profile SH Special Campaign Parks of Gainesville Labels…" at bounding box center [756, 402] width 1512 height 803
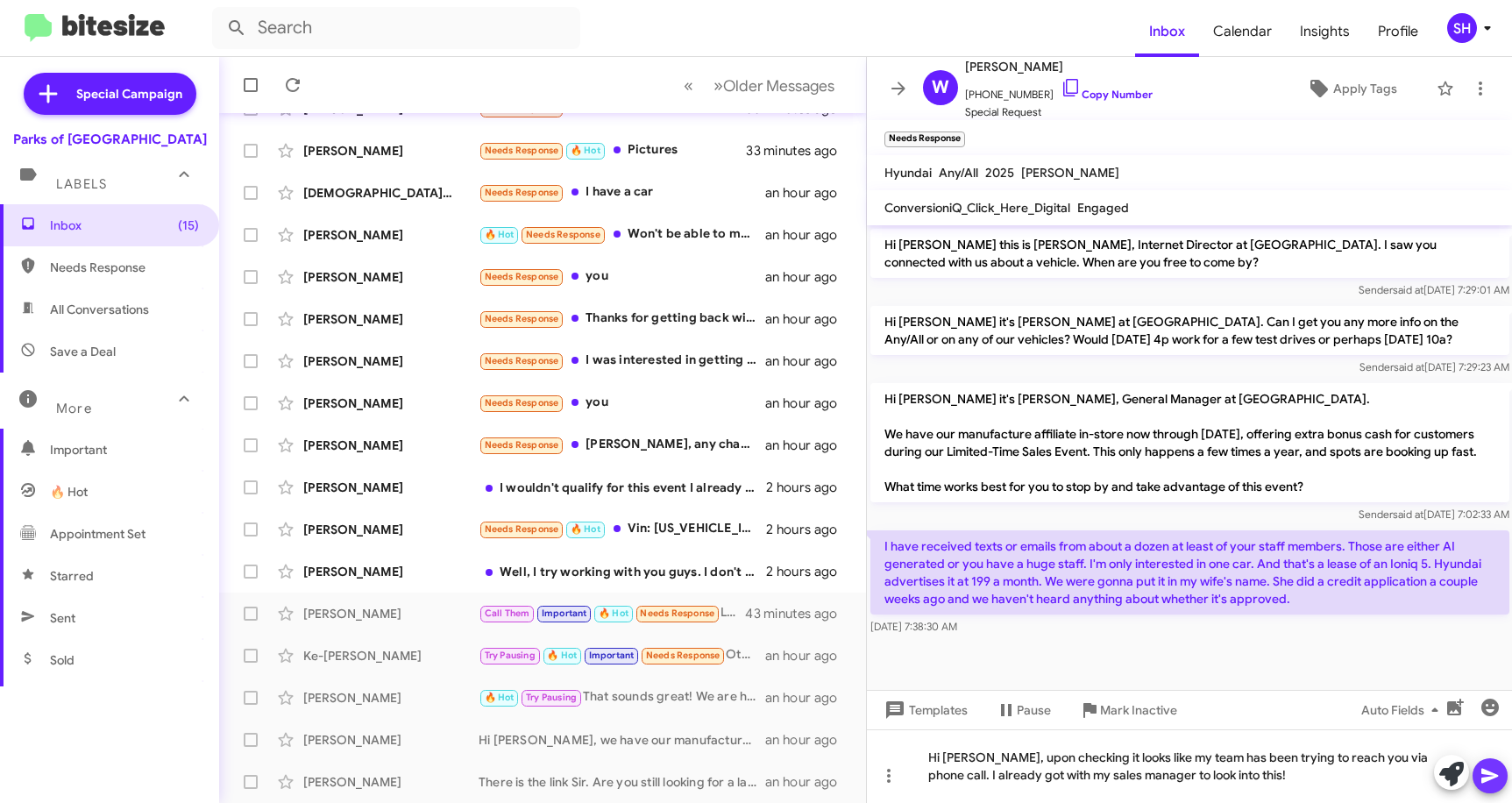
click at [1486, 774] on icon at bounding box center [1490, 776] width 16 height 14
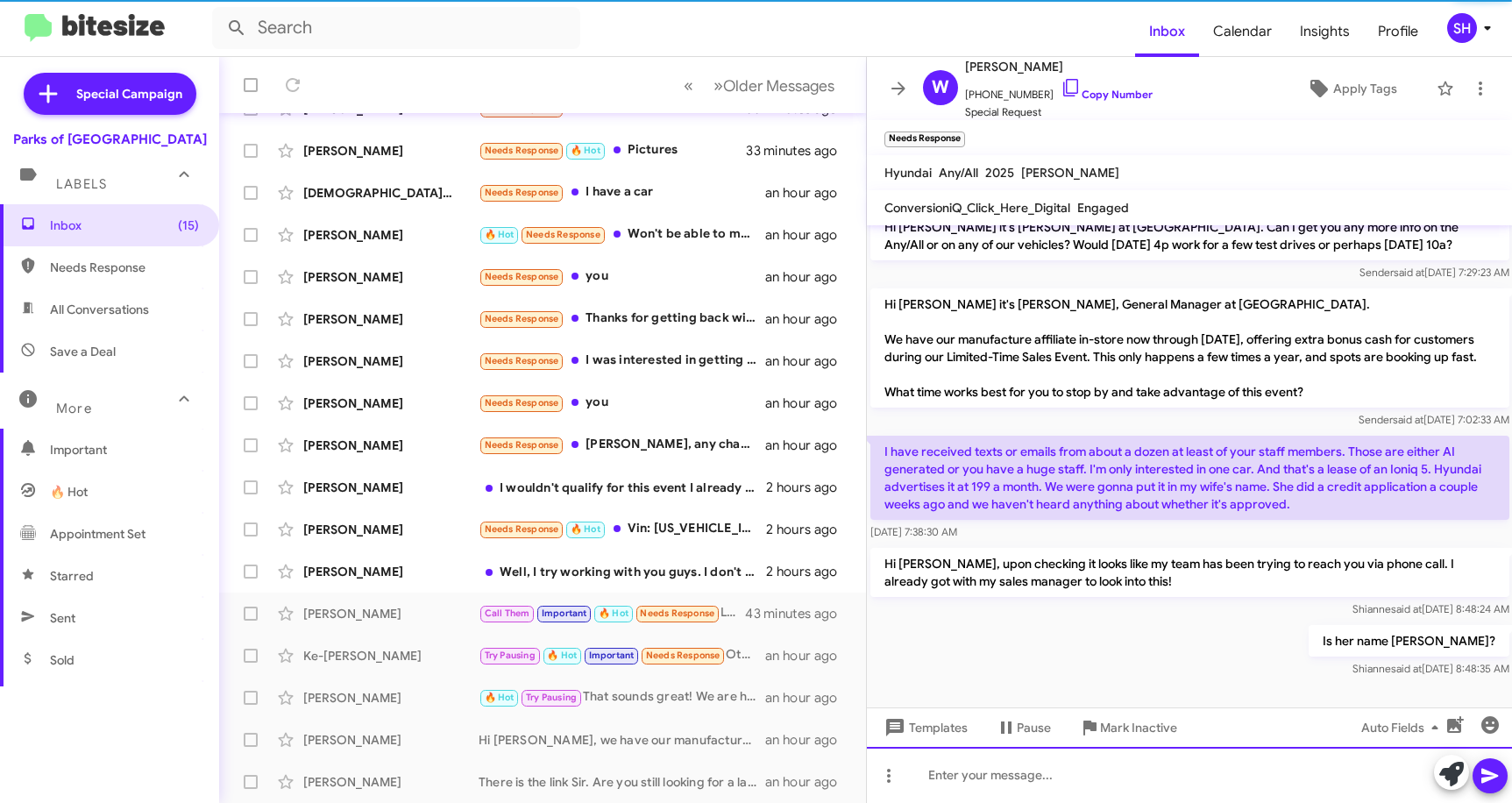
scroll to position [77, 0]
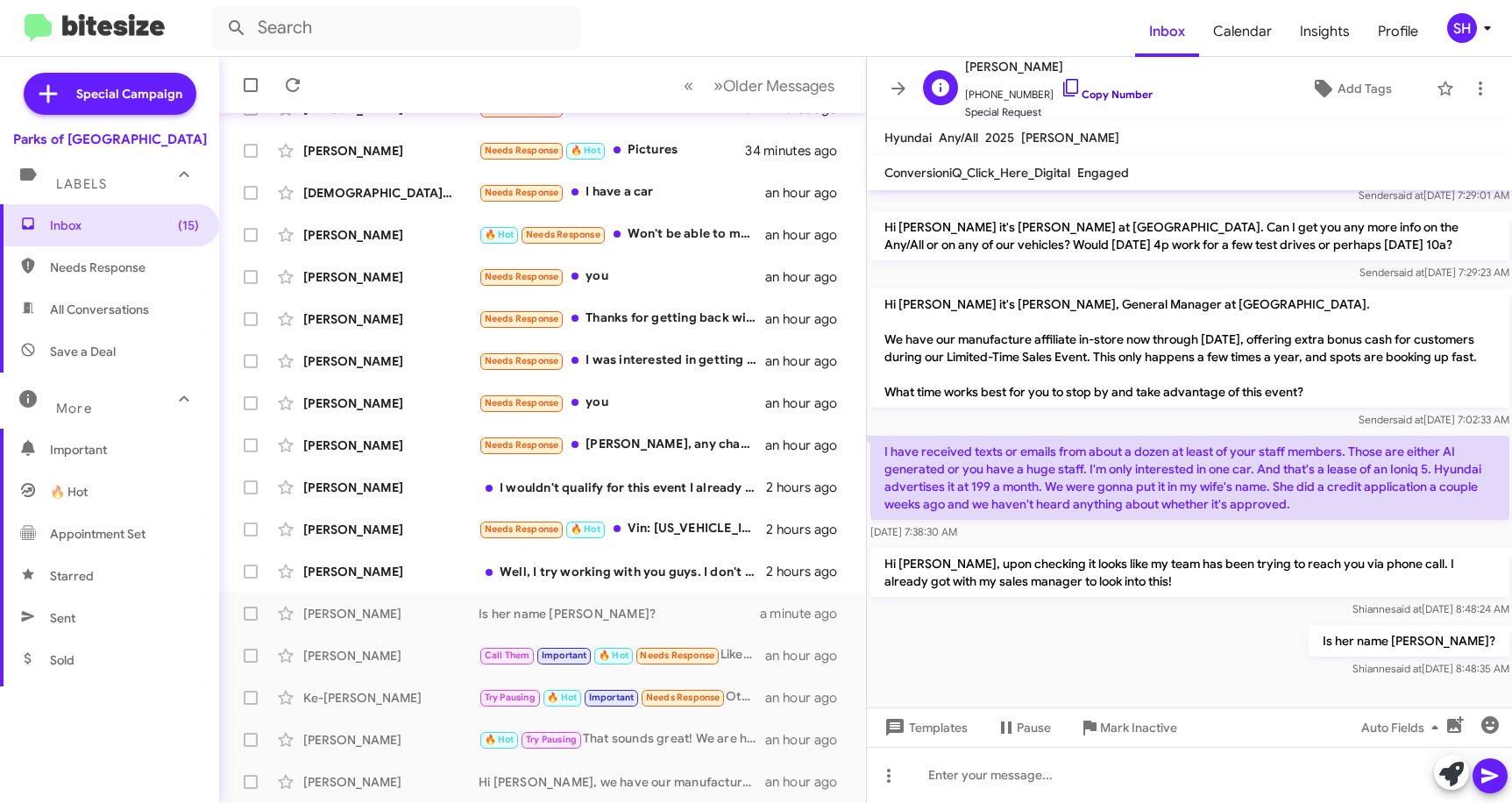
click at [1063, 82] on icon at bounding box center [1070, 88] width 14 height 17
click at [989, 772] on div at bounding box center [1191, 775] width 646 height 56
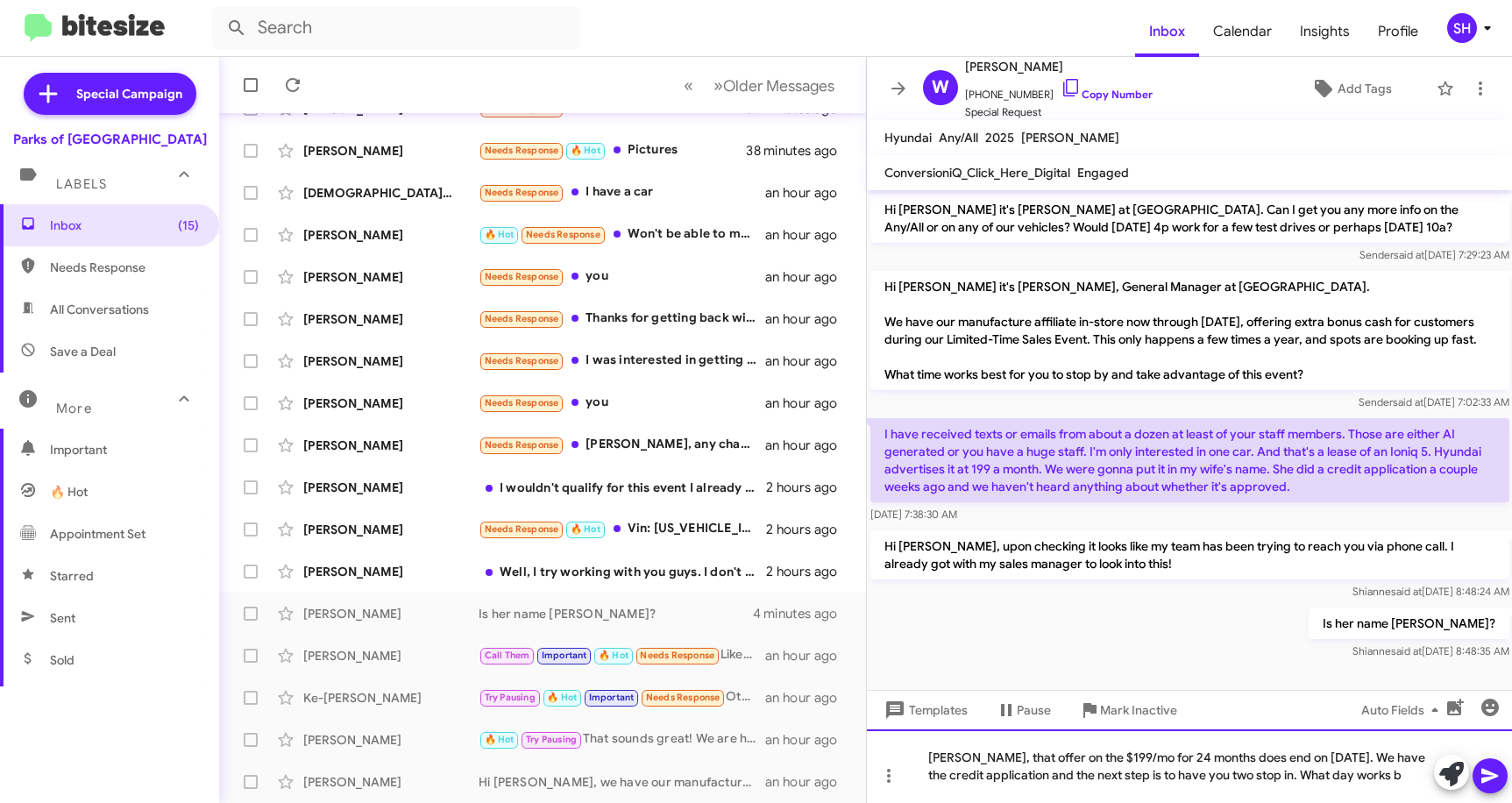
scroll to position [112, 0]
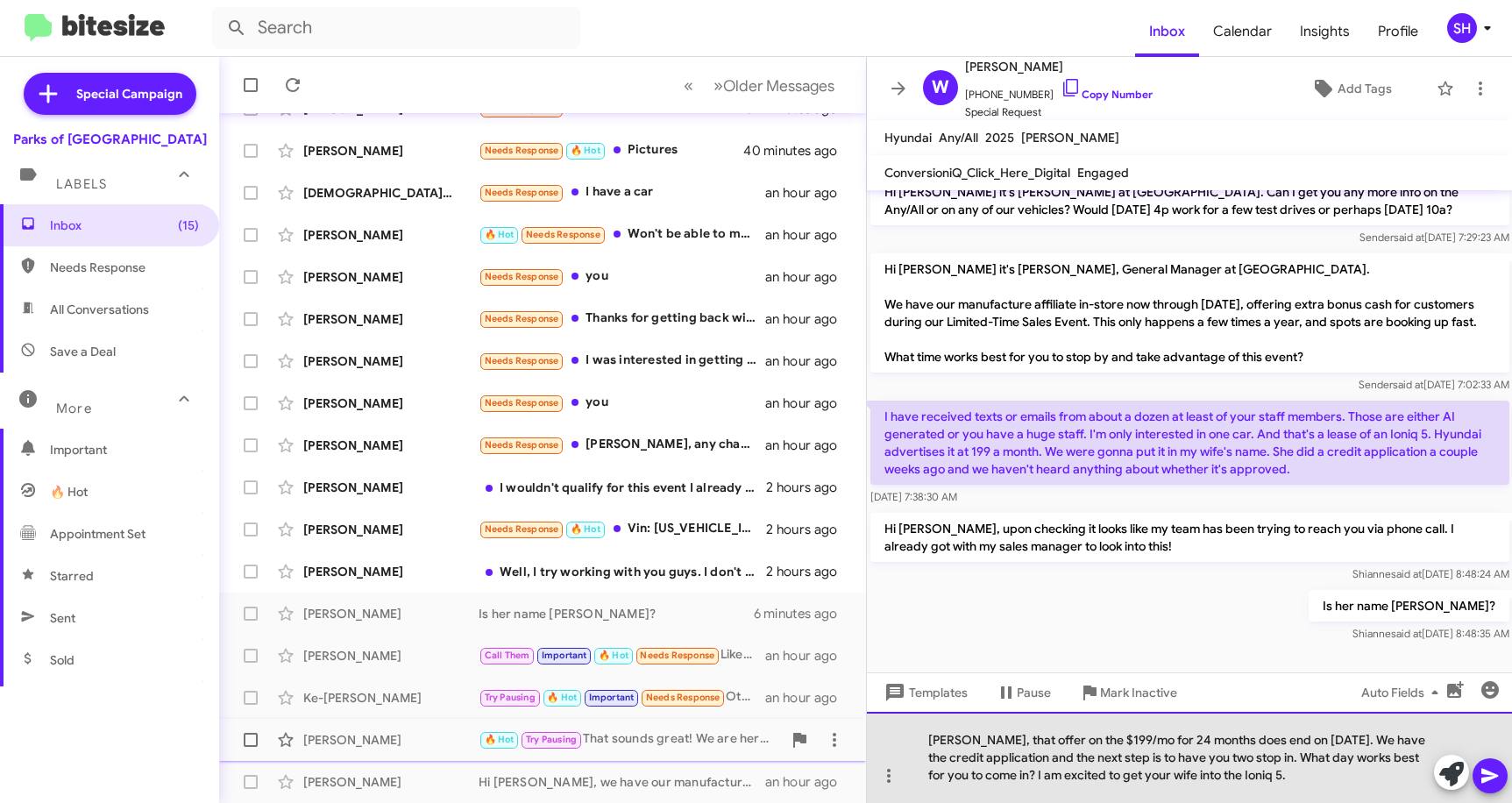
drag, startPoint x: 1237, startPoint y: 779, endPoint x: 809, endPoint y: 723, distance: 431.6
click at [809, 723] on div "Inbox « Previous » Next Older Messages [PERSON_NAME] Needs Response Is this for…" at bounding box center [866, 429] width 1293 height 746
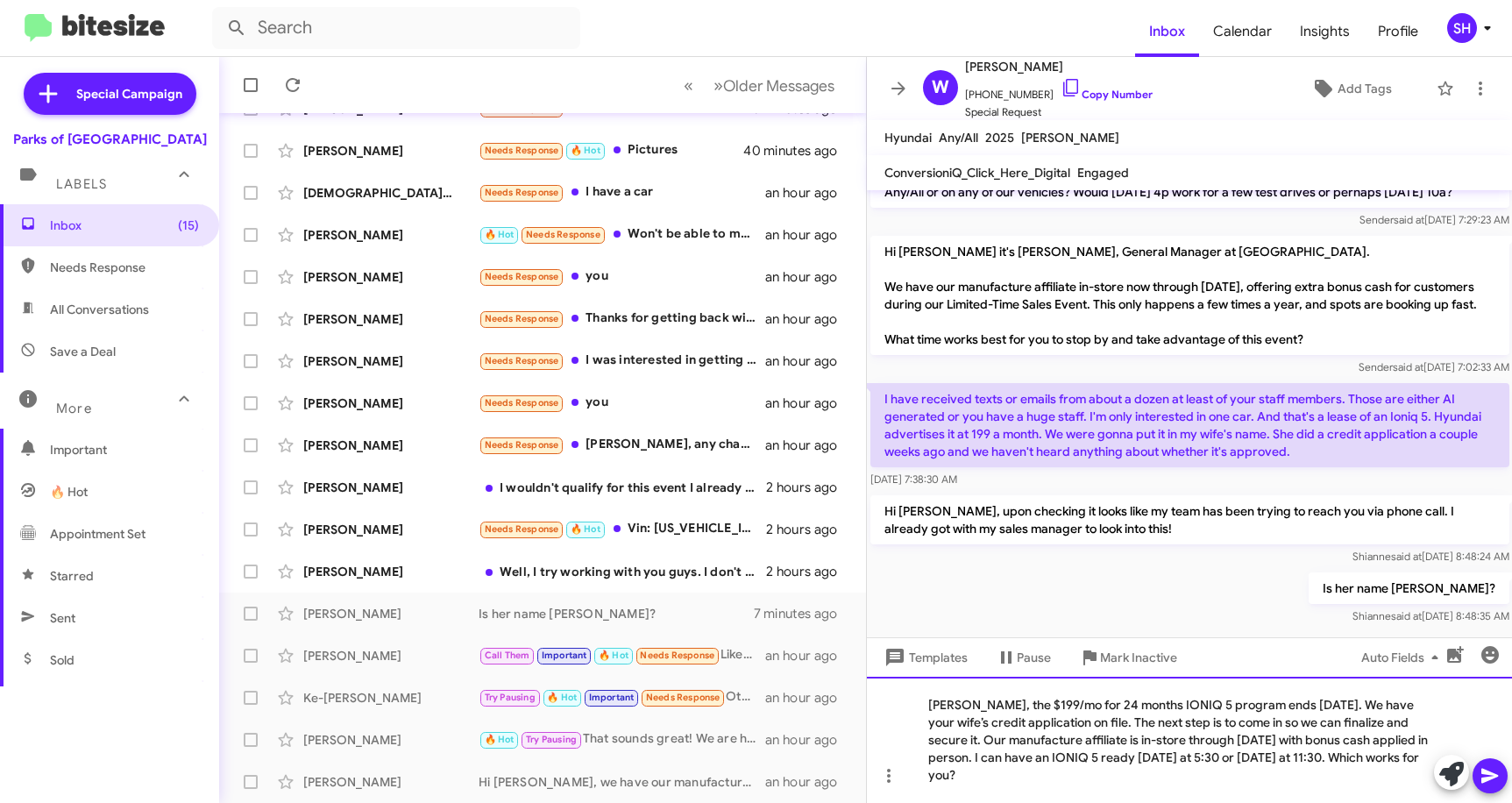
click at [1107, 758] on div "[PERSON_NAME], the $199/mo for 24 months IONIQ 5 program ends [DATE]. We have y…" at bounding box center [1191, 740] width 646 height 126
click at [1253, 758] on div "[PERSON_NAME], the $199/mo for 24 months IONIQ 5 program ends [DATE]. We have y…" at bounding box center [1191, 740] width 646 height 126
click at [1080, 751] on div "[PERSON_NAME], the $199/mo for 24 months IONIQ 5 program ends [DATE]. We have y…" at bounding box center [1191, 740] width 646 height 126
click at [1081, 773] on div "[PERSON_NAME], the $199/mo for 24 months IONIQ 5 program ends [DATE]. We have y…" at bounding box center [1191, 740] width 646 height 126
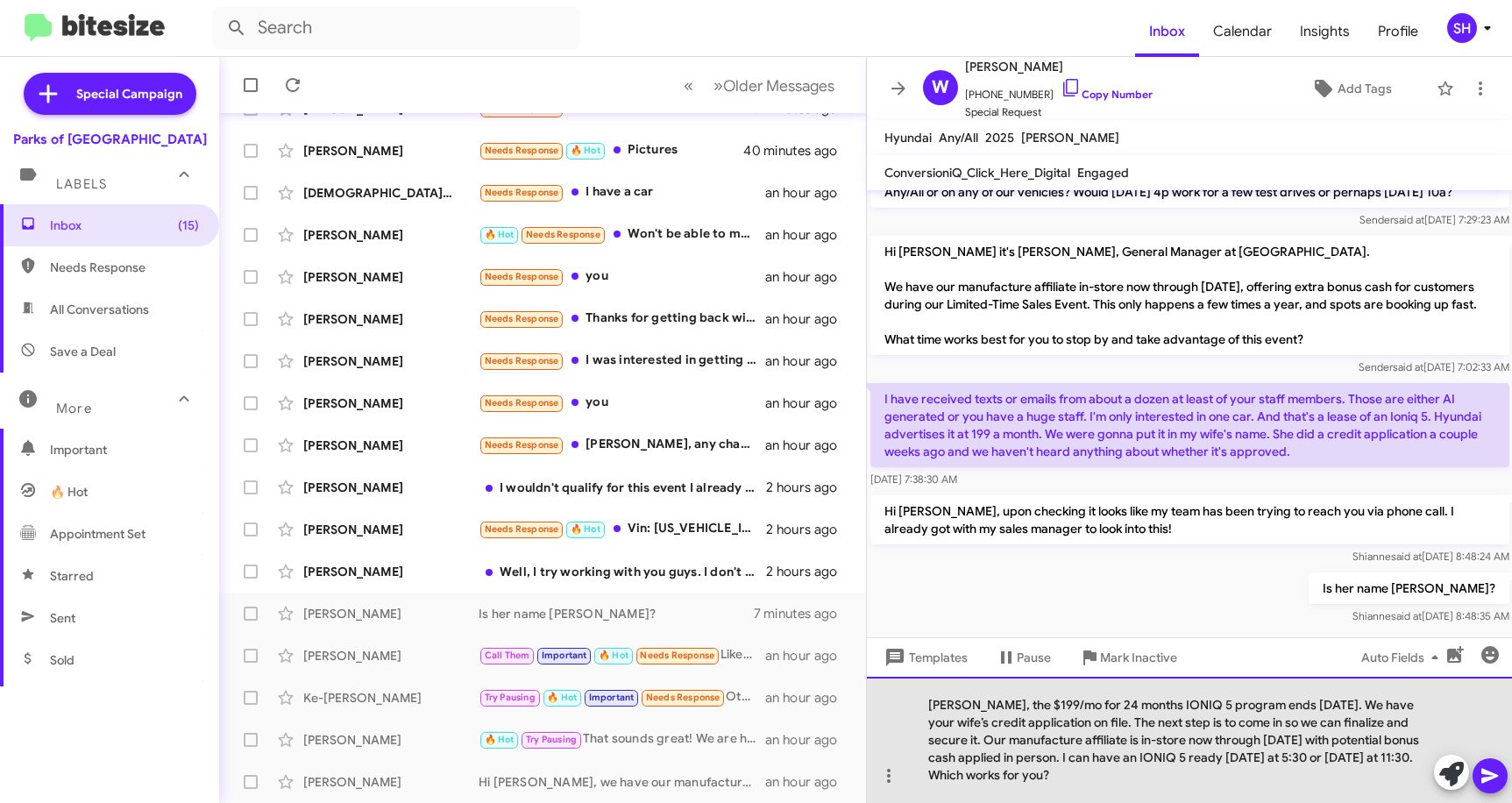
click at [1131, 777] on div "[PERSON_NAME], the $199/mo for 24 months IONIQ 5 program ends [DATE]. We have y…" at bounding box center [1191, 740] width 646 height 126
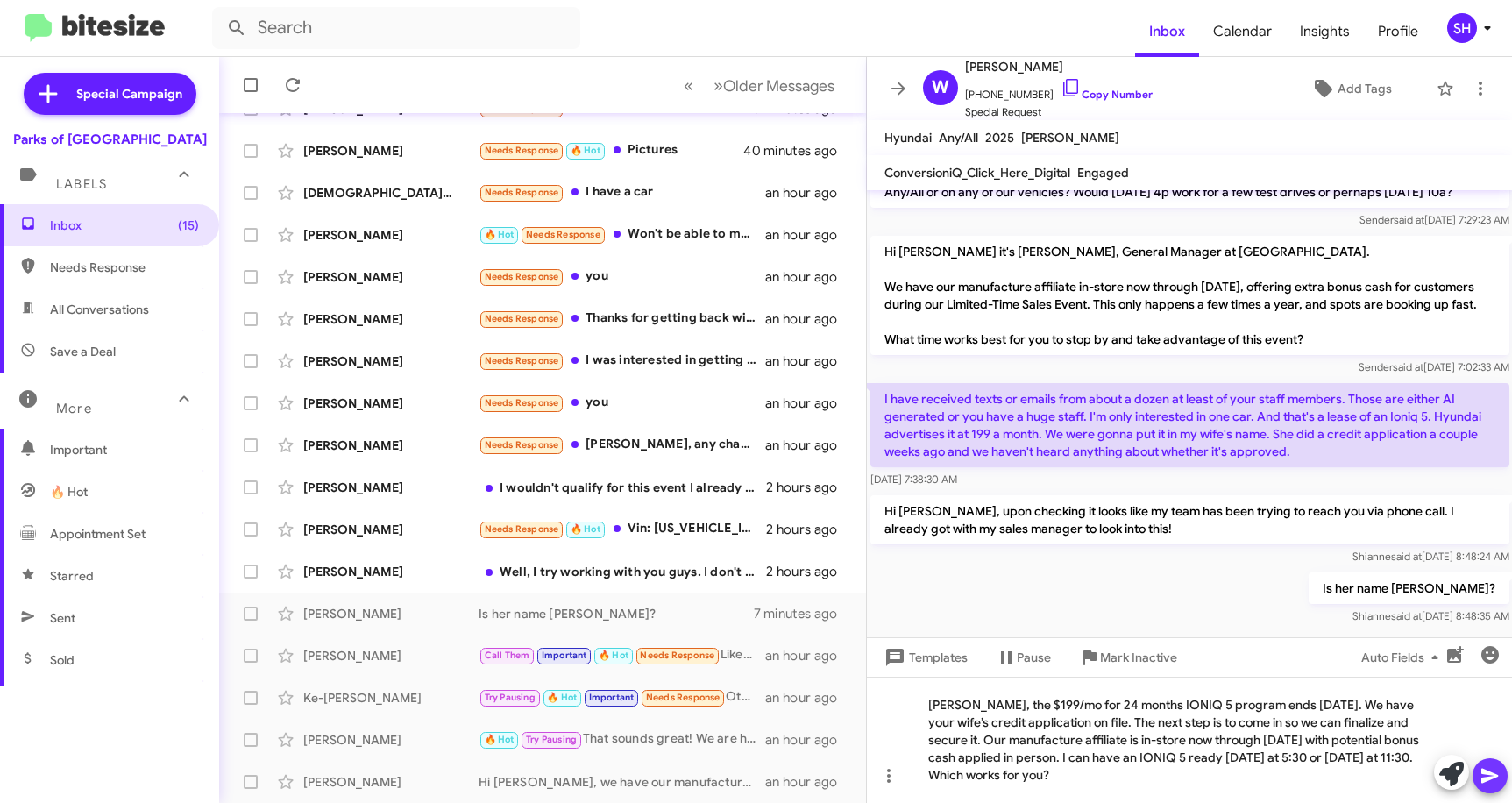
click at [1493, 779] on icon at bounding box center [1490, 776] width 16 height 14
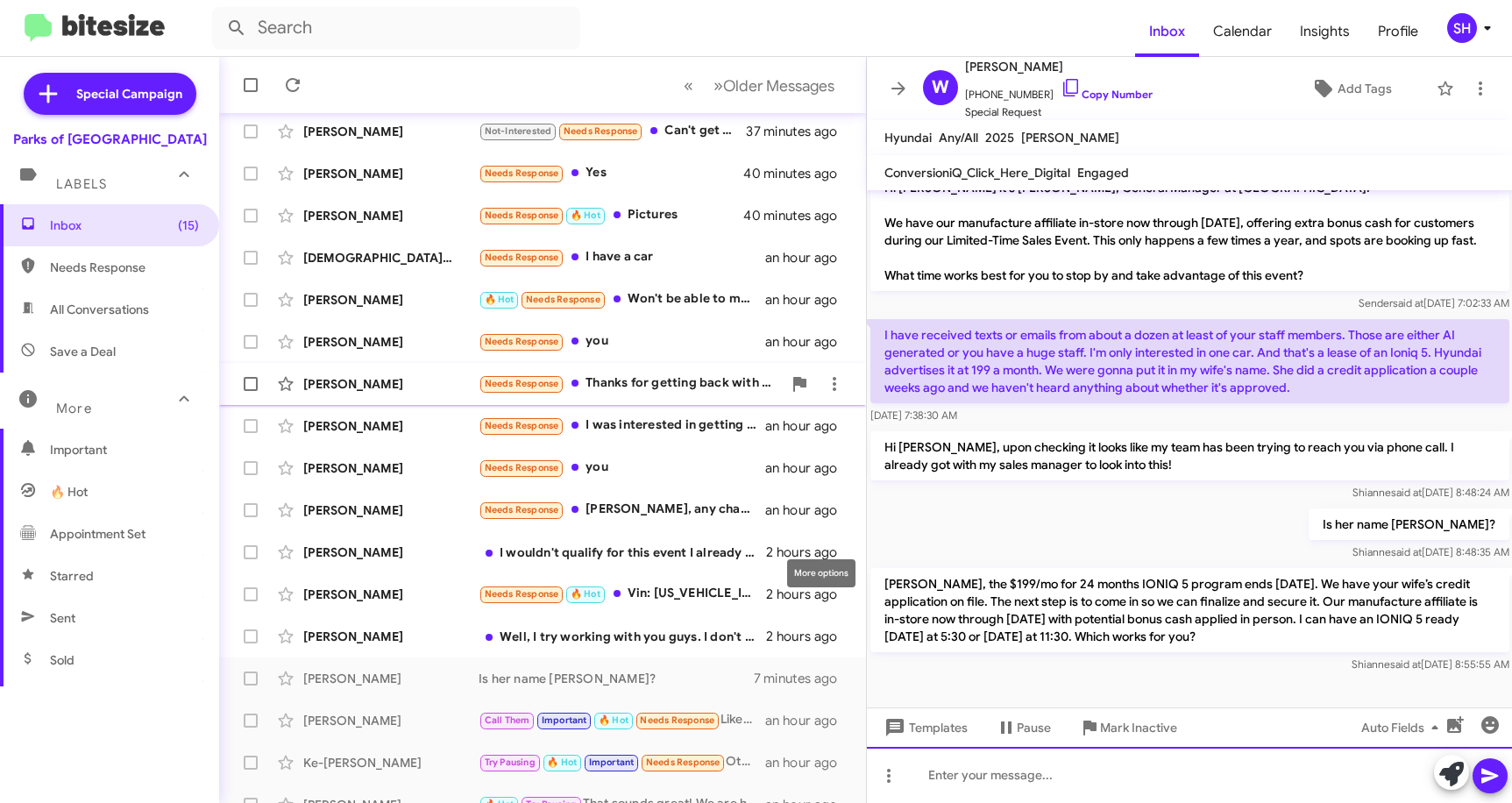
scroll to position [40, 0]
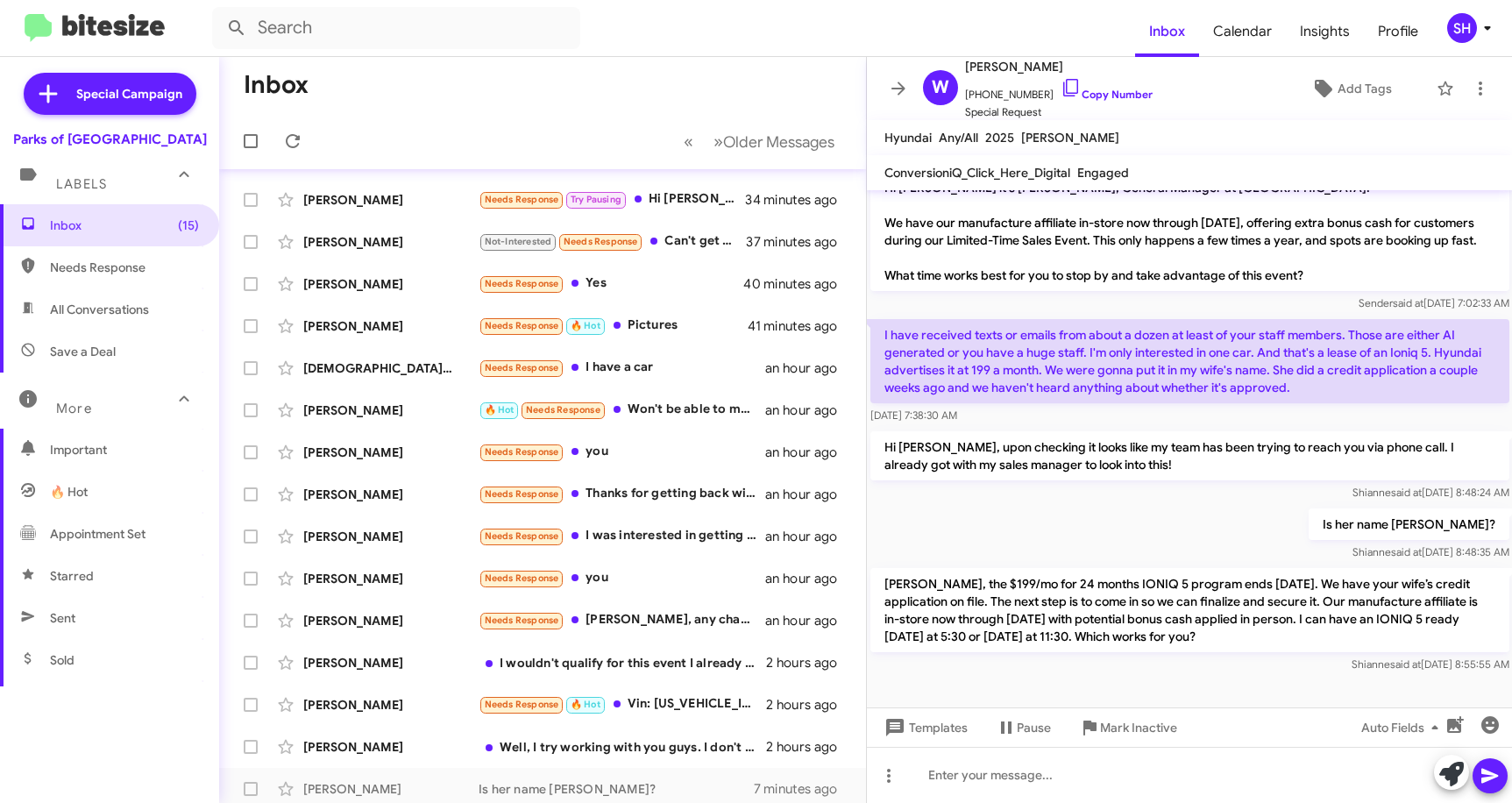
drag, startPoint x: 1281, startPoint y: 386, endPoint x: 1087, endPoint y: 349, distance: 197.5
click at [1087, 349] on p "I have received texts or emails from about a dozen at least of your staff membe…" at bounding box center [1190, 361] width 639 height 84
copy p "I'm only interested in one car. And that's a lease of an Ioniq 5. Hyundai adver…"
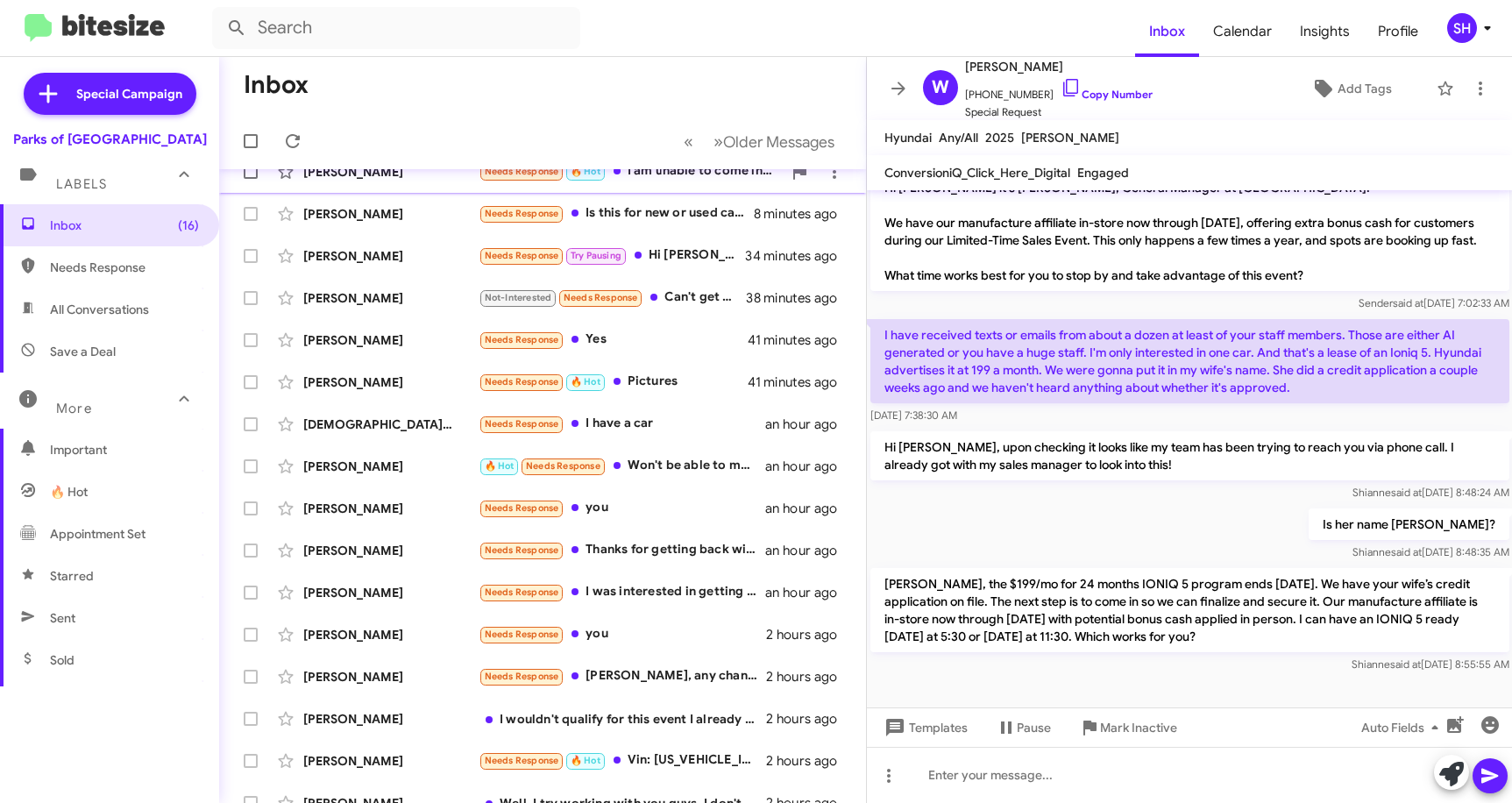
scroll to position [0, 0]
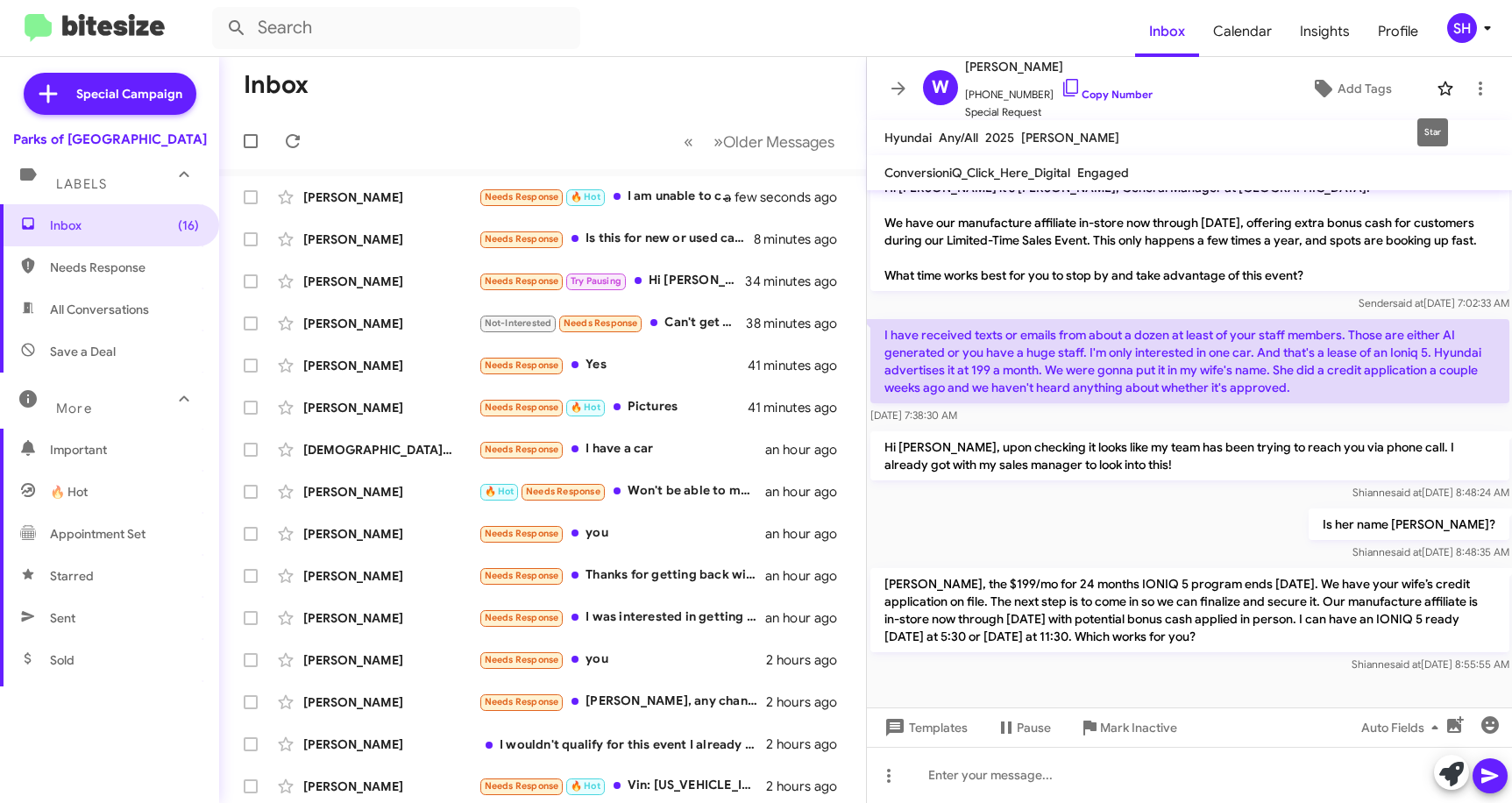
click at [1436, 91] on icon at bounding box center [1446, 89] width 21 height 21
click at [933, 533] on div "Is her name [PERSON_NAME]? [PERSON_NAME] said at [DATE] 8:48:35 AM" at bounding box center [1191, 535] width 646 height 60
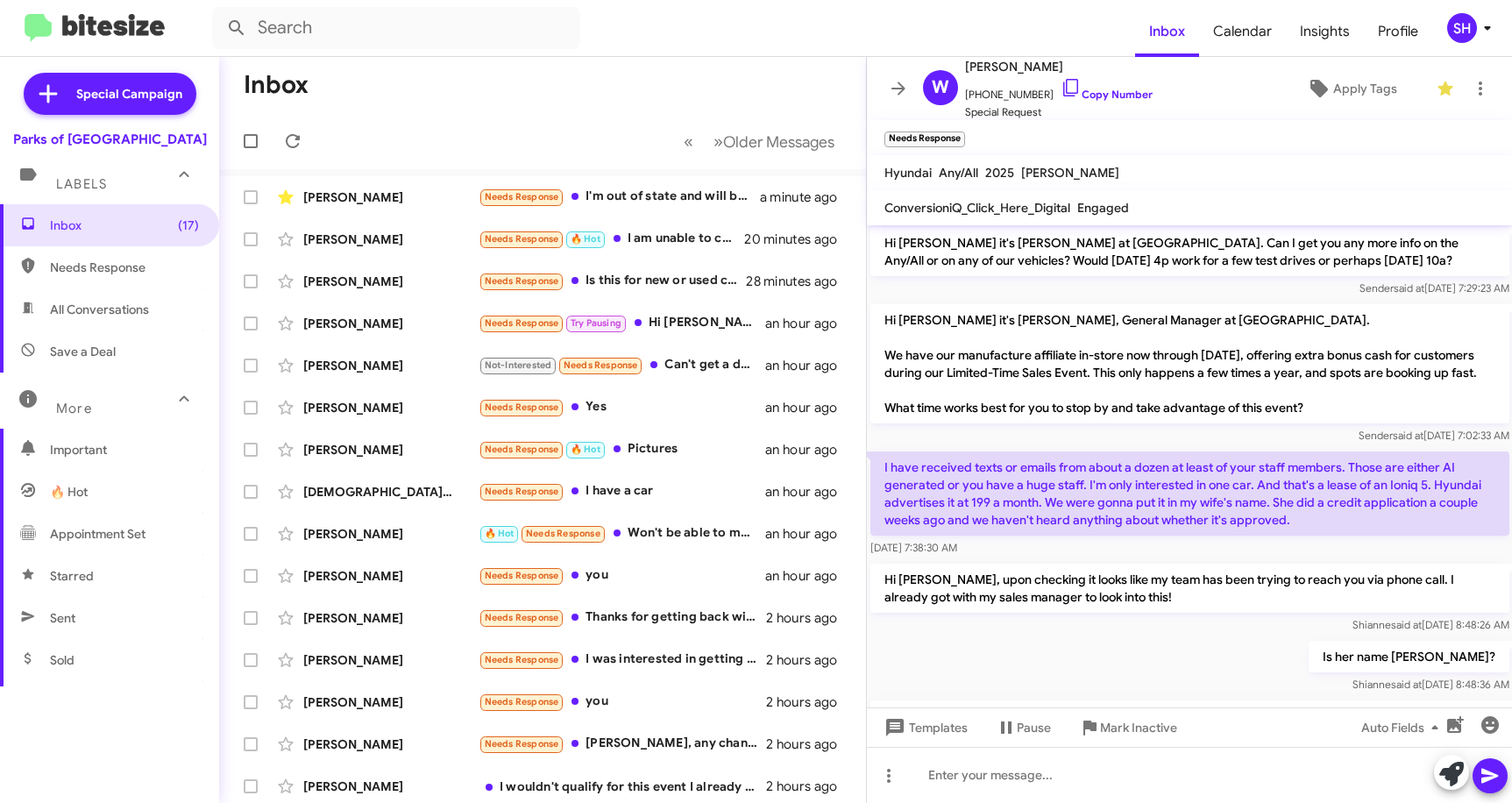
scroll to position [293, 0]
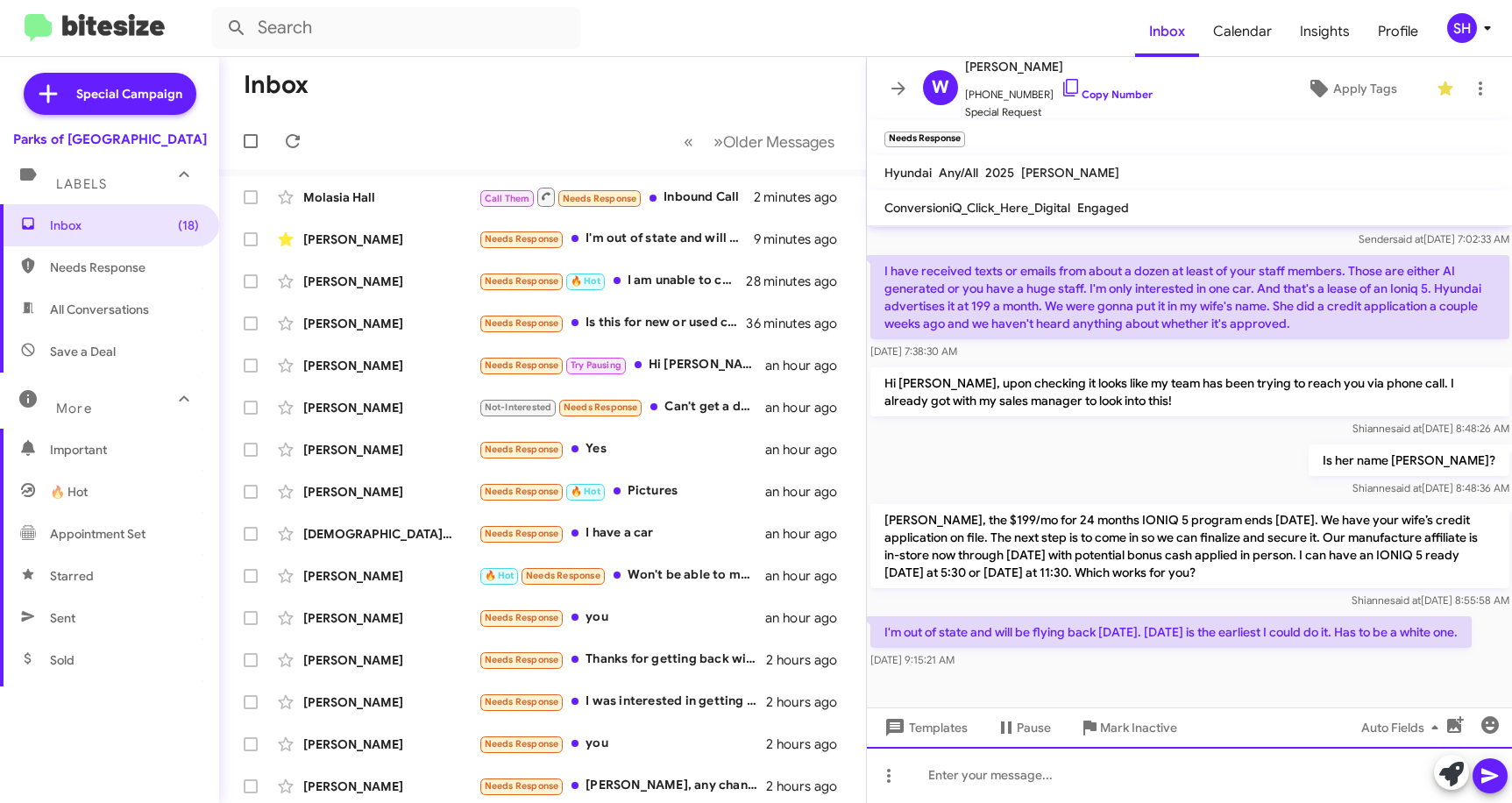
click at [1020, 779] on div at bounding box center [1191, 775] width 646 height 56
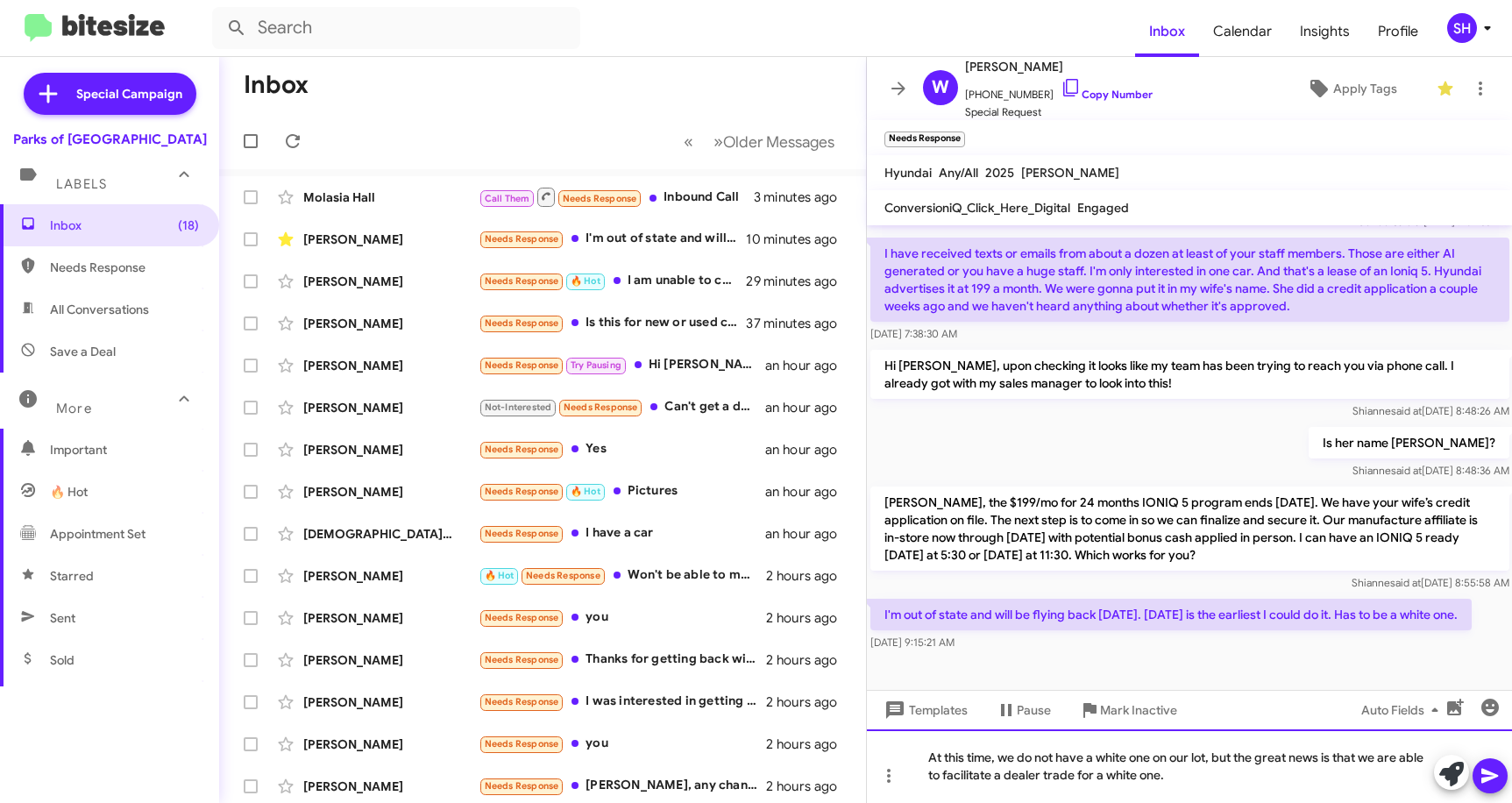
click at [1227, 781] on div "At this time, we do not have a white one on our lot, but the great news is that…" at bounding box center [1191, 766] width 646 height 73
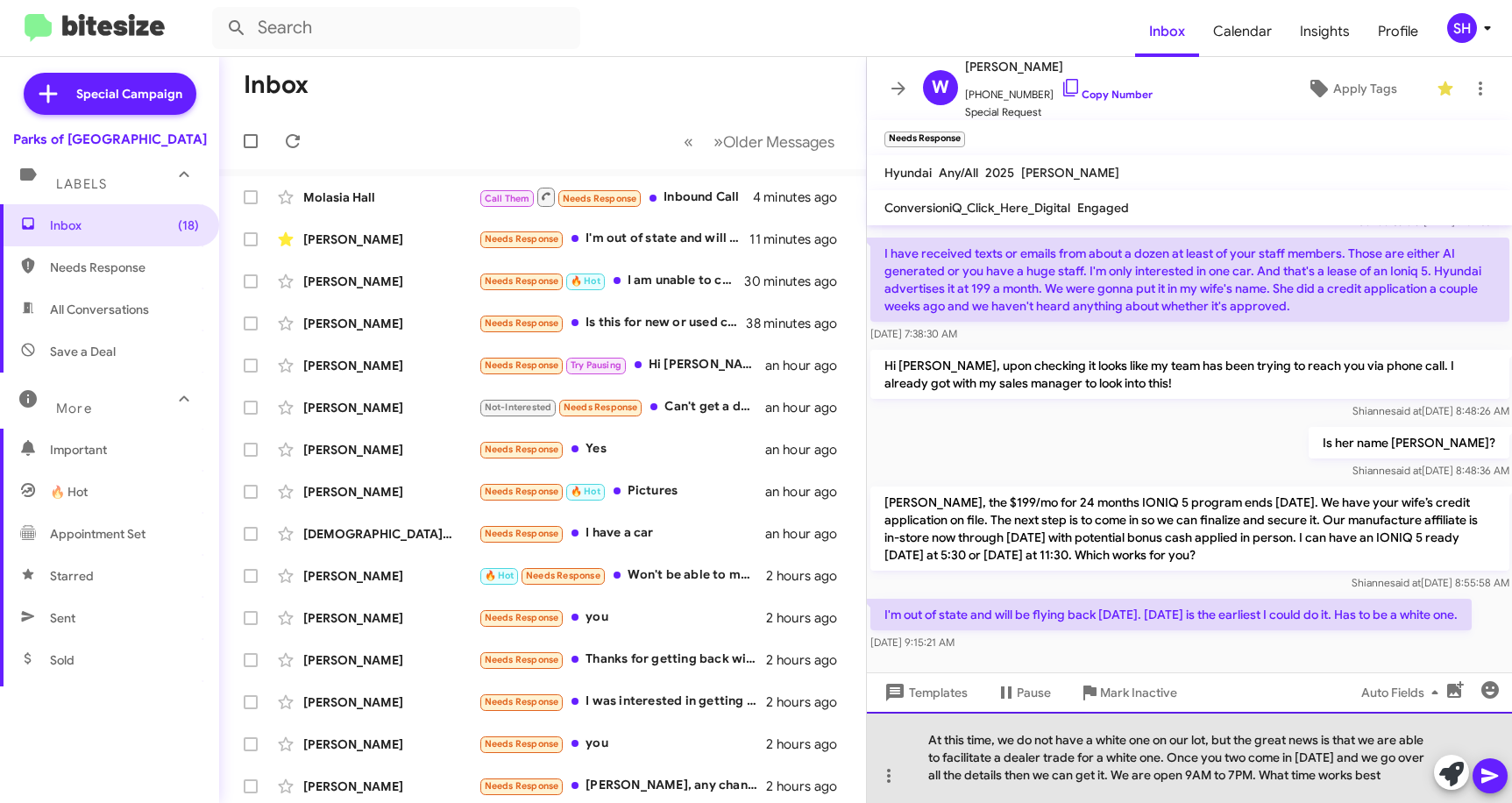
drag, startPoint x: 1291, startPoint y: 776, endPoint x: 1430, endPoint y: 782, distance: 139.1
click at [1430, 782] on div "At this time, we do not have a white one on our lot, but the great news is that…" at bounding box center [1191, 758] width 646 height 92
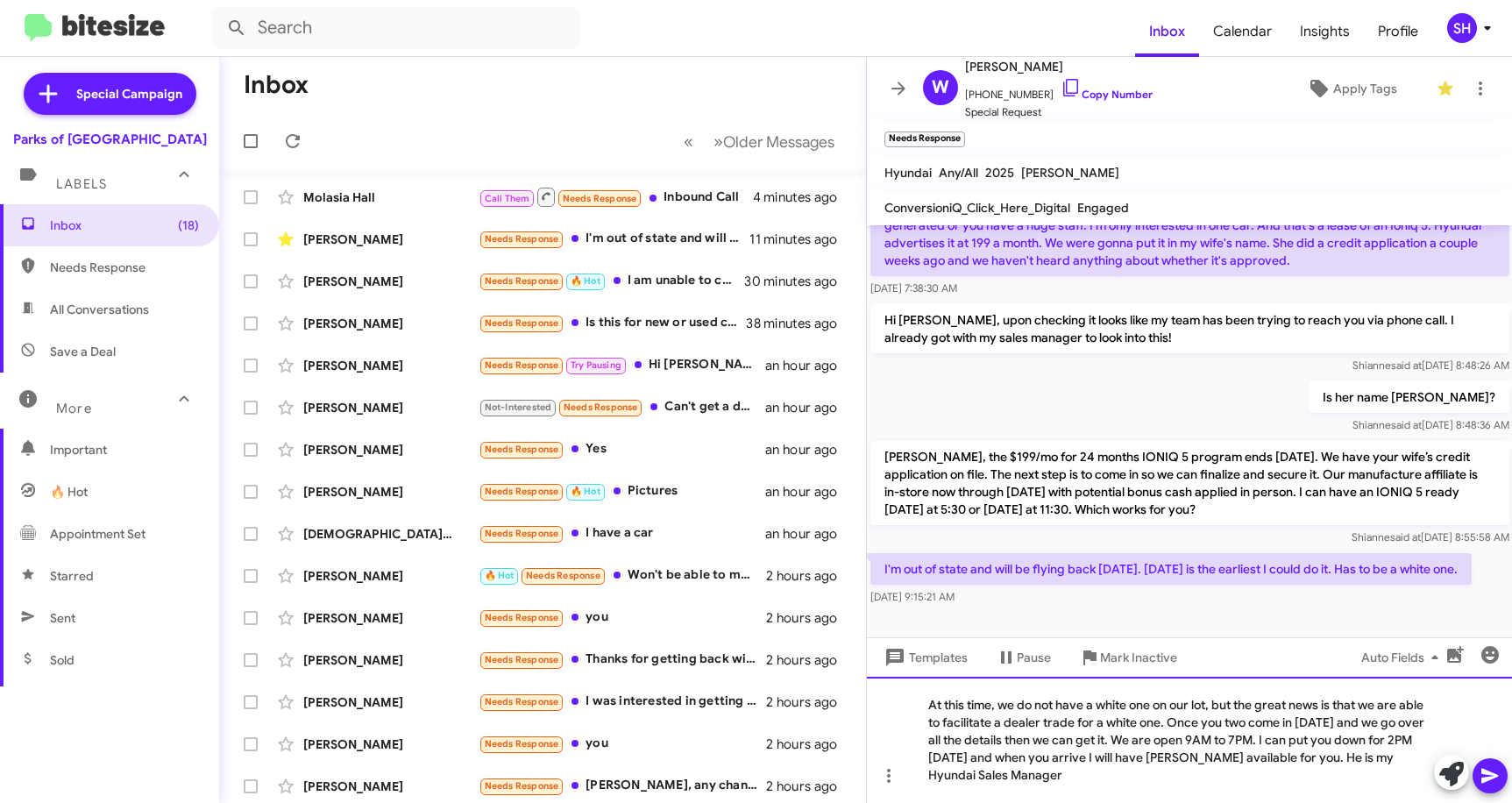
scroll to position [363, 0]
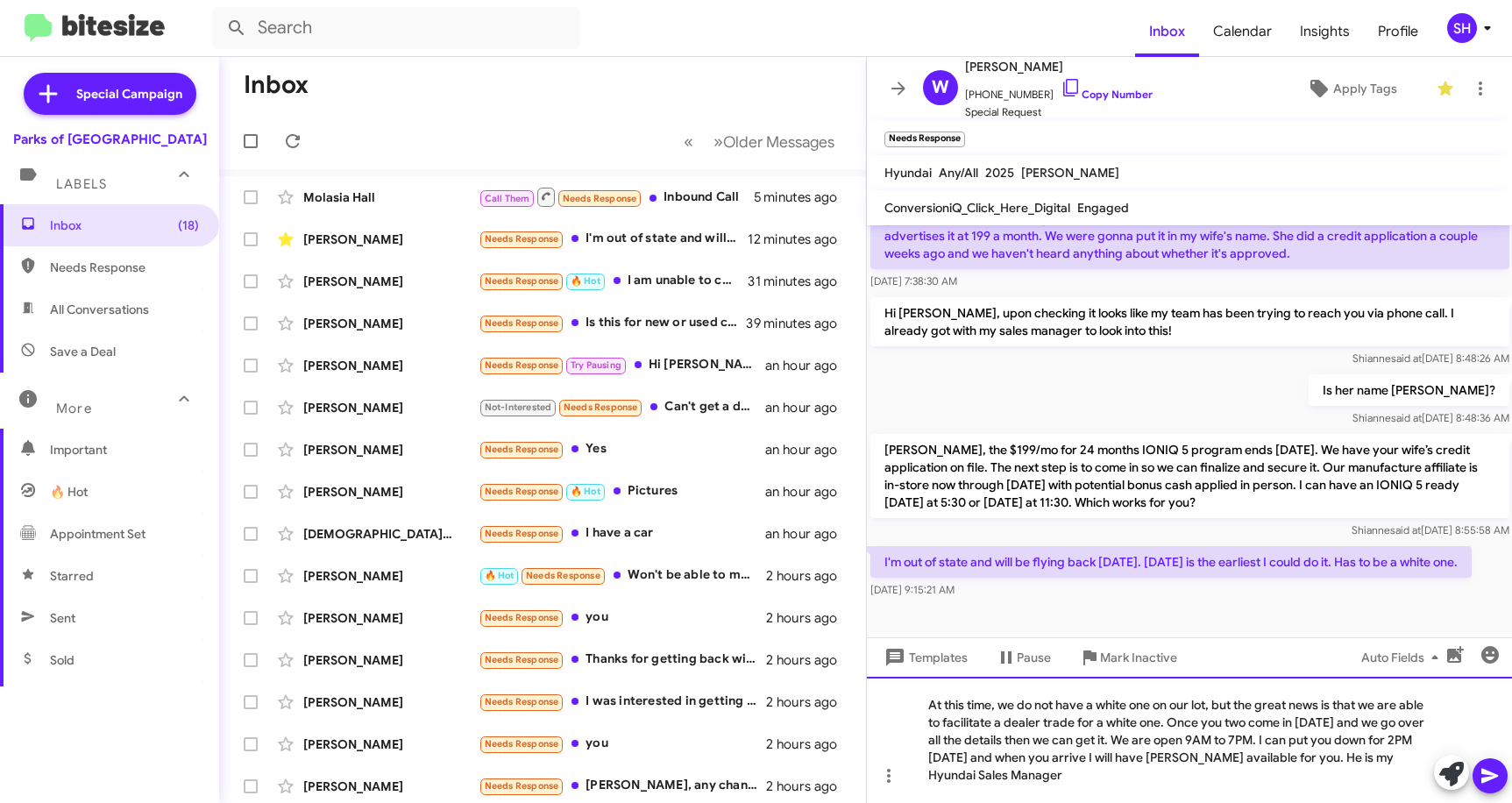
click at [1033, 772] on div "At this time, we do not have a white one on our lot, but the great news is that…" at bounding box center [1191, 740] width 646 height 126
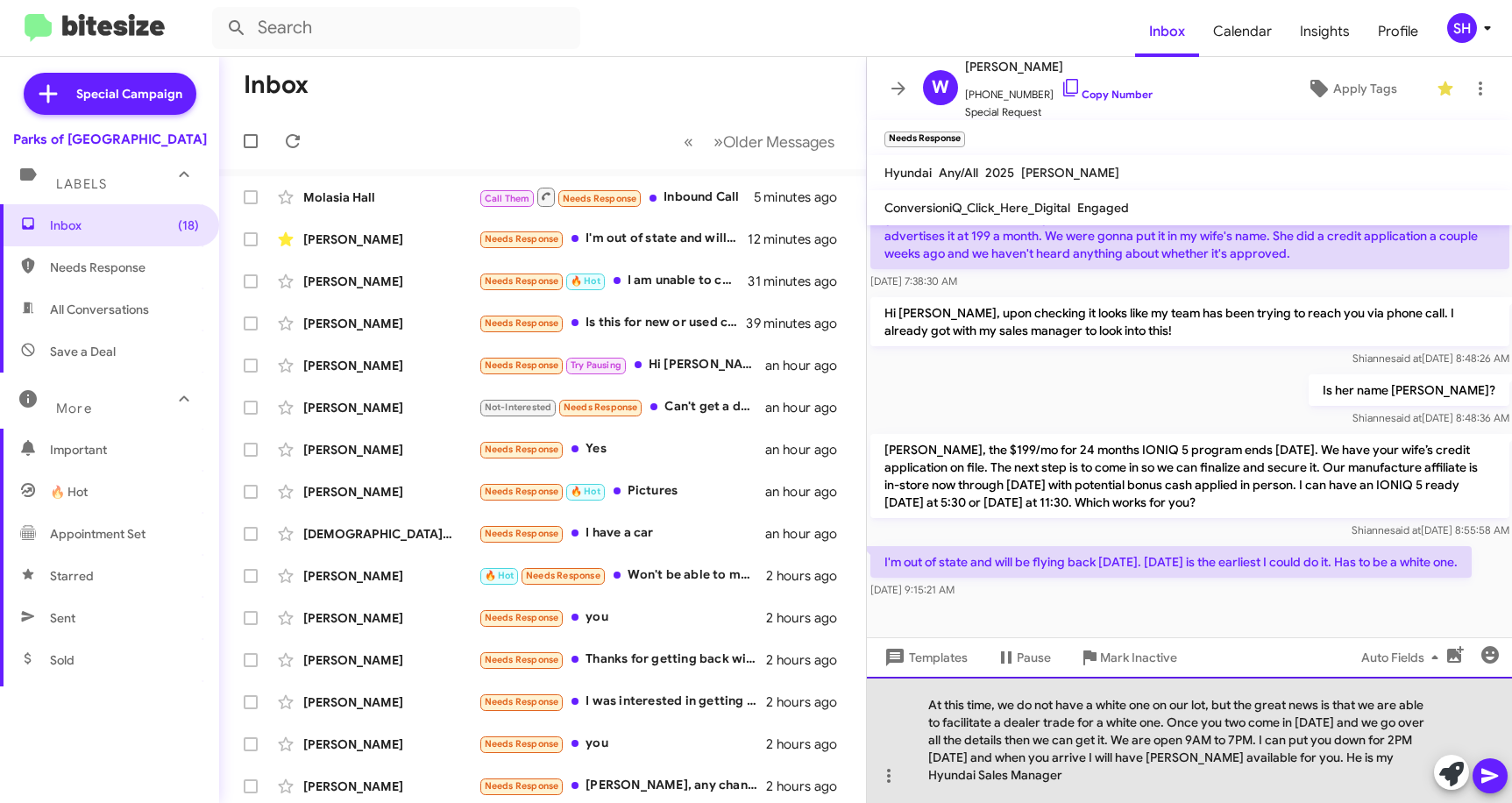
drag, startPoint x: 1029, startPoint y: 783, endPoint x: 911, endPoint y: 701, distance: 143.7
click at [911, 701] on div "At this time, we do not have a white one on our lot, but the great news is that…" at bounding box center [1191, 740] width 646 height 126
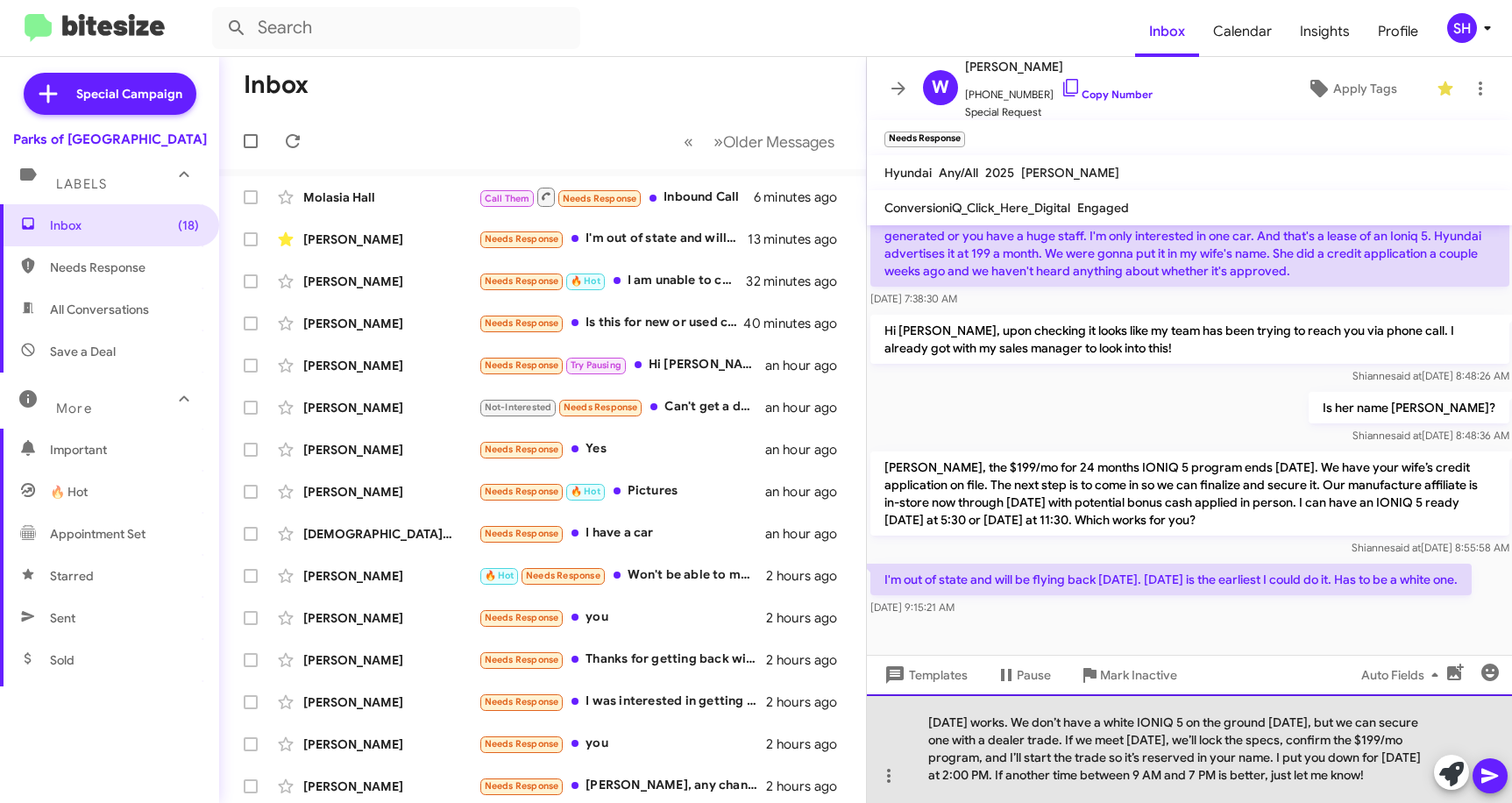
click at [1295, 783] on div "[DATE] works. We don’t have a white IONIQ 5 on the ground [DATE], but we can se…" at bounding box center [1191, 749] width 646 height 109
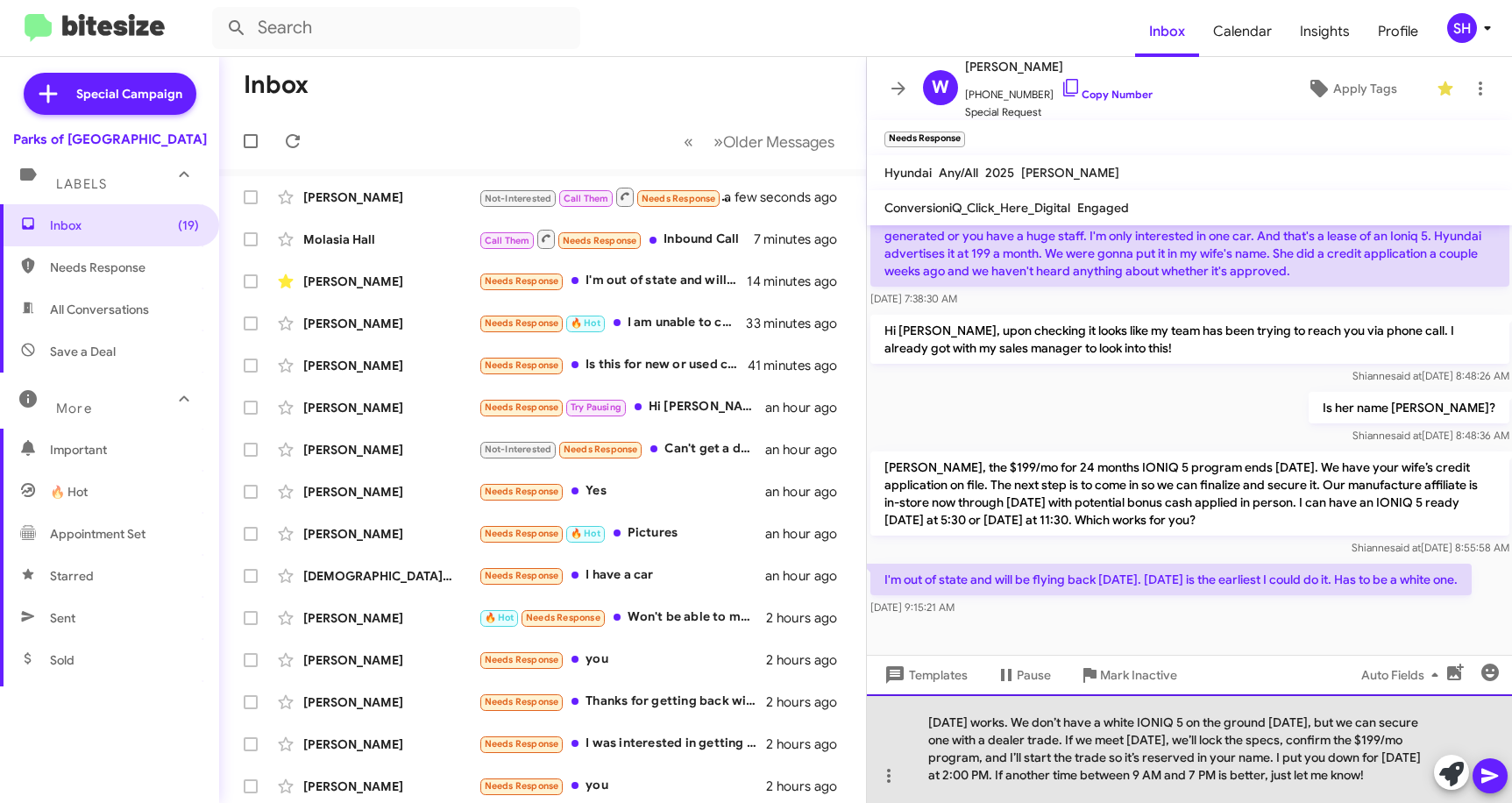
drag, startPoint x: 1322, startPoint y: 786, endPoint x: 915, endPoint y: 702, distance: 415.6
click at [915, 702] on div "[DATE] works. We don’t have a white IONIQ 5 on the ground [DATE], but we can se…" at bounding box center [1191, 749] width 646 height 109
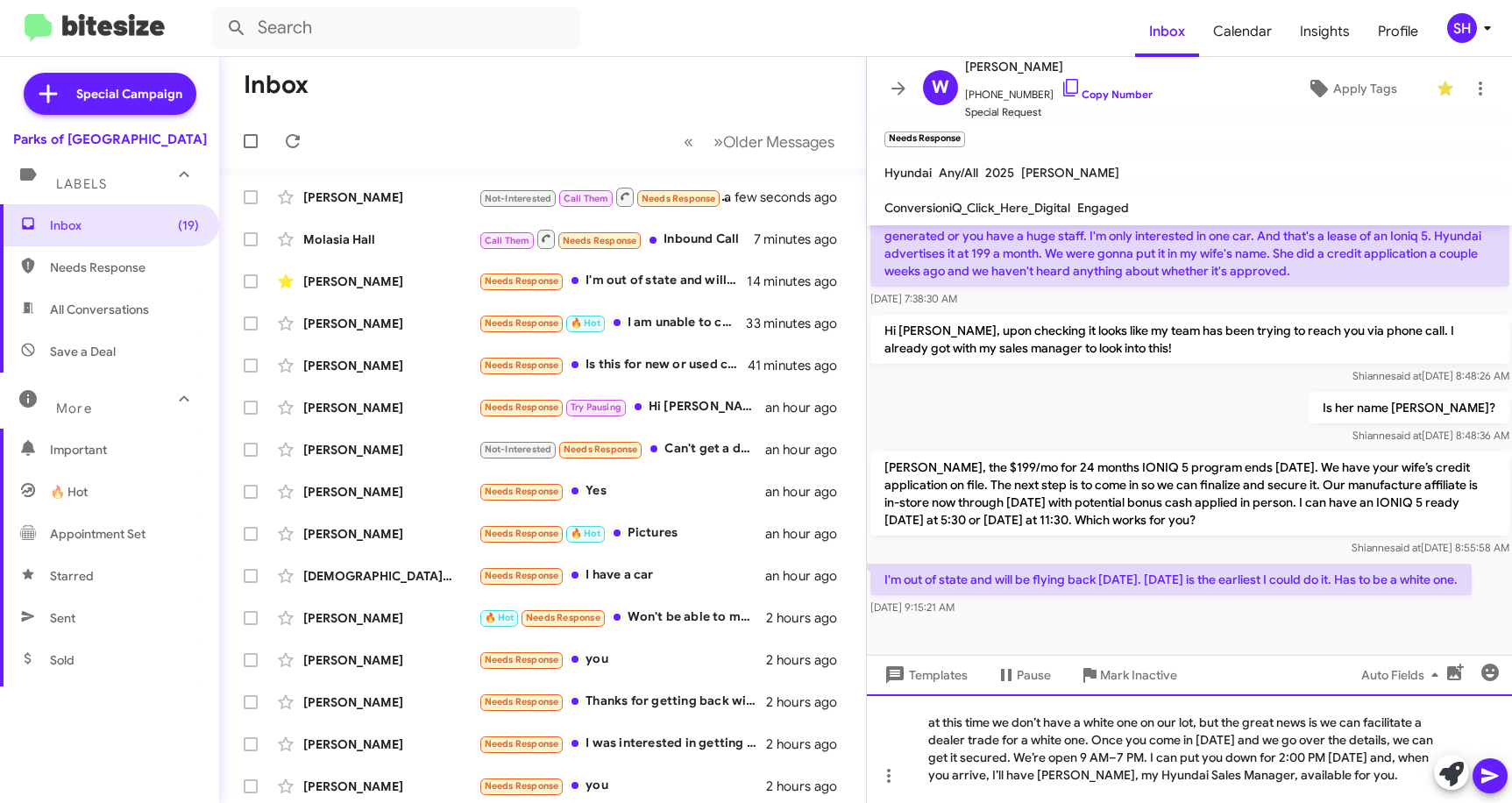
click at [934, 723] on div "at this time we don’t have a white one on our lot, but the great news is we can…" at bounding box center [1191, 749] width 646 height 109
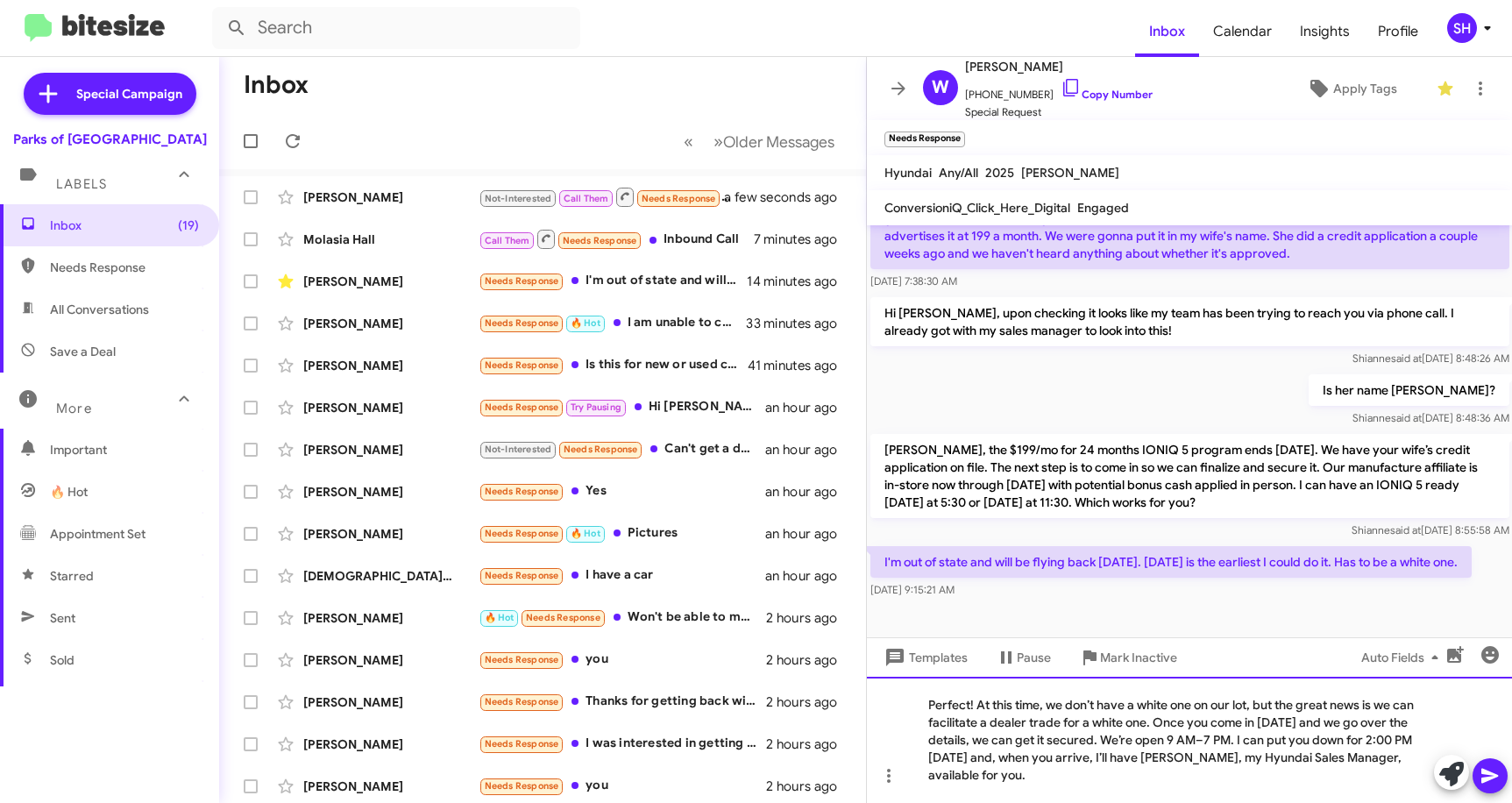
click at [1251, 756] on div "Perfect! At this time, we don’t have a white one on our lot, but the great news…" at bounding box center [1191, 740] width 646 height 126
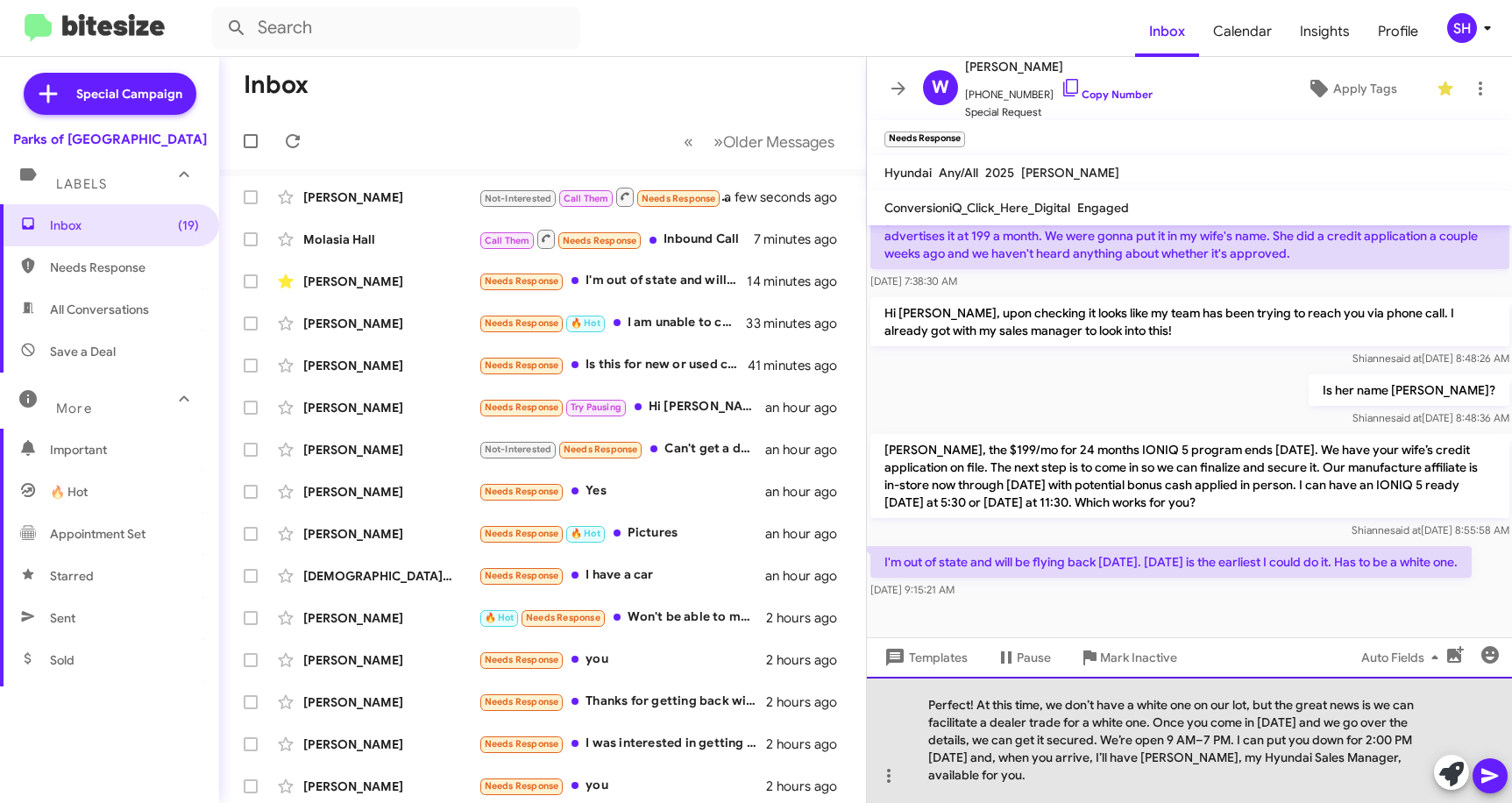
click at [1251, 756] on div "Perfect! At this time, we don’t have a white one on our lot, but the great news…" at bounding box center [1191, 740] width 646 height 126
click at [1151, 736] on div "Perfect! At this time, we don’t have a white one on our lot, but the great news…" at bounding box center [1191, 740] width 646 height 126
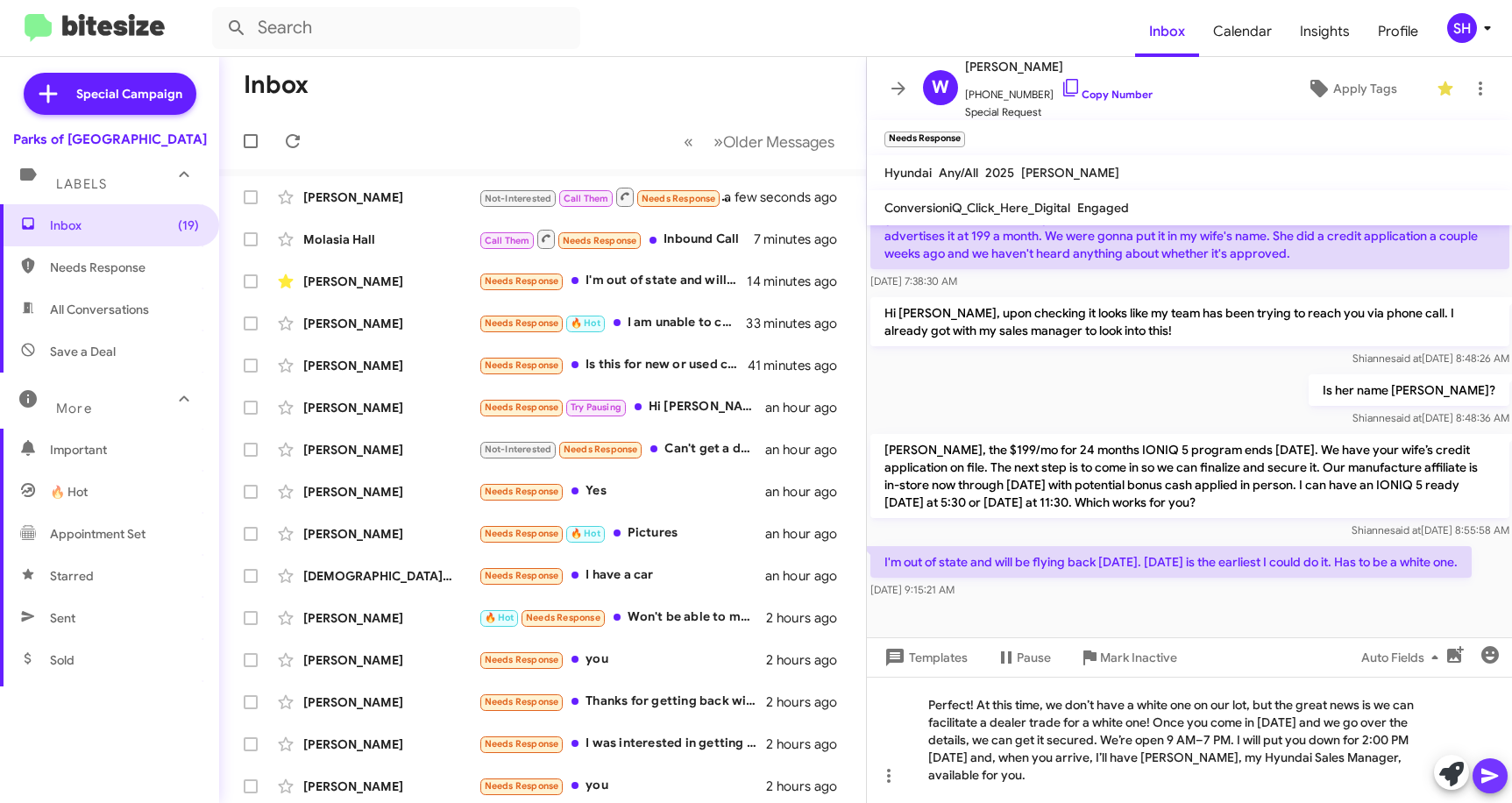
click at [1490, 776] on icon at bounding box center [1491, 776] width 21 height 21
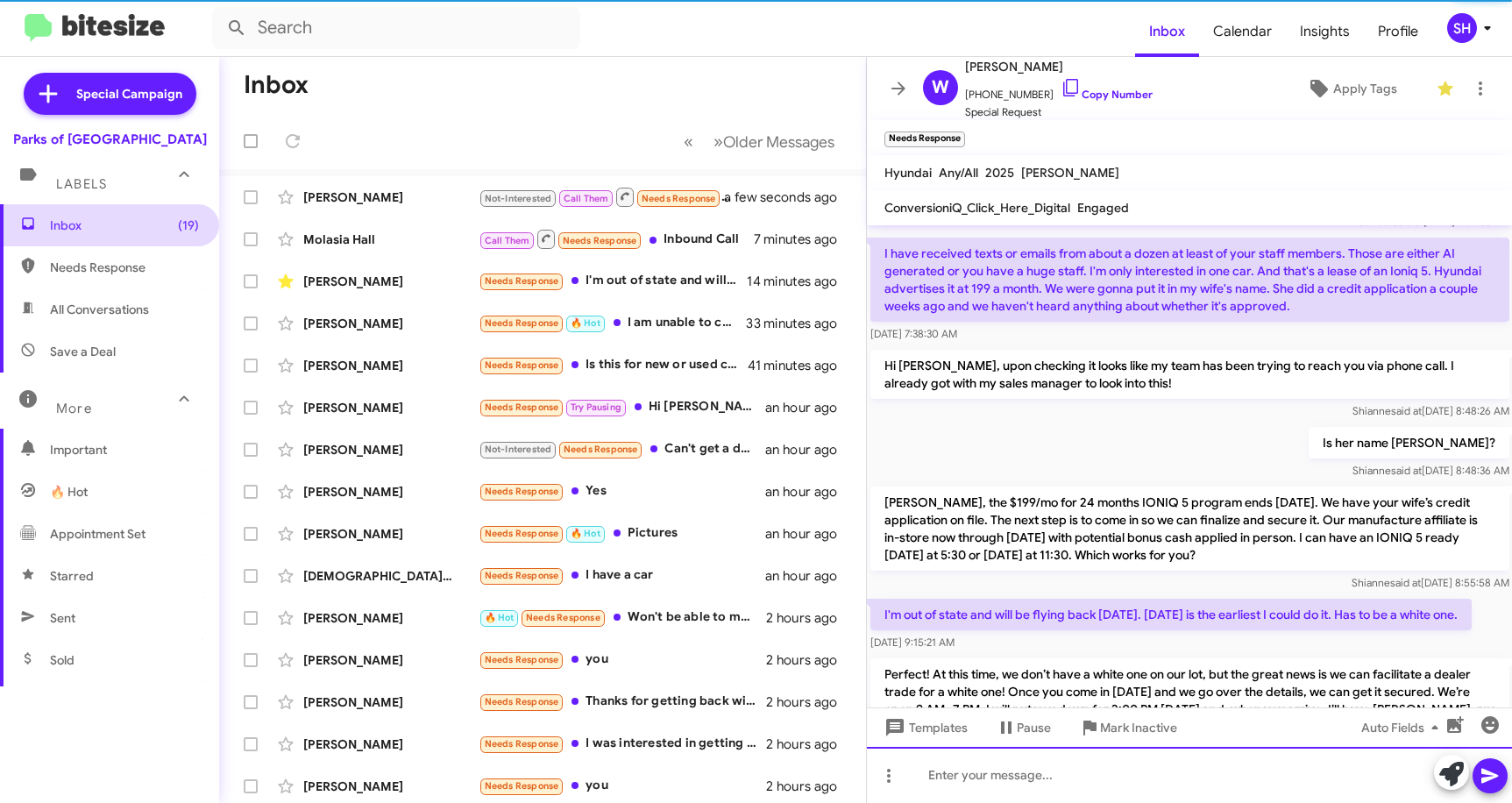
scroll to position [0, 0]
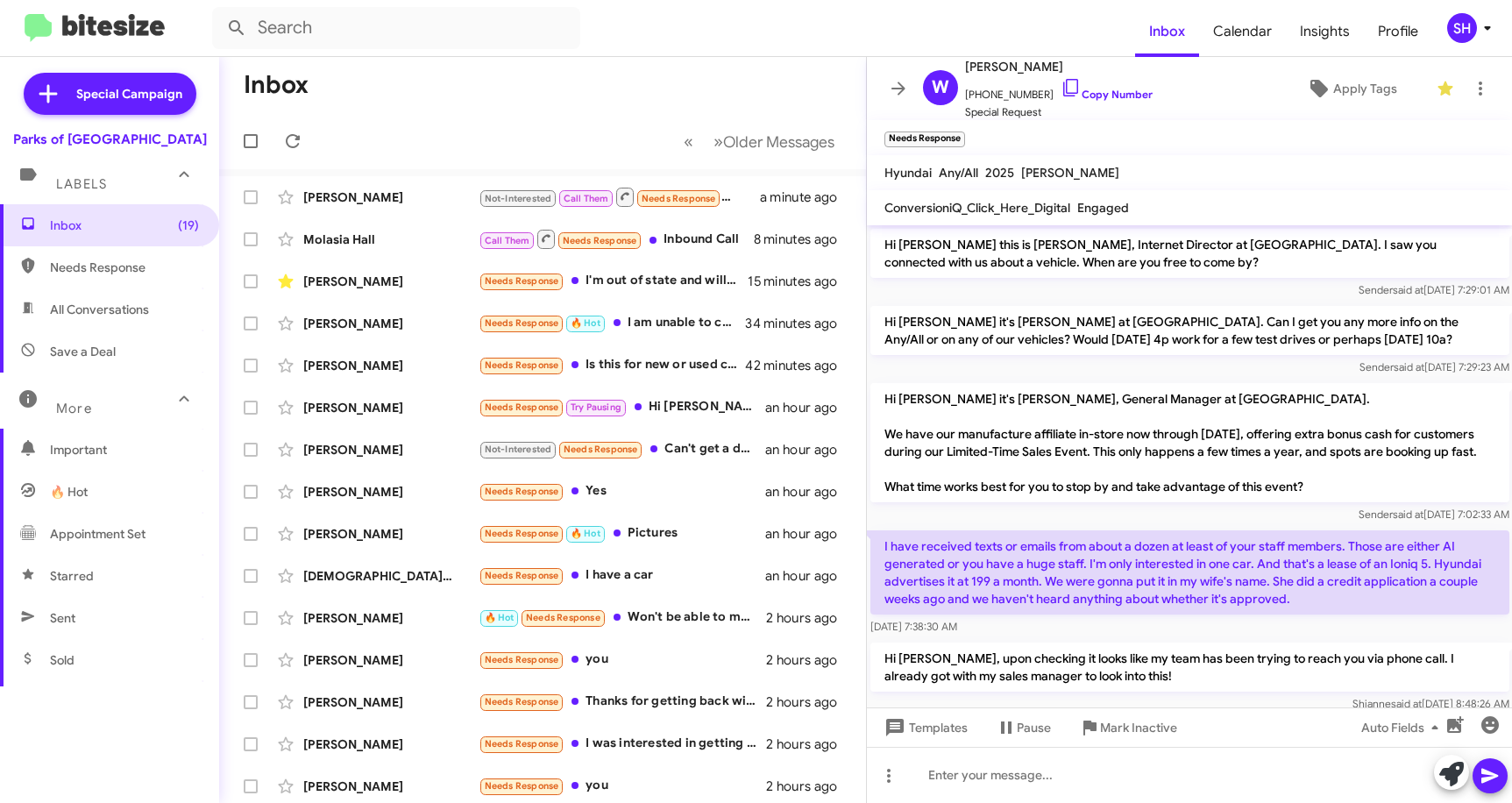
click at [1191, 692] on p "Hi [PERSON_NAME], upon checking it looks like my team has been trying to reach …" at bounding box center [1190, 667] width 639 height 49
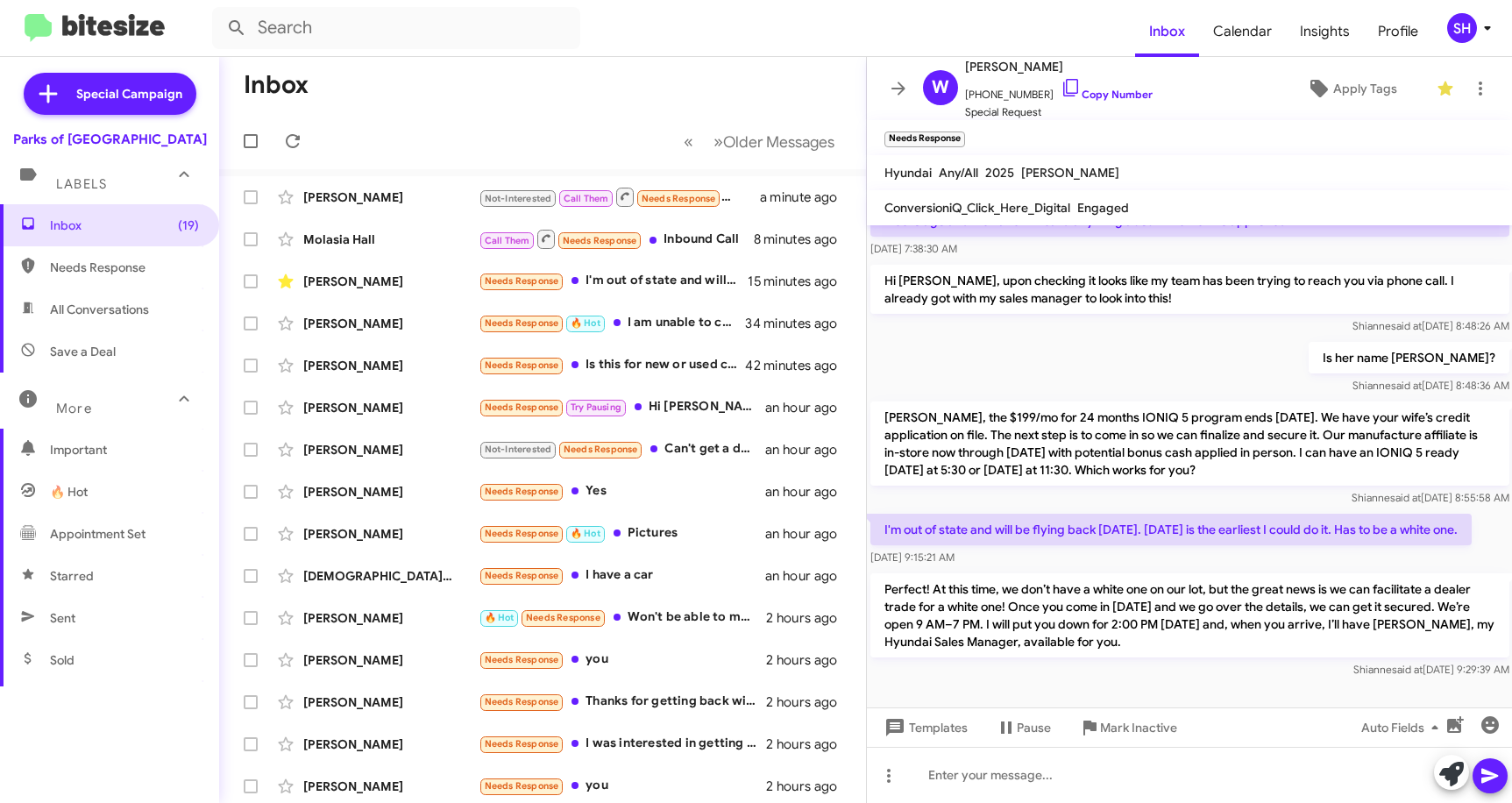
scroll to position [409, 0]
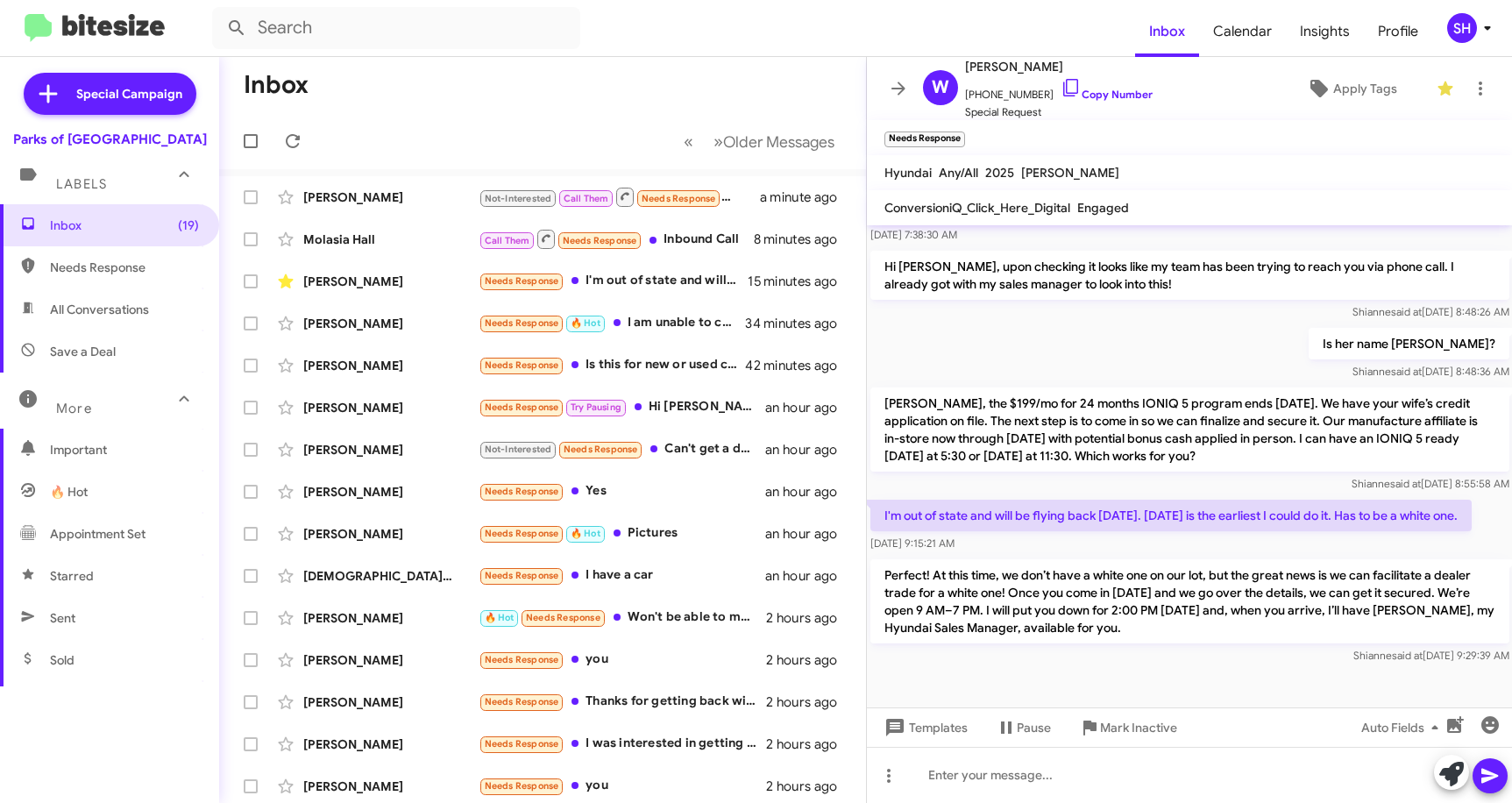
drag, startPoint x: 882, startPoint y: 392, endPoint x: 1396, endPoint y: 840, distance: 681.8
click at [1396, 802] on html "Inbox Calendar Insights Profile SH Special Campaign Parks of Gainesville Labels…" at bounding box center [756, 402] width 1512 height 803
copy div "Hi [PERSON_NAME] it's [PERSON_NAME], General Manager at [GEOGRAPHIC_DATA]. We h…"
click at [687, 23] on form at bounding box center [674, 28] width 923 height 42
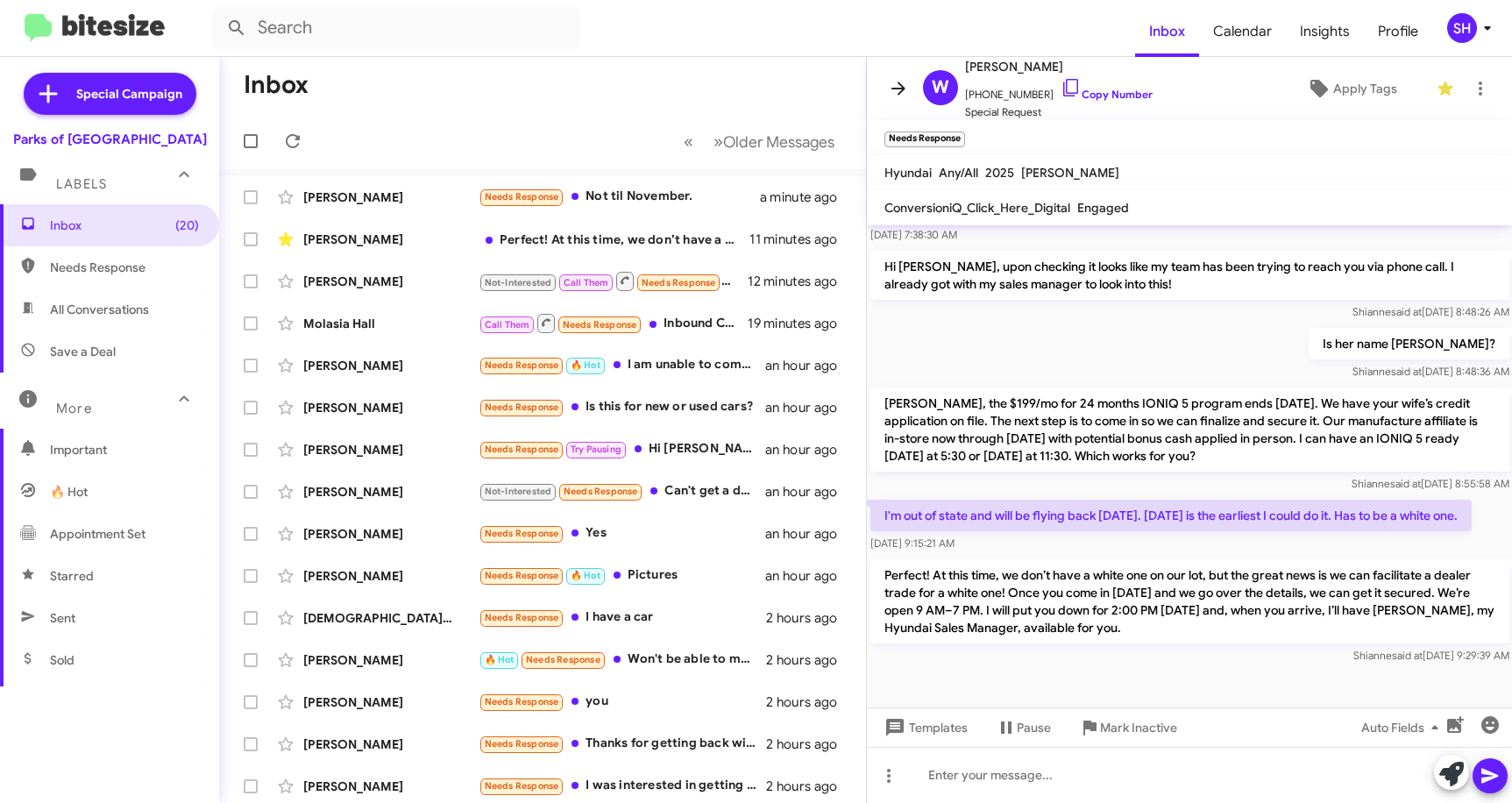
click at [893, 85] on icon at bounding box center [898, 89] width 21 height 21
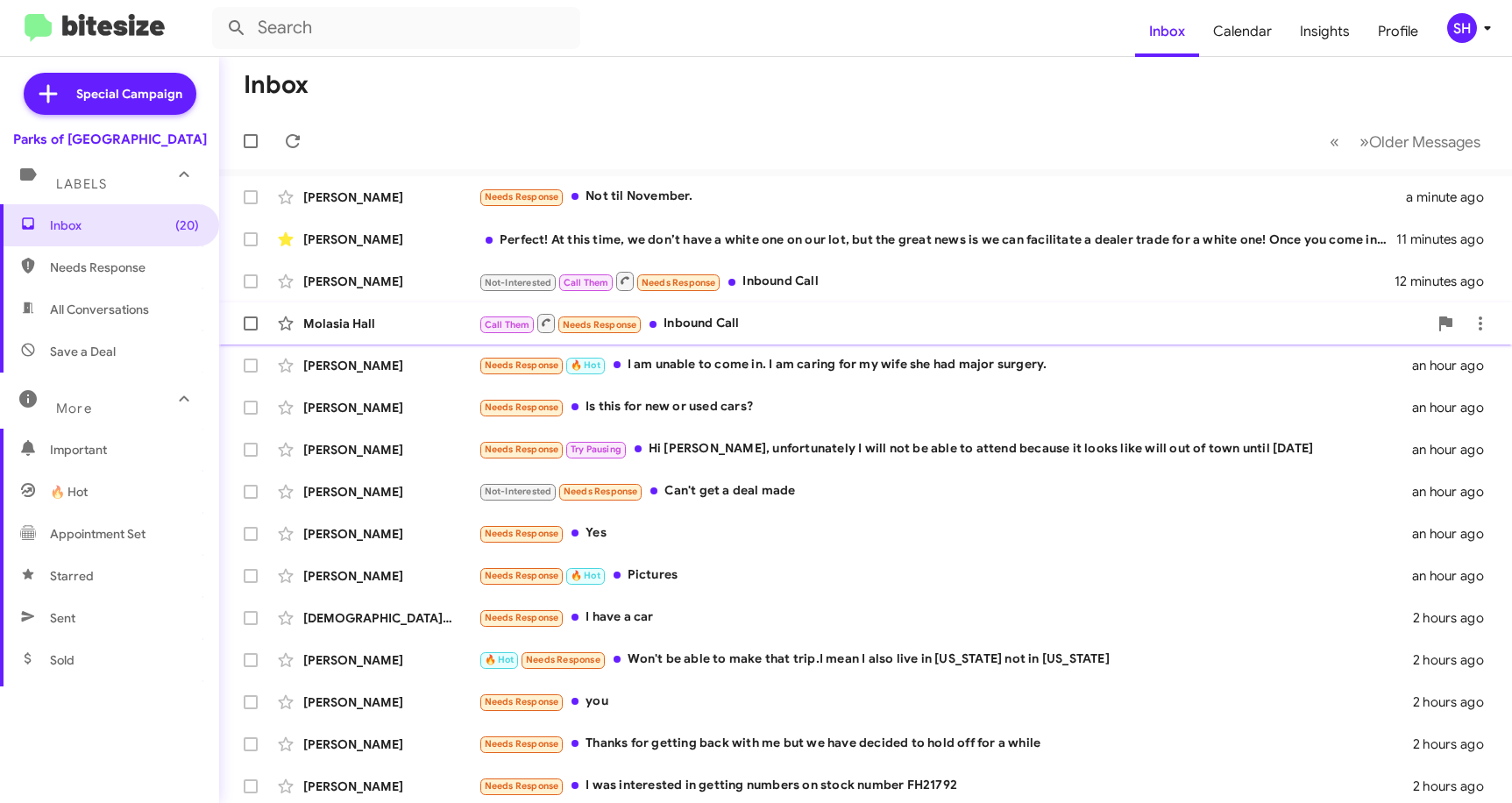
click at [734, 329] on div "Call Them Needs Response Inbound Call" at bounding box center [953, 322] width 949 height 22
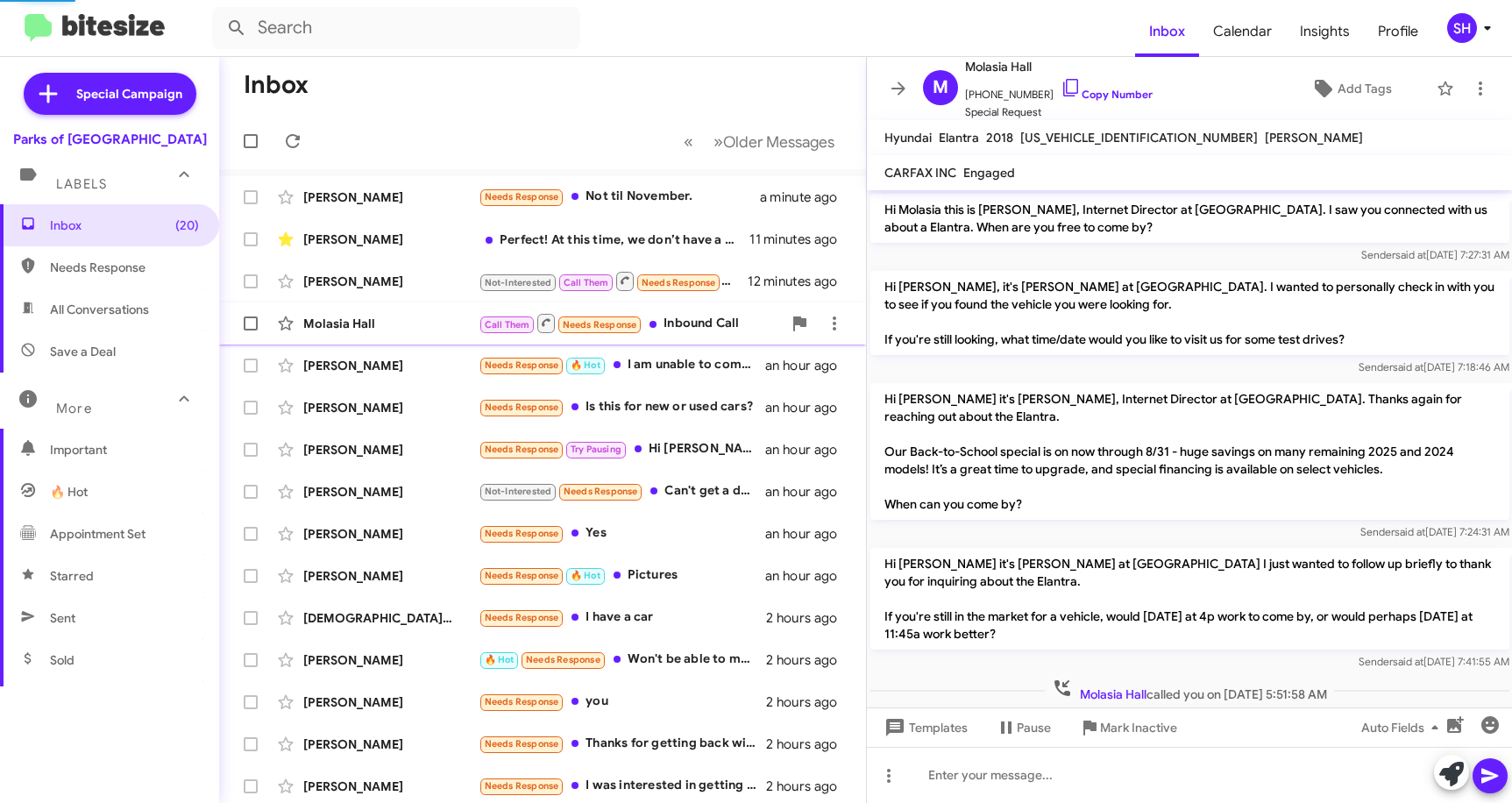
scroll to position [397, 0]
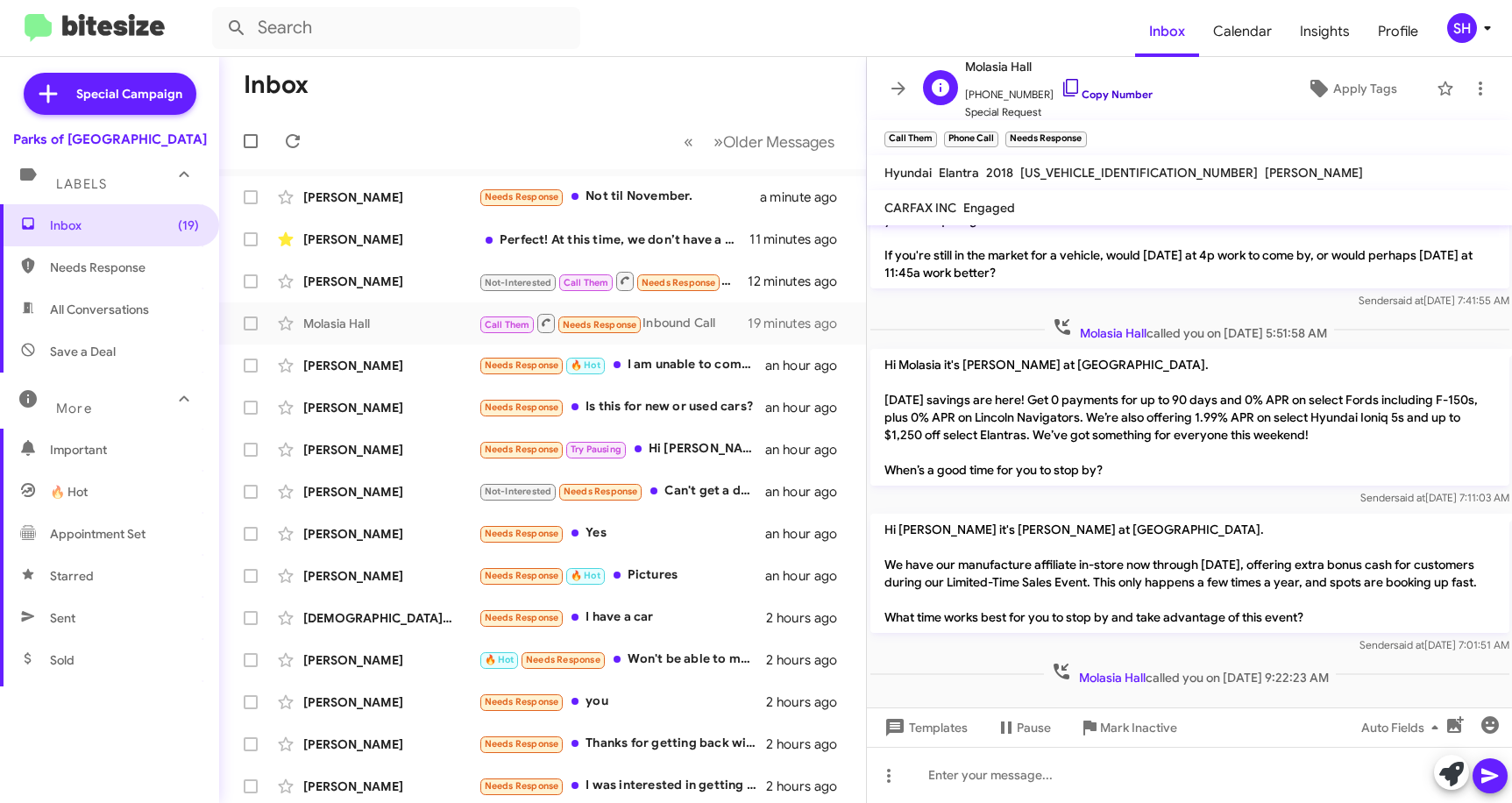
click at [1061, 89] on icon at bounding box center [1072, 88] width 21 height 21
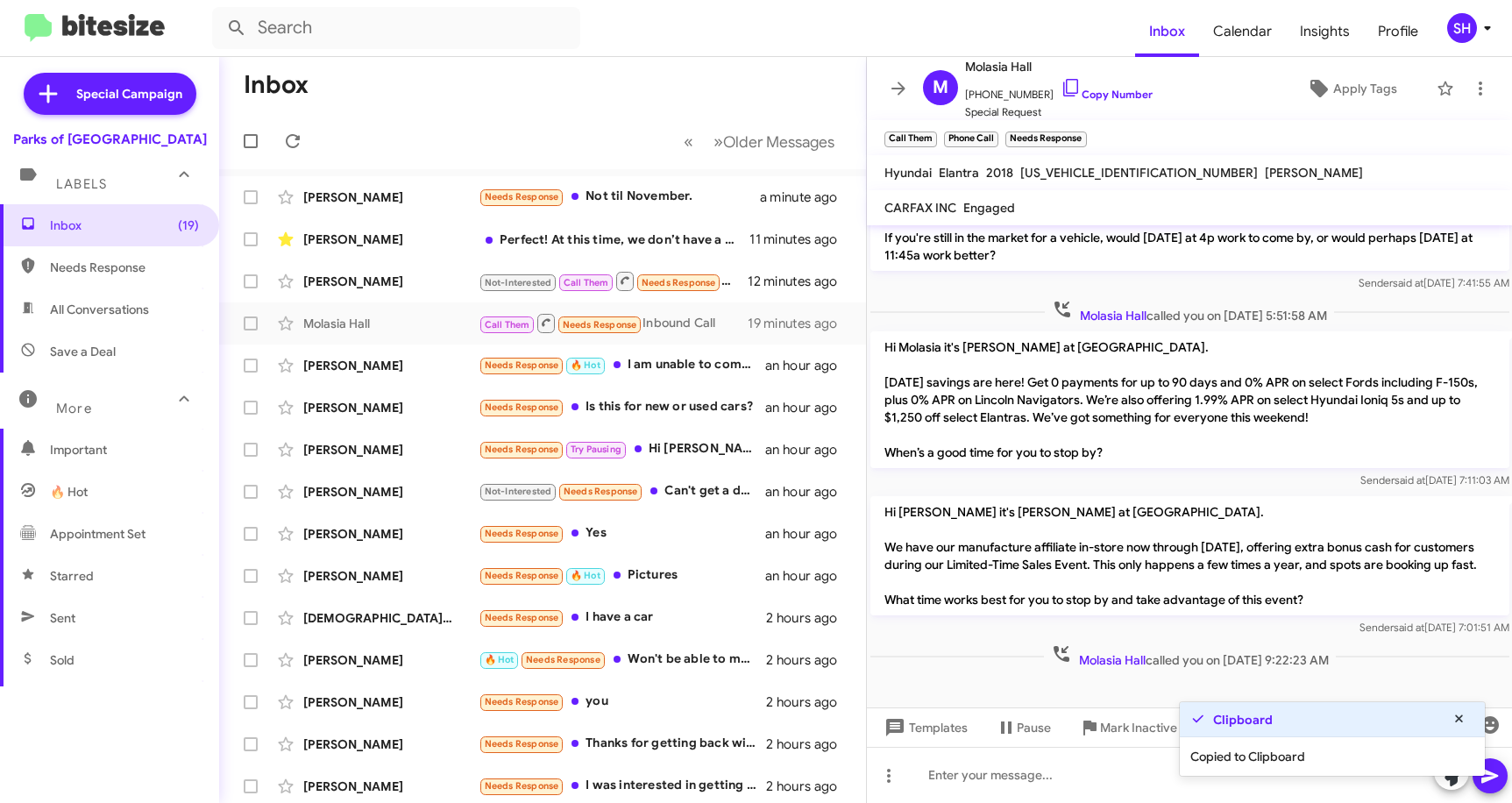
scroll to position [431, 0]
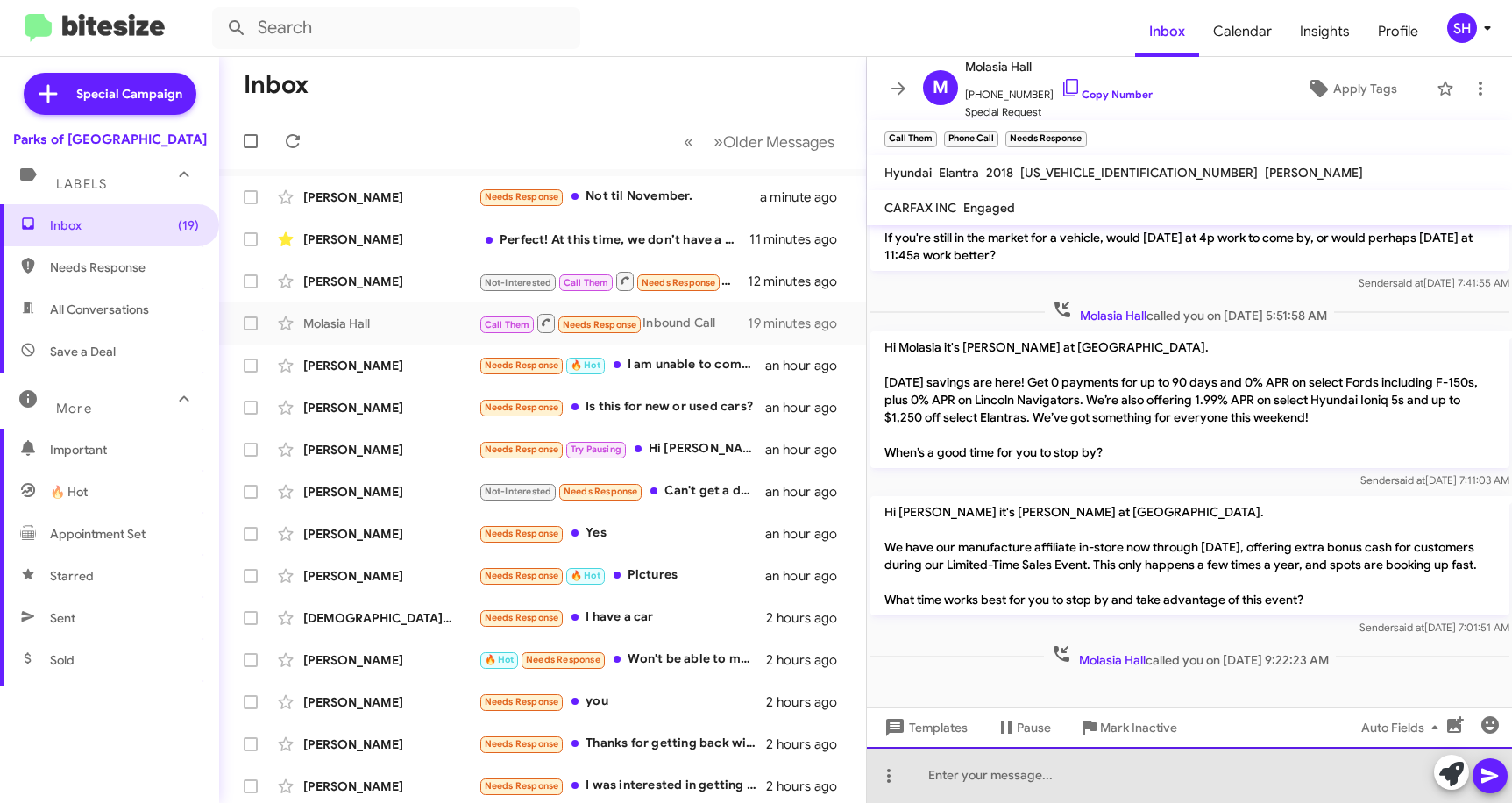
click at [981, 778] on div at bounding box center [1191, 775] width 646 height 56
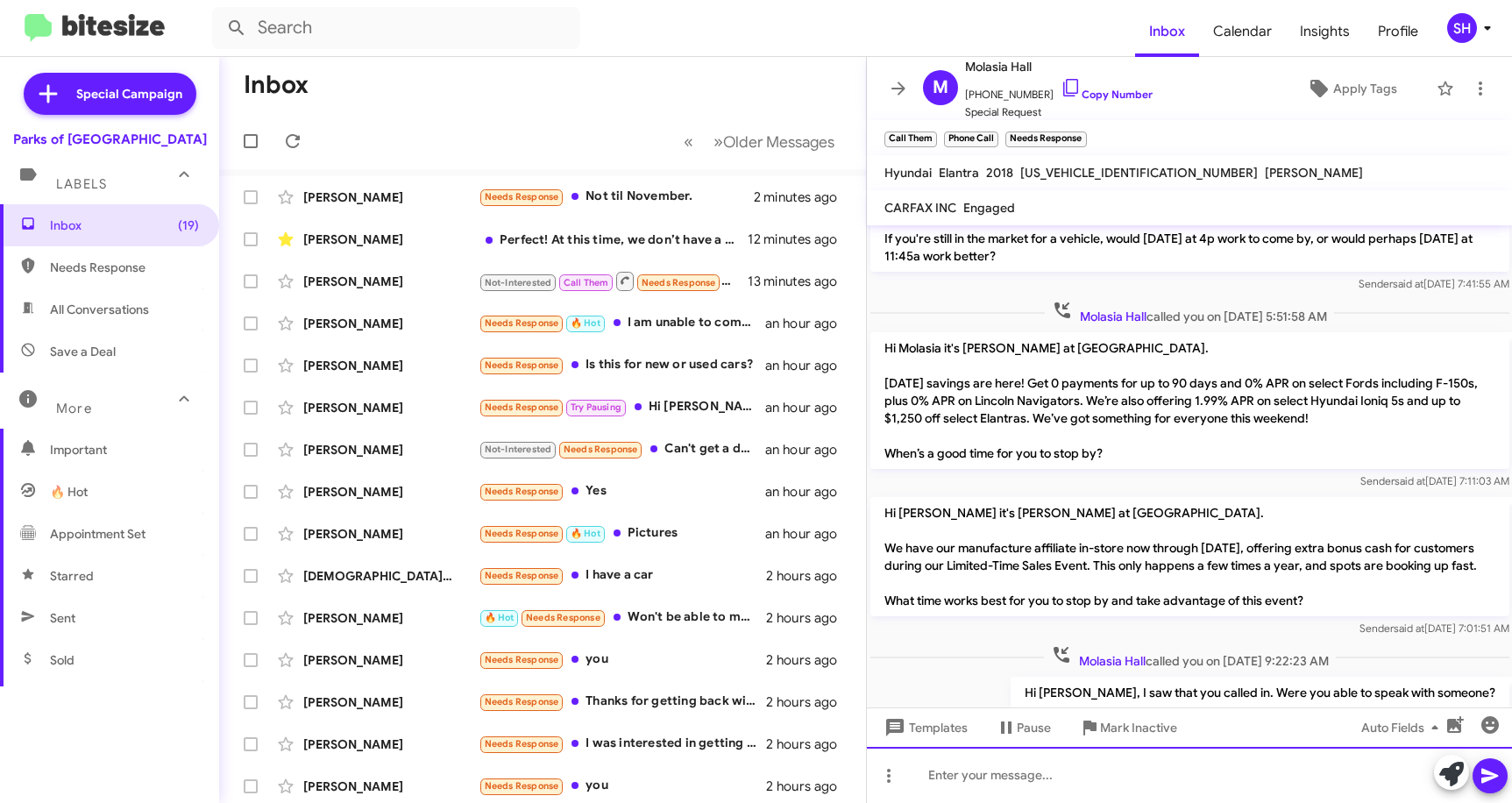
scroll to position [495, 0]
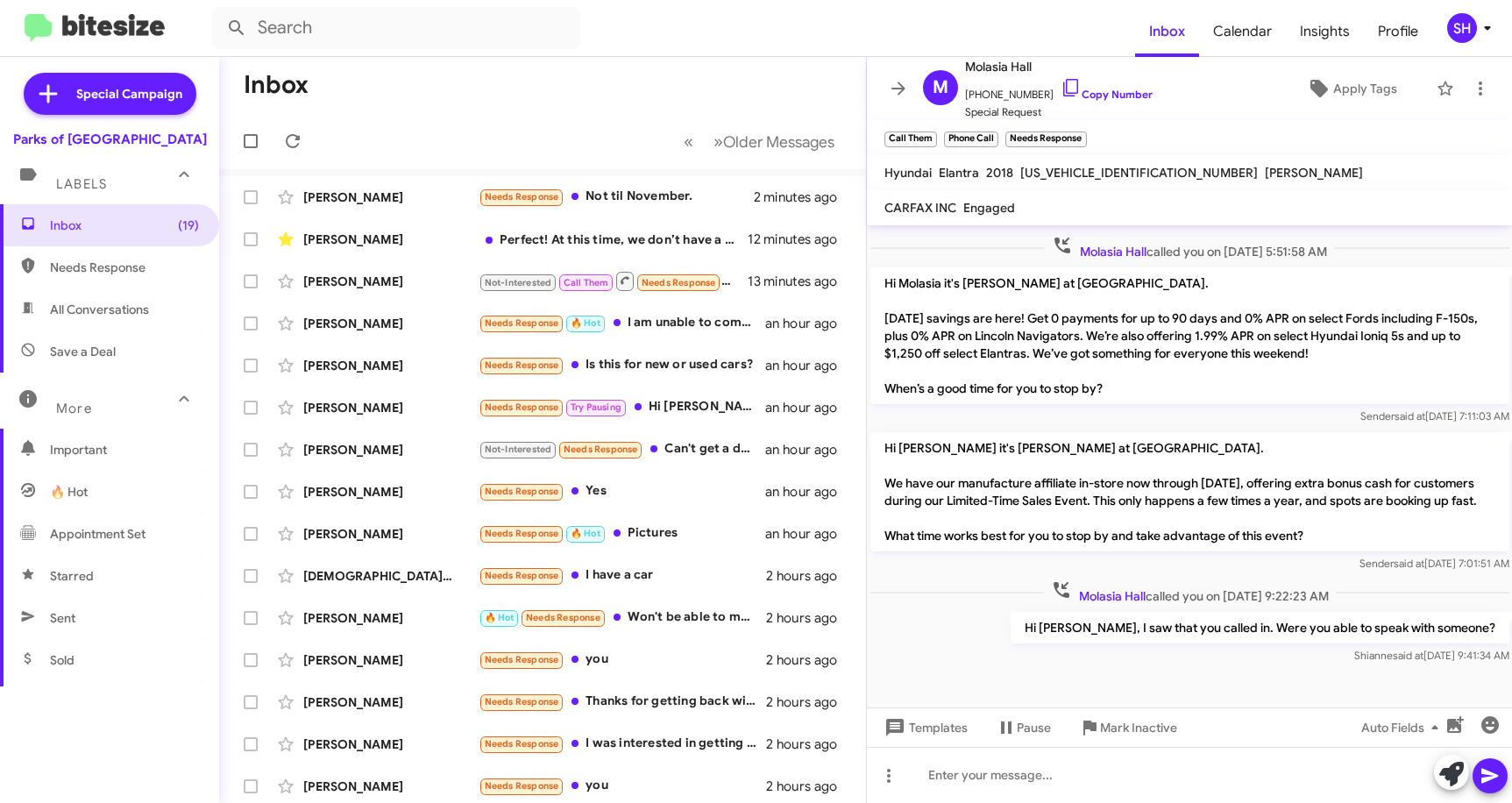
drag, startPoint x: 1126, startPoint y: 625, endPoint x: 1496, endPoint y: 625, distance: 370.0
click at [1496, 625] on p "Hi [PERSON_NAME], I saw that you called in. Were you able to speak with someone?" at bounding box center [1259, 627] width 499 height 32
copy p "I saw that you called in. Were you able to speak with someone?"
click at [902, 89] on icon at bounding box center [898, 89] width 14 height 14
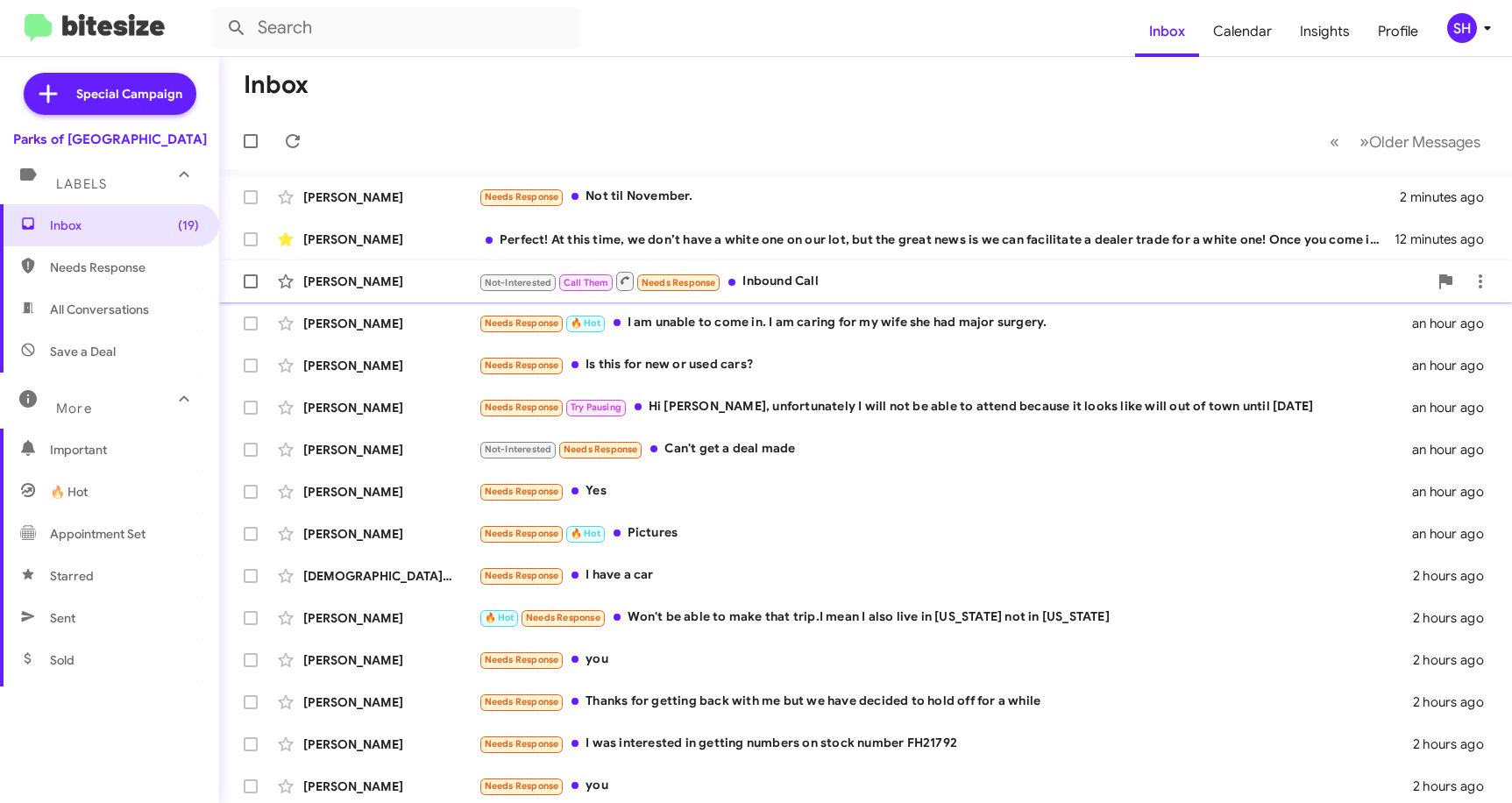
click at [810, 290] on div "Not-Interested Call Them Needs Response Inbound Call" at bounding box center [953, 281] width 949 height 22
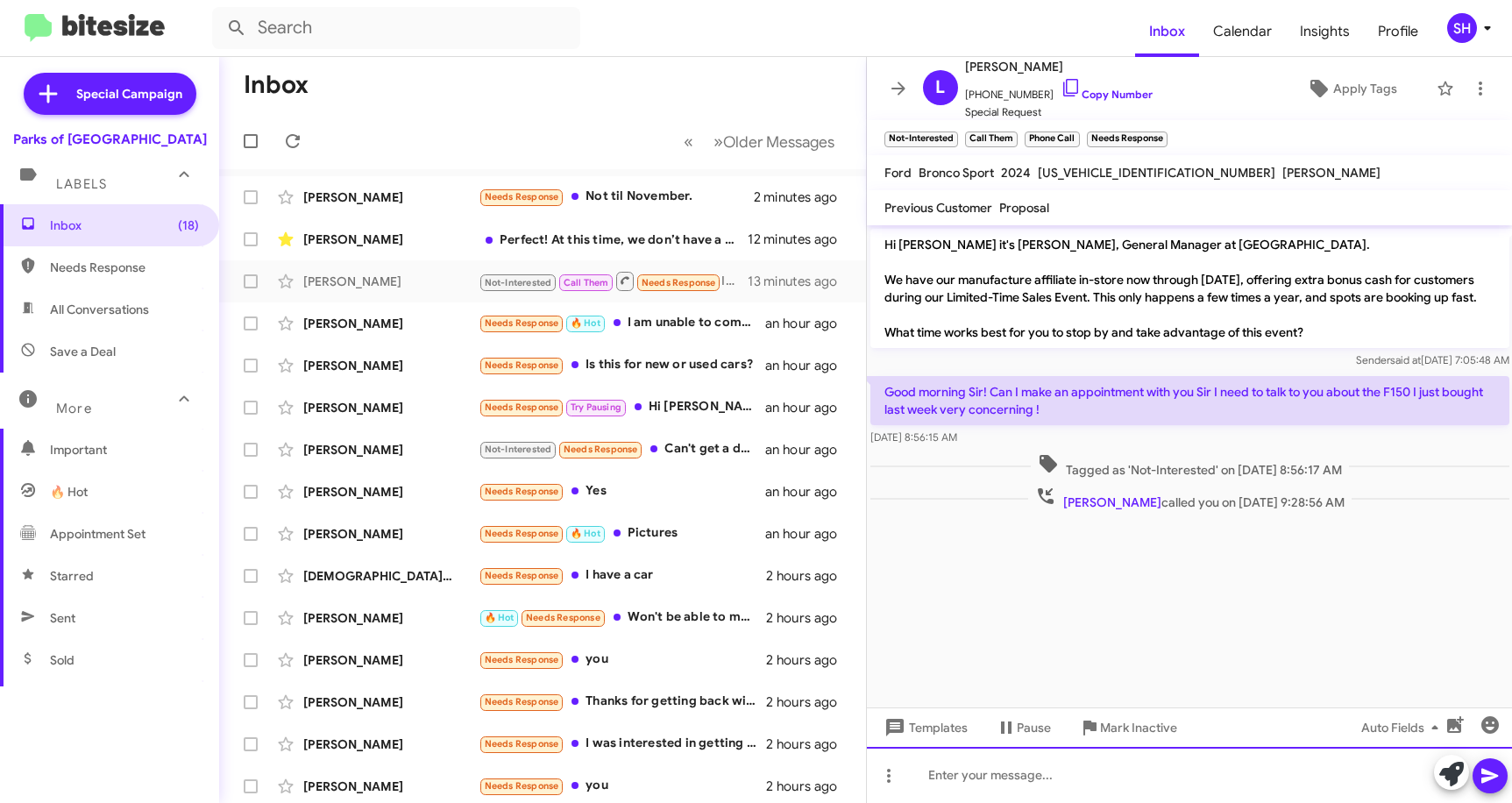
click at [968, 783] on div at bounding box center [1191, 775] width 646 height 56
click at [1061, 84] on icon at bounding box center [1072, 88] width 21 height 21
